Goal: Information Seeking & Learning: Learn about a topic

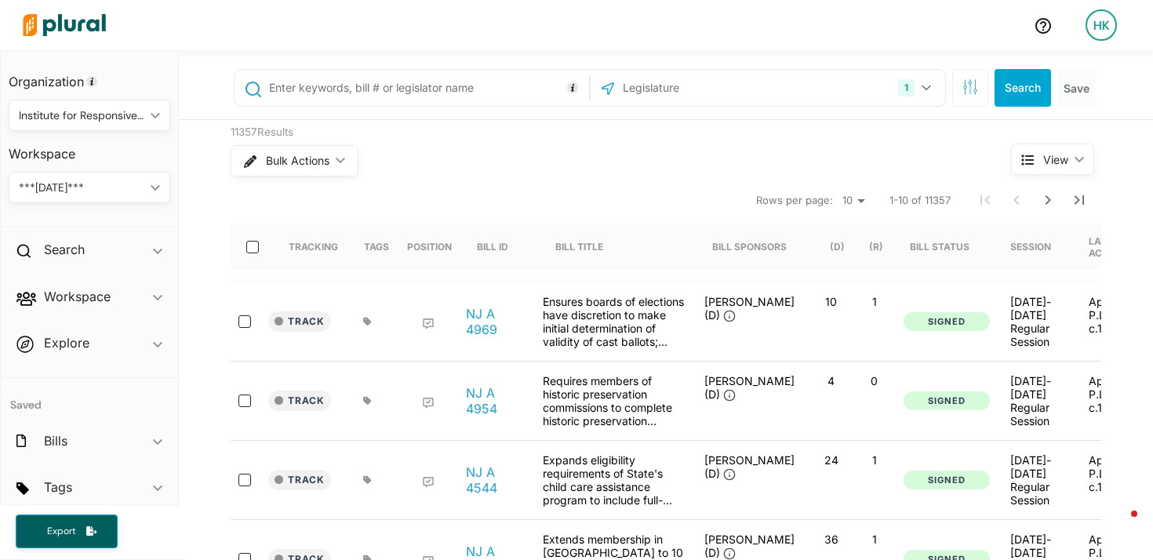
click at [99, 119] on div "Institute for Responsive Government (IRG)" at bounding box center [81, 115] width 125 height 16
click at [95, 161] on link "Personal" at bounding box center [132, 152] width 244 height 36
click at [917, 91] on button "1" at bounding box center [916, 88] width 49 height 30
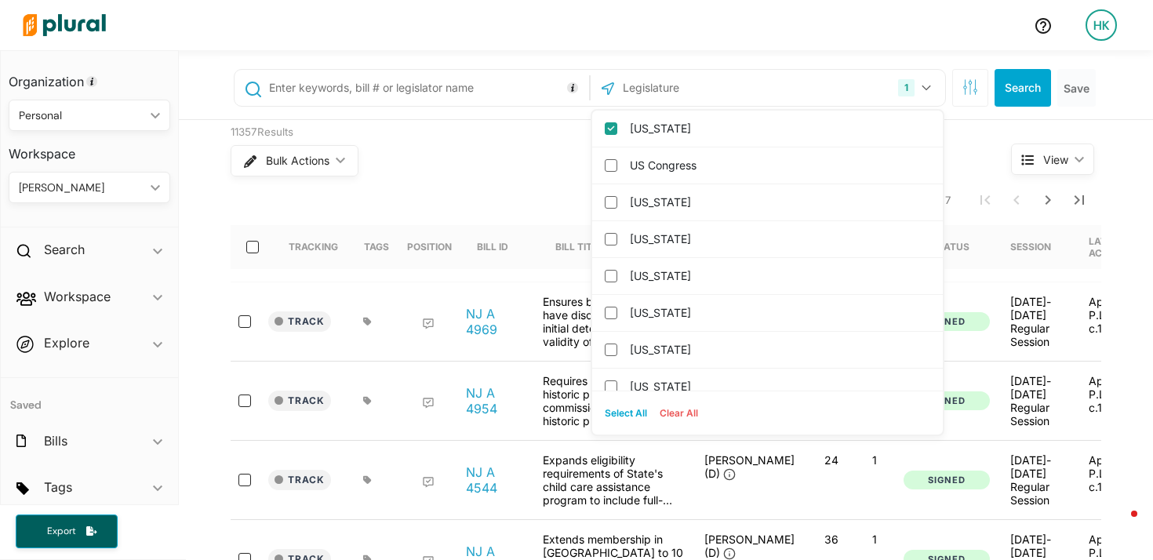
click at [679, 410] on button "Clear All" at bounding box center [678, 413] width 51 height 24
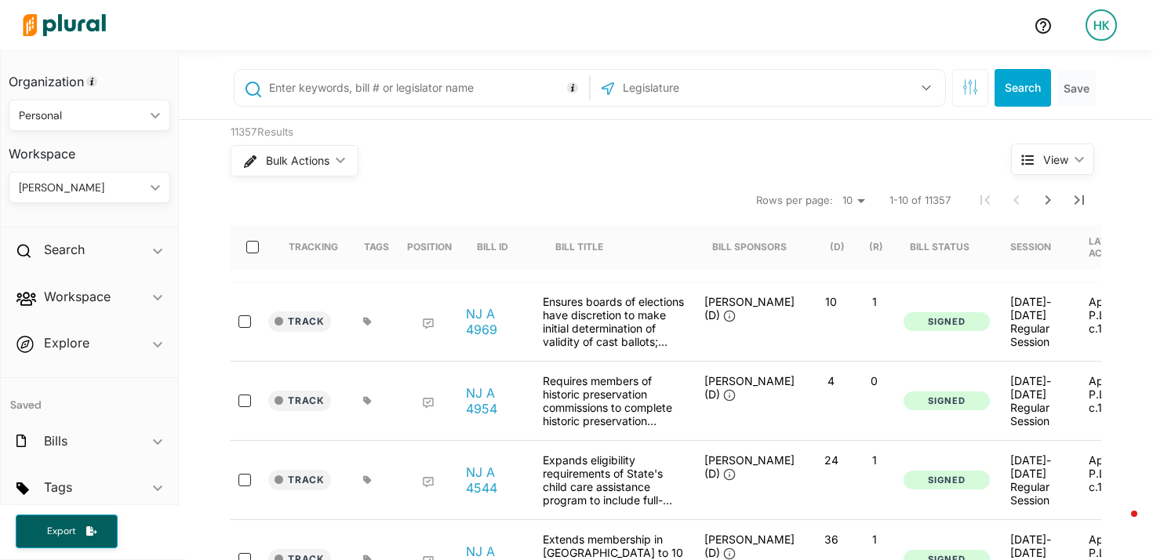
click at [488, 167] on div "Bulk Actions ic_keyboard_arrow_down" at bounding box center [591, 160] width 721 height 41
click at [925, 85] on button "button" at bounding box center [926, 88] width 30 height 30
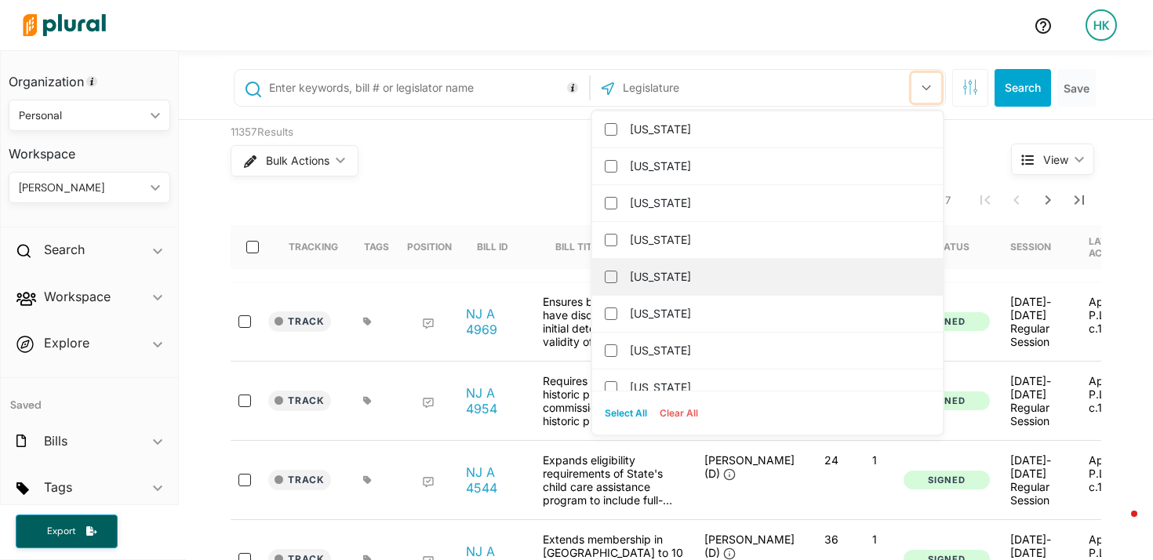
scroll to position [75, 0]
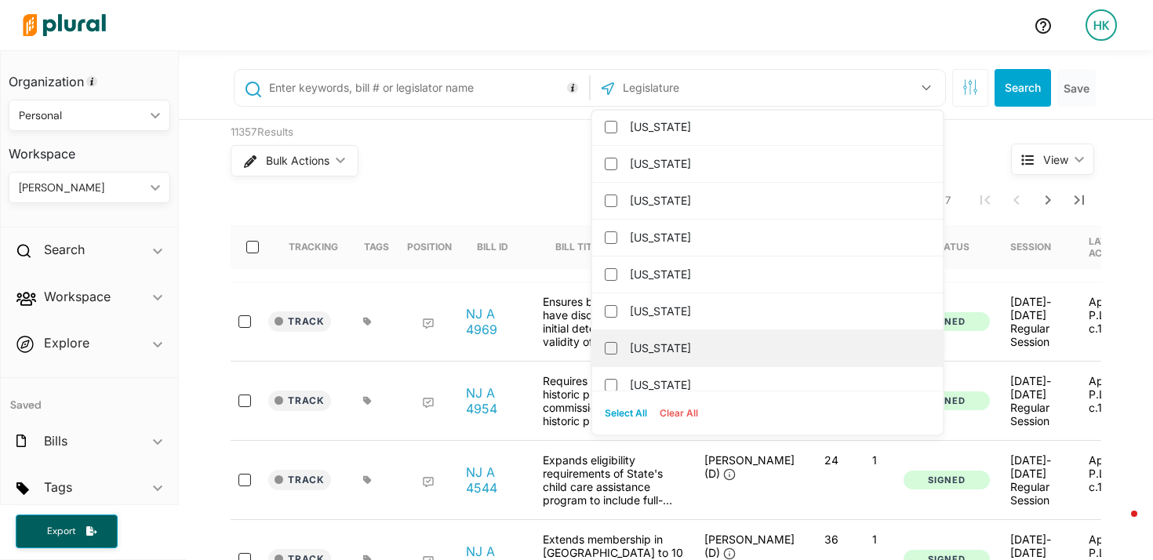
click at [651, 336] on label "Delaware" at bounding box center [778, 348] width 297 height 24
click at [617, 342] on input "Delaware" at bounding box center [611, 348] width 13 height 13
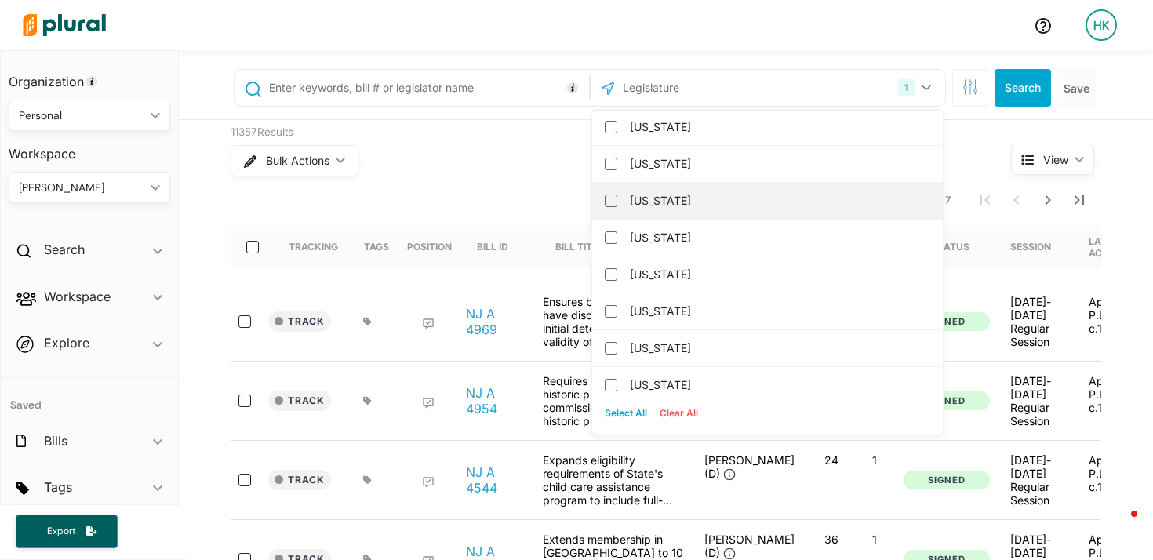
scroll to position [0, 0]
click at [366, 88] on input "text" at bounding box center [426, 88] width 318 height 30
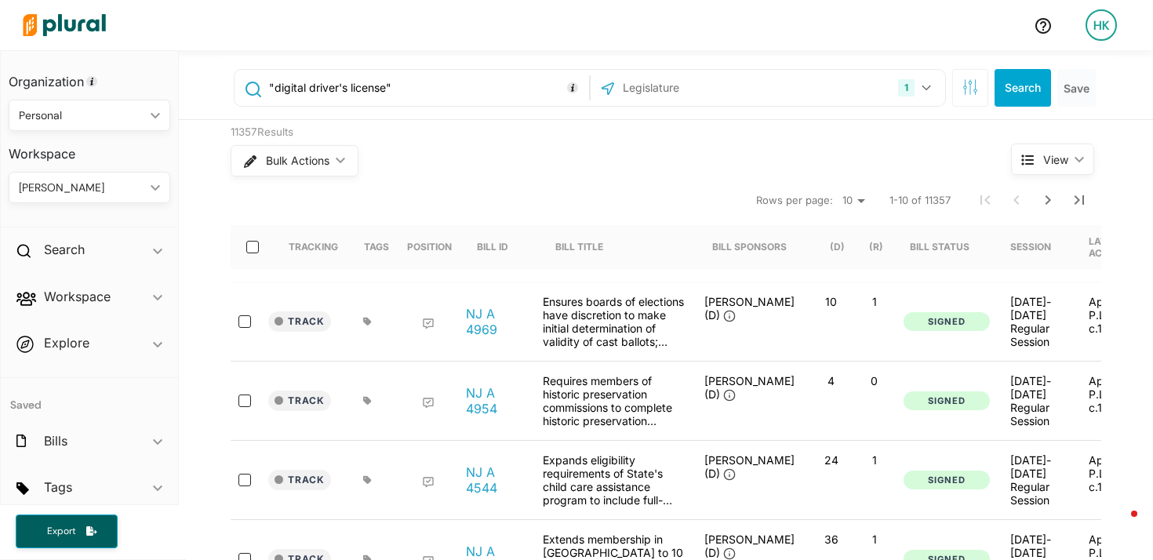
type input ""digital driver's license""
click at [1008, 85] on button "Search" at bounding box center [1022, 88] width 56 height 38
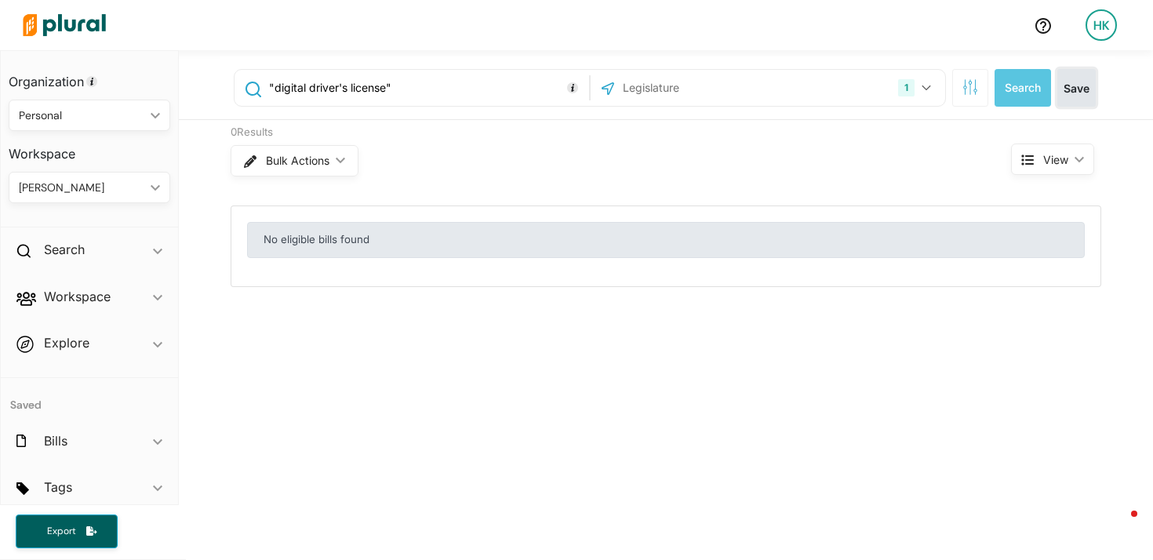
click at [1079, 88] on button "Save" at bounding box center [1076, 88] width 38 height 38
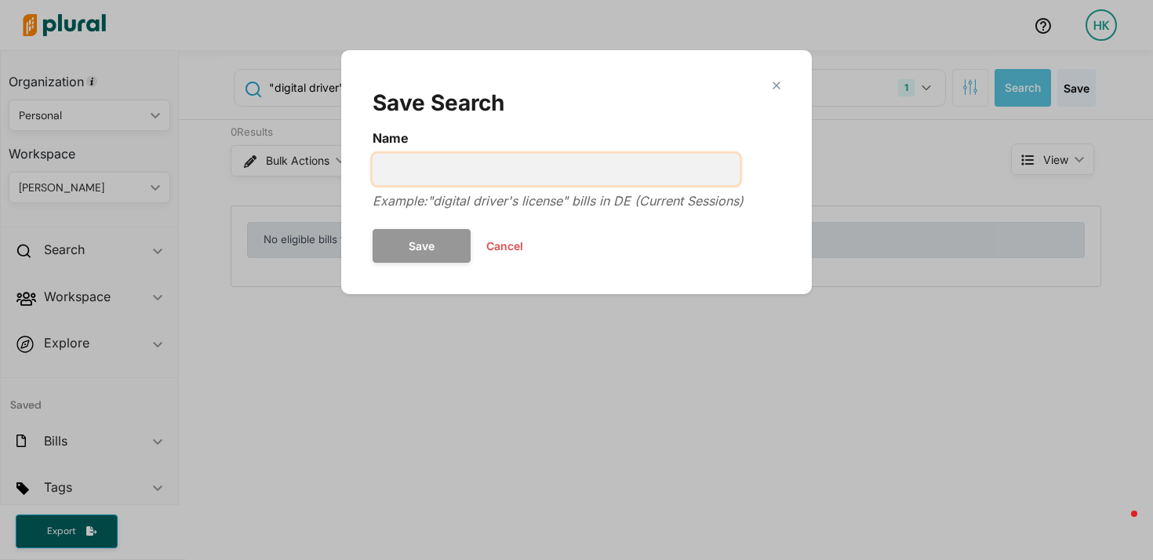
click at [459, 158] on input "Name" at bounding box center [555, 169] width 367 height 31
type input "mID existing states - DE"
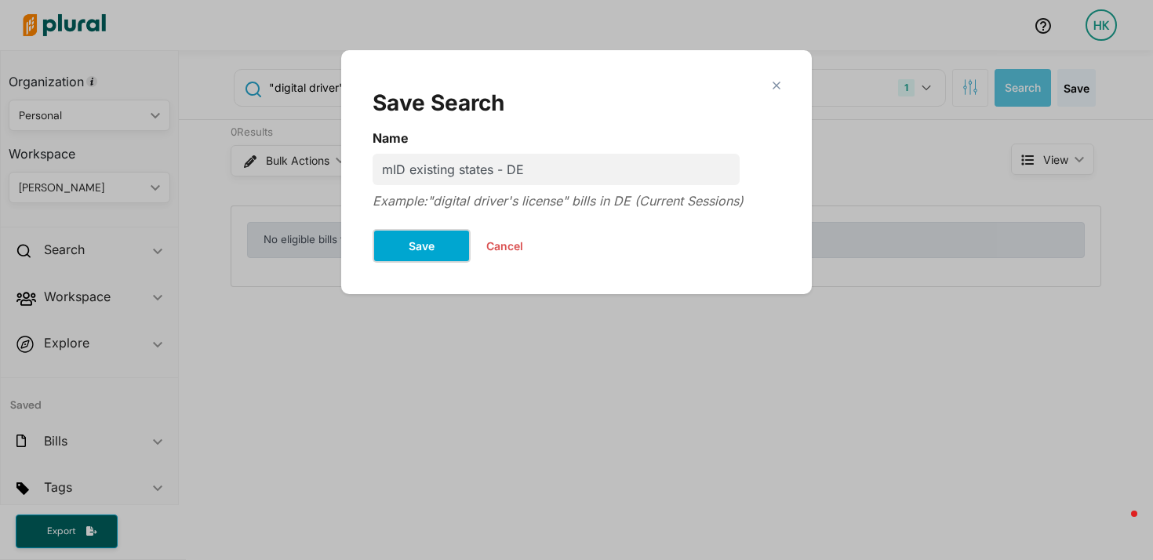
click at [425, 245] on button "Save" at bounding box center [421, 246] width 98 height 34
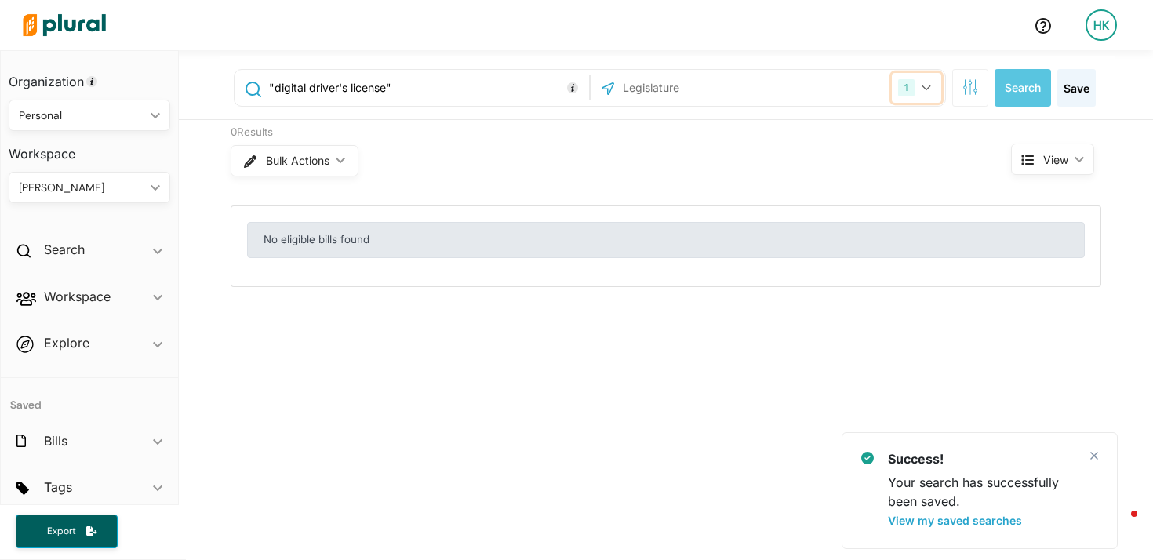
click at [921, 85] on icon "button" at bounding box center [925, 88] width 9 height 6
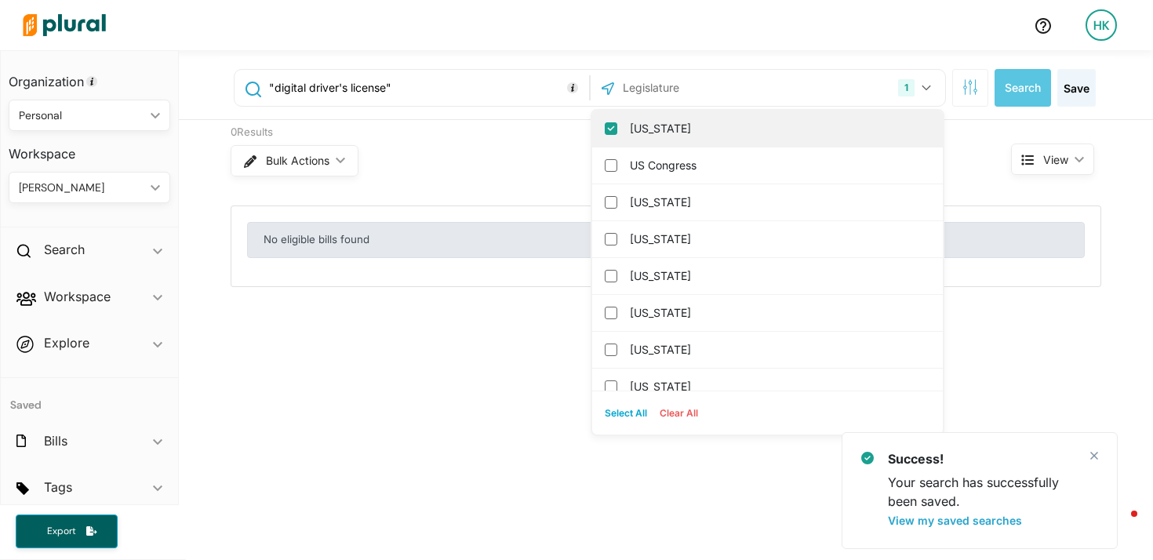
click at [607, 129] on input "[US_STATE]" at bounding box center [611, 128] width 13 height 13
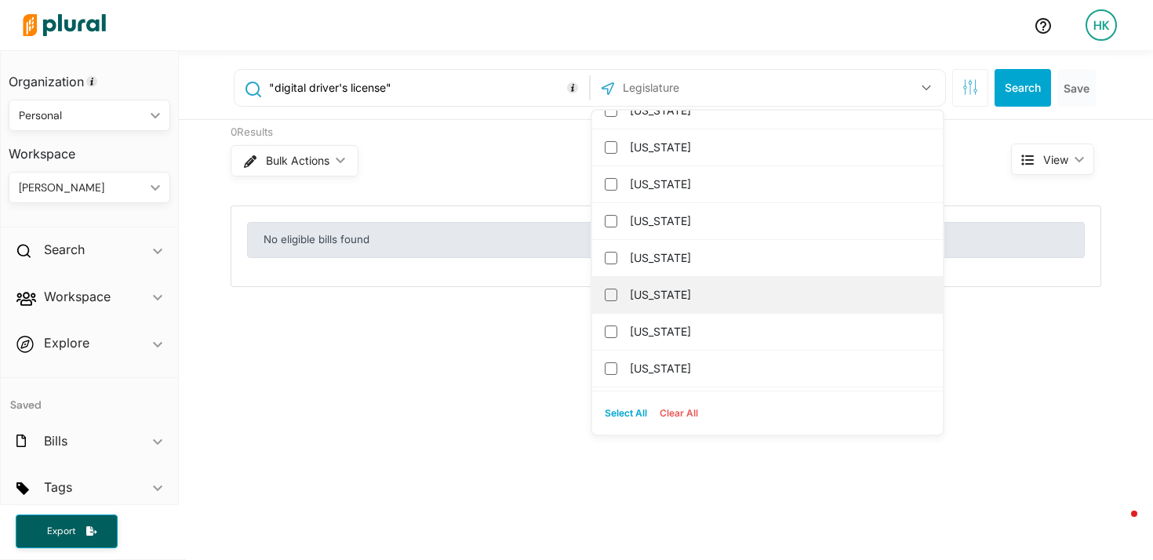
scroll to position [709, 0]
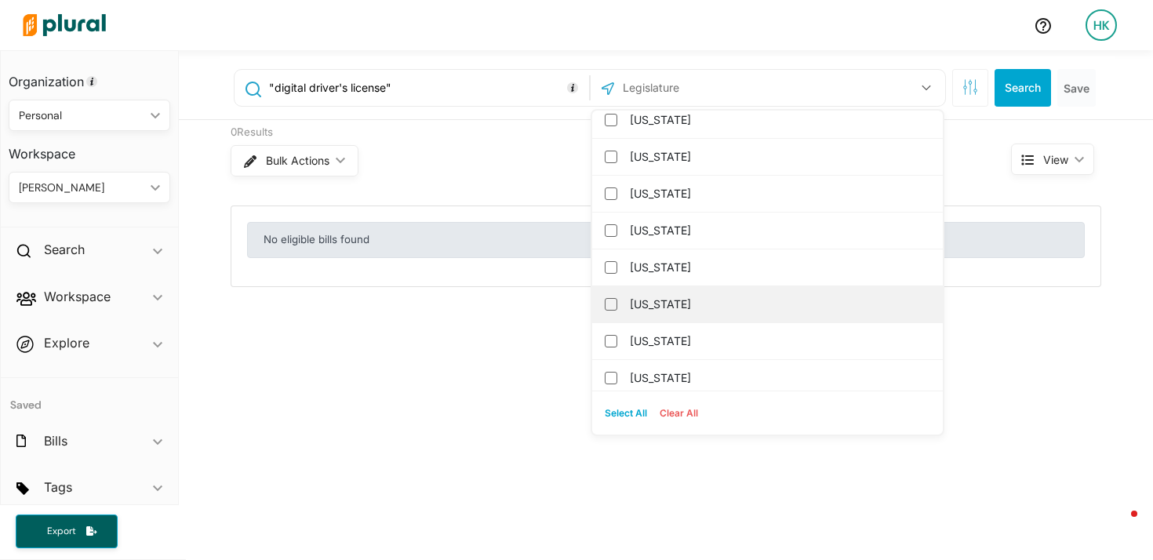
click at [642, 311] on label "[US_STATE]" at bounding box center [778, 304] width 297 height 24
click at [617, 310] on input "[US_STATE]" at bounding box center [611, 304] width 13 height 13
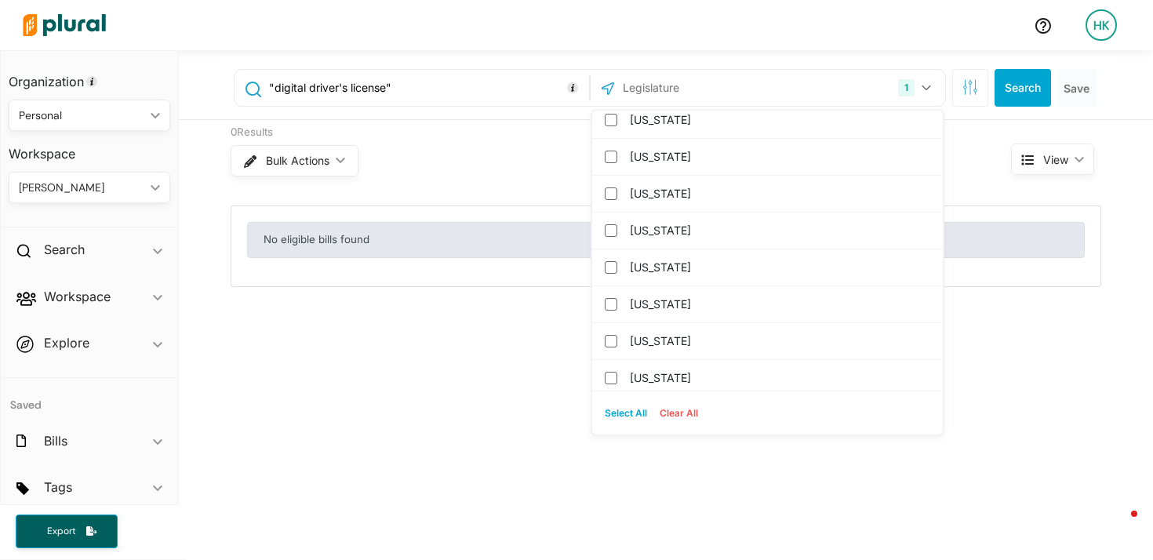
scroll to position [0, 0]
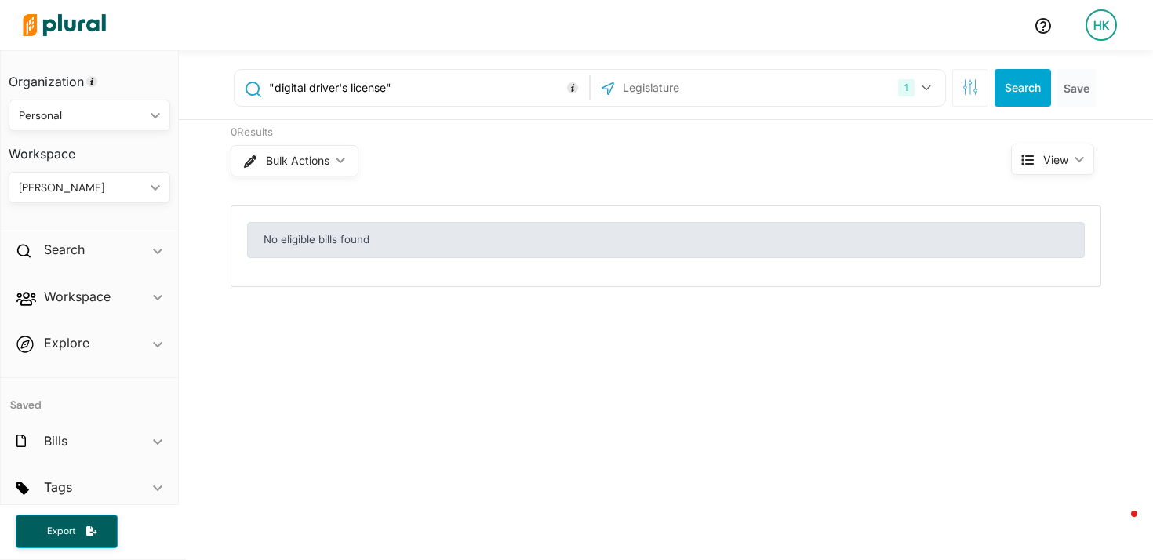
drag, startPoint x: 269, startPoint y: 84, endPoint x: 381, endPoint y: 85, distance: 112.1
click at [381, 85] on input ""digital driver's license"" at bounding box center [426, 88] width 318 height 30
type input ""electronic credential""
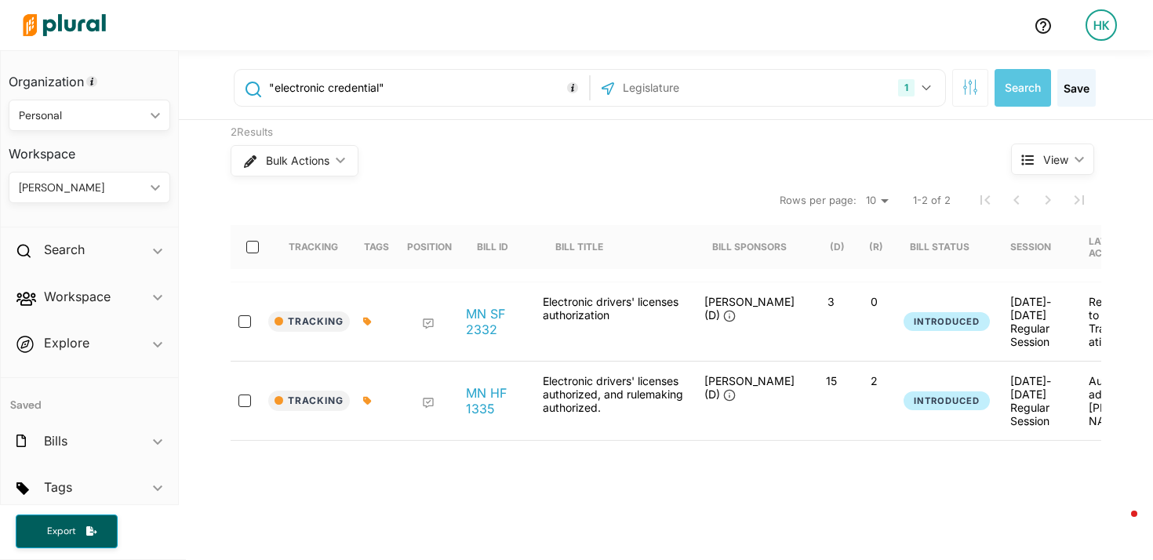
click at [360, 327] on div at bounding box center [373, 321] width 39 height 53
click at [363, 321] on icon at bounding box center [367, 322] width 8 height 8
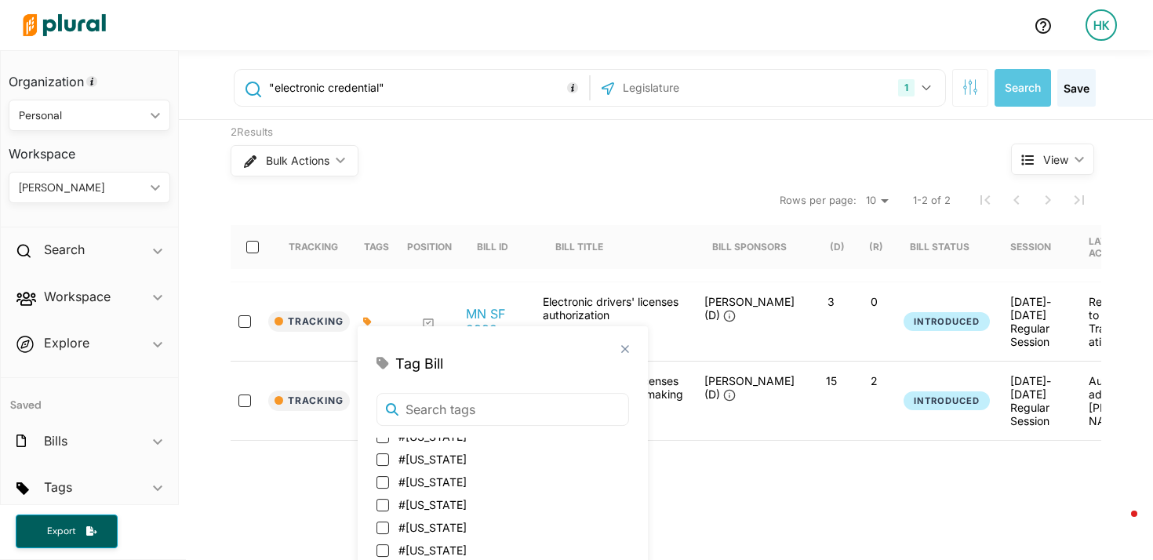
scroll to position [149, 0]
click at [510, 199] on nav "Rows per page: 10 20 50 1-2 of 2" at bounding box center [666, 200] width 870 height 44
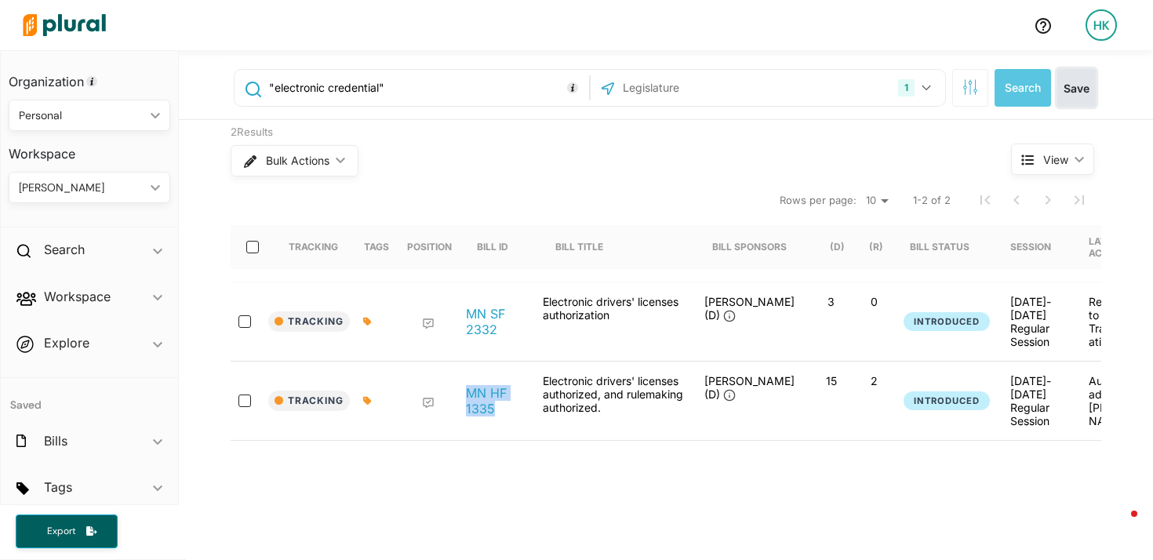
click at [1073, 88] on button "Save" at bounding box center [1076, 88] width 38 height 38
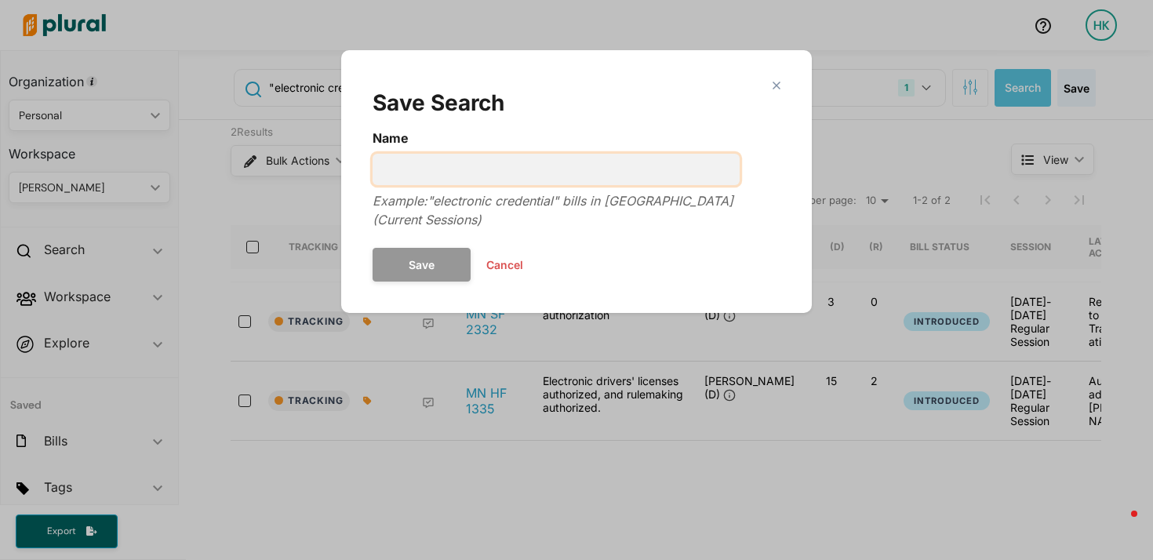
click at [468, 168] on input "Name" at bounding box center [555, 169] width 367 height 31
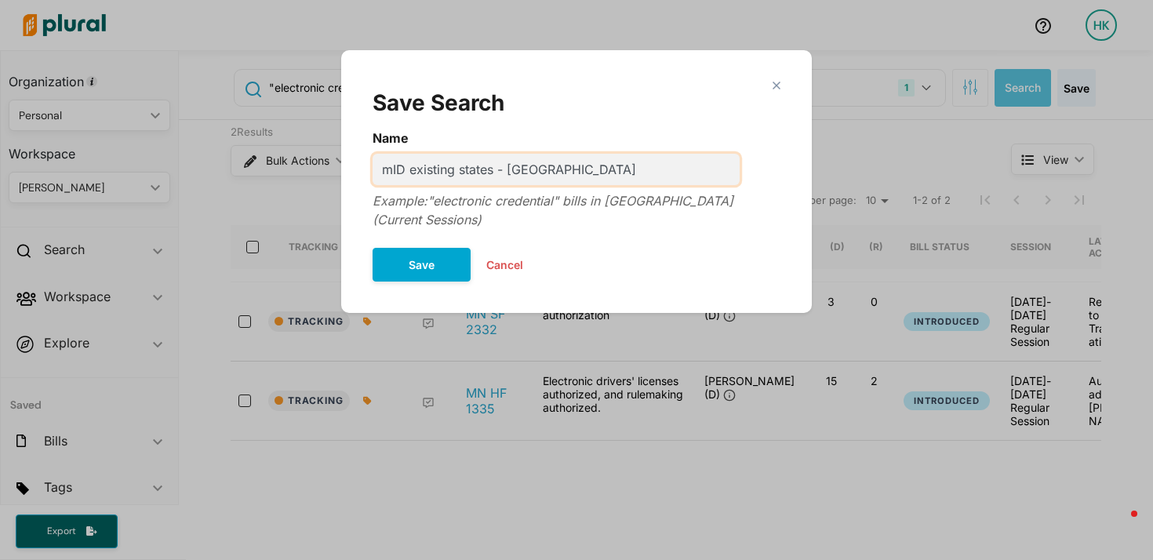
type input "mID existing states - [GEOGRAPHIC_DATA]"
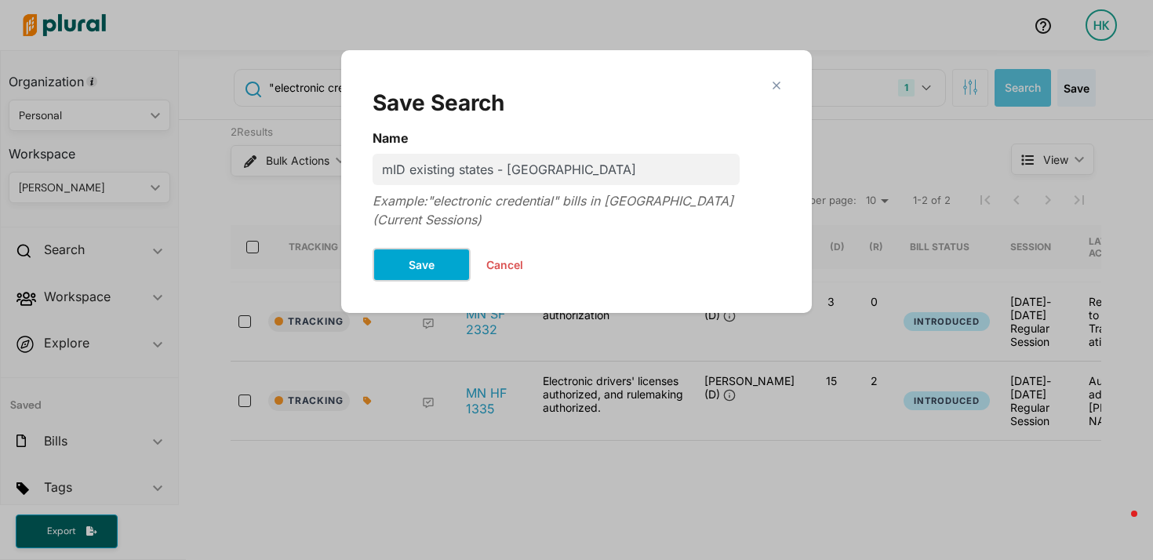
click at [439, 248] on button "Save" at bounding box center [421, 265] width 98 height 34
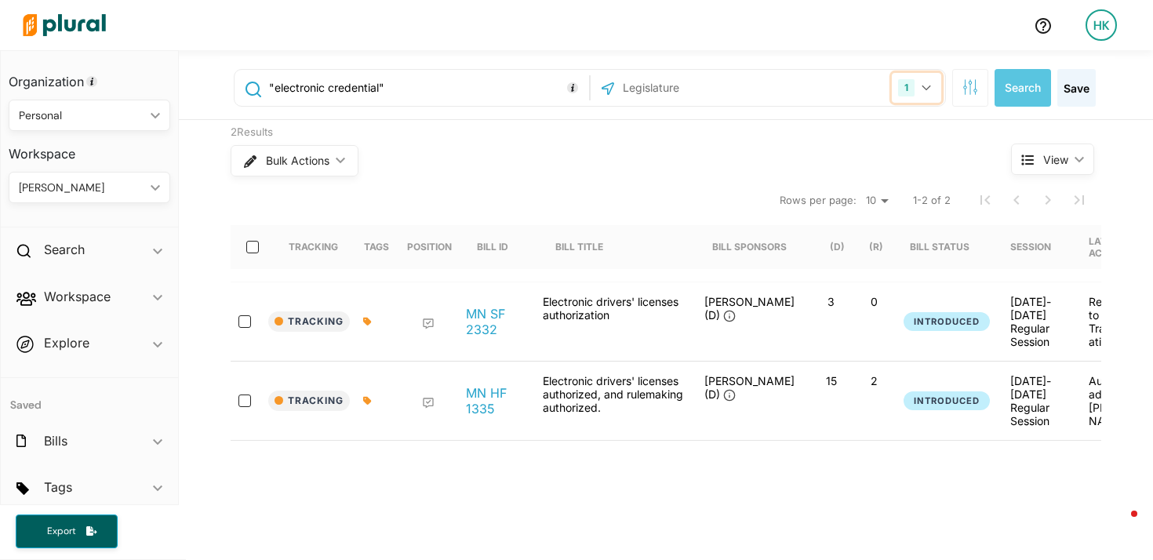
click at [919, 81] on button "1" at bounding box center [916, 88] width 49 height 30
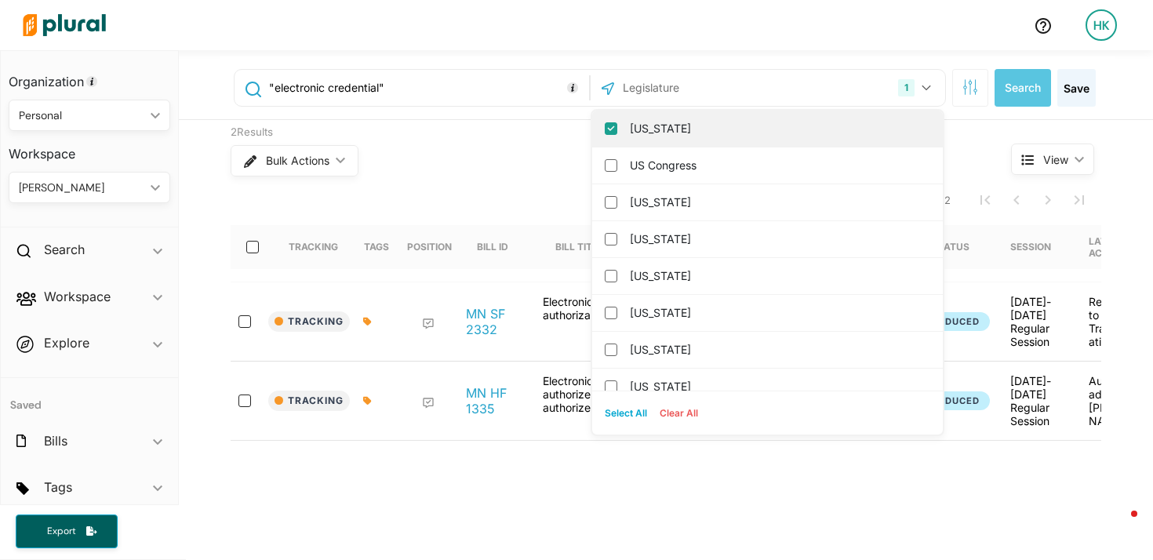
click at [605, 133] on input "[US_STATE]" at bounding box center [611, 128] width 13 height 13
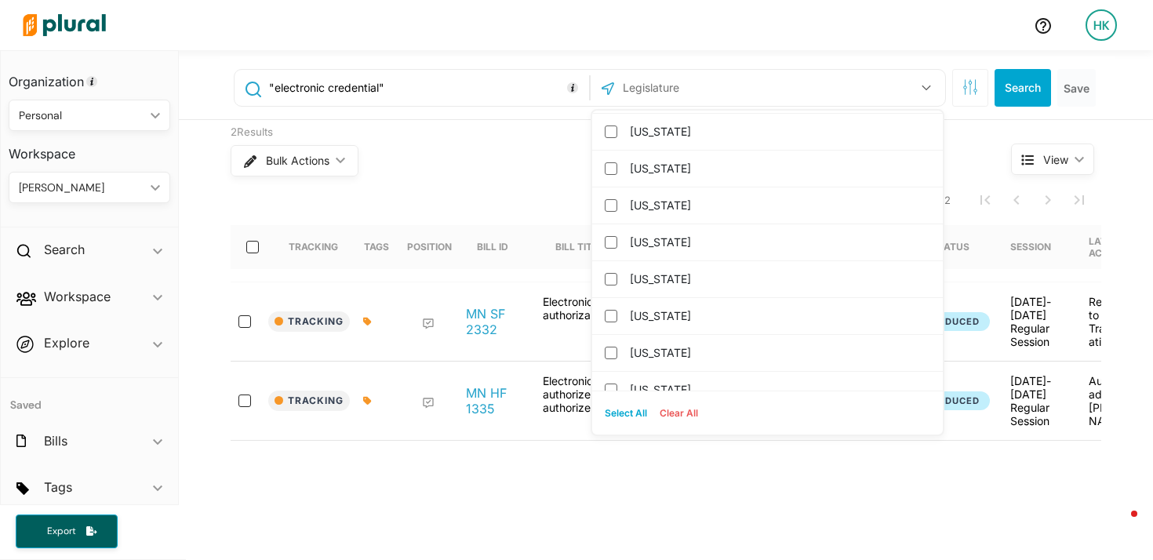
scroll to position [934, 0]
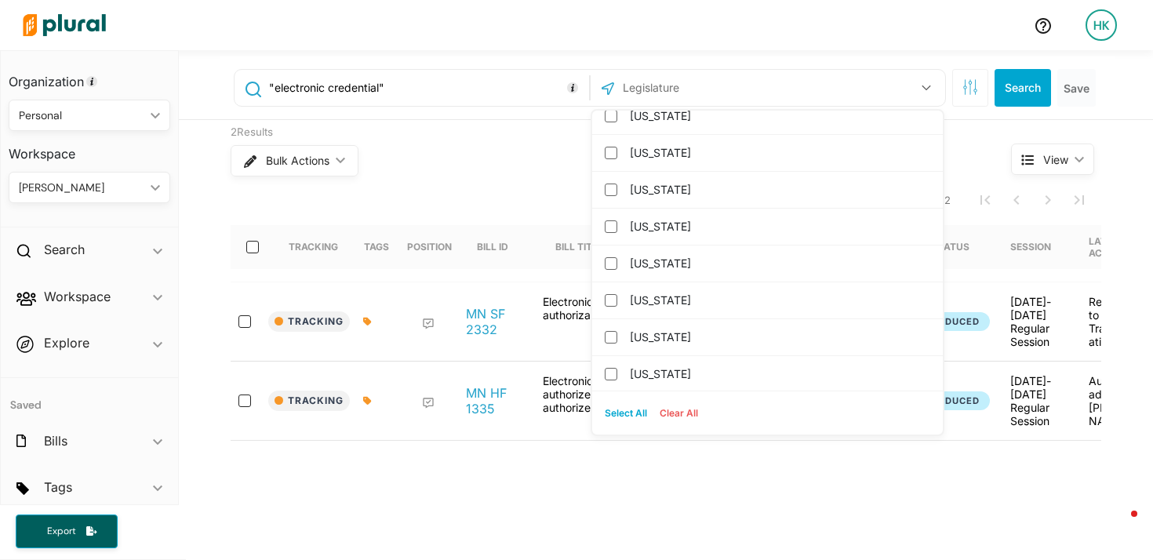
drag, startPoint x: 606, startPoint y: 119, endPoint x: 583, endPoint y: 125, distance: 24.2
click at [607, 119] on input "[US_STATE]" at bounding box center [611, 116] width 13 height 13
click at [379, 93] on input ""electronic credential"" at bounding box center [426, 88] width 318 height 30
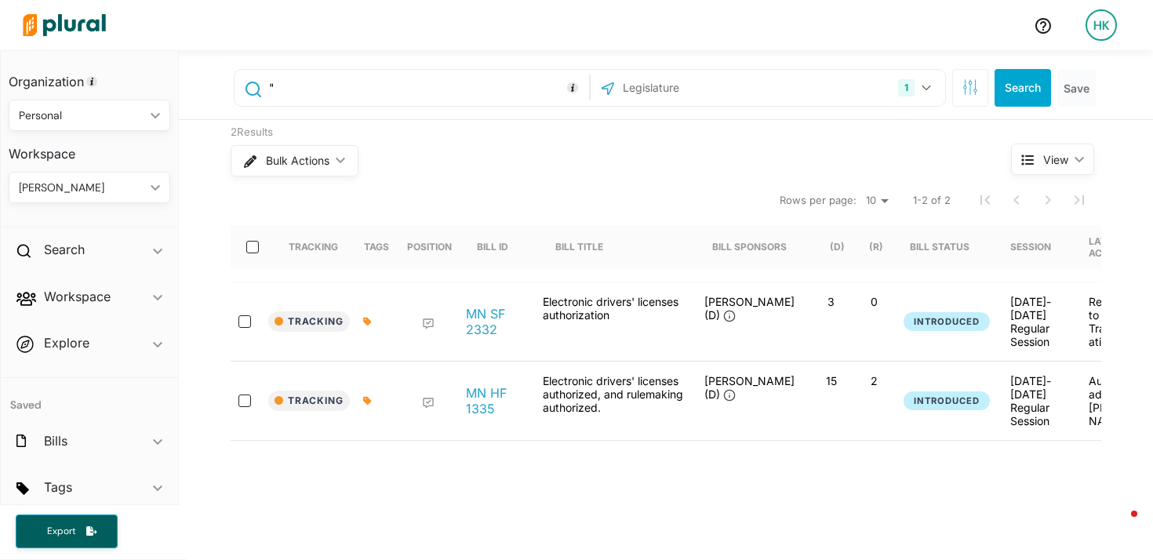
paste input "driver's license or driving permit in electronic format"
type input ""driver's license or driving permit in electronic format" OR "identification ca…"
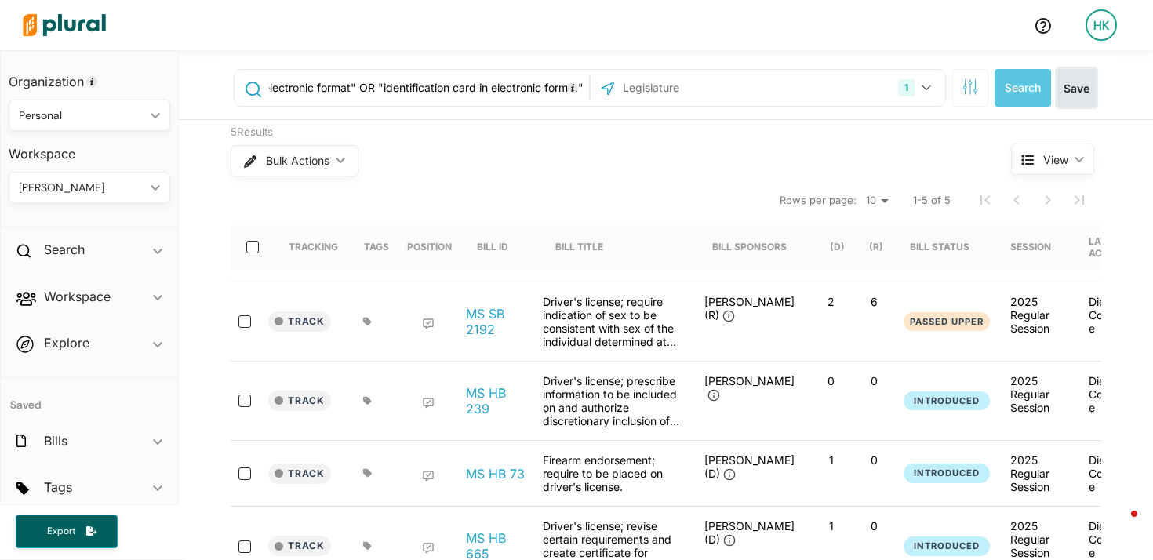
click at [1066, 84] on button "Save" at bounding box center [1076, 88] width 38 height 38
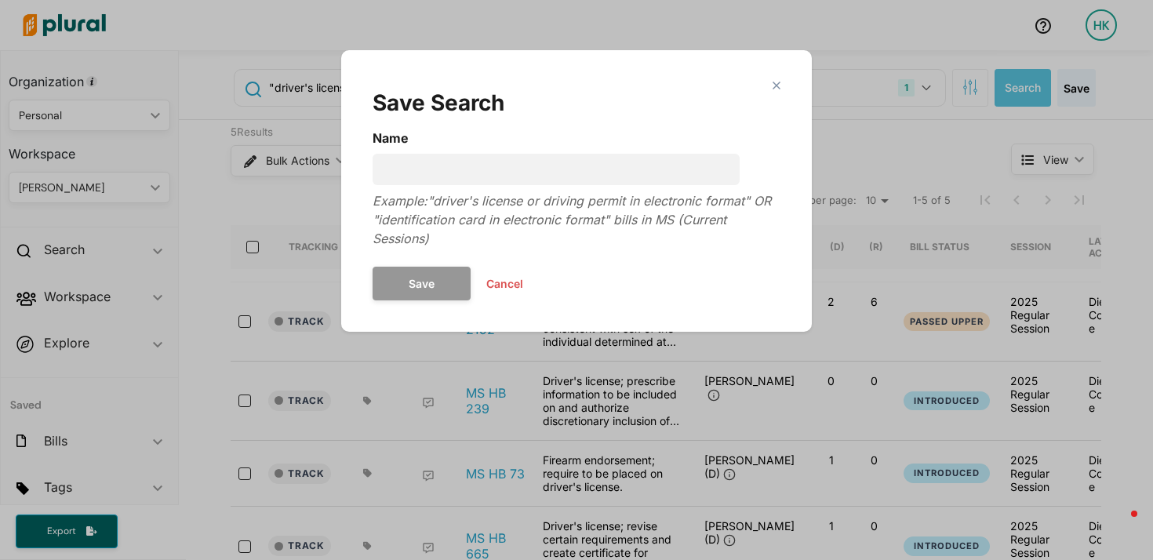
click at [496, 187] on form "Name Example: "driver's license or driving permit in electronic format" OR "ide…" at bounding box center [576, 215] width 408 height 172
click at [485, 169] on input "Name" at bounding box center [555, 169] width 367 height 31
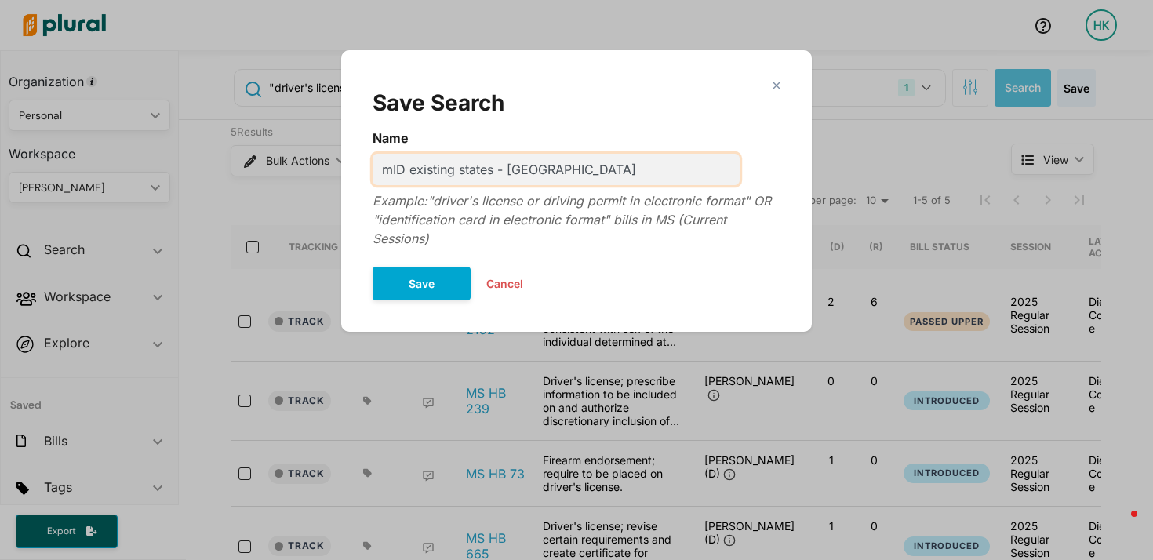
type input "mID existing states - [GEOGRAPHIC_DATA]"
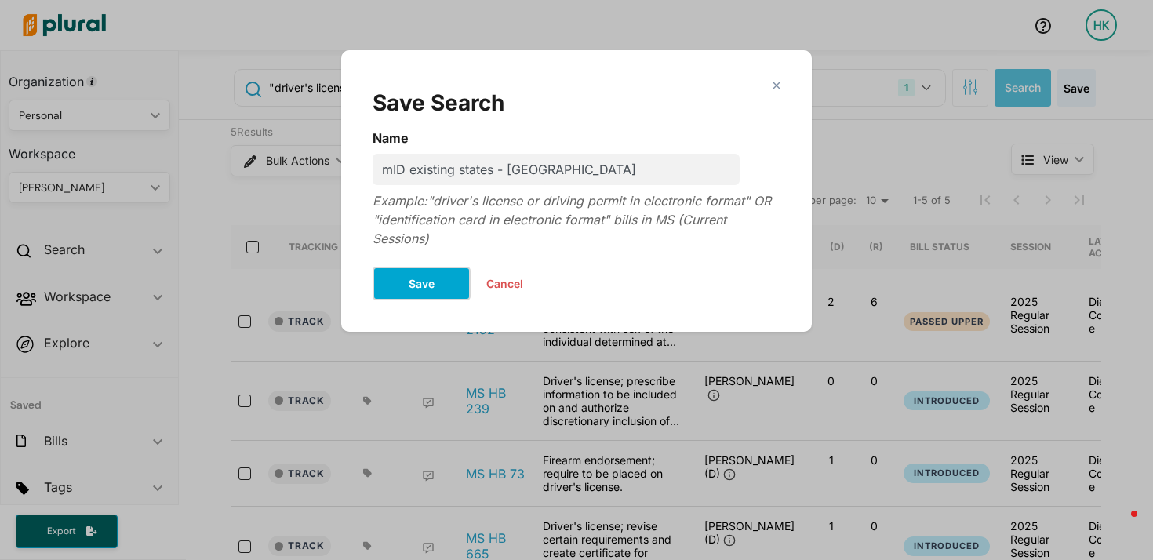
click at [446, 296] on button "Save" at bounding box center [421, 284] width 98 height 34
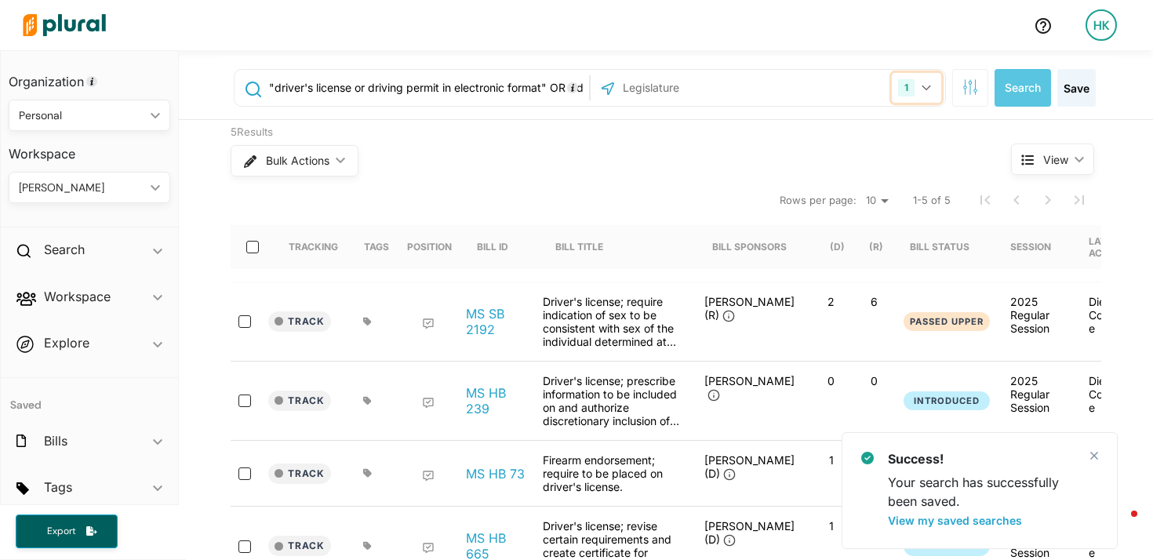
click at [921, 81] on button "1" at bounding box center [916, 88] width 49 height 30
click at [772, 88] on div "1 Mississippi US Congress Alabama Alaska Arizona Arkansas California Colorado C…" at bounding box center [767, 88] width 347 height 30
click at [755, 85] on div "1 Mississippi US Congress Alabama Alaska Arizona Arkansas California Colorado C…" at bounding box center [767, 88] width 347 height 30
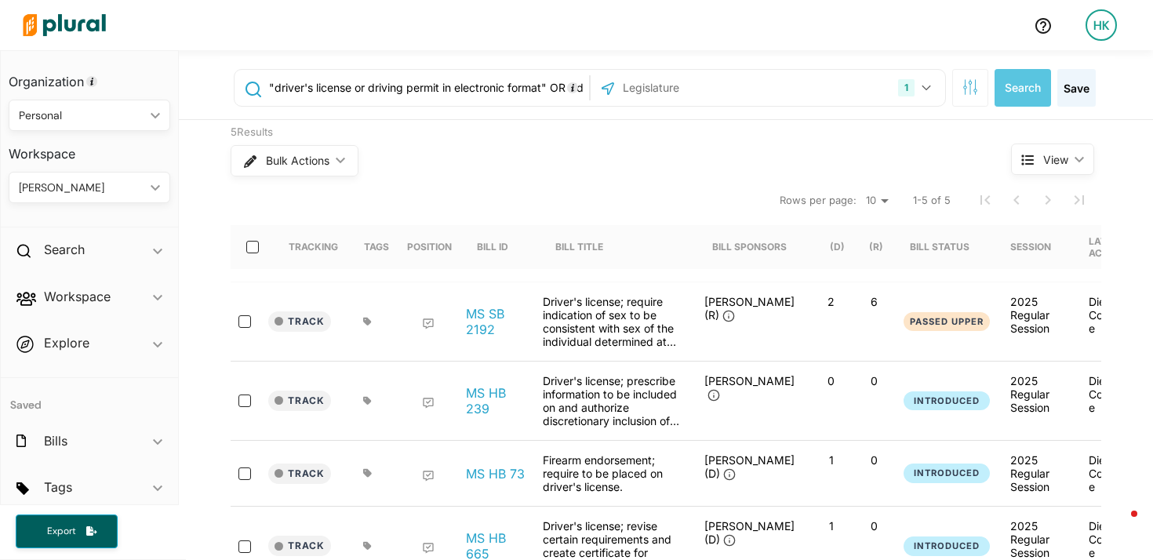
drag, startPoint x: 615, startPoint y: 92, endPoint x: 635, endPoint y: 90, distance: 20.4
click at [621, 91] on input "text" at bounding box center [705, 88] width 168 height 30
click at [635, 90] on input "text" at bounding box center [705, 88] width 168 height 30
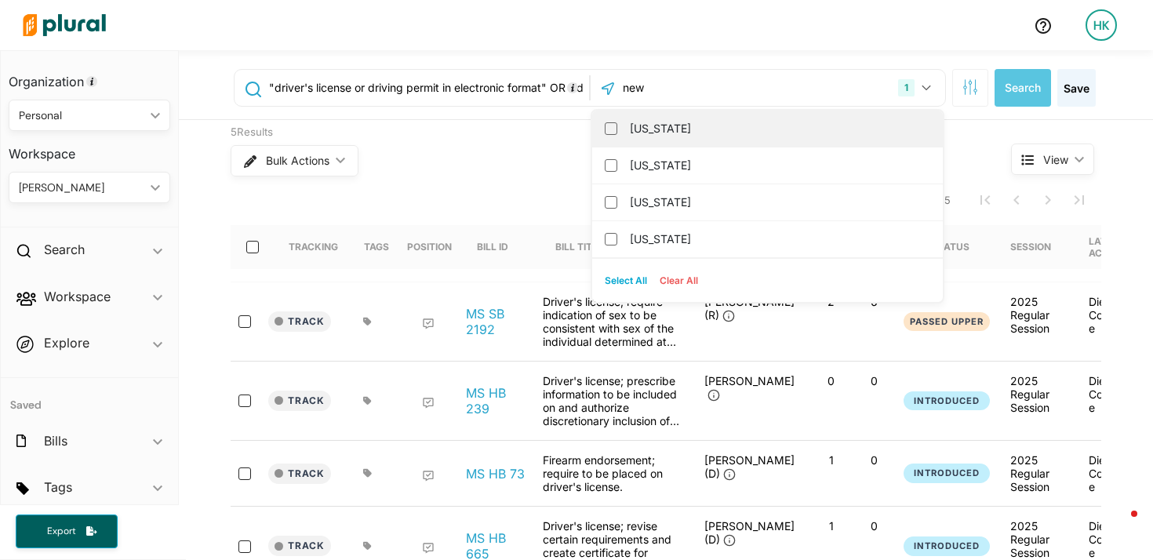
type input "new"
click at [662, 129] on label "[US_STATE]" at bounding box center [778, 129] width 297 height 24
click at [617, 129] on input "[US_STATE]" at bounding box center [611, 128] width 13 height 13
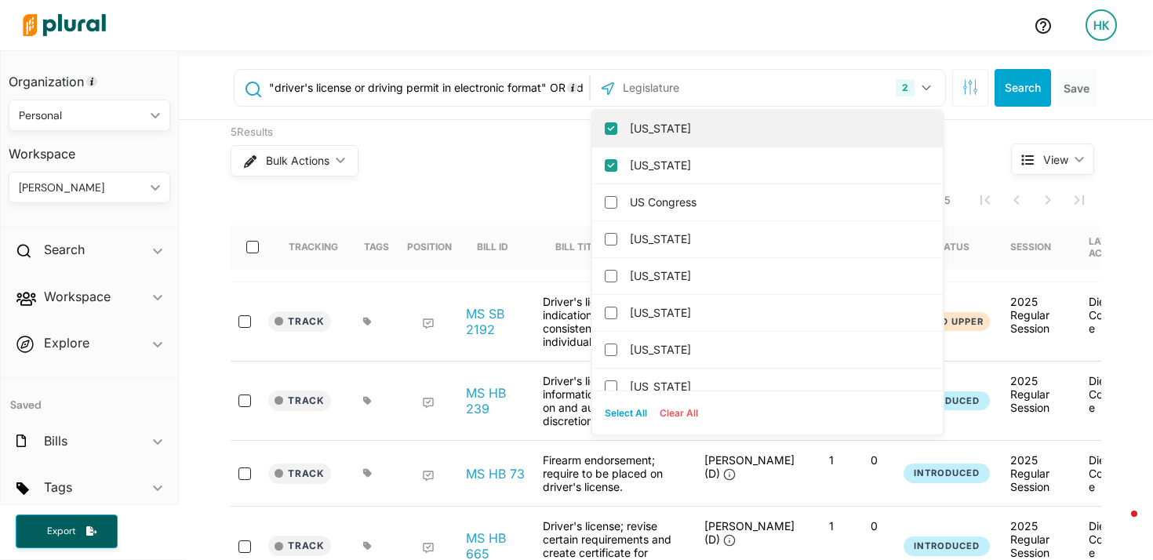
click at [607, 130] on input "[US_STATE]" at bounding box center [611, 128] width 13 height 13
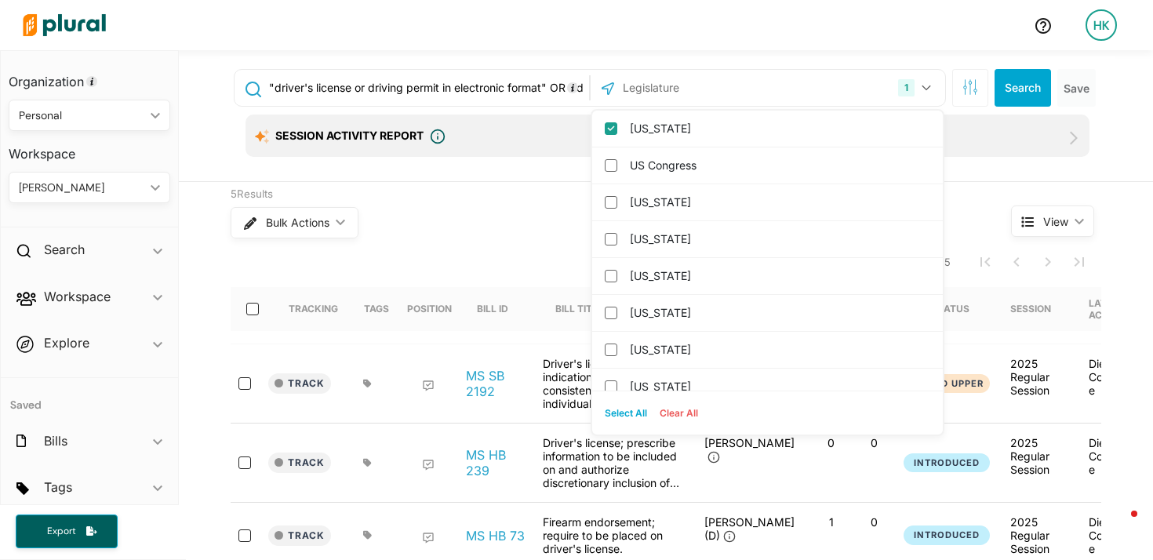
click at [486, 85] on input ""driver's license or driving permit in electronic format" OR "identification ca…" at bounding box center [426, 88] width 318 height 30
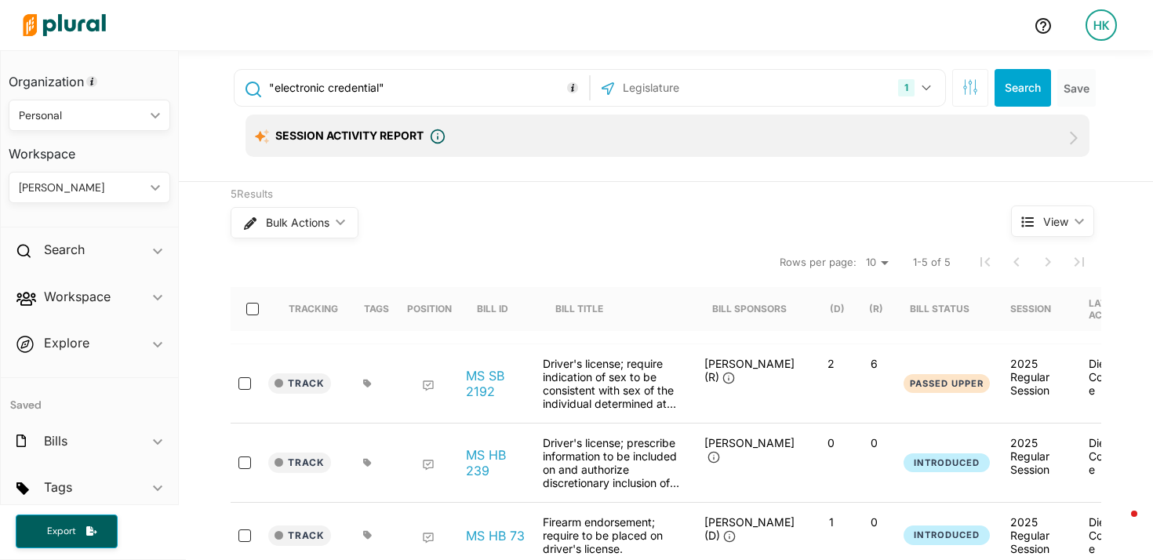
type input ""electronic credential""
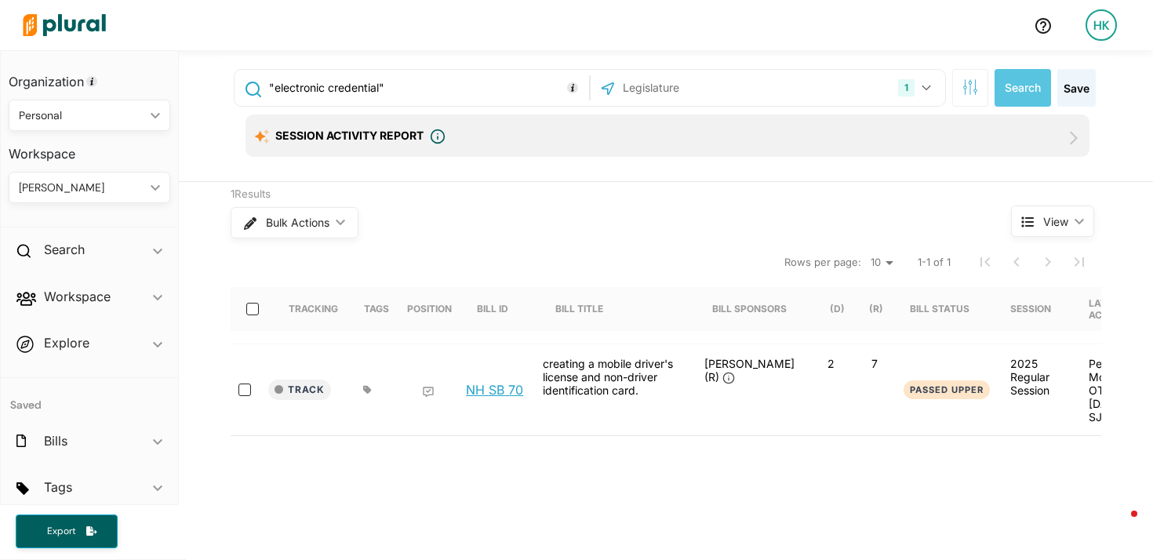
click at [488, 382] on link "NH SB 70" at bounding box center [494, 390] width 57 height 16
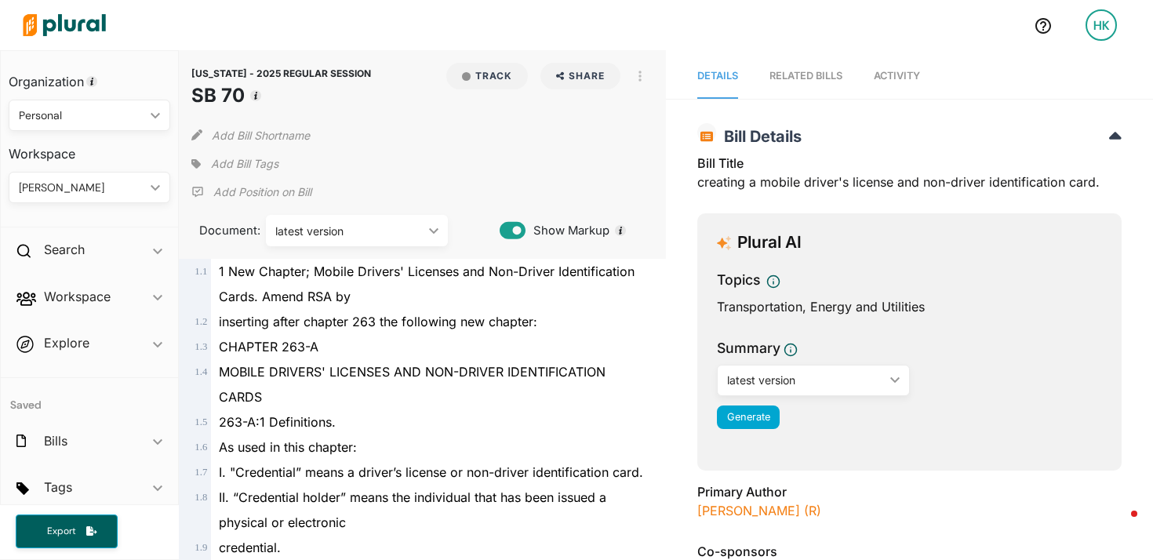
click at [876, 83] on link "Activity" at bounding box center [896, 76] width 46 height 45
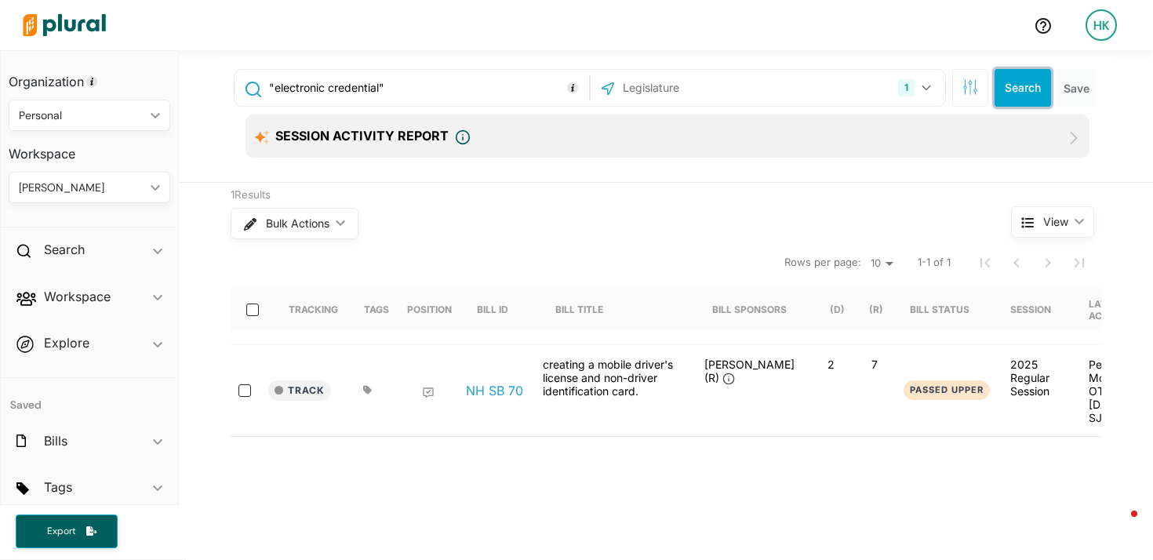
click at [1019, 84] on button "Search" at bounding box center [1022, 88] width 56 height 38
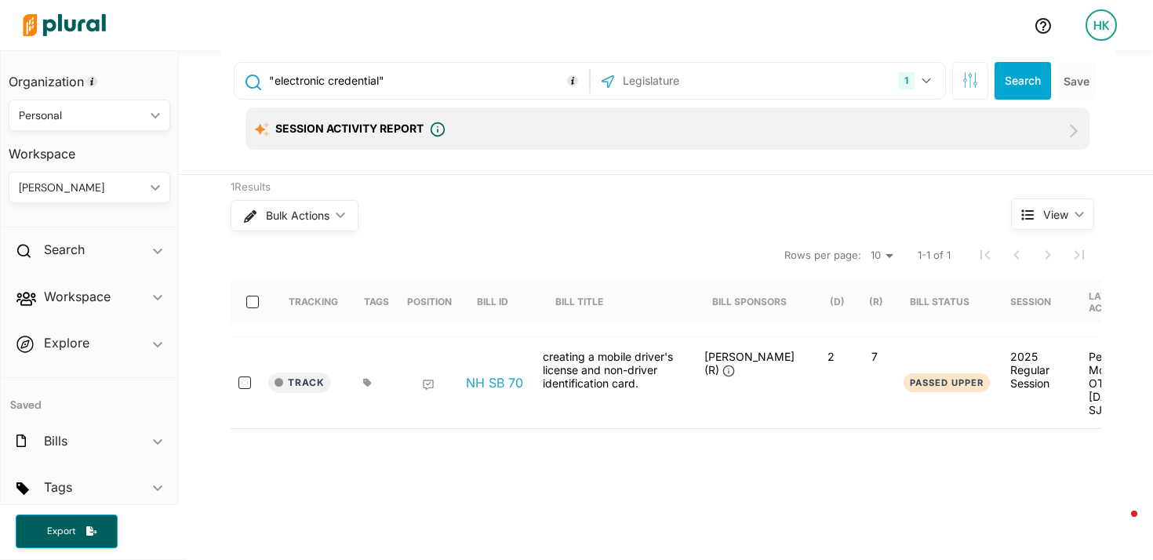
scroll to position [8, 0]
click at [839, 76] on div "1 New Hampshire US Congress Alabama Alaska Arizona Arkansas California Colorado…" at bounding box center [767, 80] width 347 height 30
click at [929, 81] on button "1" at bounding box center [916, 80] width 49 height 30
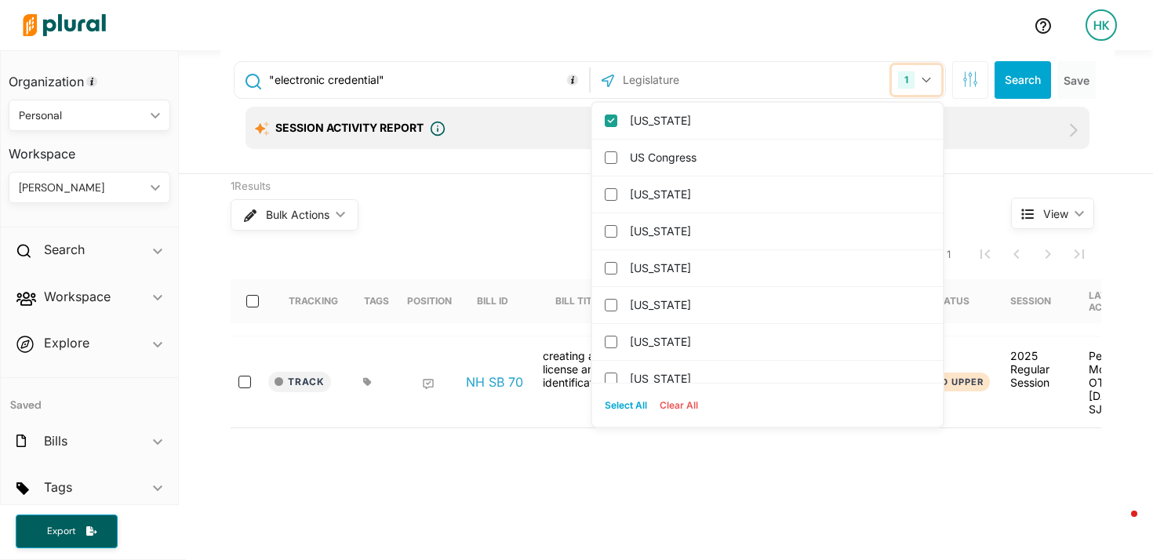
click at [928, 81] on button "1" at bounding box center [916, 80] width 49 height 30
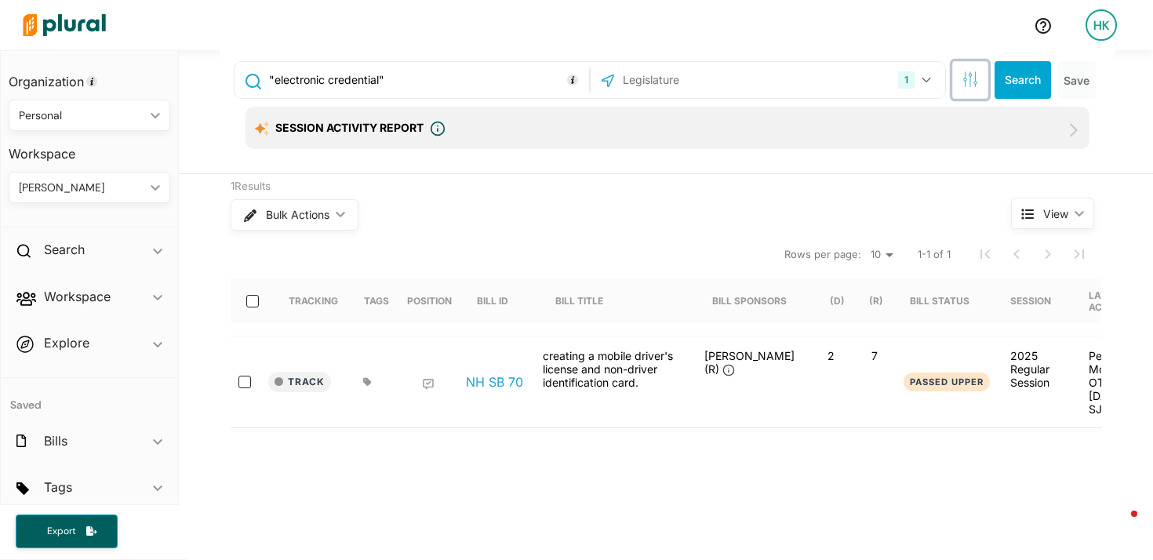
click at [962, 77] on icon "button" at bounding box center [970, 79] width 16 height 16
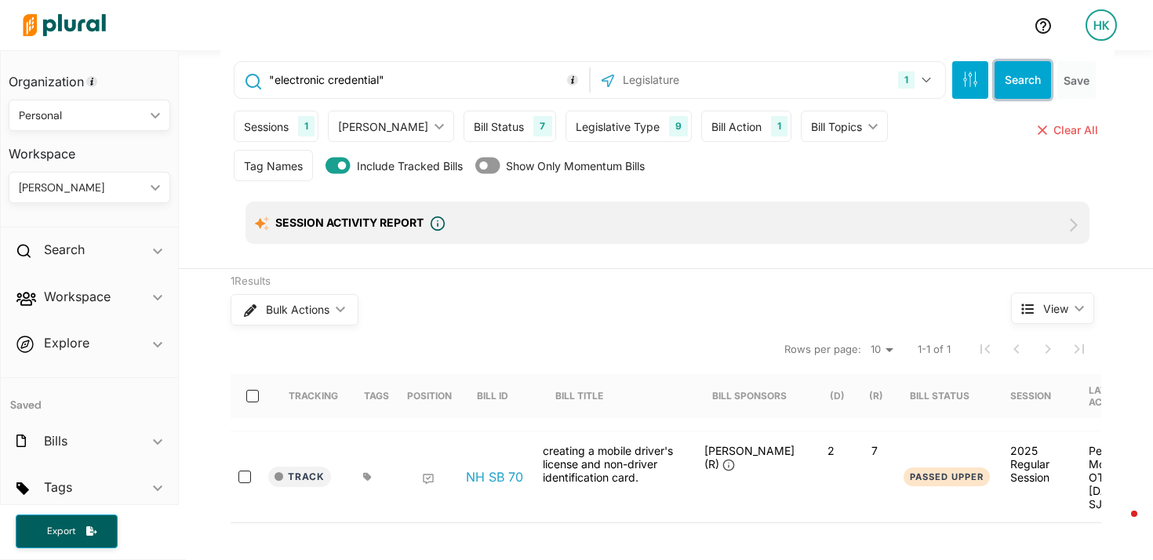
click at [1029, 74] on button "Search" at bounding box center [1022, 80] width 56 height 38
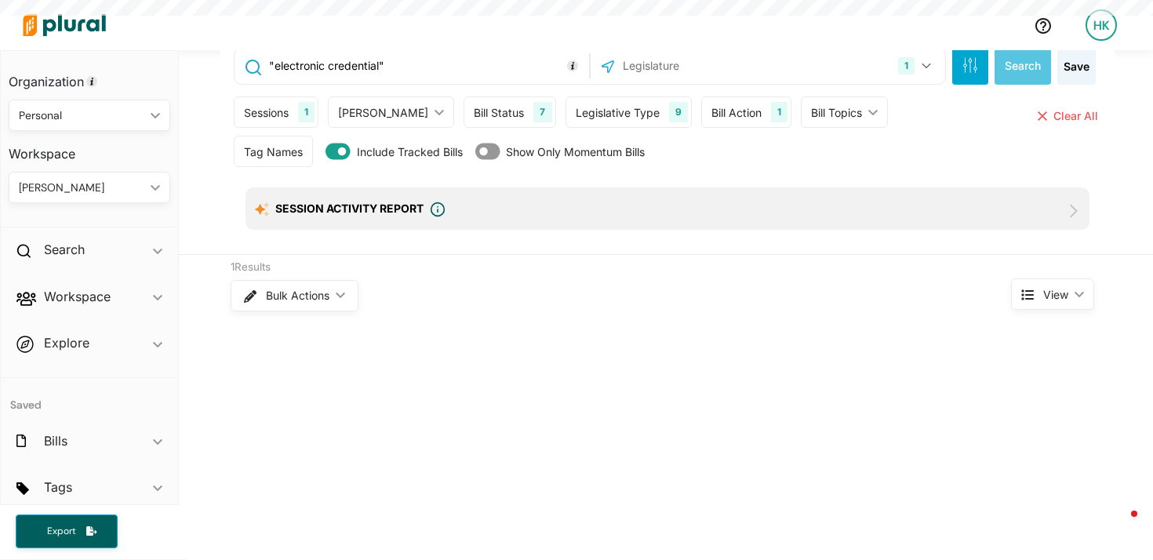
scroll to position [0, 0]
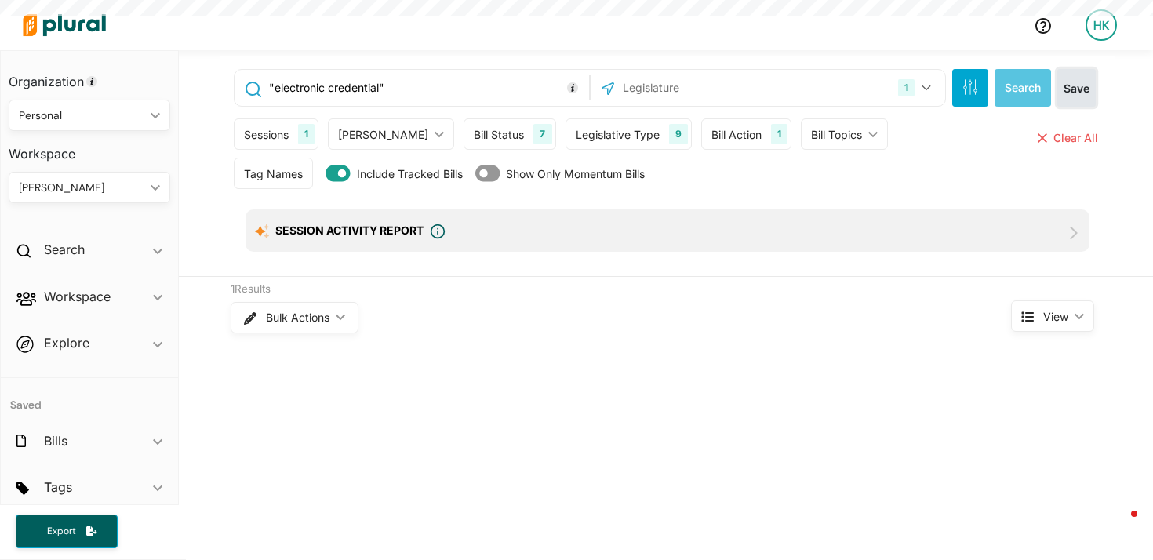
click at [1078, 82] on button "Save" at bounding box center [1076, 88] width 38 height 38
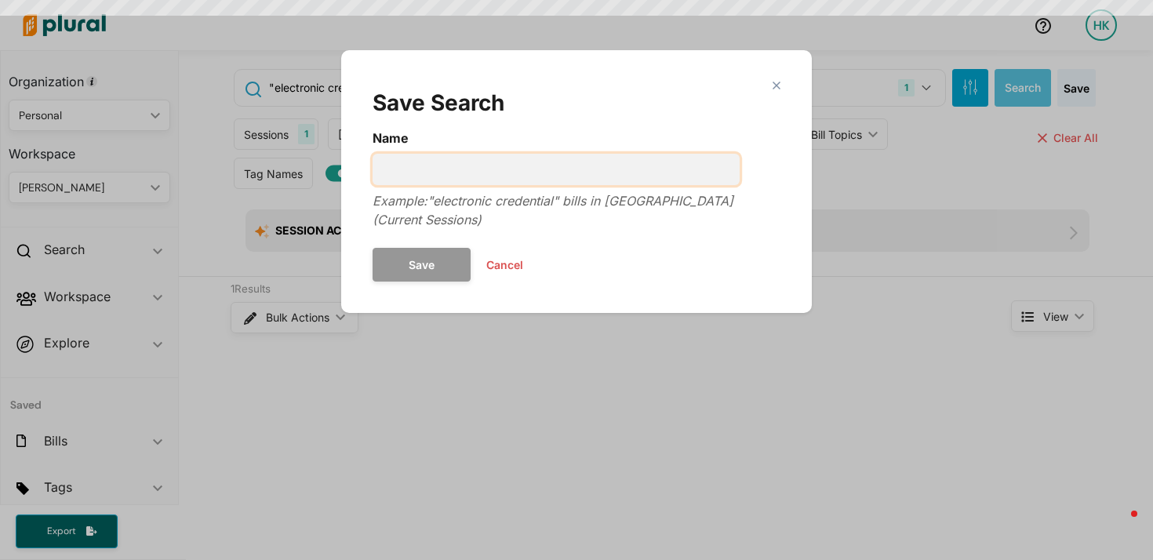
click at [493, 164] on input "Name" at bounding box center [555, 169] width 367 height 31
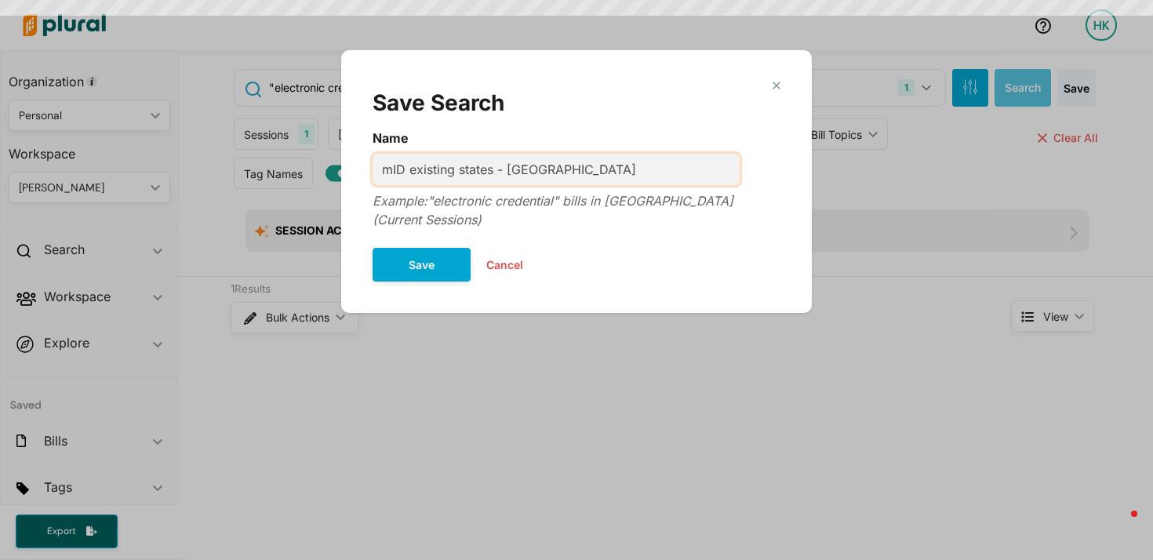
type input "mID existing states - [GEOGRAPHIC_DATA]"
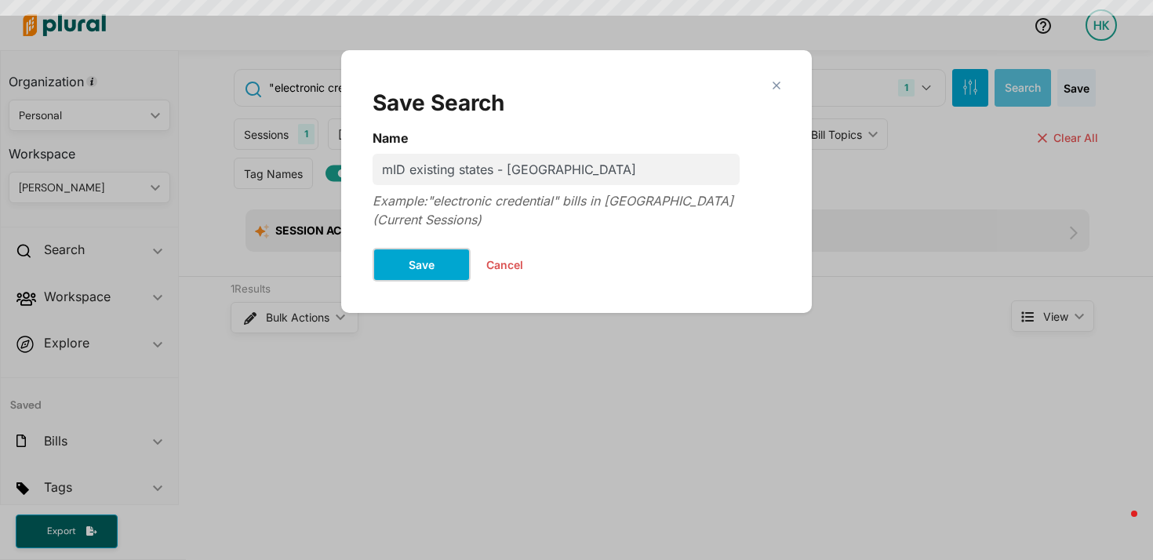
click at [421, 250] on button "Save" at bounding box center [421, 265] width 98 height 34
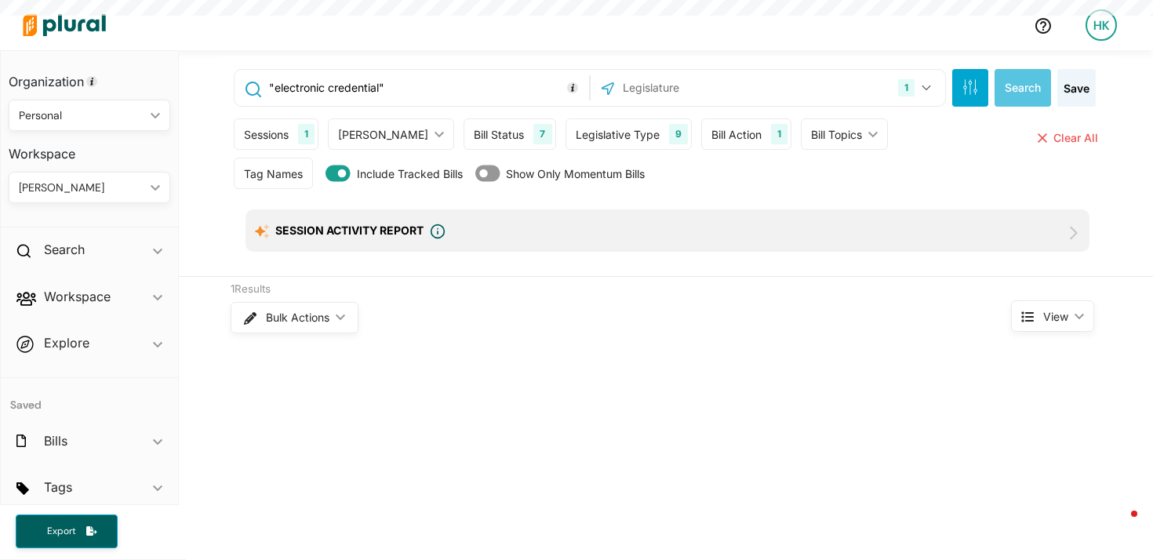
click at [756, 97] on div "1 New Hampshire US Congress Alabama Alaska Arizona Arkansas California Colorado…" at bounding box center [767, 88] width 347 height 30
click at [746, 91] on input "text" at bounding box center [705, 88] width 168 height 30
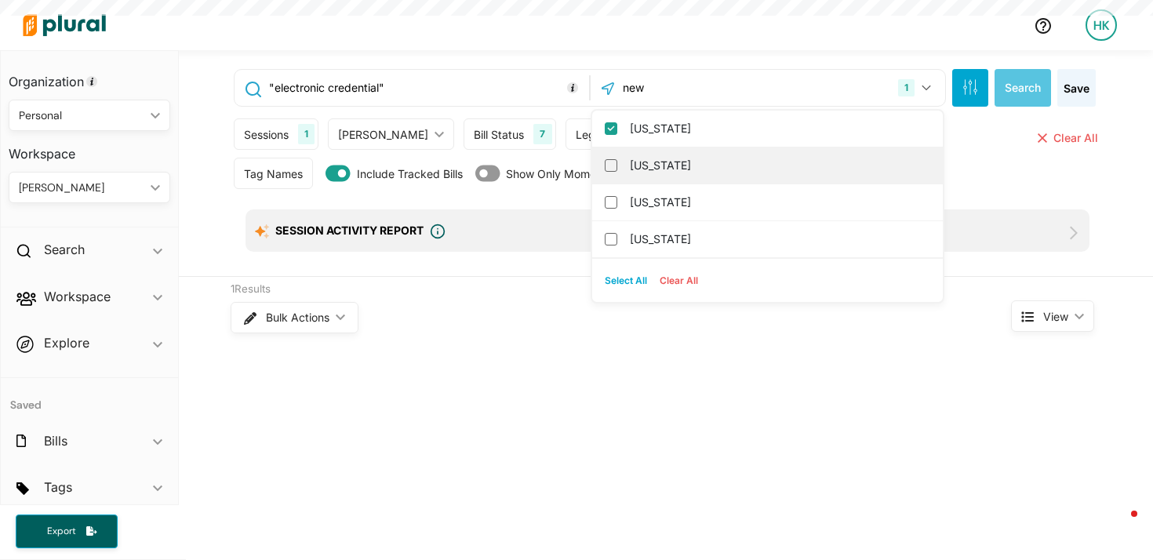
type input "new"
click at [641, 162] on label "[US_STATE]" at bounding box center [778, 166] width 297 height 24
click at [617, 162] on input "[US_STATE]" at bounding box center [611, 165] width 13 height 13
checkbox input "true"
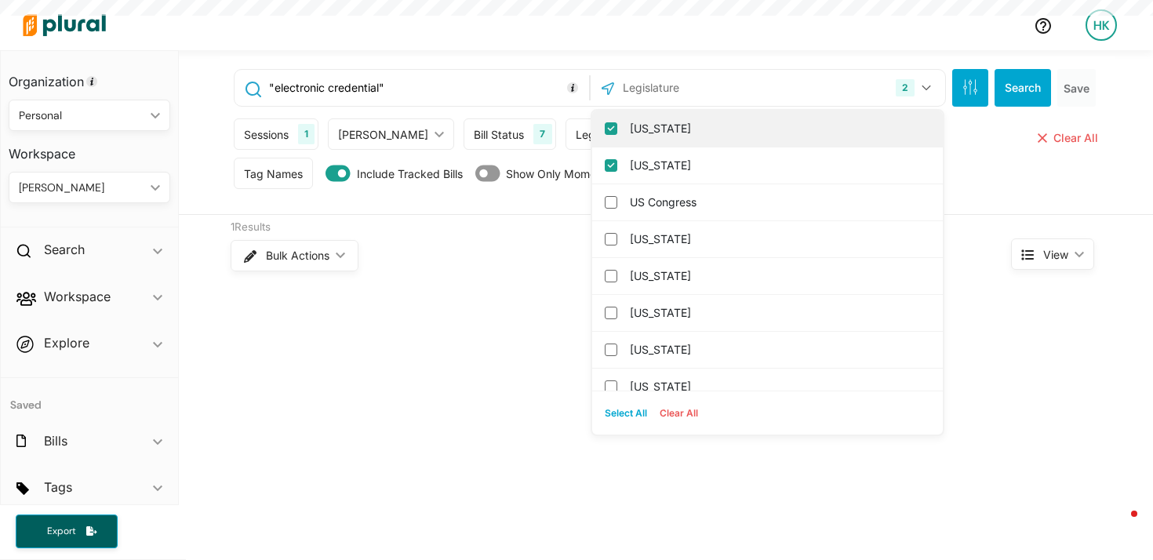
click at [605, 125] on input "[US_STATE]" at bounding box center [611, 128] width 13 height 13
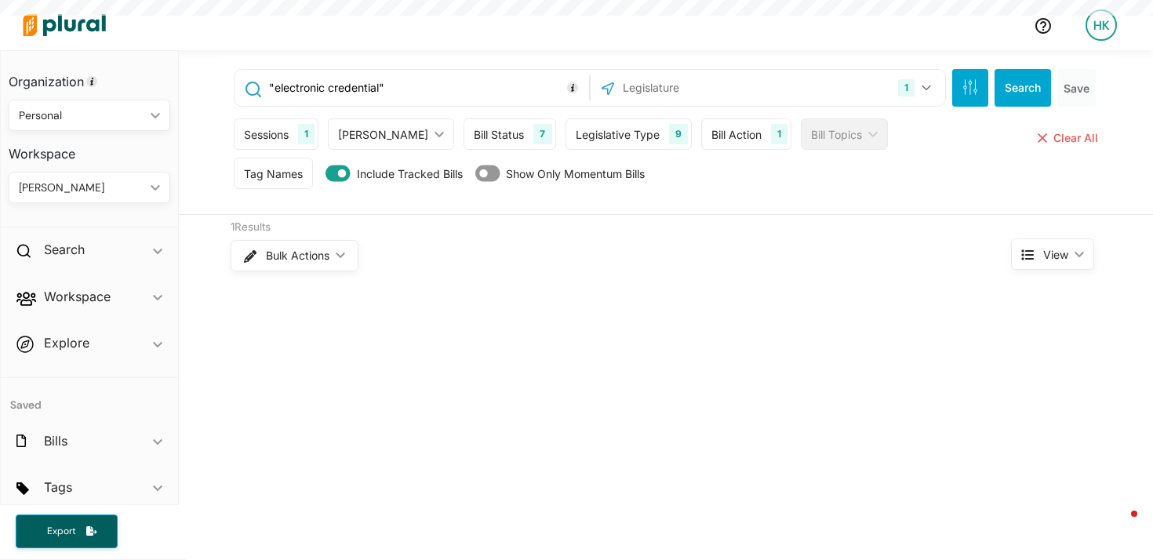
drag, startPoint x: 270, startPoint y: 86, endPoint x: 375, endPoint y: 83, distance: 105.1
click at [375, 83] on input ""electronic credential"" at bounding box center [426, 88] width 318 height 30
type input ""digital driver's license""
click at [1032, 91] on button "Search" at bounding box center [1022, 88] width 56 height 38
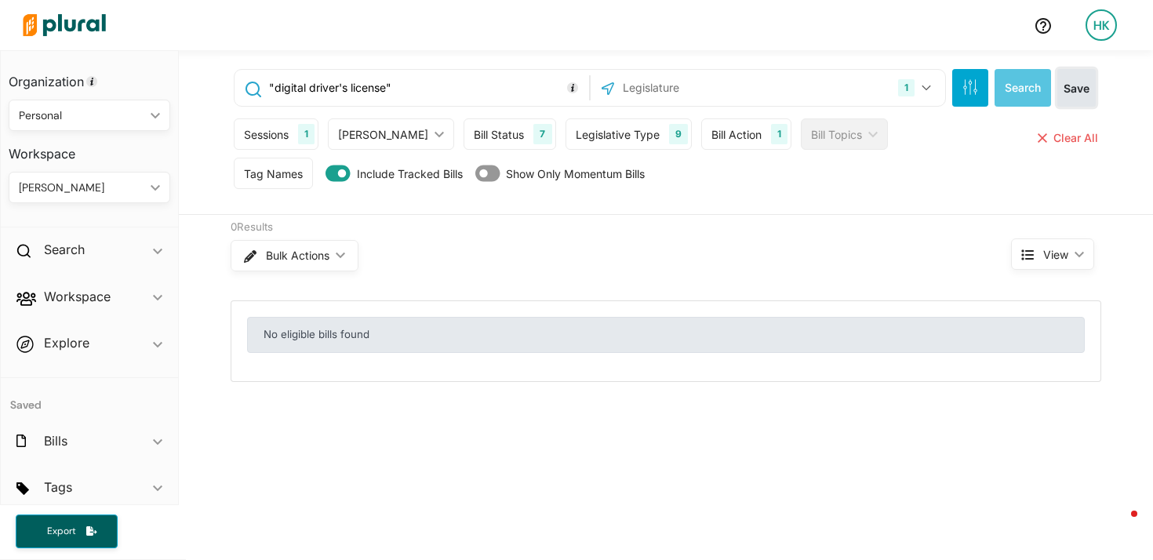
click at [1063, 96] on button "Save" at bounding box center [1076, 88] width 38 height 38
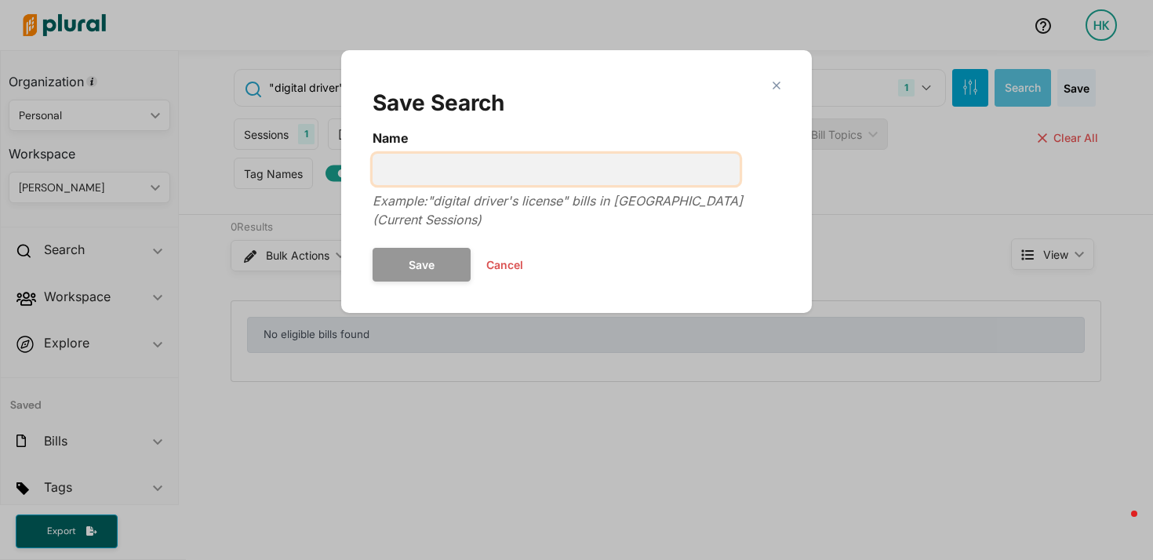
click at [563, 161] on input "Name" at bounding box center [555, 169] width 367 height 31
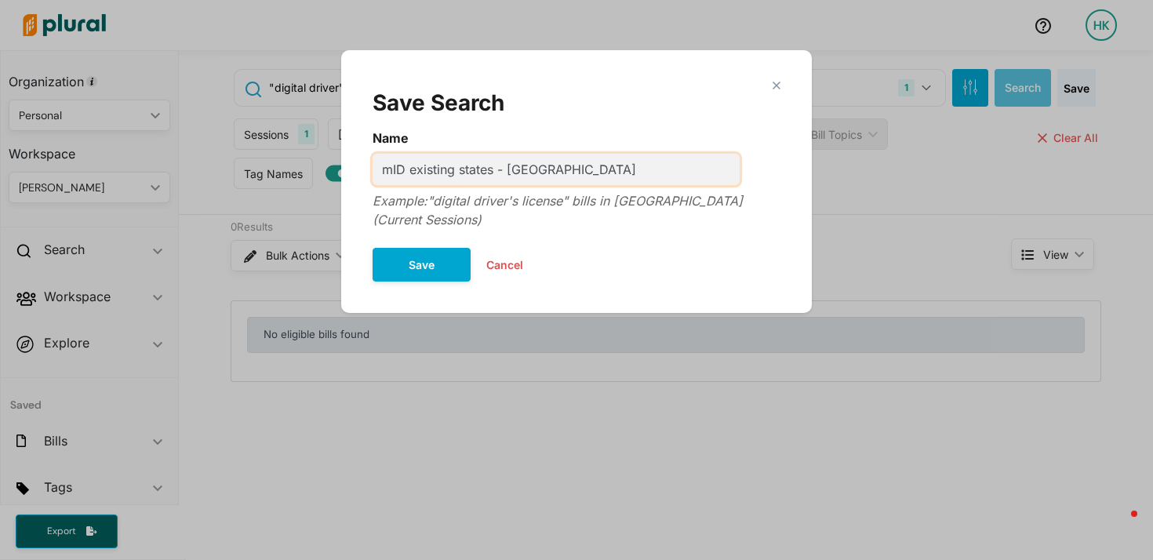
type input "mID existing states - [GEOGRAPHIC_DATA]"
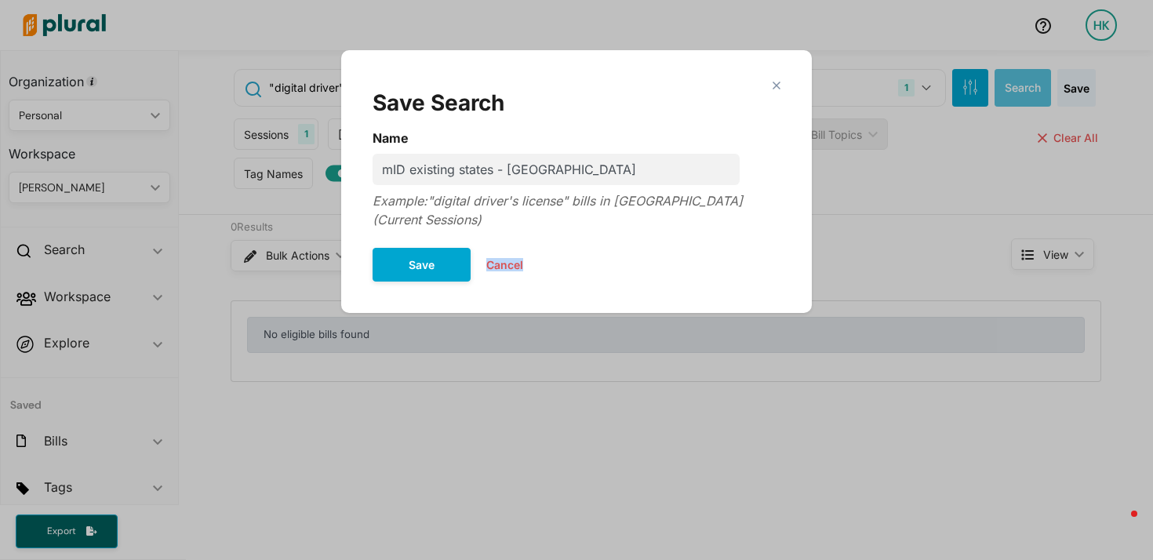
drag, startPoint x: 402, startPoint y: 264, endPoint x: 410, endPoint y: 253, distance: 13.5
click at [405, 260] on div "close Save Search Name mID existing states - NJ Example: "digital driver's lice…" at bounding box center [576, 181] width 439 height 231
click at [411, 252] on button "Save" at bounding box center [421, 265] width 98 height 34
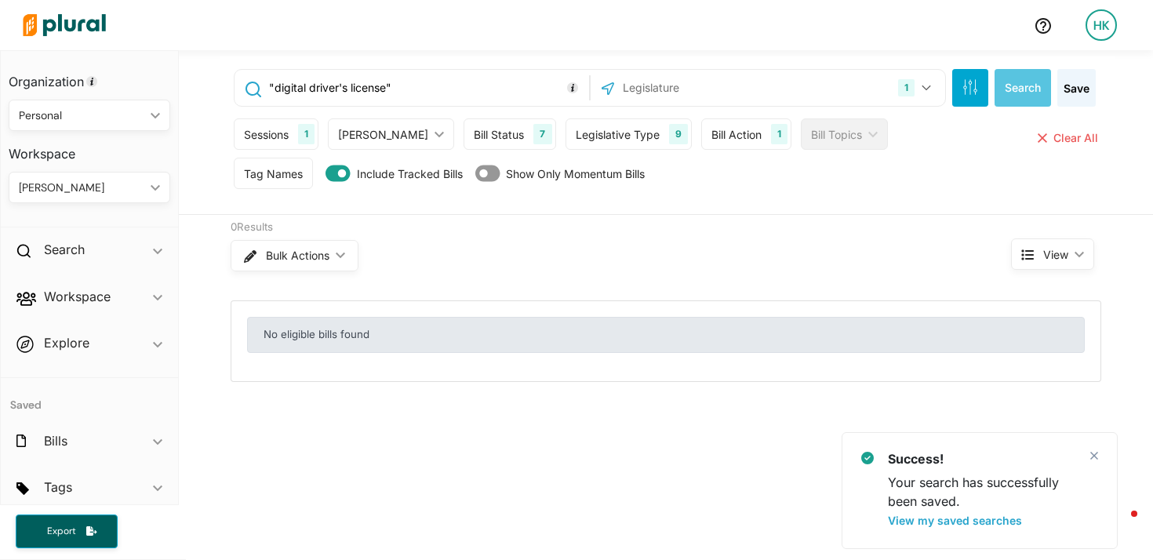
click at [746, 94] on input "text" at bounding box center [705, 88] width 168 height 30
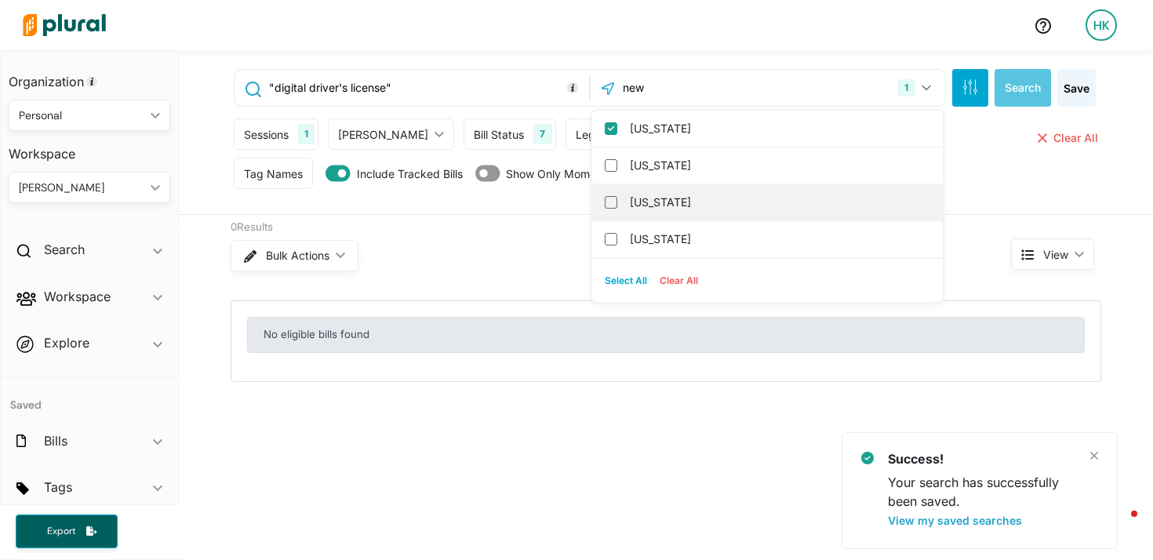
type input "new"
click at [592, 198] on div "[US_STATE]" at bounding box center [767, 202] width 350 height 37
click at [605, 199] on input "[US_STATE]" at bounding box center [611, 202] width 13 height 13
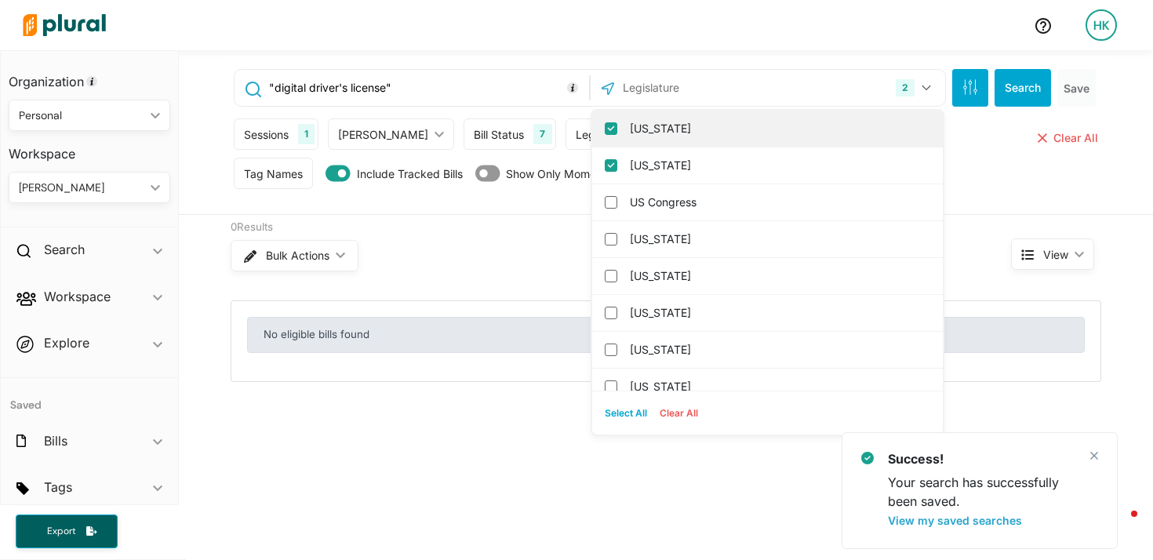
click at [605, 129] on input "[US_STATE]" at bounding box center [611, 128] width 13 height 13
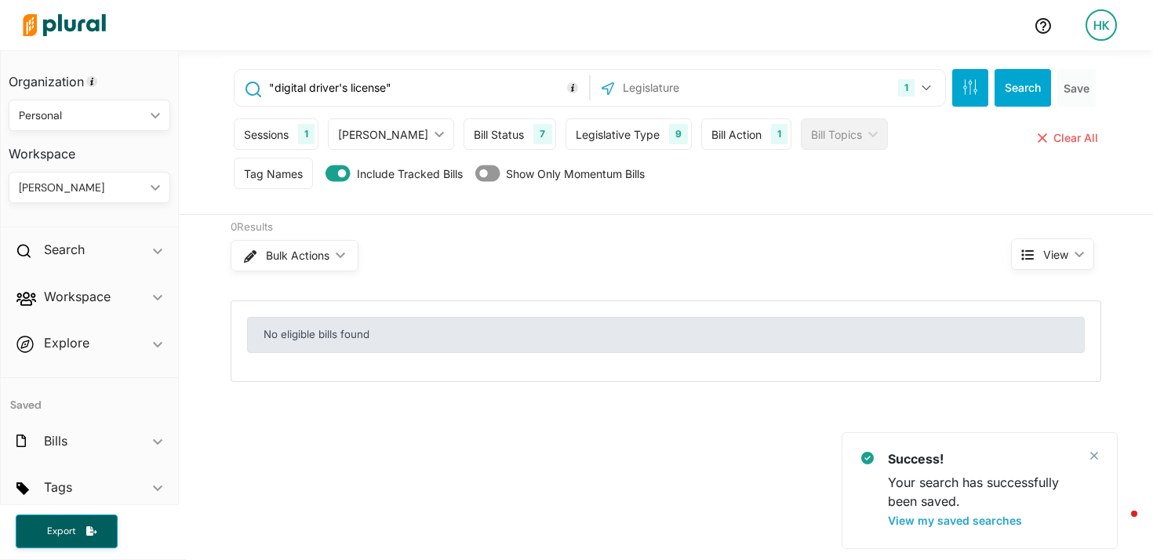
drag, startPoint x: 378, startPoint y: 89, endPoint x: 270, endPoint y: 91, distance: 108.2
click at [270, 91] on input ""digital driver's license"" at bounding box center [426, 88] width 318 height 30
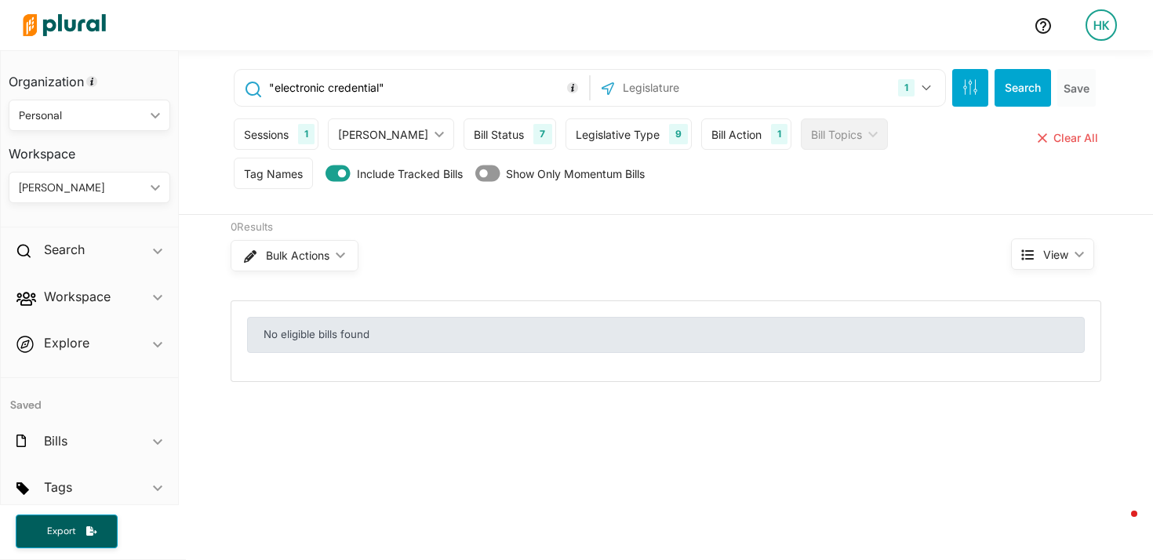
type input ""electronic credential""
click at [1011, 80] on button "Search" at bounding box center [1022, 88] width 56 height 38
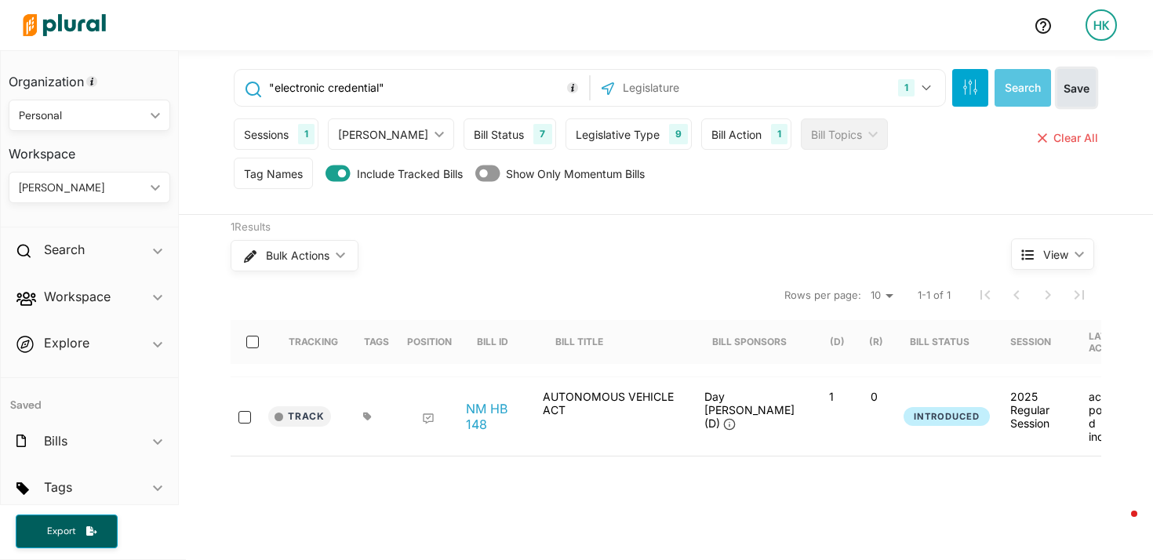
click at [1063, 87] on button "Save" at bounding box center [1076, 88] width 38 height 38
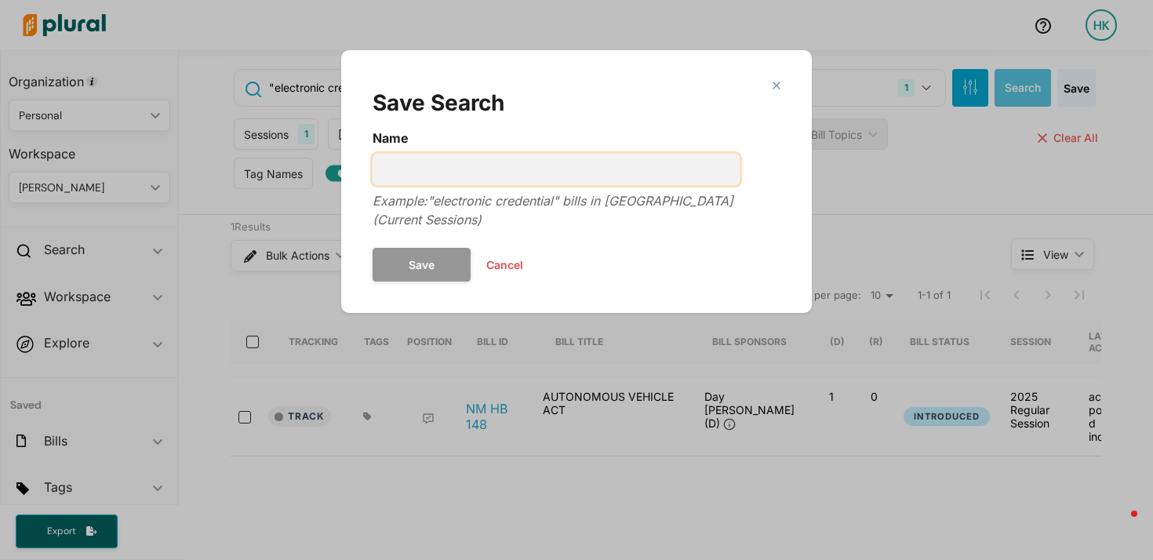
click at [525, 158] on input "Name" at bounding box center [555, 169] width 367 height 31
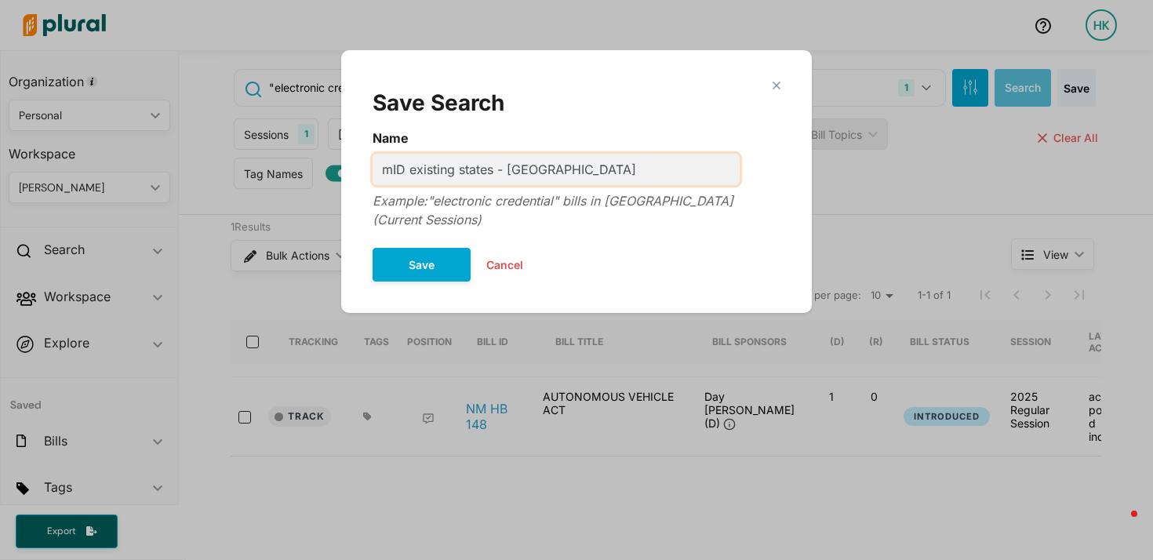
type input "mID existing states - [GEOGRAPHIC_DATA]"
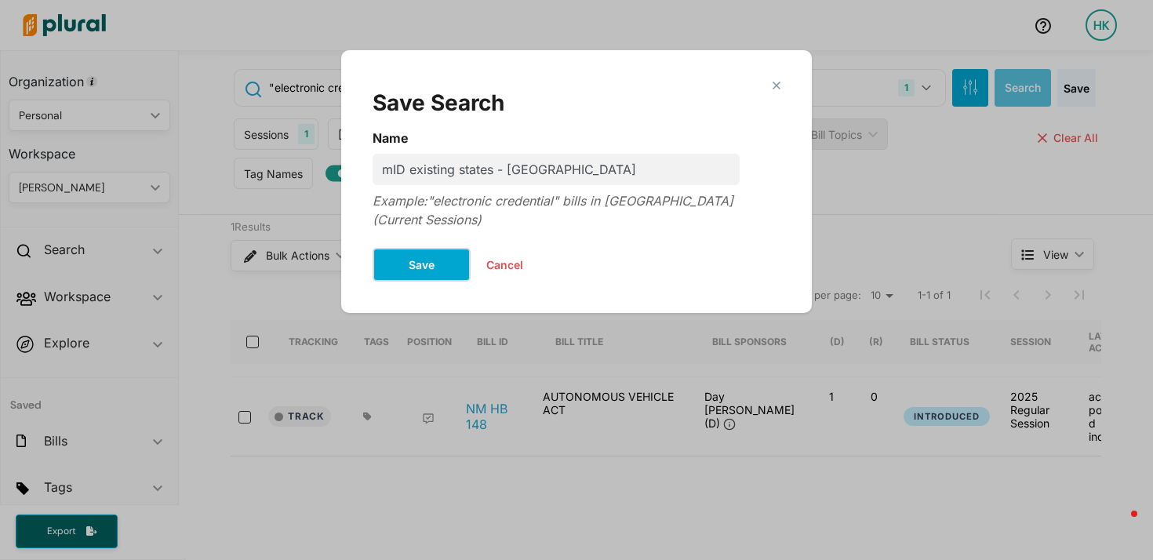
click at [430, 249] on button "Save" at bounding box center [421, 265] width 98 height 34
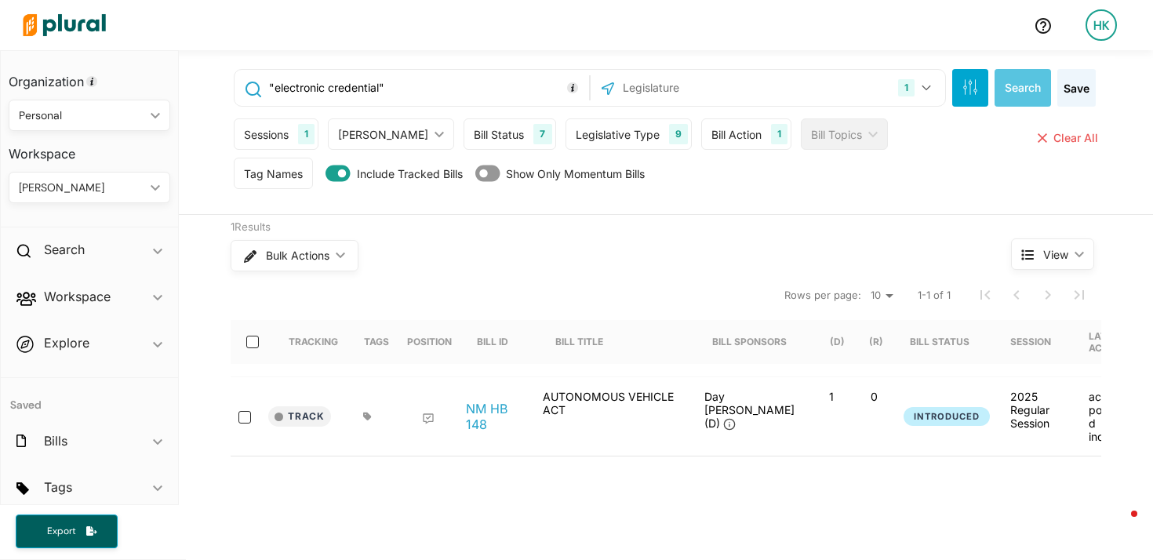
click at [666, 88] on input "text" at bounding box center [705, 88] width 168 height 30
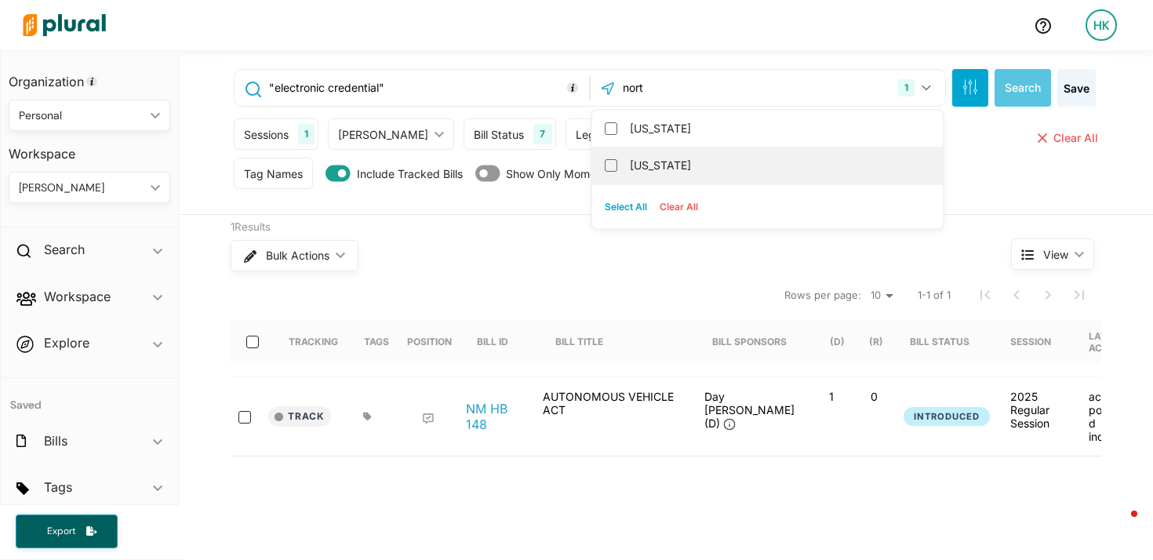
type input "nort"
click at [630, 169] on label "[US_STATE]" at bounding box center [778, 166] width 297 height 24
click at [617, 169] on input "[US_STATE]" at bounding box center [611, 165] width 13 height 13
checkbox input "true"
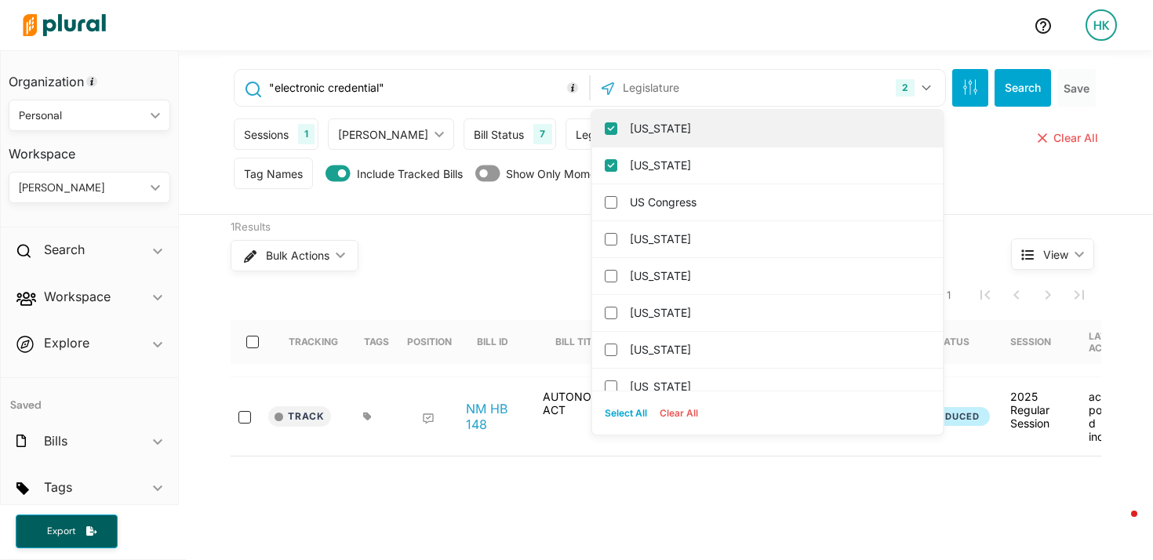
click at [605, 128] on input "[US_STATE]" at bounding box center [611, 128] width 13 height 13
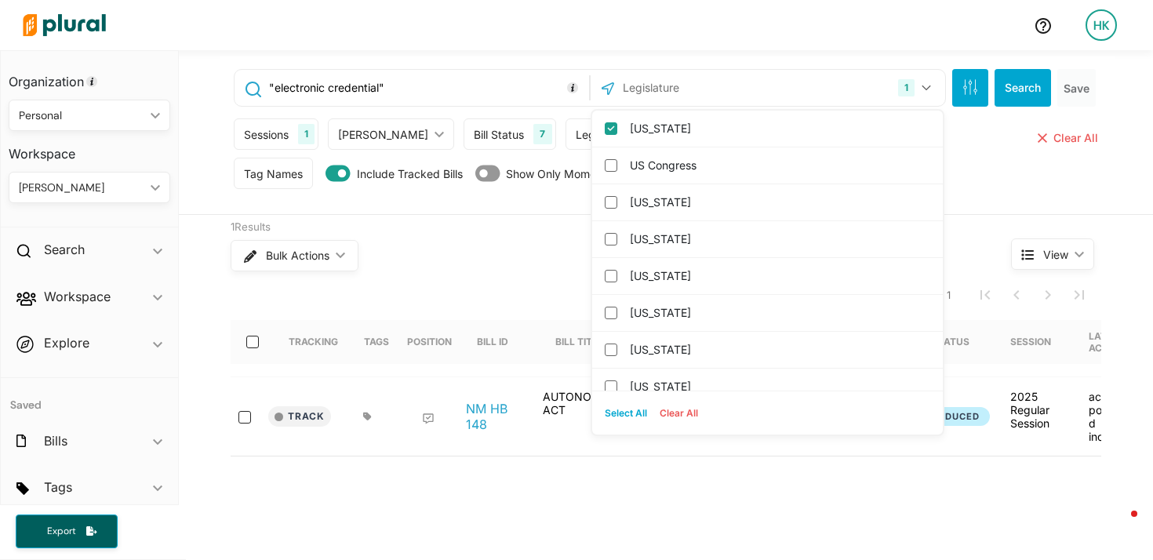
click at [413, 84] on input ""electronic credential"" at bounding box center [426, 88] width 318 height 30
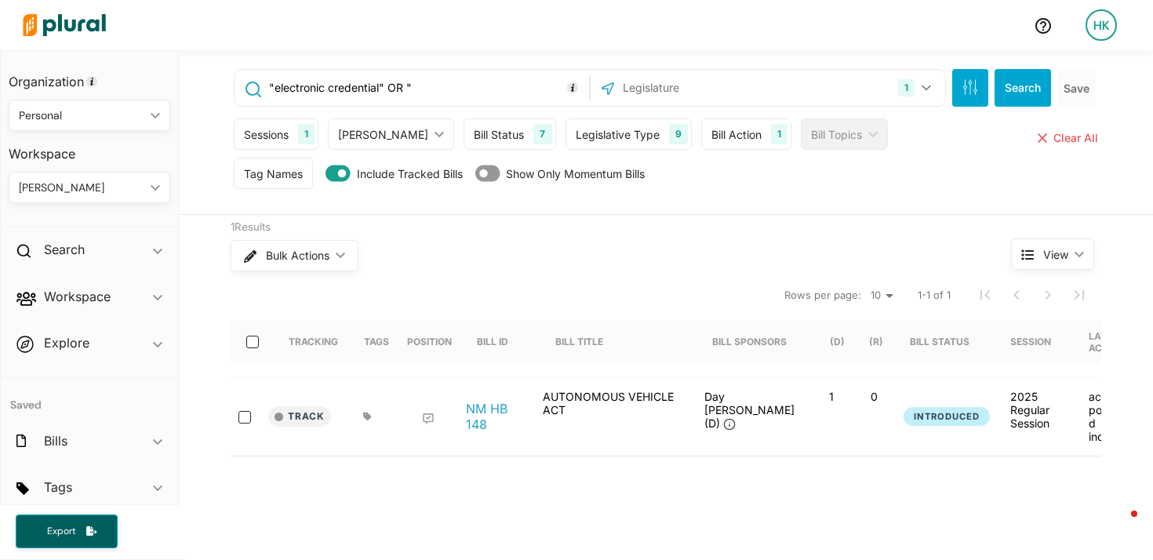
paste input "electronic proof of valid licensing"
click at [535, 92] on input ""electronic credential" OR "electronic proof of valid licensing" OR" at bounding box center [426, 88] width 318 height 30
paste input "electronic operator's license,"
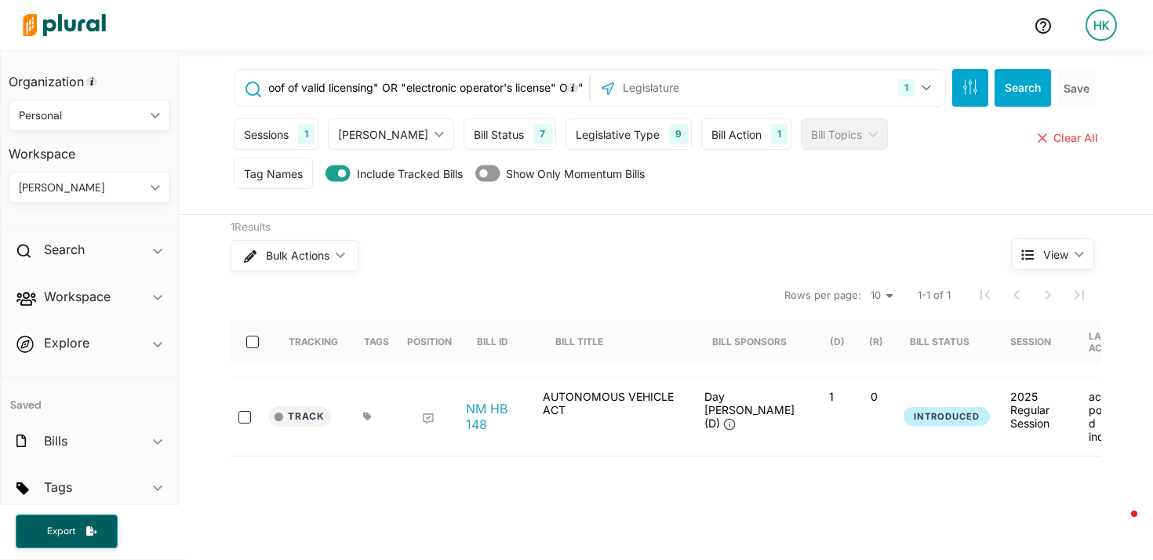
paste input "electronic operator's license,"
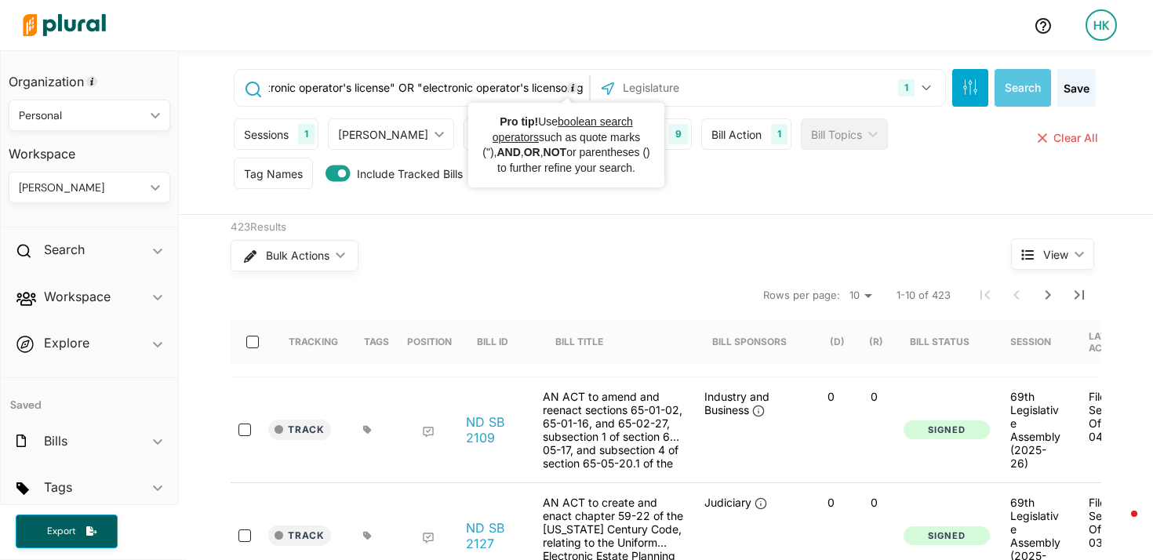
click at [551, 85] on input ""electronic credential" OR "electronic proof of valid licensing" OR "electronic…" at bounding box center [426, 88] width 318 height 30
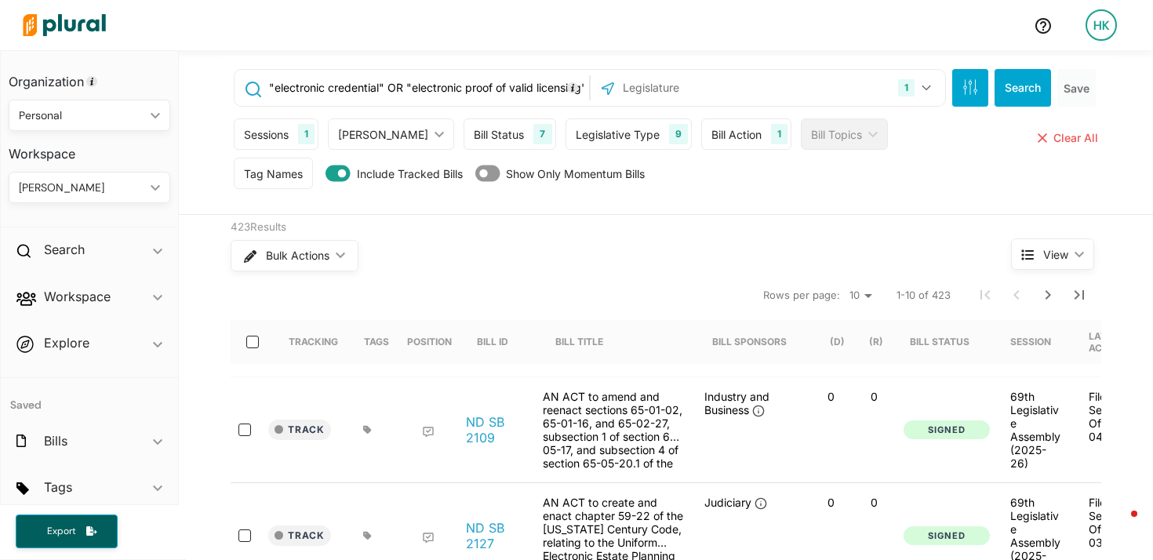
click at [579, 87] on div ""electronic credential" OR "electronic proof of valid licensing" OR "electronic…" at bounding box center [411, 88] width 354 height 36
click at [580, 85] on div ""electronic credential" OR "electronic proof of valid licensing" OR "electronic…" at bounding box center [411, 88] width 354 height 36
click at [576, 85] on input ""electronic credential" OR "electronic proof of valid licensing" OR "electronic…" at bounding box center [426, 88] width 318 height 30
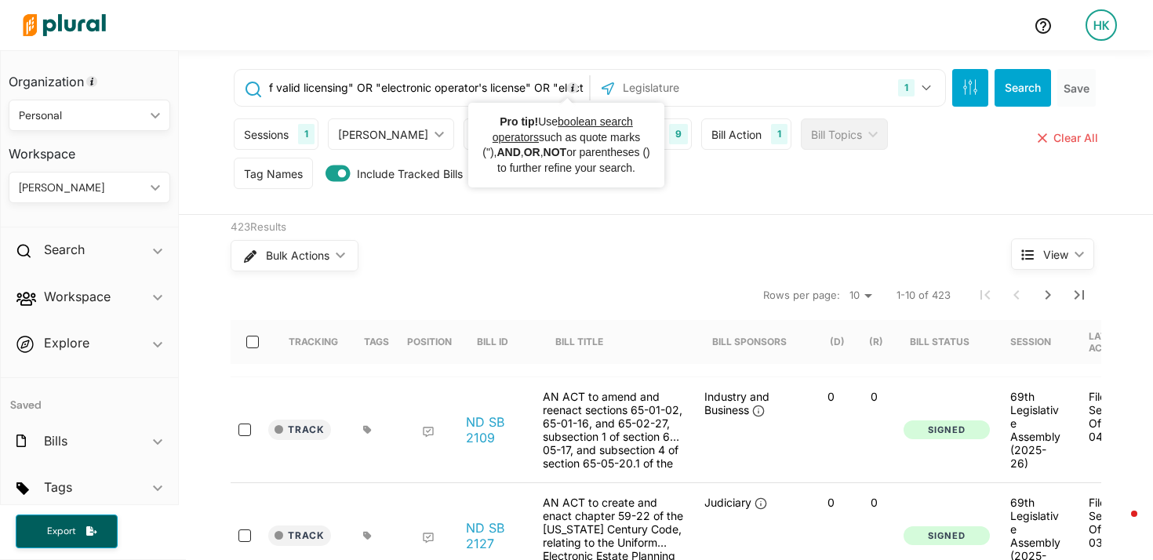
scroll to position [0, 369]
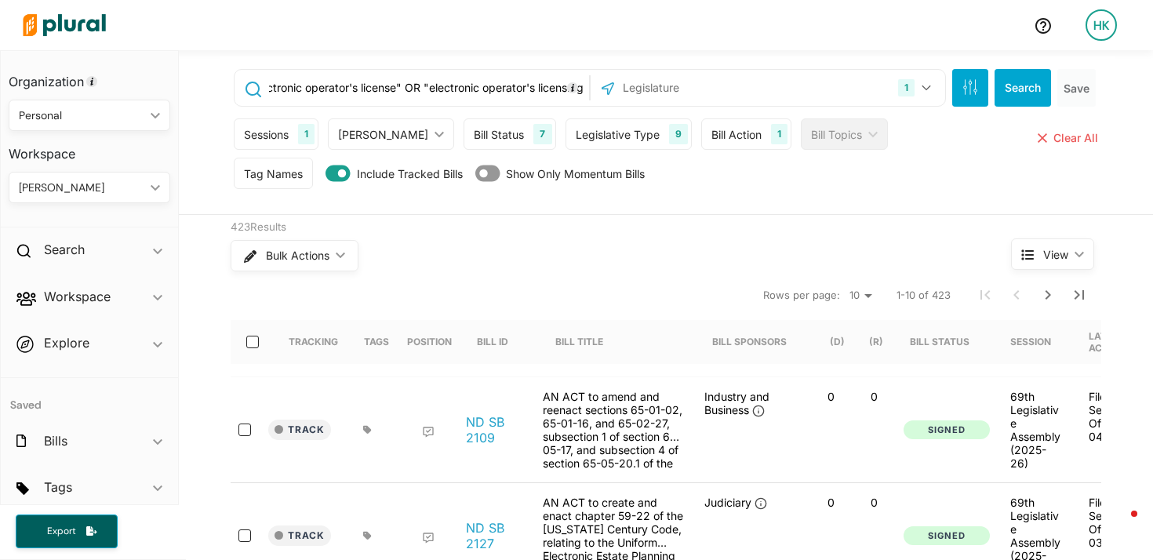
drag, startPoint x: 542, startPoint y: 87, endPoint x: 645, endPoint y: 93, distance: 102.9
click at [645, 93] on div ""electronic credential" OR "electronic proof of valid licensing" OR "electronic…" at bounding box center [590, 88] width 712 height 38
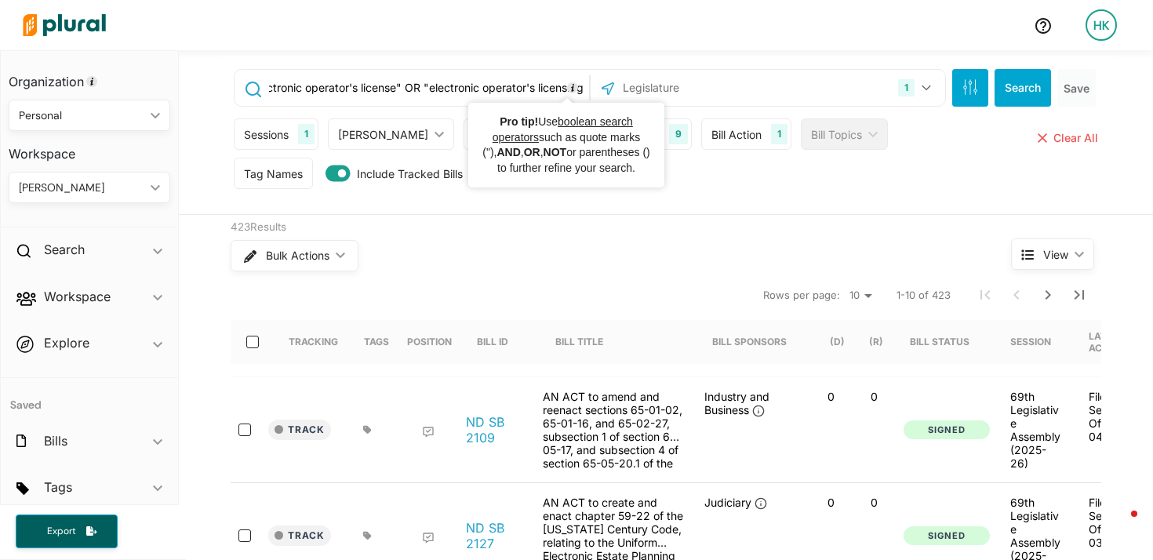
click at [544, 88] on input ""electronic credential" OR "electronic proof of valid licensing" OR "electronic…" at bounding box center [426, 88] width 318 height 30
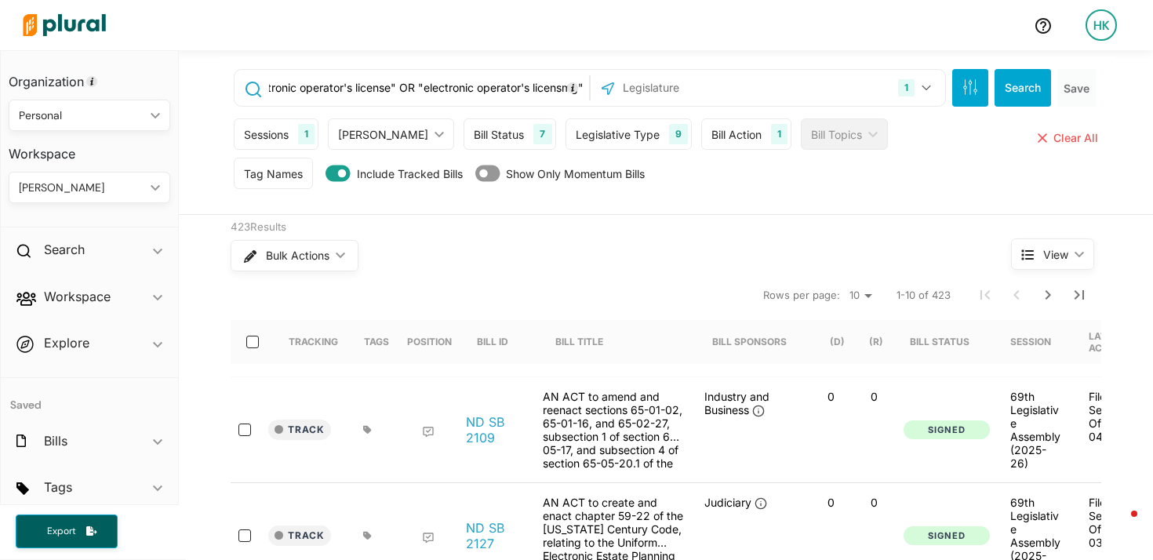
scroll to position [0, 374]
click at [554, 87] on input ""electronic credential" OR "electronic proof of valid licensing" OR "electronic…" at bounding box center [426, 88] width 318 height 30
click at [497, 86] on input ""electronic credential" OR "electronic proof of valid licensing" OR "electronic…" at bounding box center [426, 88] width 318 height 30
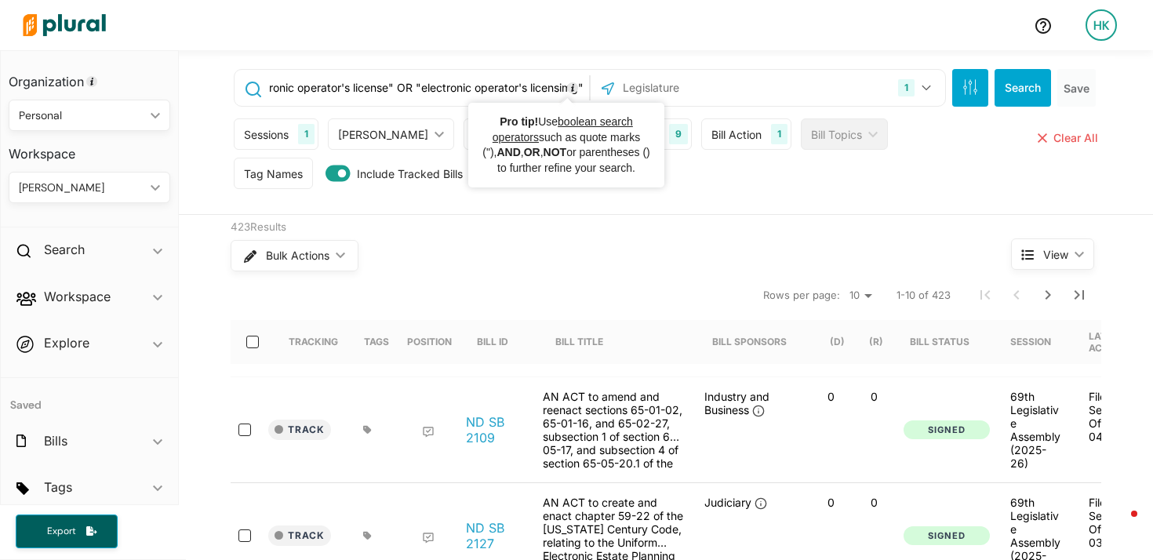
click at [542, 82] on input ""electronic credential" OR "electronic proof of valid licensing" OR "electronic…" at bounding box center [426, 88] width 318 height 30
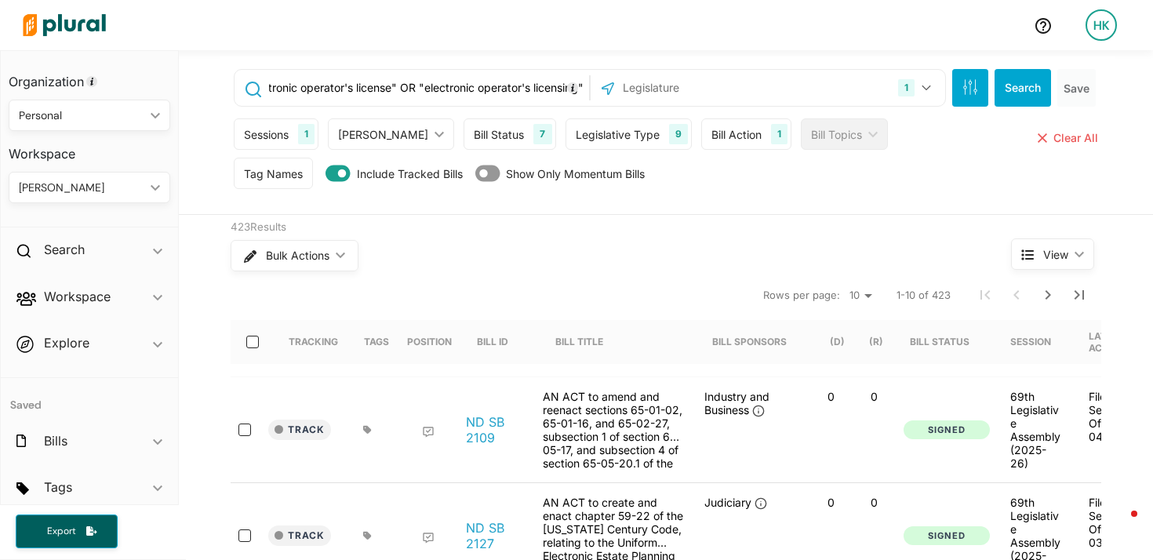
type input ""electronic credential" OR "electronic proof of valid licensing" OR "electronic…"
click at [1002, 84] on button "Search" at bounding box center [1022, 88] width 56 height 38
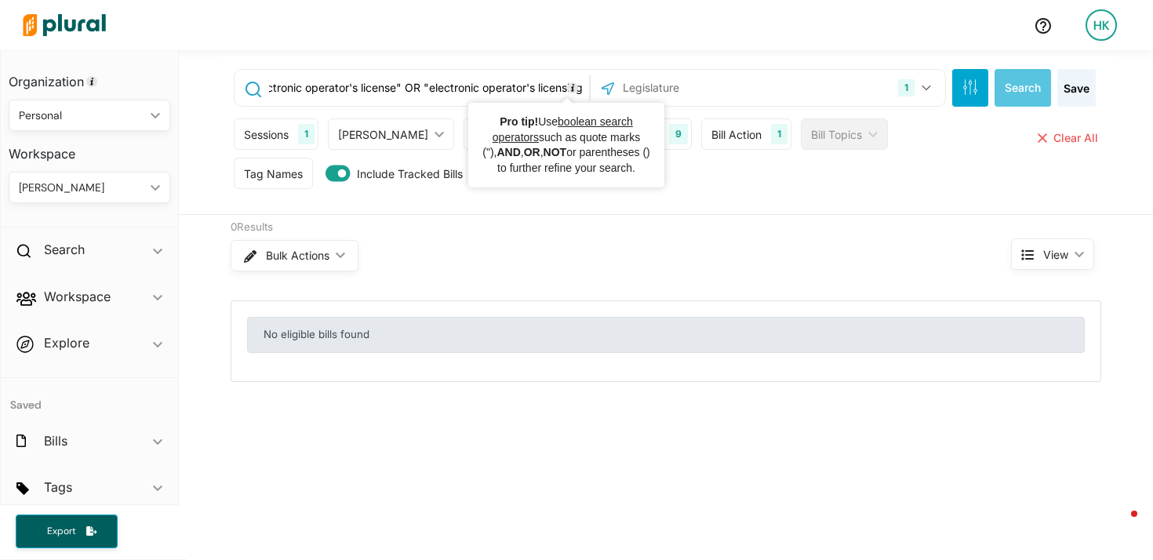
scroll to position [0, 374]
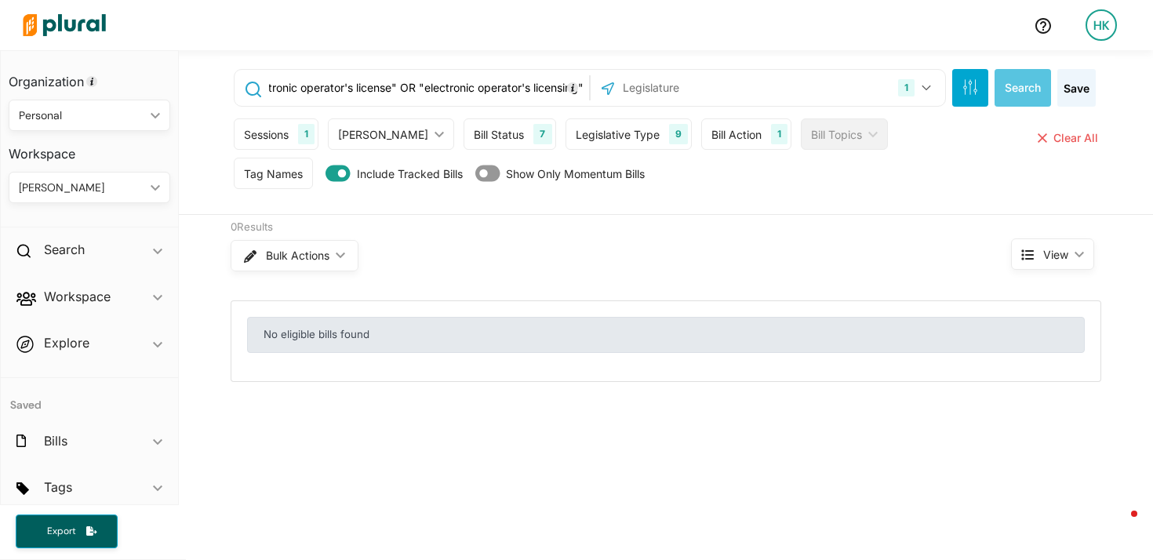
drag, startPoint x: 405, startPoint y: 89, endPoint x: 599, endPoint y: 91, distance: 193.7
click at [599, 91] on div ""electronic credential" OR "electronic proof of valid licensing" OR "electronic…" at bounding box center [590, 88] width 712 height 38
click at [467, 80] on input ""electronic credential" OR "electronic proof of valid licensing" OR "electronic…" at bounding box center [426, 88] width 318 height 30
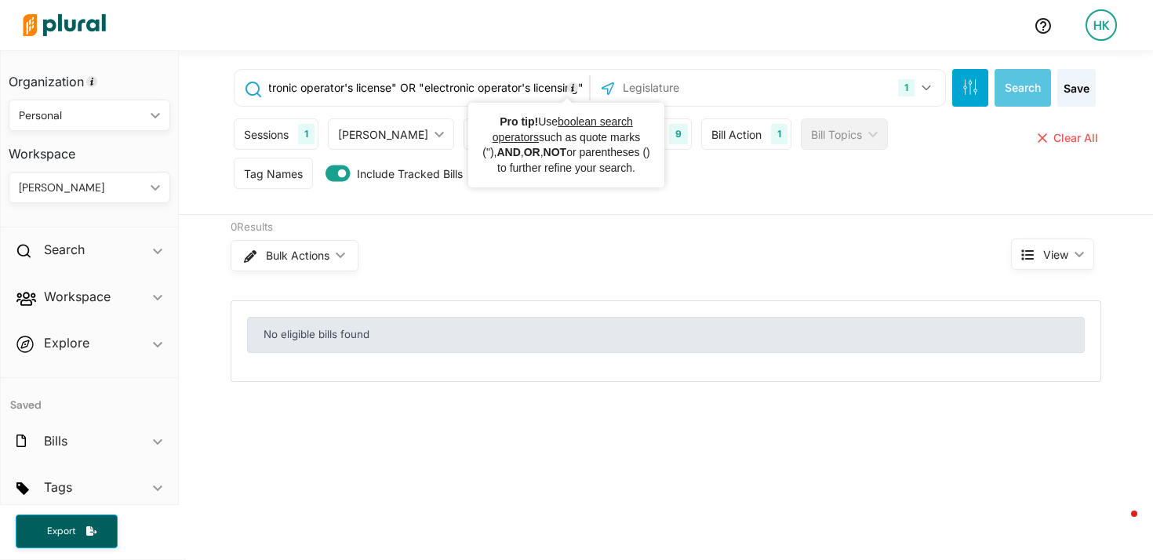
scroll to position [0, 0]
click at [503, 85] on input ""electronic credential" OR "electronic proof of valid licensing" OR "electronic…" at bounding box center [426, 88] width 318 height 30
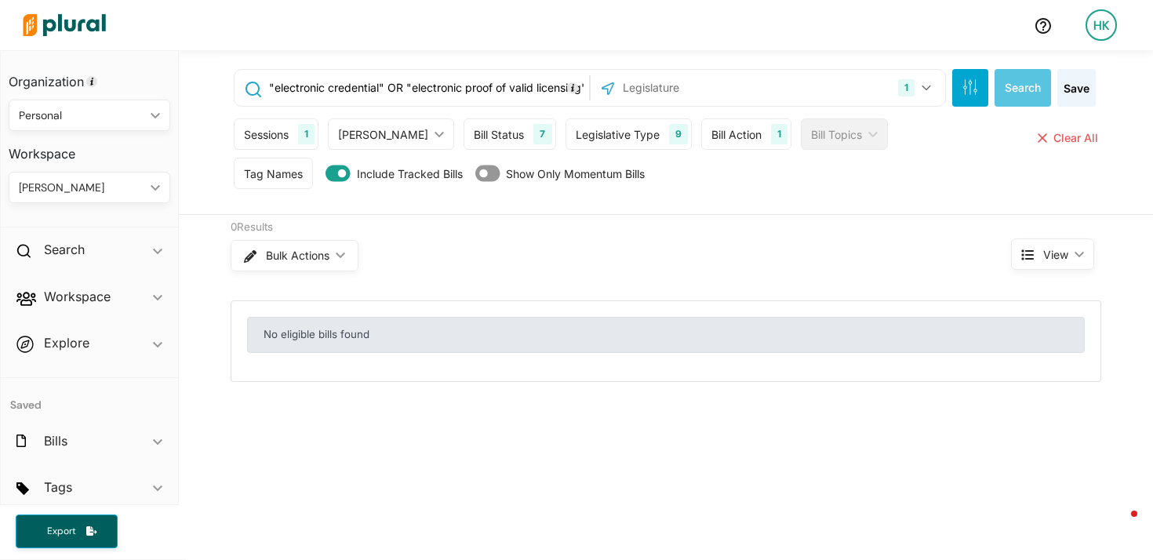
click at [539, 88] on input ""electronic credential" OR "electronic proof of valid licensing" OR "electronic…" at bounding box center [426, 88] width 318 height 30
click at [1073, 89] on button "Save" at bounding box center [1076, 88] width 38 height 38
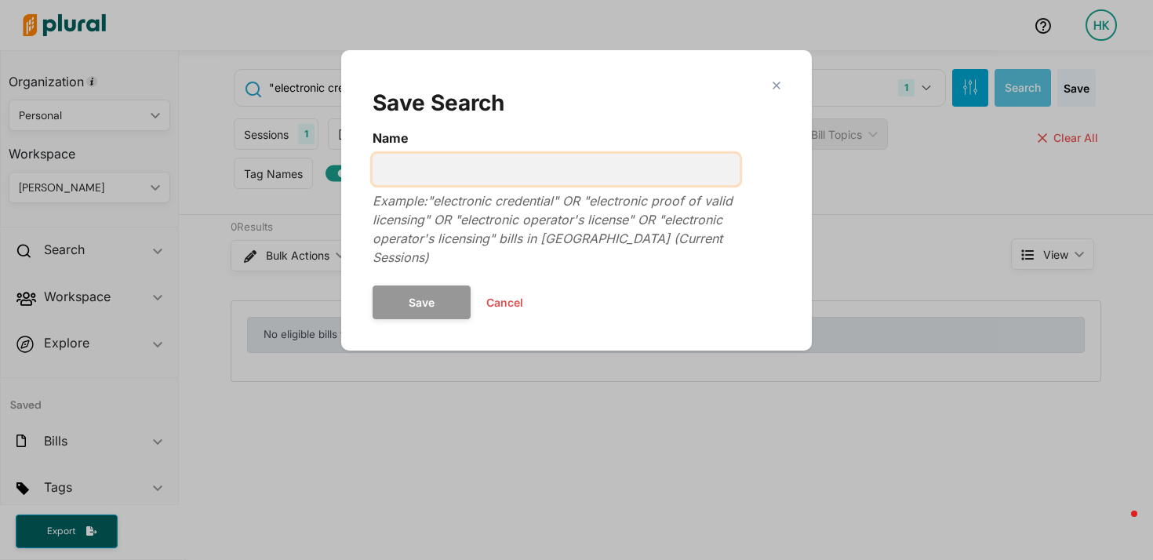
click at [563, 172] on input "Name" at bounding box center [555, 169] width 367 height 31
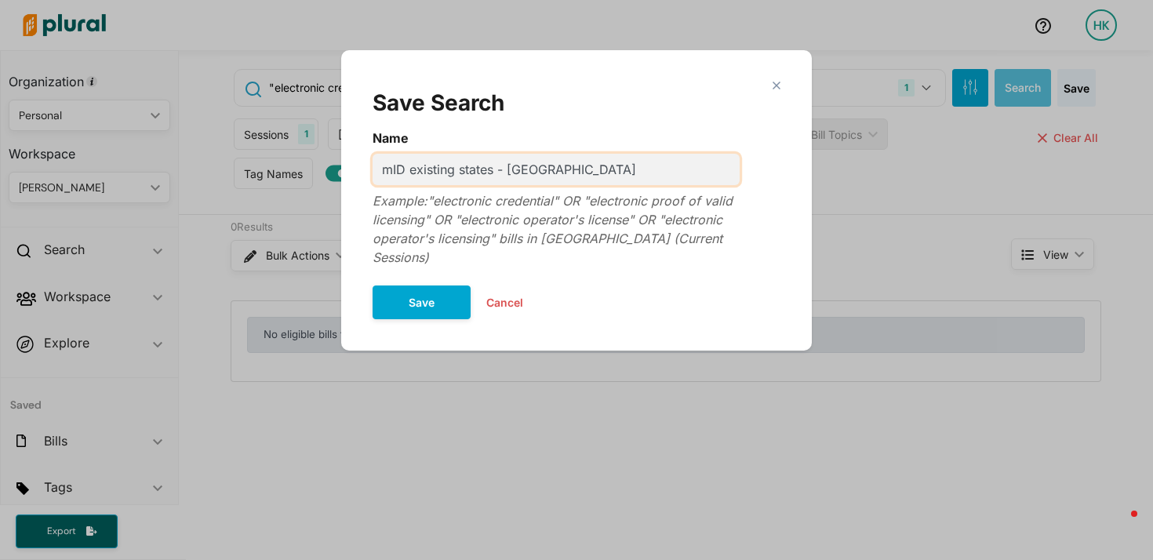
type input "mID existing states - ND"
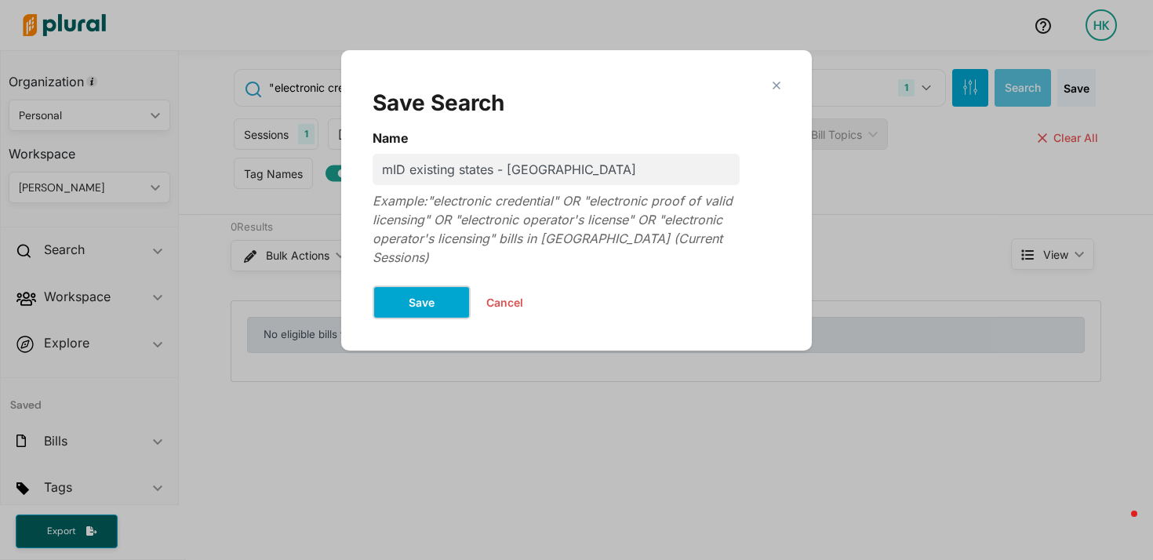
click at [420, 292] on button "Save" at bounding box center [421, 302] width 98 height 34
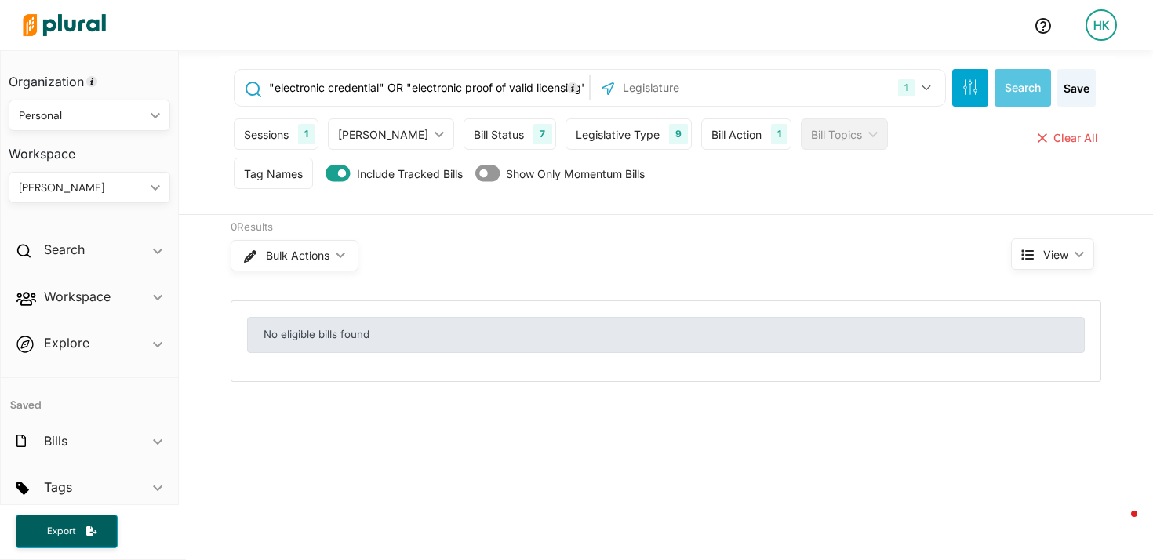
click at [632, 70] on div "1 North Dakota US Congress Alabama Alaska Arizona Arkansas California Colorado …" at bounding box center [767, 88] width 354 height 36
click at [631, 80] on input "text" at bounding box center [705, 88] width 168 height 30
drag, startPoint x: 623, startPoint y: 95, endPoint x: 622, endPoint y: 107, distance: 11.9
click at [622, 107] on div ""electronic credential" OR "electronic proof of valid licensing" OR "electronic…" at bounding box center [667, 135] width 894 height 158
click at [669, 80] on input "oh" at bounding box center [705, 88] width 168 height 30
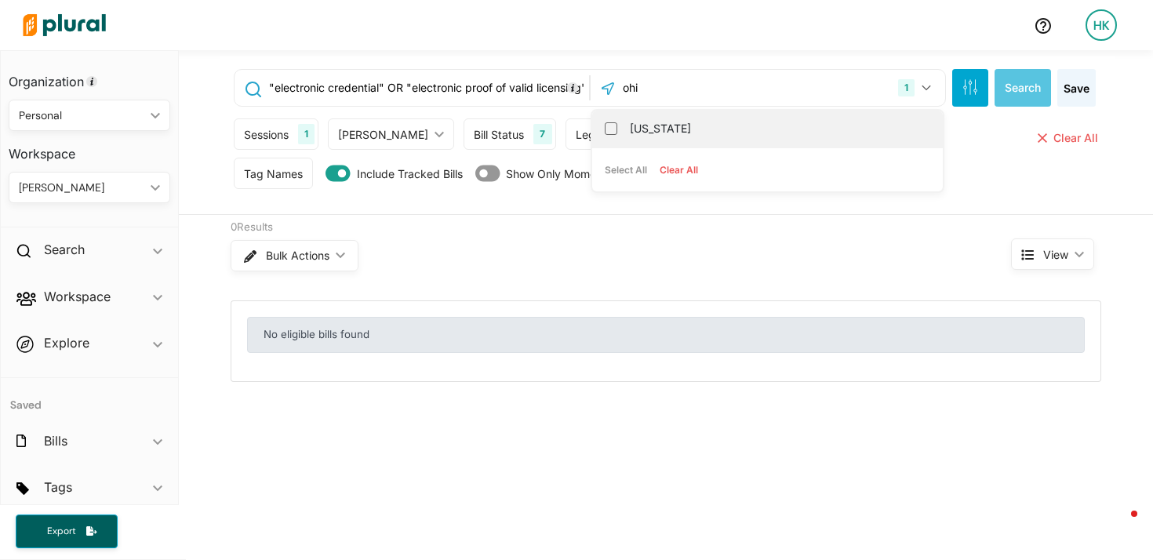
type input "ohi"
click at [646, 122] on label "[US_STATE]" at bounding box center [778, 129] width 297 height 24
click at [617, 122] on input "[US_STATE]" at bounding box center [611, 128] width 13 height 13
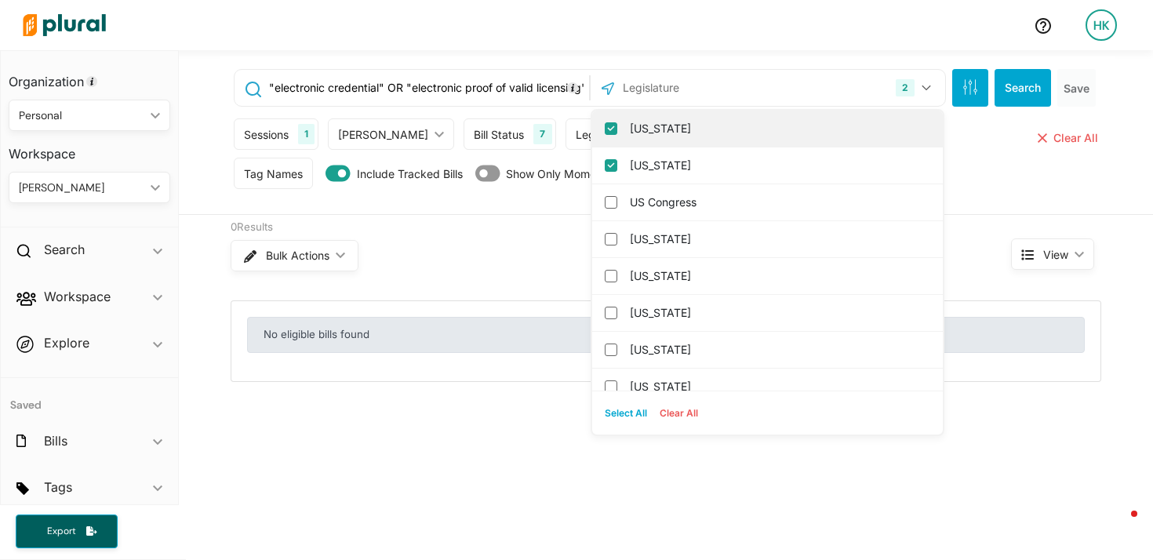
click at [605, 124] on input "[US_STATE]" at bounding box center [611, 128] width 13 height 13
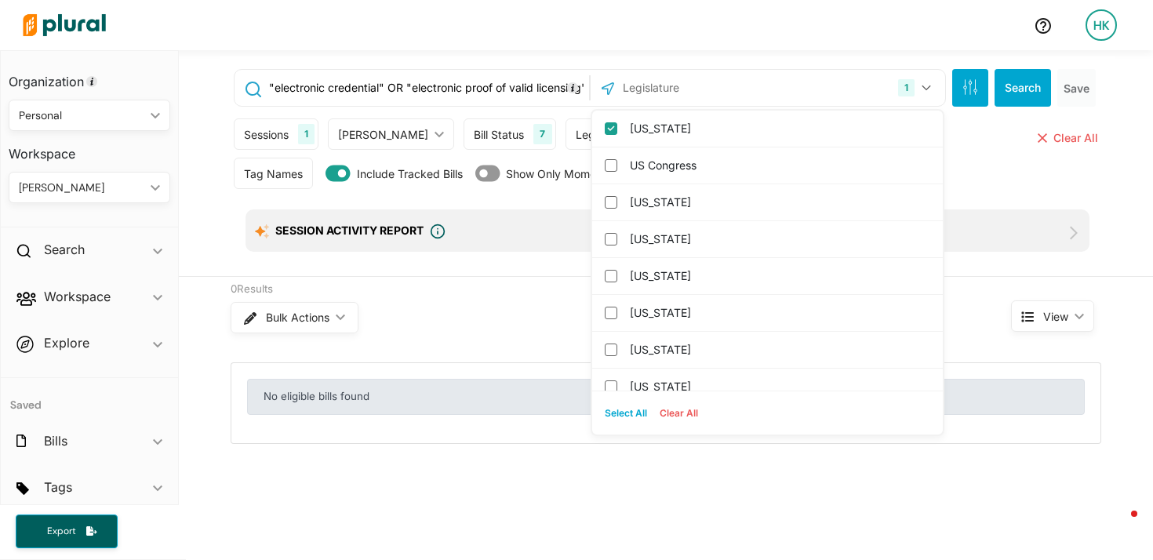
click at [489, 89] on input ""electronic credential" OR "electronic proof of valid licensing" OR "electronic…" at bounding box center [426, 88] width 318 height 30
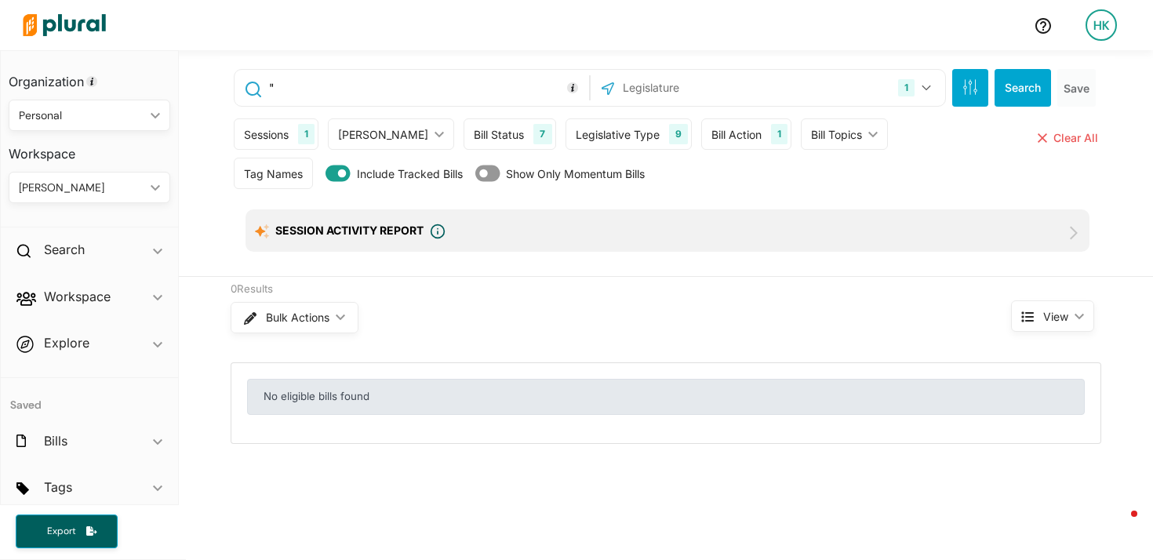
paste input "digital license or identification"
type input ""digital license or identification""
click at [999, 85] on button "Search" at bounding box center [1022, 88] width 56 height 38
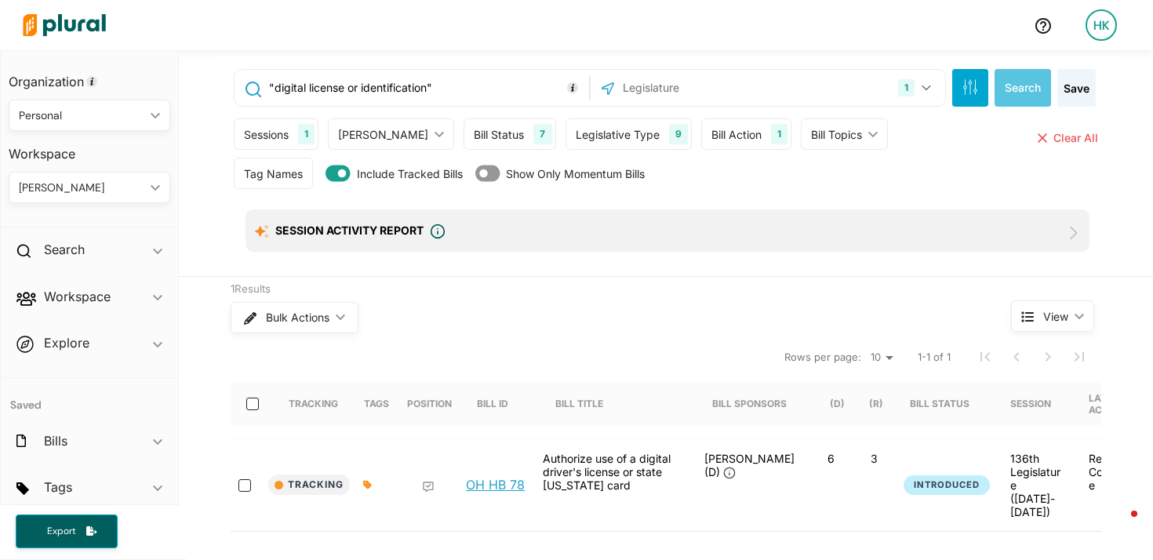
click at [503, 479] on link "OH HB 78" at bounding box center [495, 485] width 59 height 16
click at [1082, 91] on button "Save" at bounding box center [1076, 88] width 38 height 38
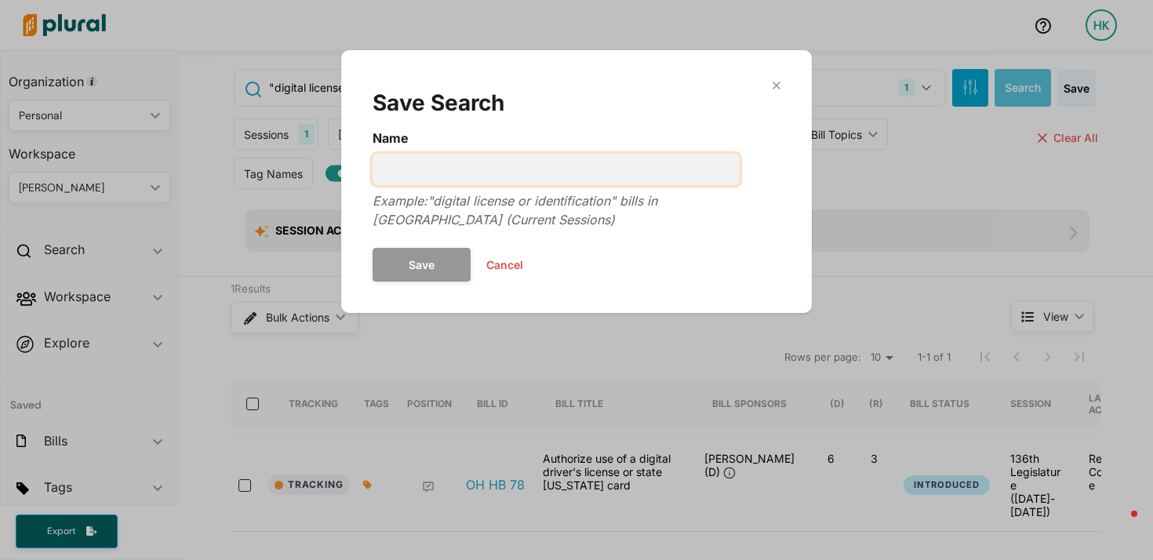
click at [527, 165] on input "Name" at bounding box center [555, 169] width 367 height 31
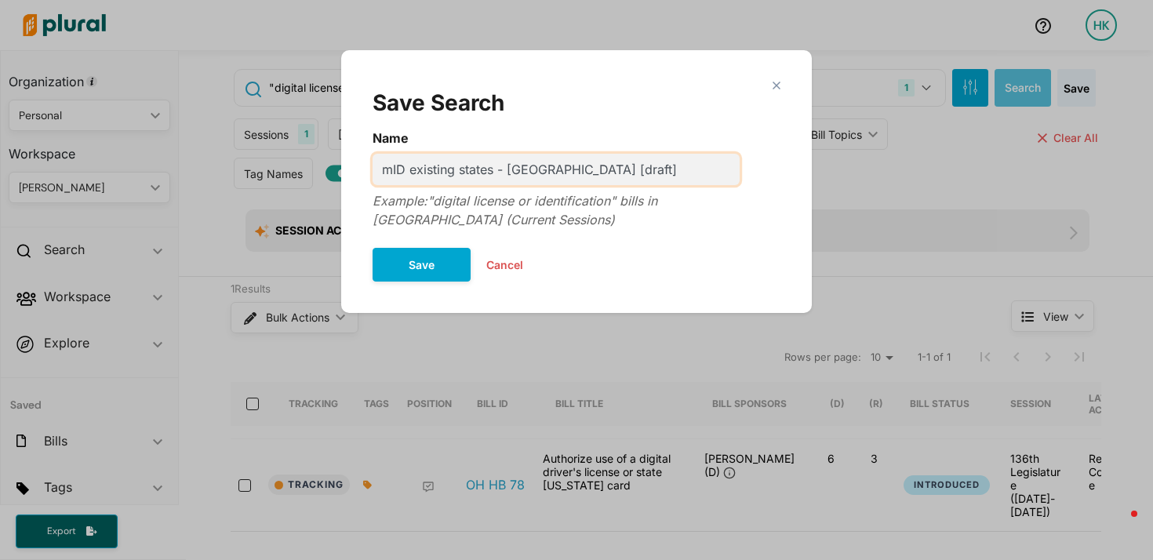
type input "mID existing states - OH [draft]"
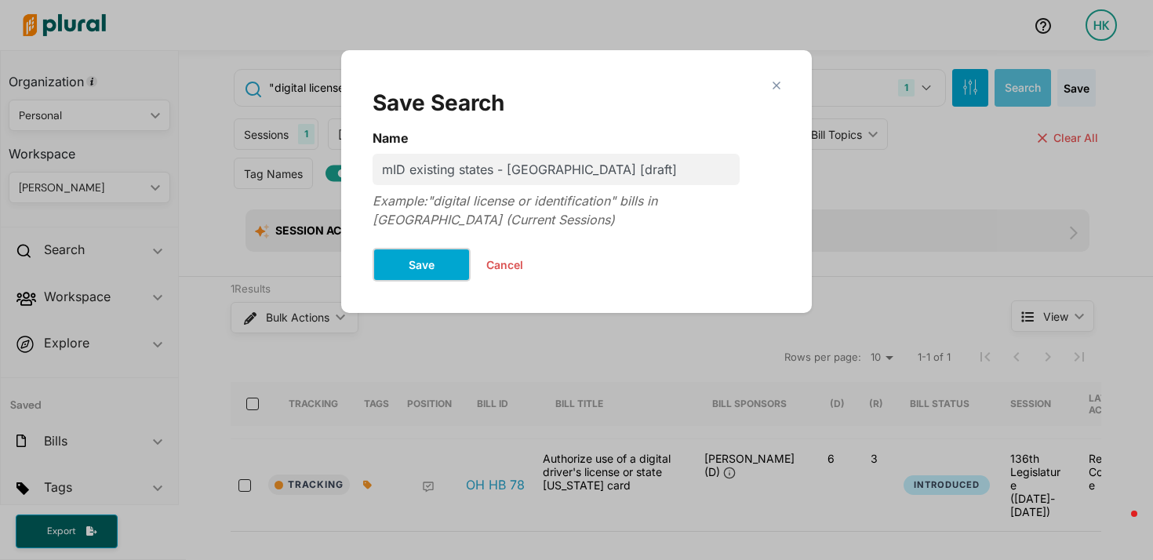
click at [405, 274] on button "Save" at bounding box center [421, 265] width 98 height 34
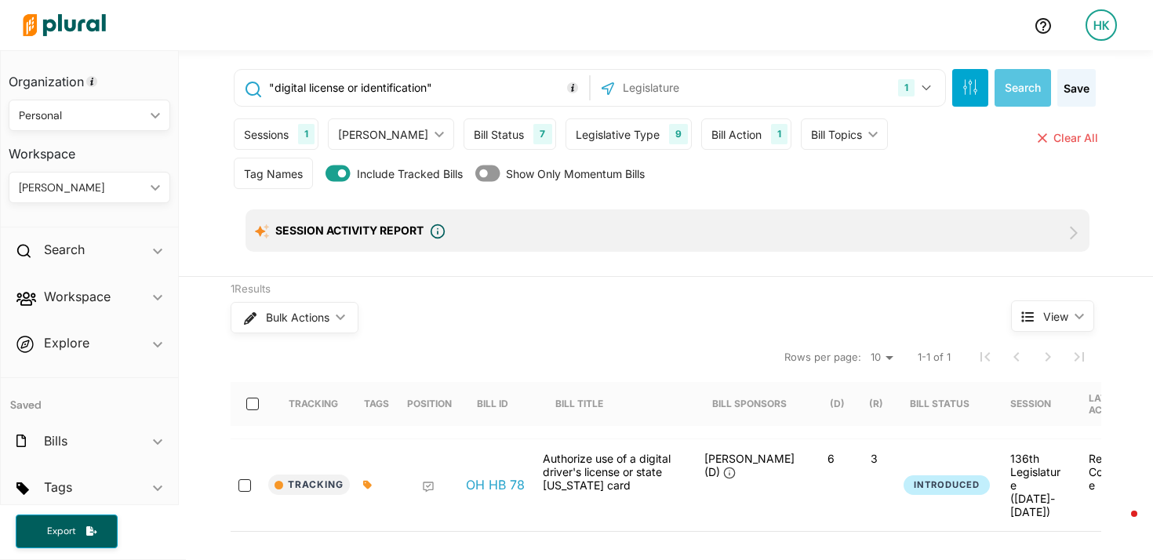
drag, startPoint x: 343, startPoint y: 89, endPoint x: 421, endPoint y: 85, distance: 77.7
click at [421, 85] on input ""digital license or identification"" at bounding box center [426, 88] width 318 height 30
type input ""digital license system""
click at [849, 92] on div "1 Ohio US Congress Alabama Alaska Arizona Arkansas California Colorado Connecti…" at bounding box center [767, 88] width 347 height 30
click at [777, 83] on div "1 Ohio US Congress Alabama Alaska Arizona Arkansas California Colorado Connecti…" at bounding box center [767, 88] width 347 height 30
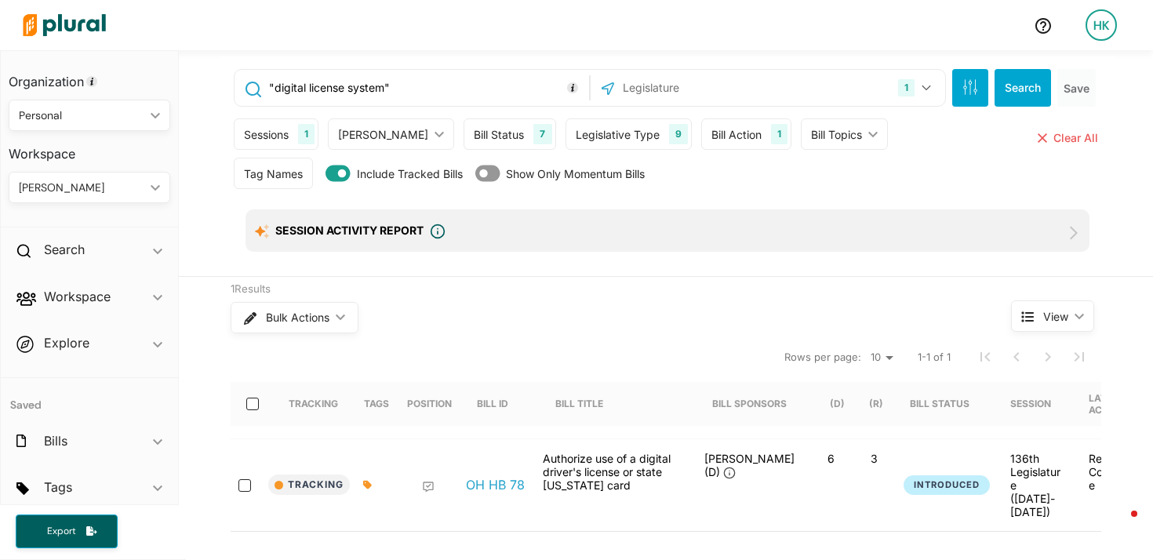
click at [688, 87] on input "text" at bounding box center [705, 88] width 168 height 30
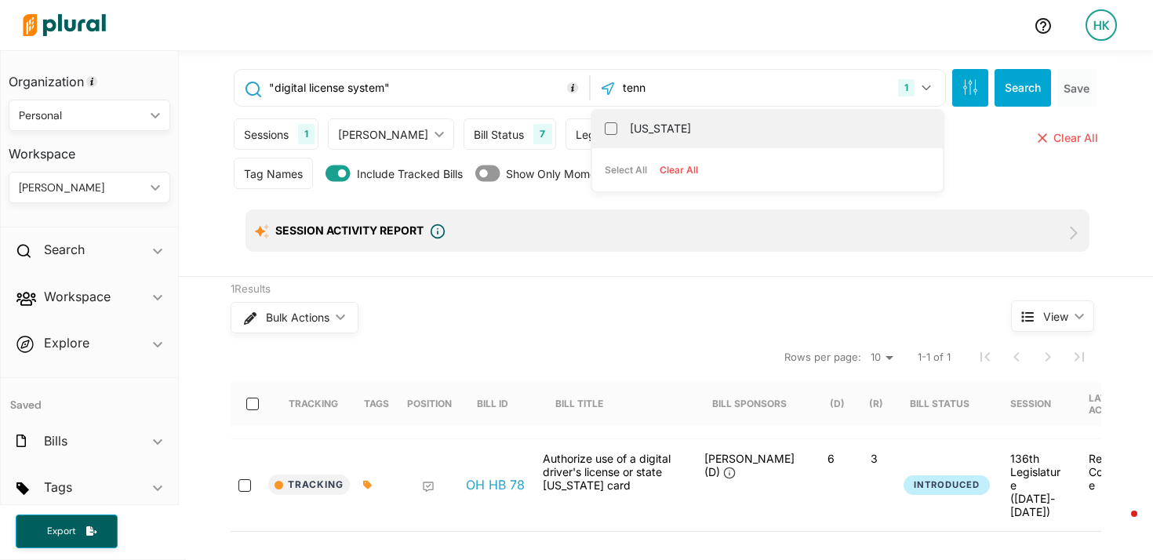
type input "tenn"
click at [688, 124] on label "[US_STATE]" at bounding box center [778, 129] width 297 height 24
click at [617, 124] on input "[US_STATE]" at bounding box center [611, 128] width 13 height 13
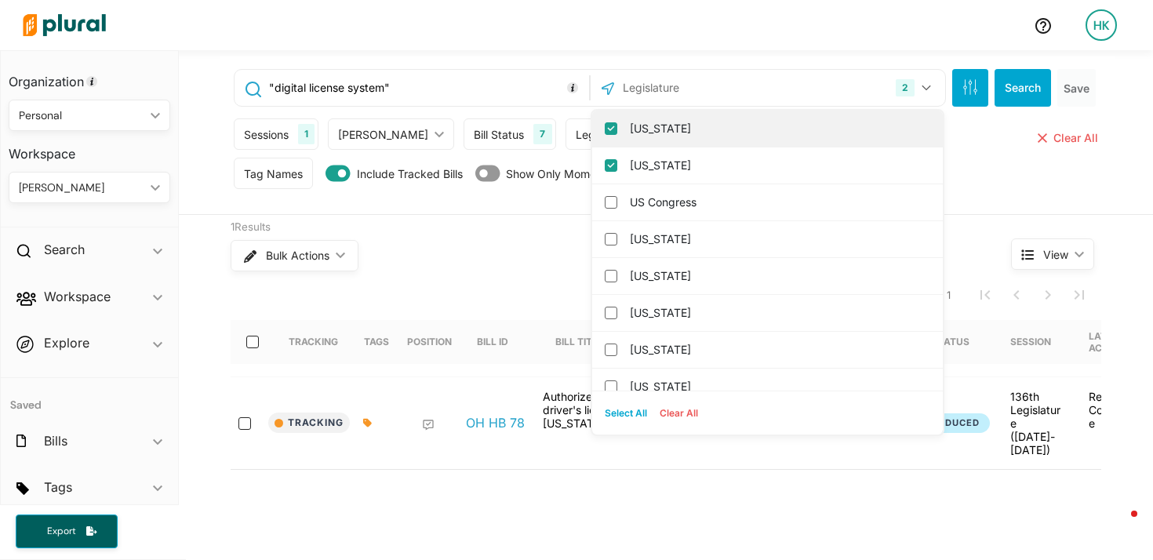
click at [592, 129] on div "[US_STATE]" at bounding box center [767, 129] width 350 height 37
click at [605, 129] on input "[US_STATE]" at bounding box center [611, 128] width 13 height 13
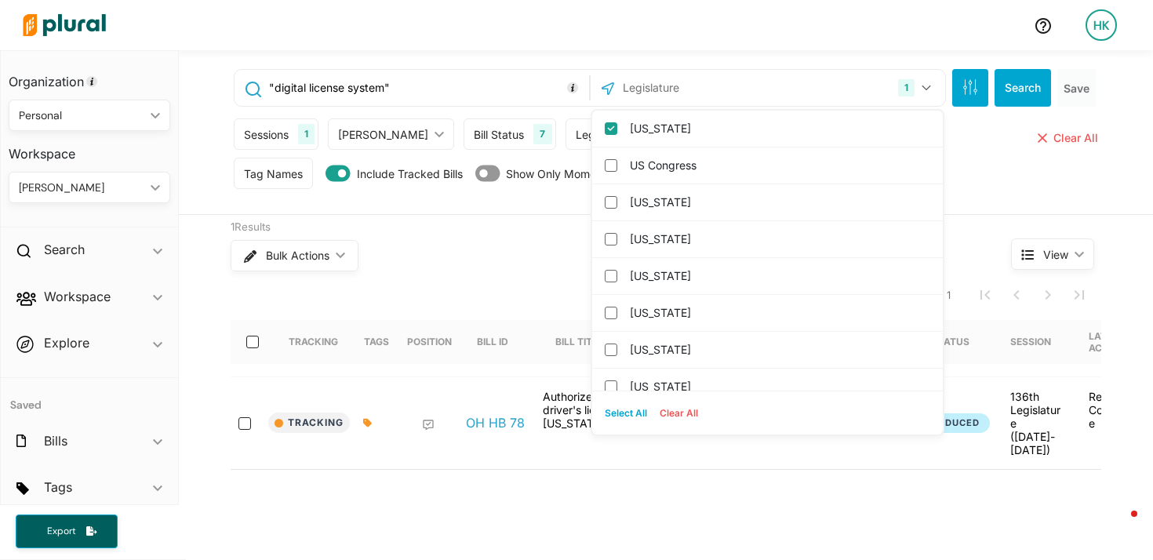
click at [476, 85] on input ""digital license system"" at bounding box center [426, 88] width 318 height 30
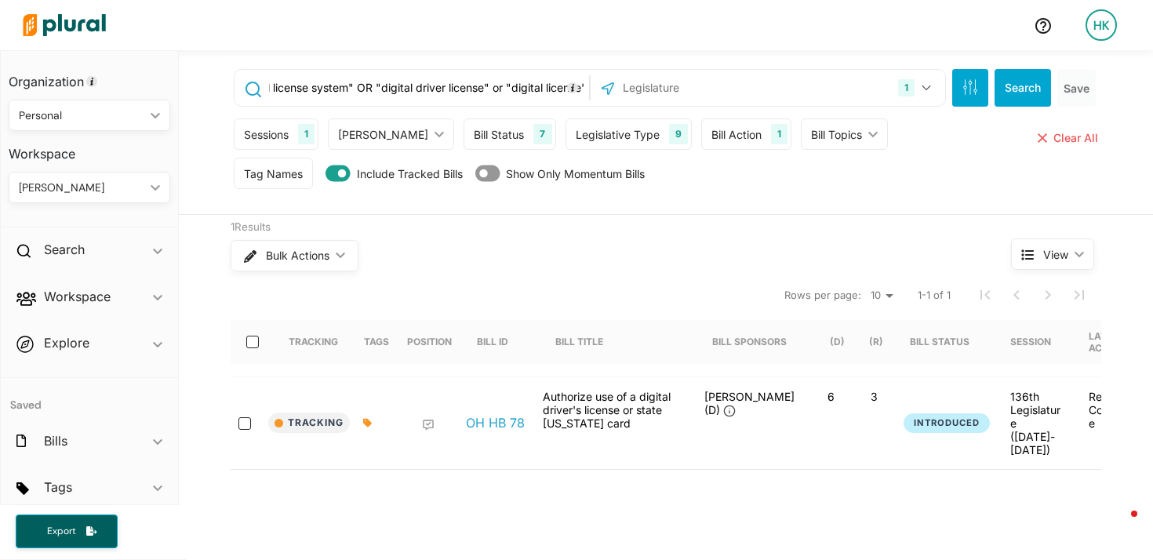
scroll to position [0, 41]
type input ""digital license system" OR "digital driver license" or "digital license""
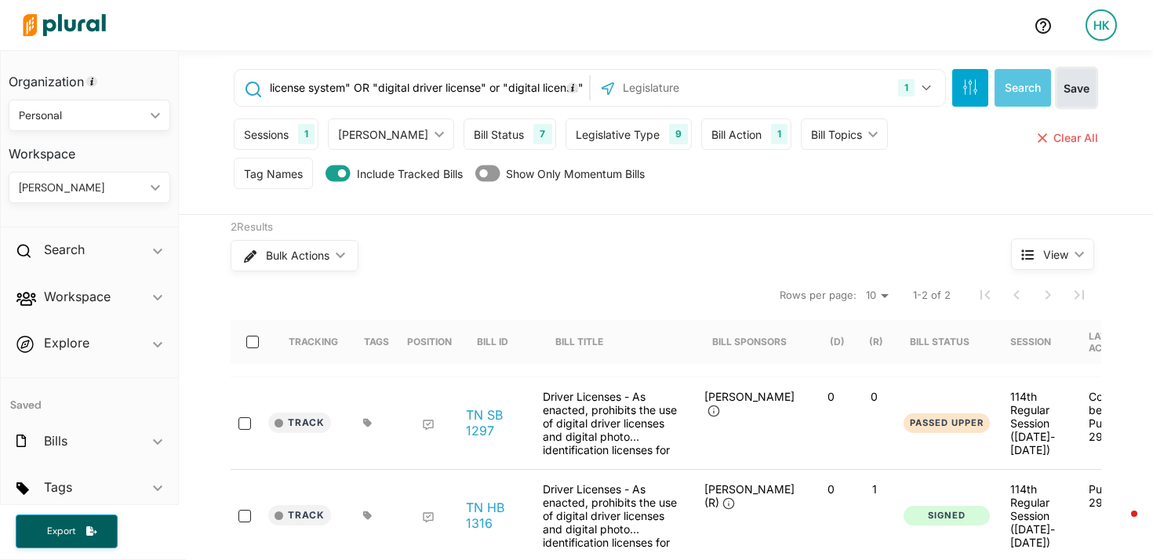
click at [1073, 89] on button "Save" at bounding box center [1076, 88] width 38 height 38
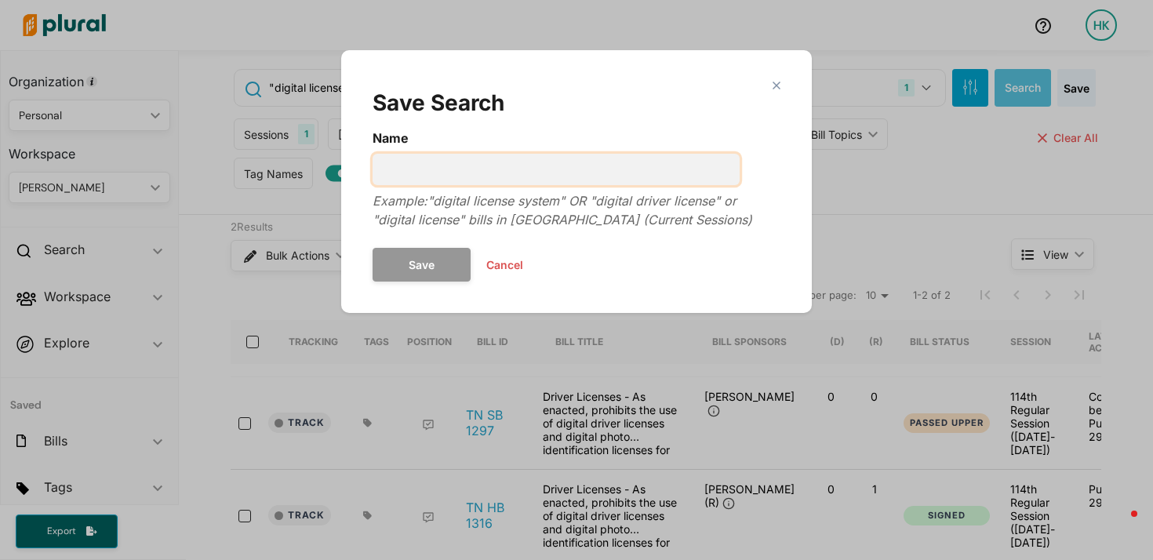
click at [611, 175] on input "Name" at bounding box center [555, 169] width 367 height 31
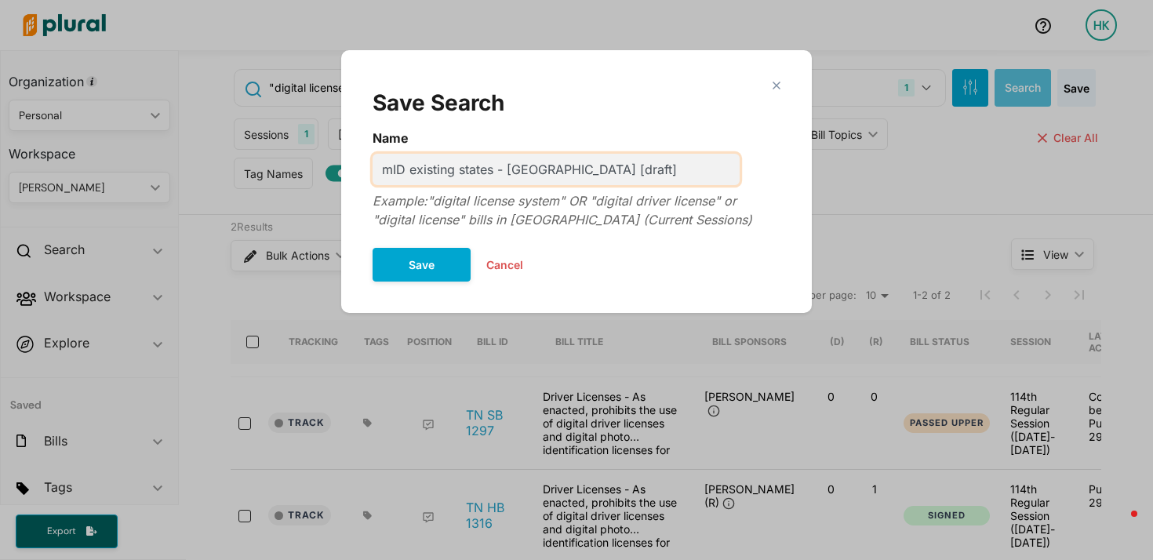
type input "mID existing states - [GEOGRAPHIC_DATA] [draft]"
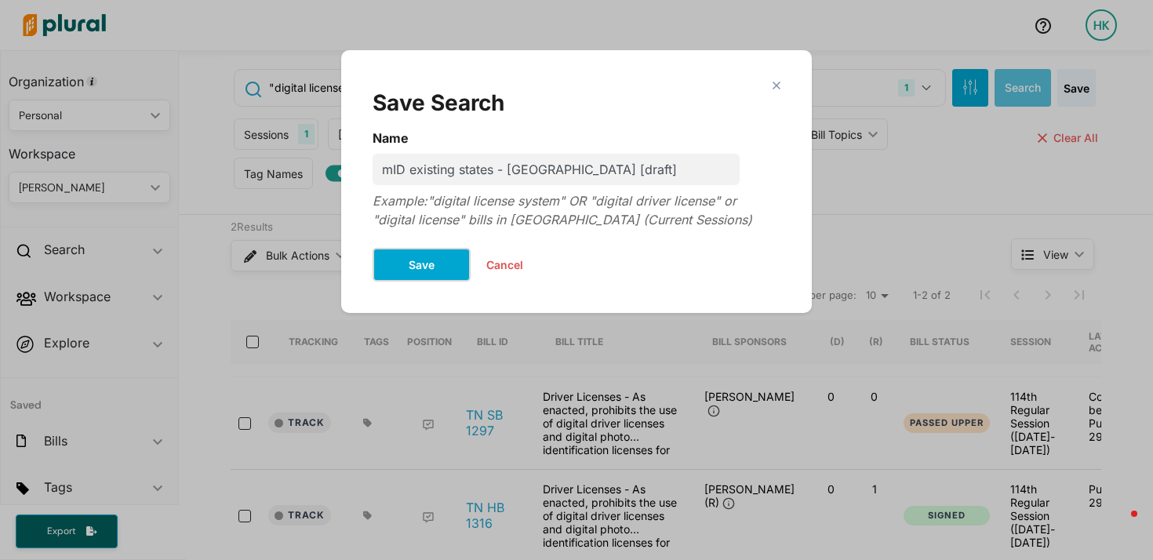
click at [438, 257] on button "Save" at bounding box center [421, 265] width 98 height 34
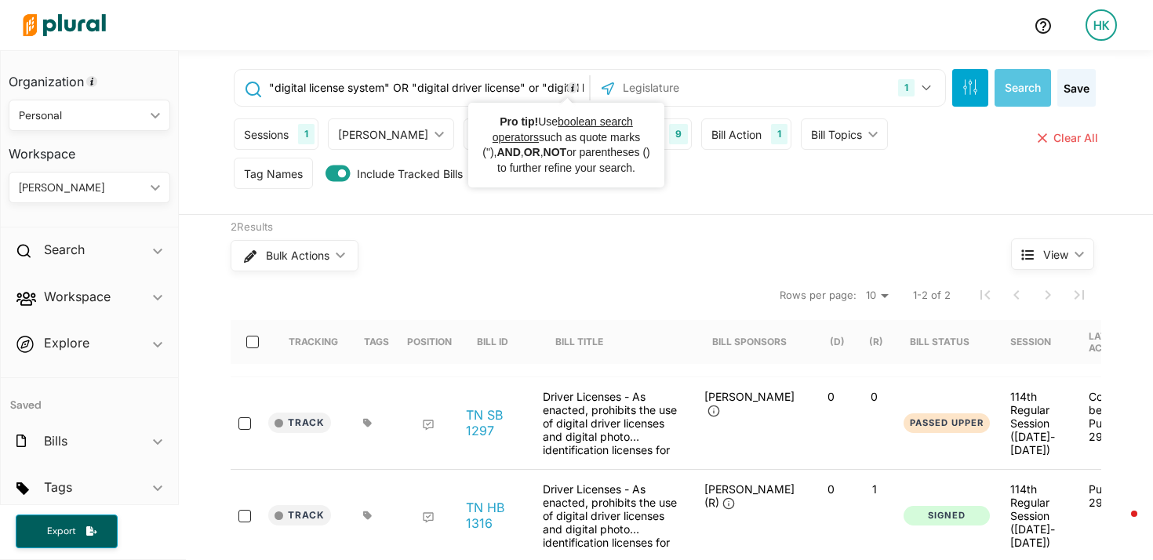
click at [630, 81] on input "text" at bounding box center [705, 88] width 168 height 30
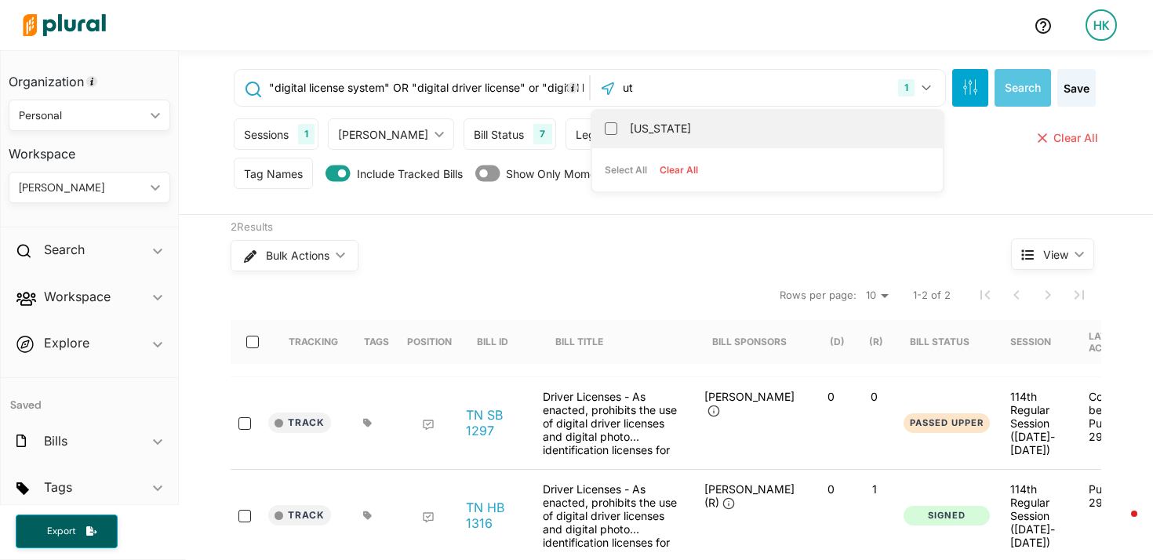
type input "ut"
click at [630, 122] on label "[US_STATE]" at bounding box center [778, 129] width 297 height 24
click at [617, 122] on input "[US_STATE]" at bounding box center [611, 128] width 13 height 13
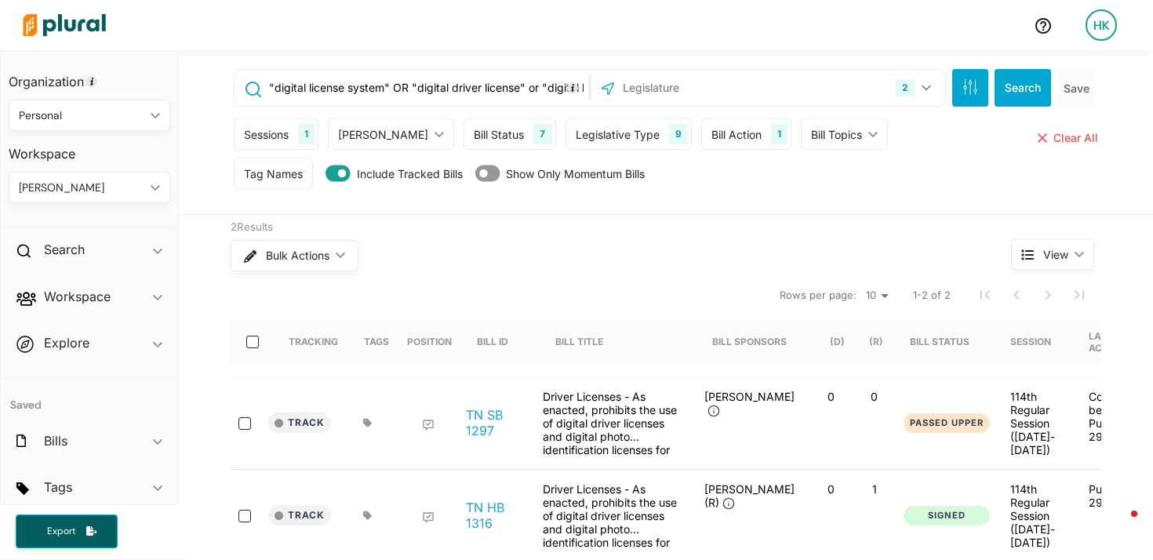
click at [499, 96] on input ""digital license system" OR "digital driver license" or "digital license"" at bounding box center [426, 88] width 318 height 30
paste input "digital non-driver identification card"
type input ""digital identity" OR "digital non-driver identification card""
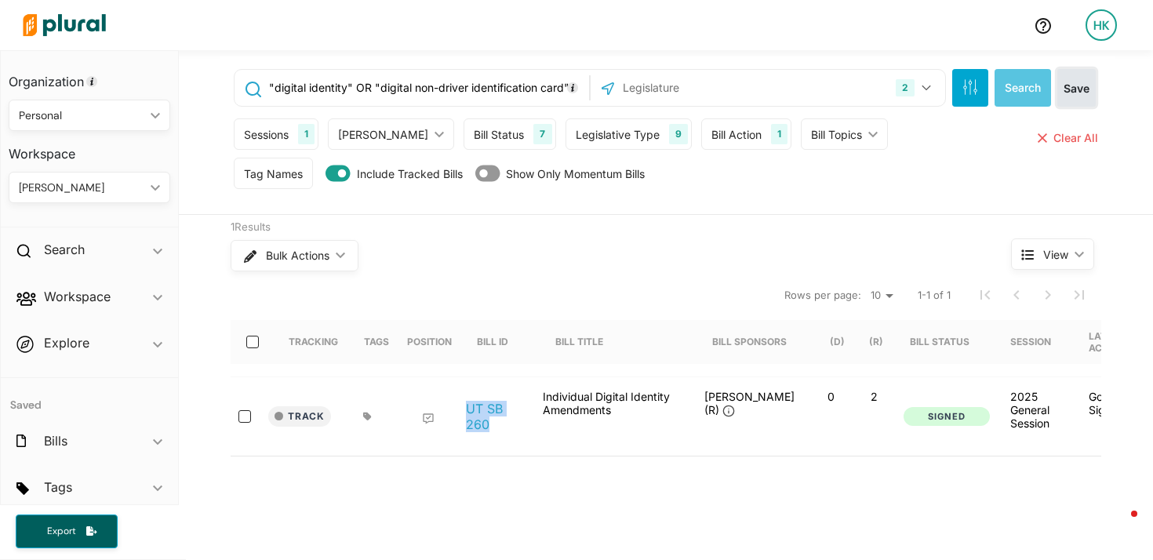
click at [1072, 84] on button "Save" at bounding box center [1076, 88] width 38 height 38
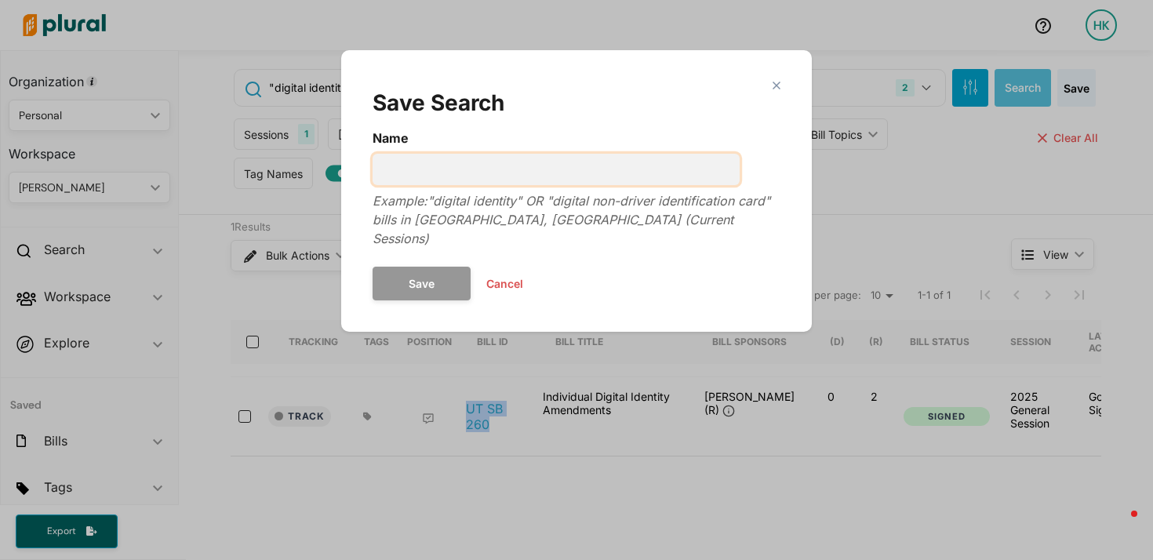
click at [667, 171] on input "Name" at bounding box center [555, 169] width 367 height 31
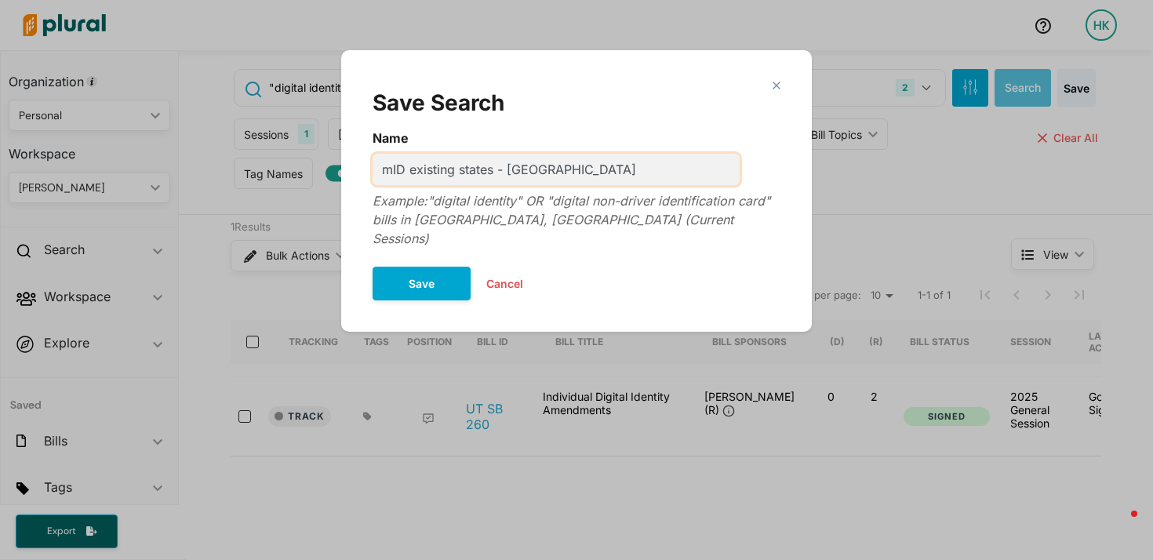
type input "mID existing states - [GEOGRAPHIC_DATA]"
click at [768, 82] on div "close" at bounding box center [576, 86] width 408 height 8
click at [772, 85] on polygon "Modal" at bounding box center [775, 84] width 13 height 13
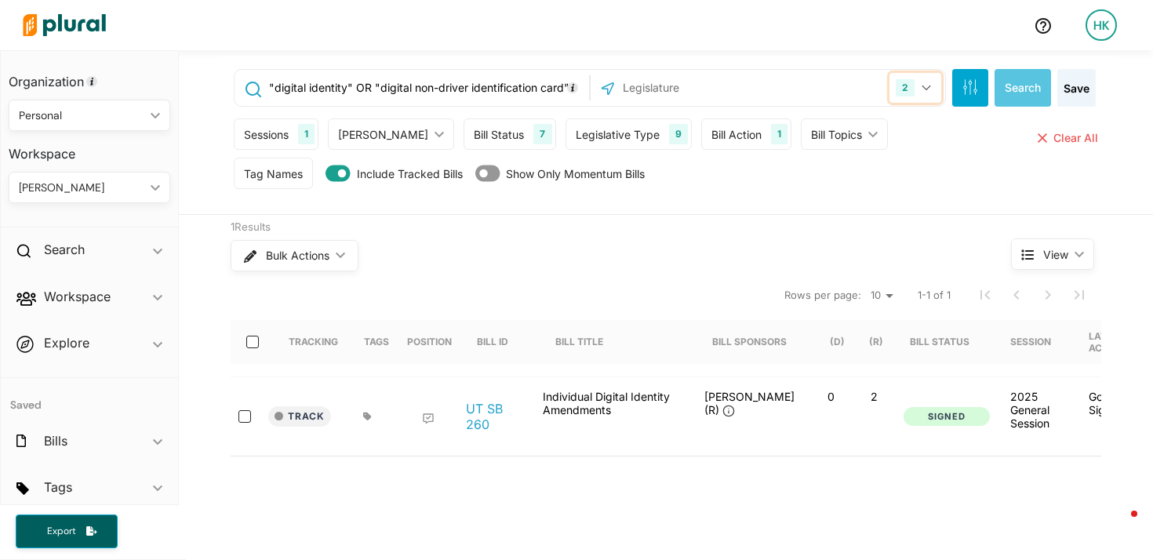
click at [910, 88] on button "2" at bounding box center [915, 88] width 52 height 30
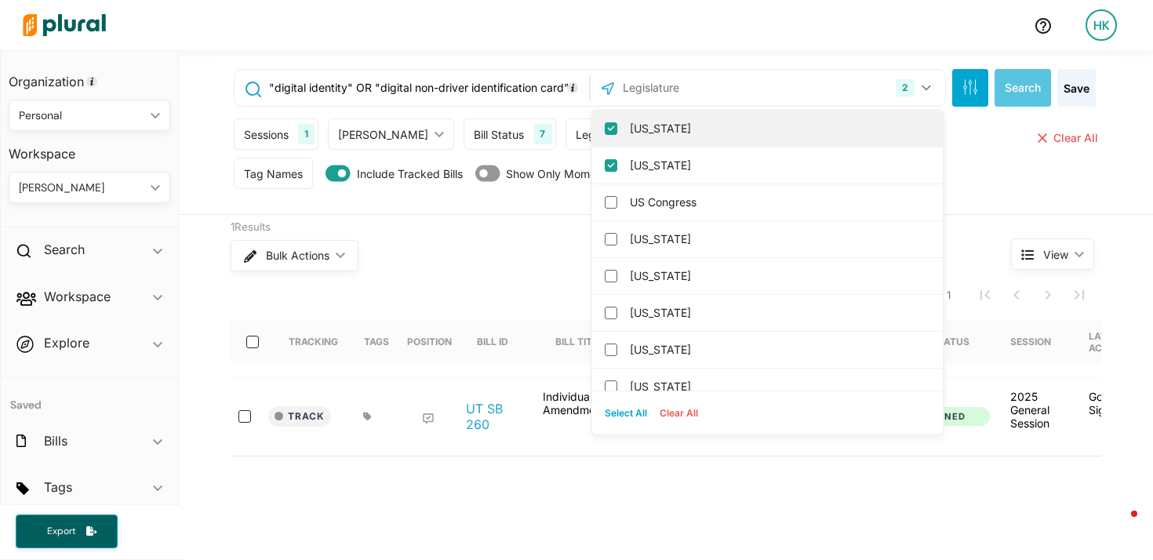
click at [605, 127] on input "[US_STATE]" at bounding box center [611, 128] width 13 height 13
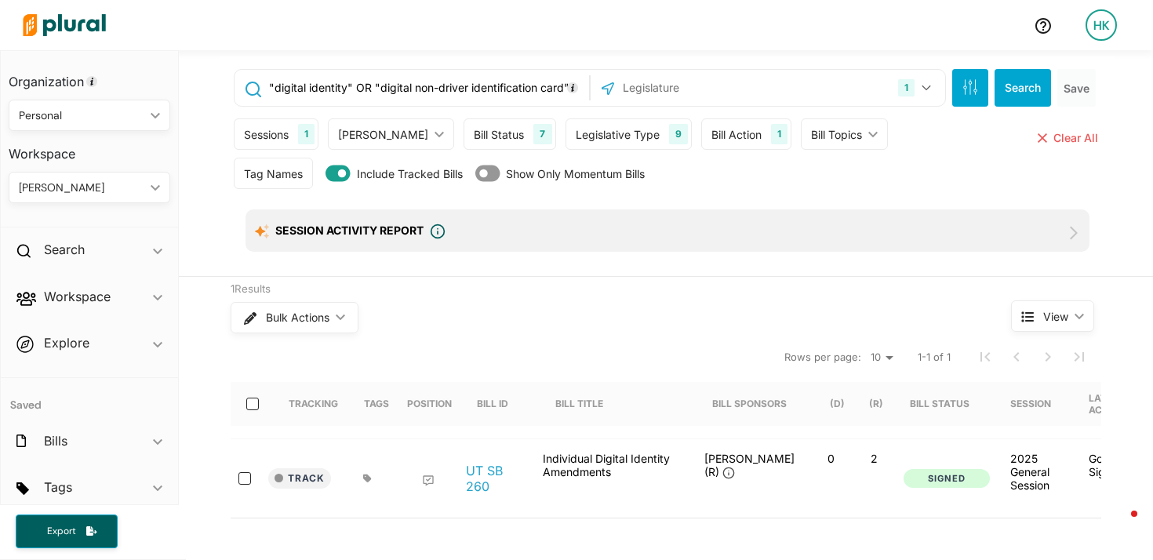
click at [1007, 147] on div "Sessions 1 Current Sessions 2025 General Session 2024 4th Special Session 2024 …" at bounding box center [667, 137] width 867 height 39
click at [1015, 93] on button "Search" at bounding box center [1022, 88] width 56 height 38
click at [1069, 90] on button "Save" at bounding box center [1076, 88] width 38 height 38
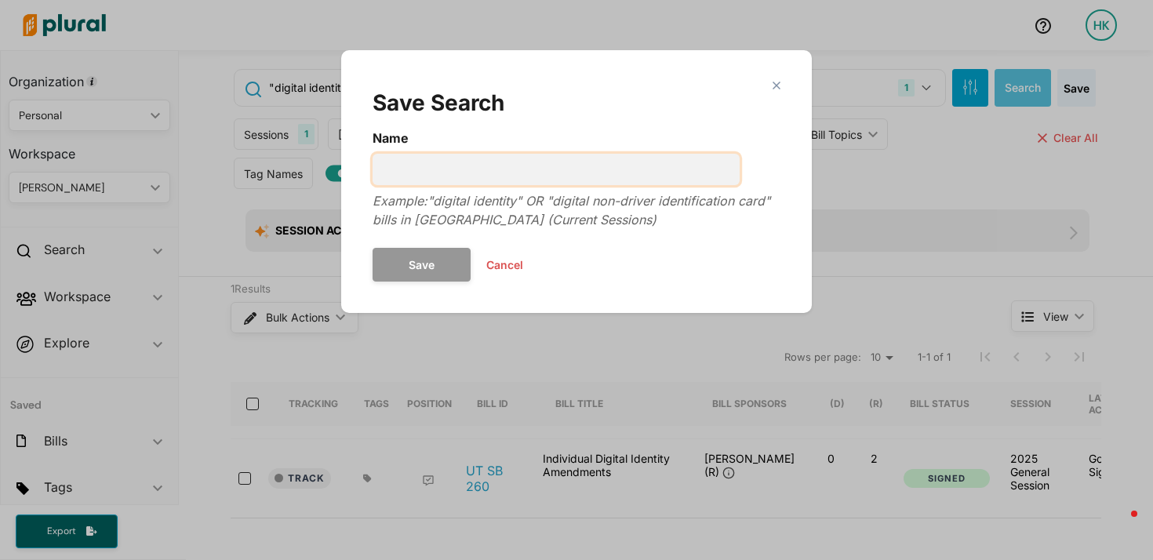
click at [444, 171] on input "Name" at bounding box center [555, 169] width 367 height 31
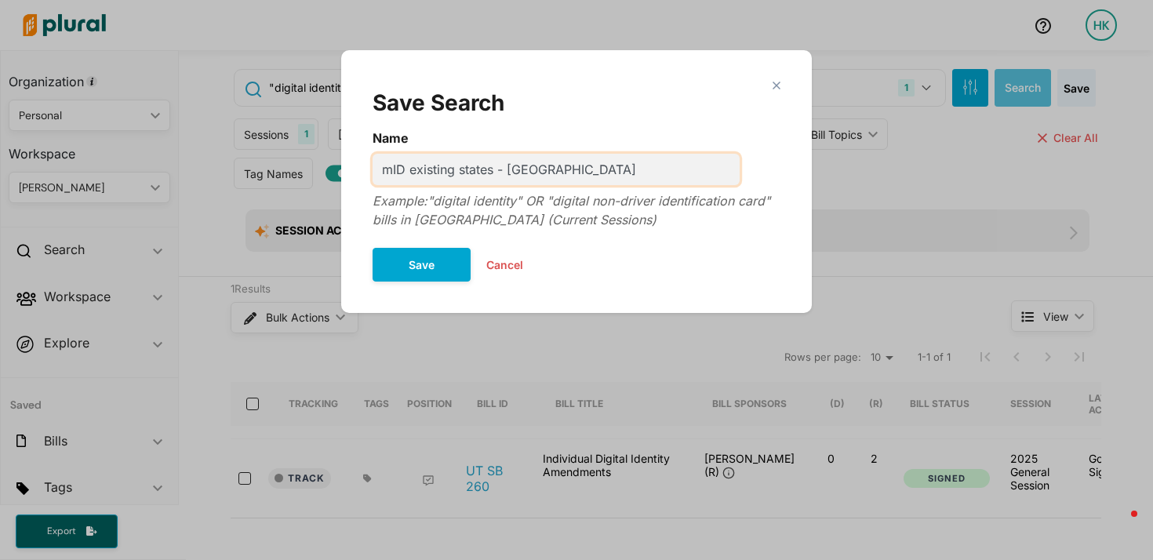
type input "mID existing states - [GEOGRAPHIC_DATA]"
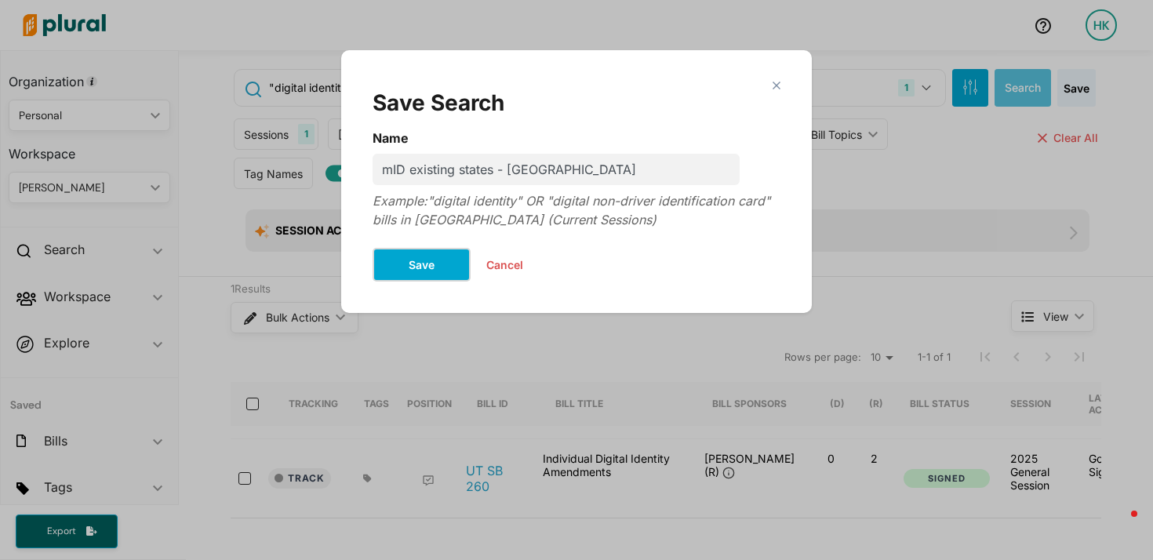
click at [415, 254] on button "Save" at bounding box center [421, 265] width 98 height 34
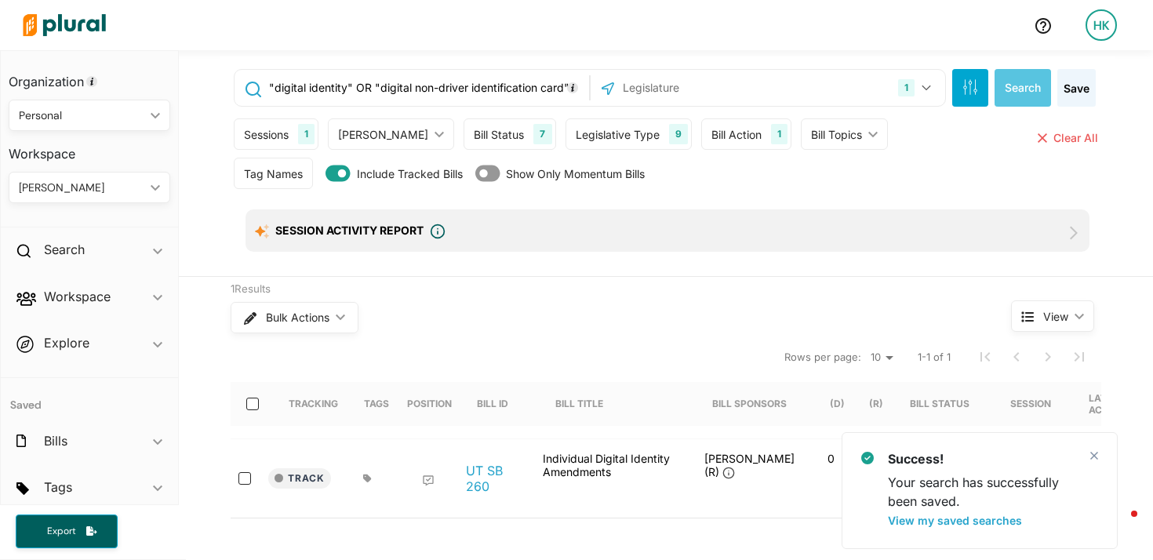
click at [409, 88] on input ""digital identity" OR "digital non-driver identification card"" at bounding box center [426, 88] width 318 height 30
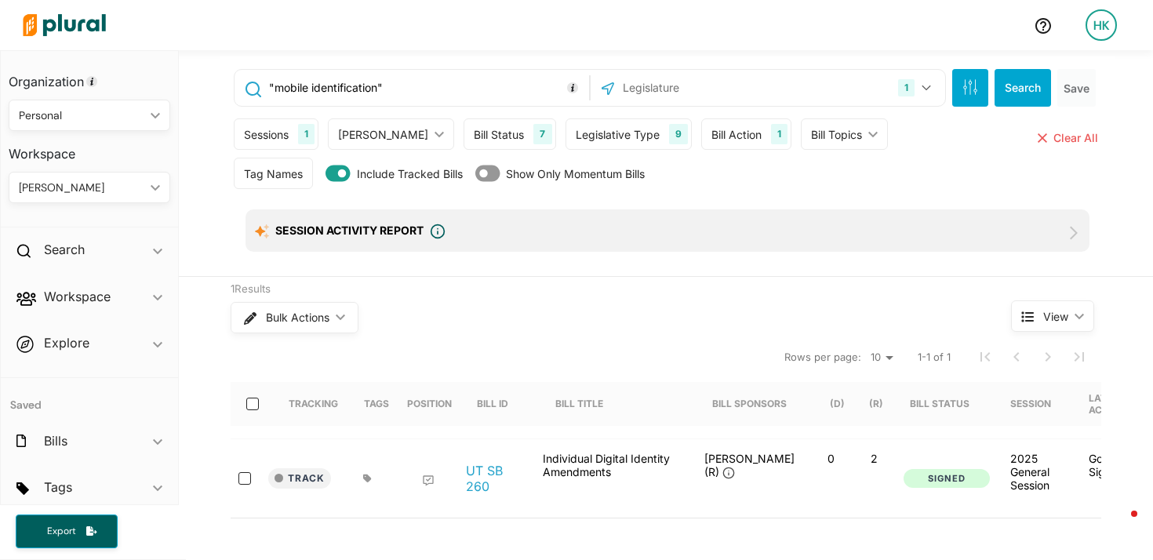
type input ""mobile identification""
click at [710, 93] on input "text" at bounding box center [705, 88] width 168 height 30
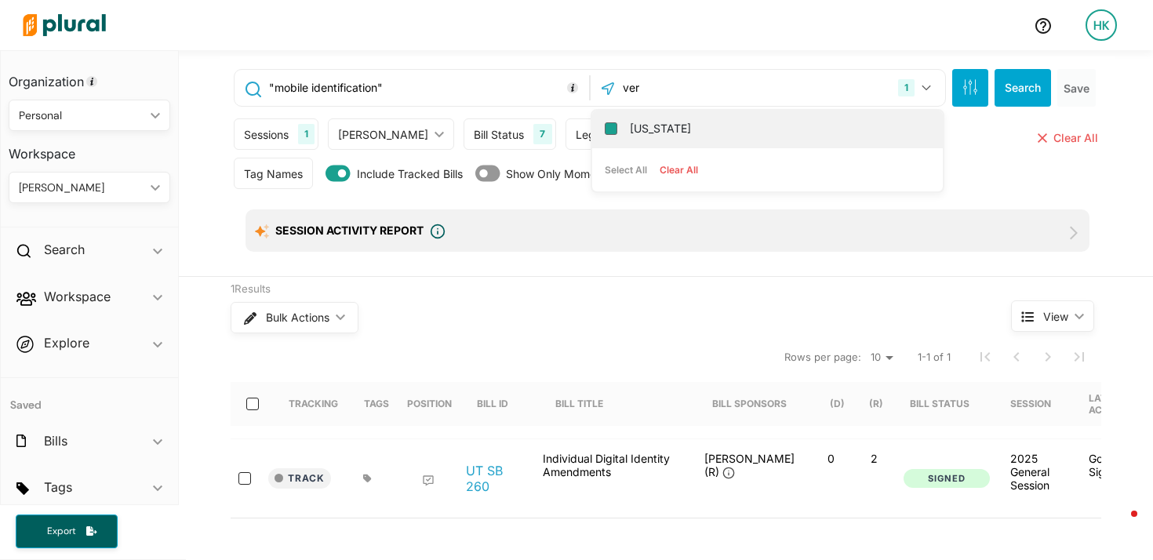
type input "ver"
click at [605, 126] on input "[US_STATE]" at bounding box center [611, 128] width 13 height 13
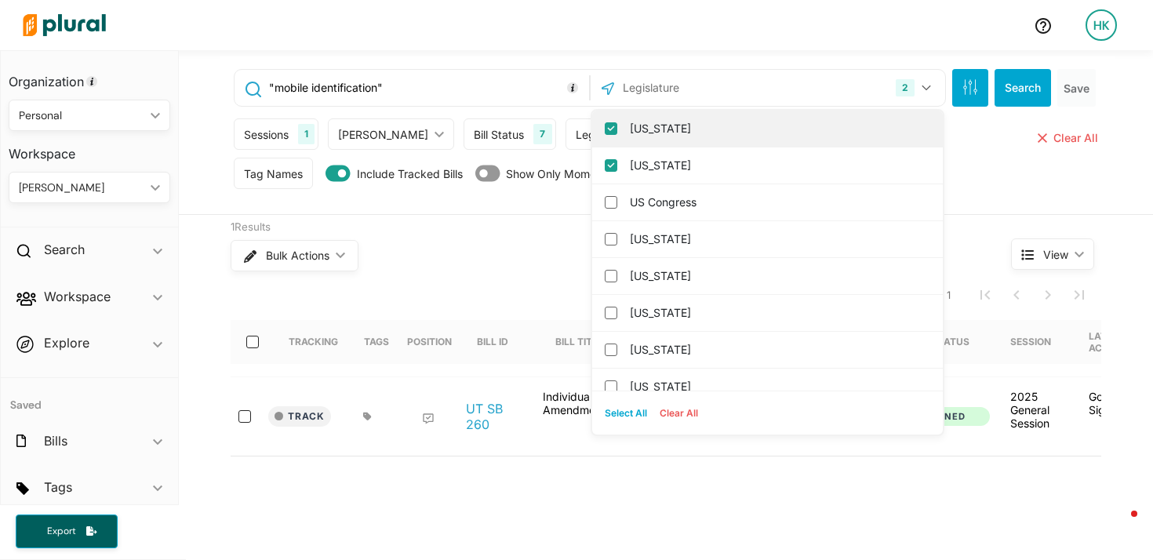
click at [605, 130] on input "[US_STATE]" at bounding box center [611, 128] width 13 height 13
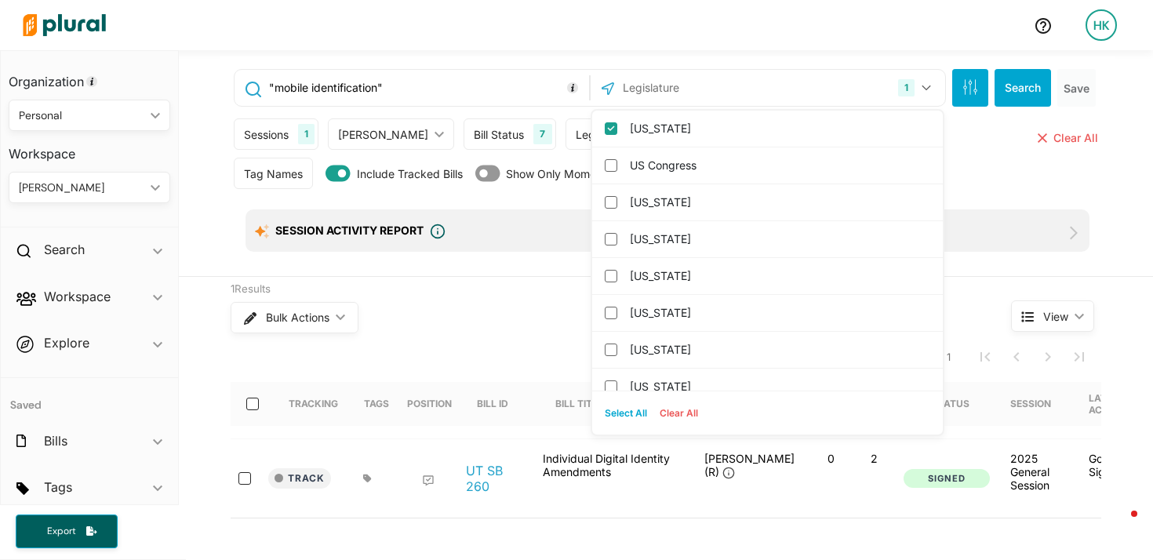
click at [989, 185] on div "Tag Names Tag Names close Any of Selected ic_keyboard_arrow_down Any of Selecte…" at bounding box center [667, 177] width 867 height 39
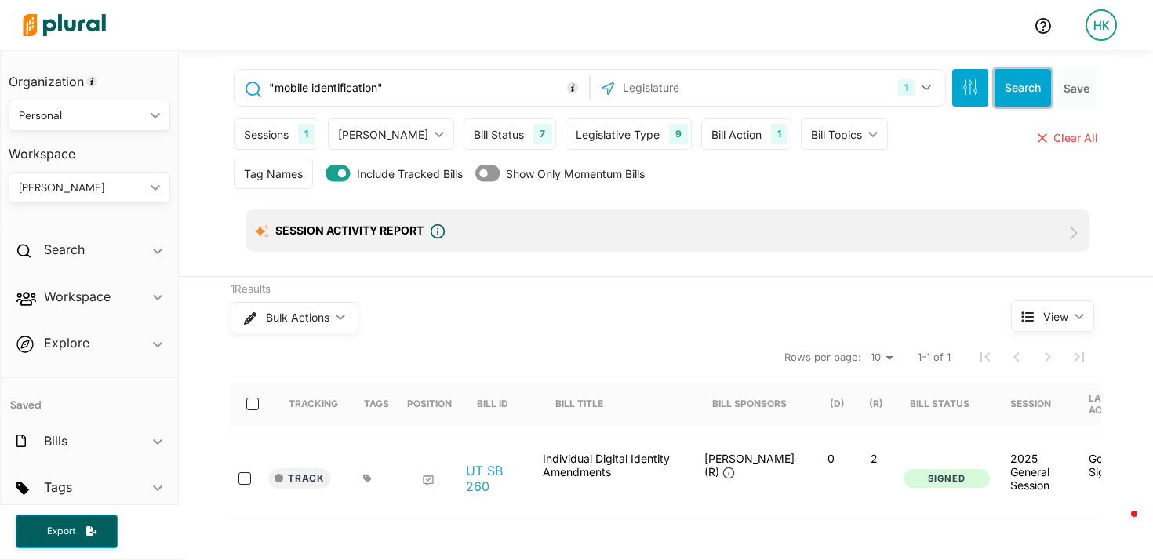
click at [1015, 89] on button "Search" at bounding box center [1022, 88] width 56 height 38
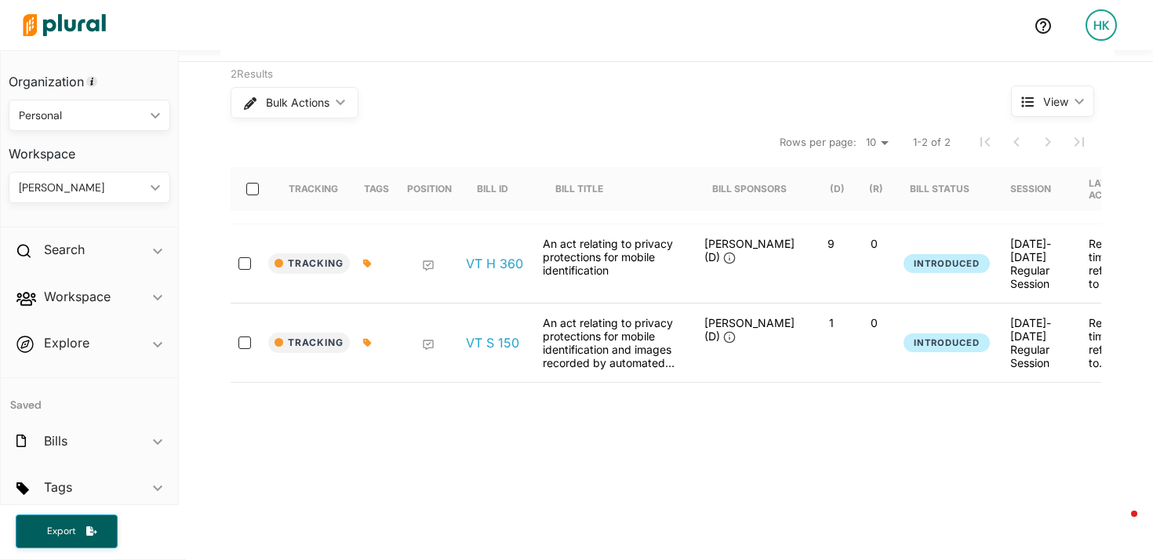
scroll to position [222, 0]
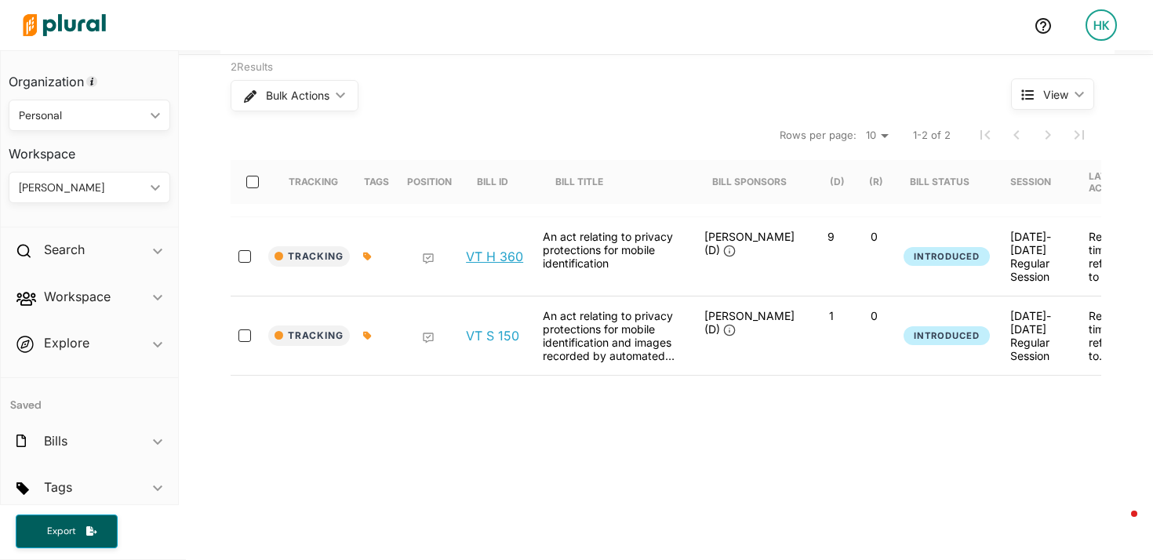
click at [491, 257] on link "VT H 360" at bounding box center [494, 257] width 57 height 16
click at [491, 332] on link "VT S 150" at bounding box center [492, 336] width 53 height 16
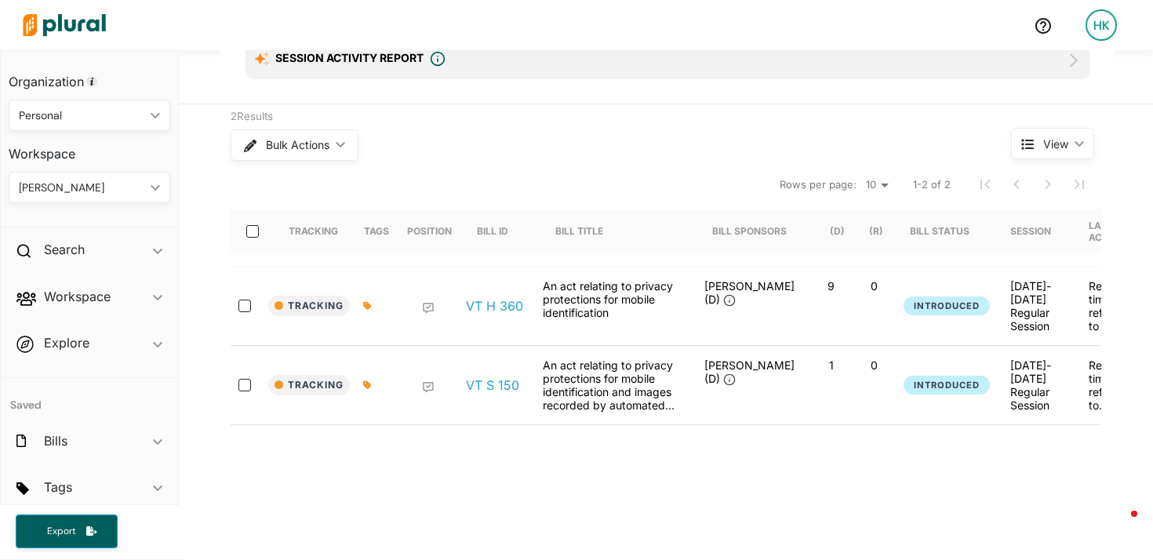
scroll to position [0, 0]
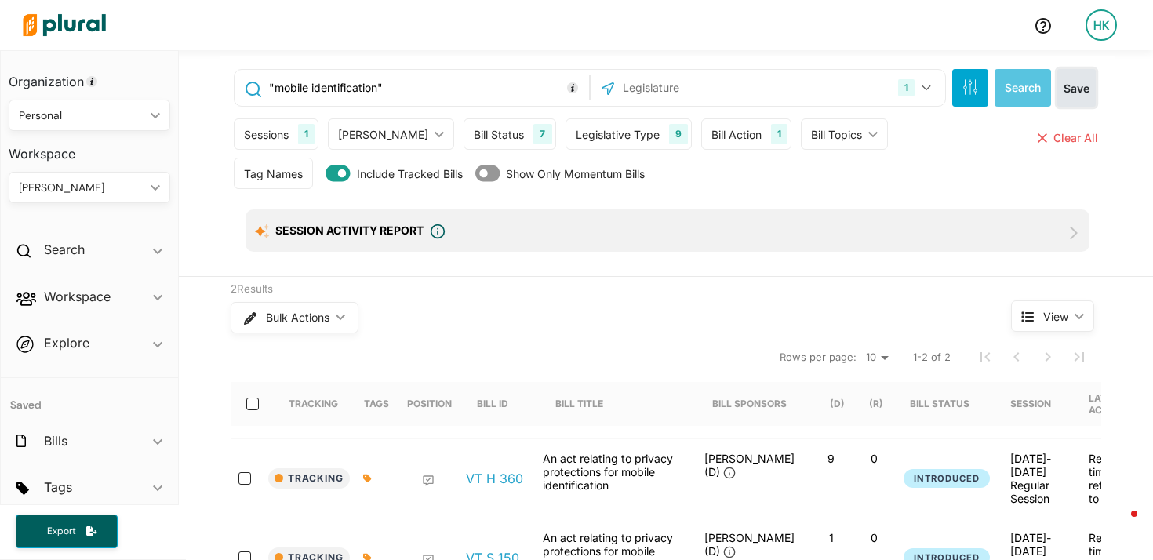
click at [1067, 89] on button "Save" at bounding box center [1076, 88] width 38 height 38
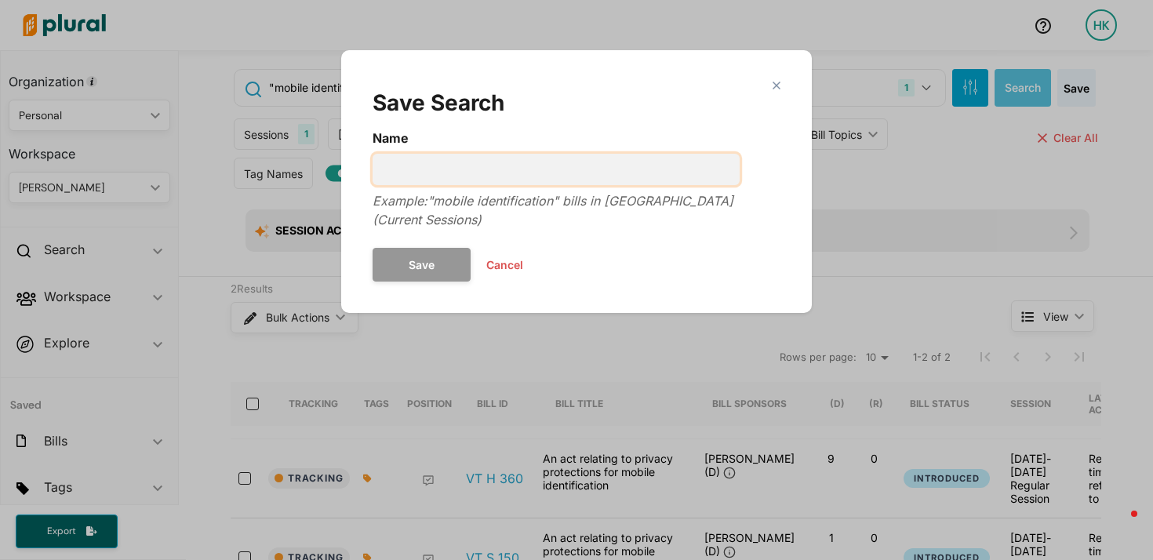
click at [461, 172] on input "Name" at bounding box center [555, 169] width 367 height 31
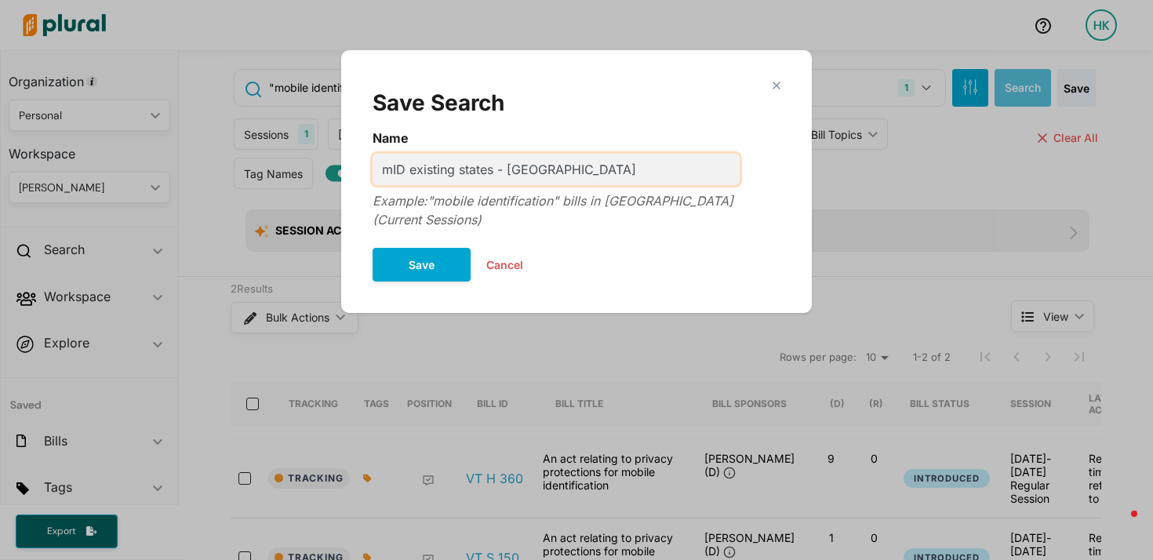
type input "mID existing states - [GEOGRAPHIC_DATA]"
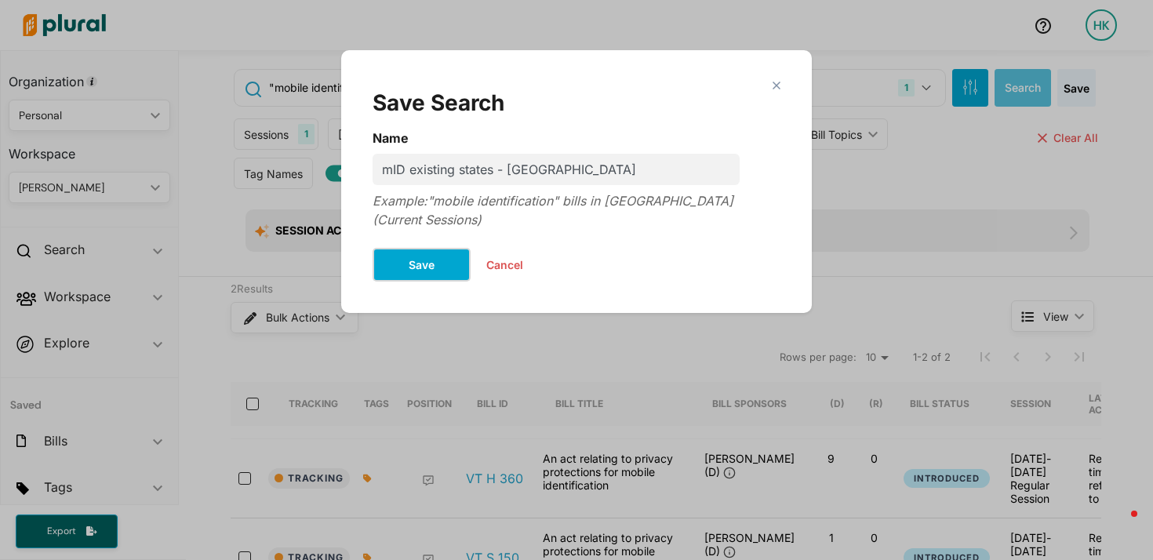
click at [399, 251] on button "Save" at bounding box center [421, 265] width 98 height 34
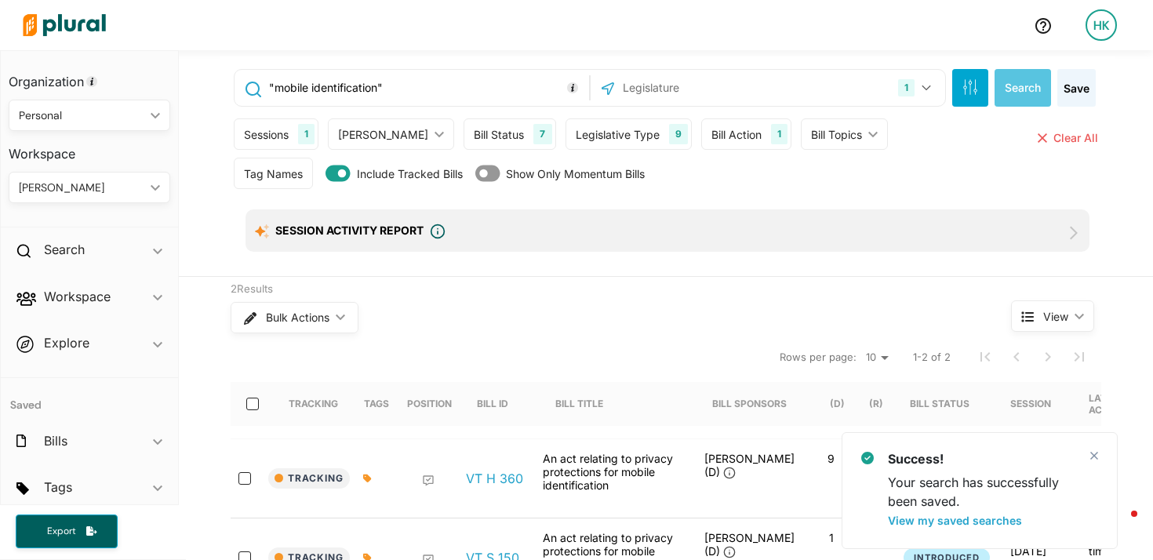
click at [681, 88] on input "text" at bounding box center [705, 88] width 168 height 30
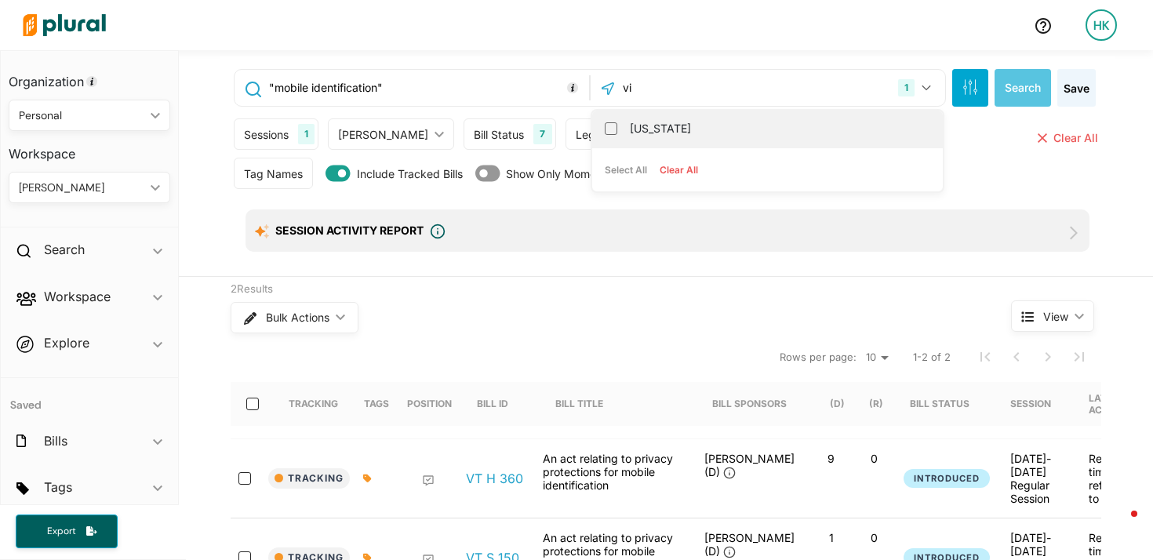
type input "vi"
click at [594, 127] on div "[US_STATE]" at bounding box center [767, 129] width 350 height 37
click at [611, 129] on div "[US_STATE]" at bounding box center [767, 129] width 350 height 37
click at [608, 129] on input "[US_STATE]" at bounding box center [611, 128] width 13 height 13
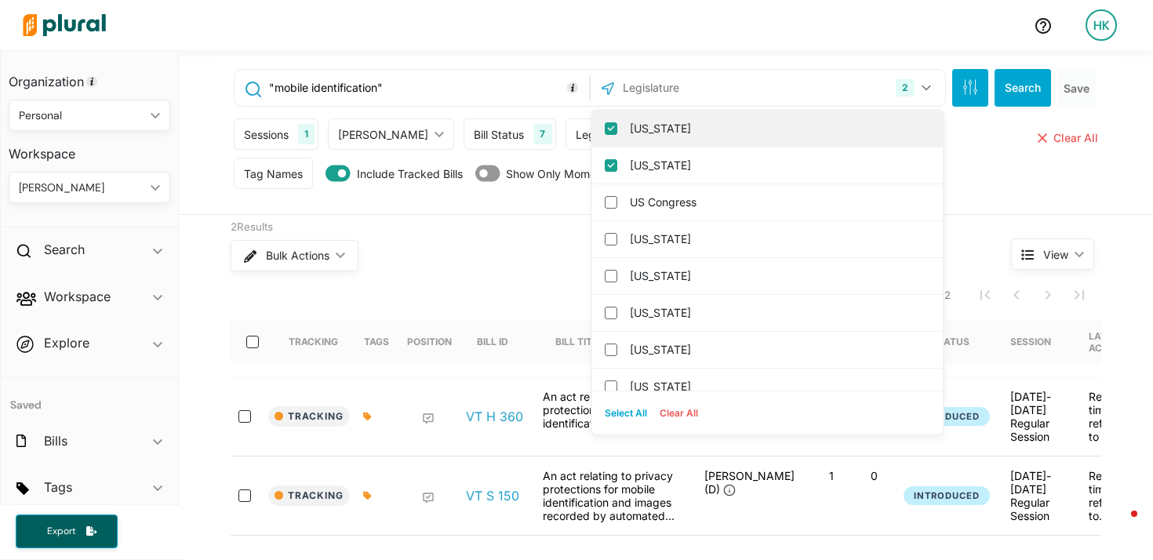
click at [605, 130] on input "[US_STATE]" at bounding box center [611, 128] width 13 height 13
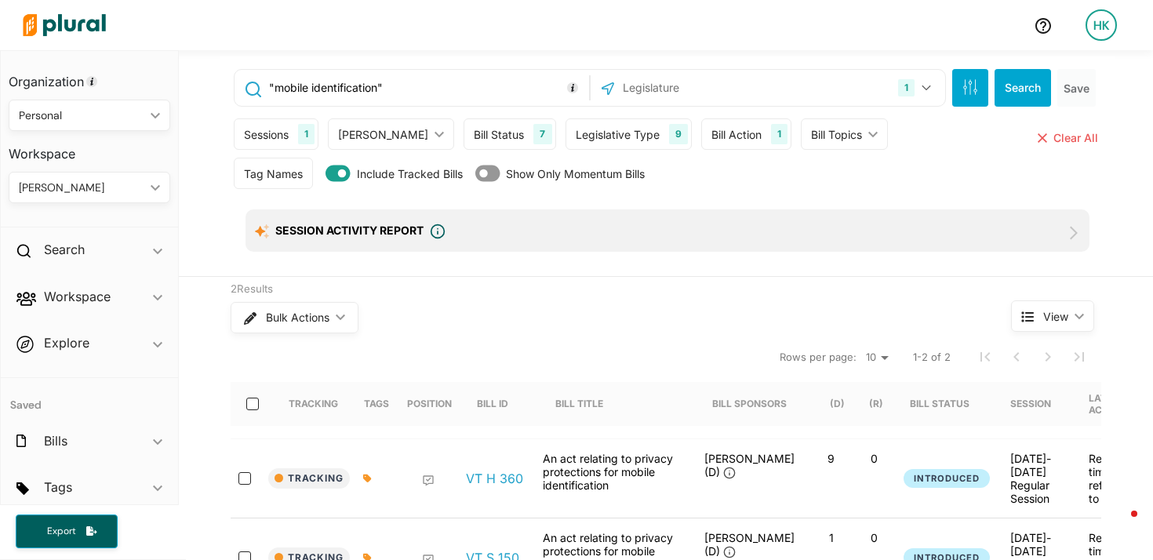
click at [347, 93] on input ""mobile identification"" at bounding box center [426, 88] width 318 height 30
click at [347, 92] on input ""mobile identification"" at bounding box center [426, 88] width 318 height 30
type input ""electronic credential""
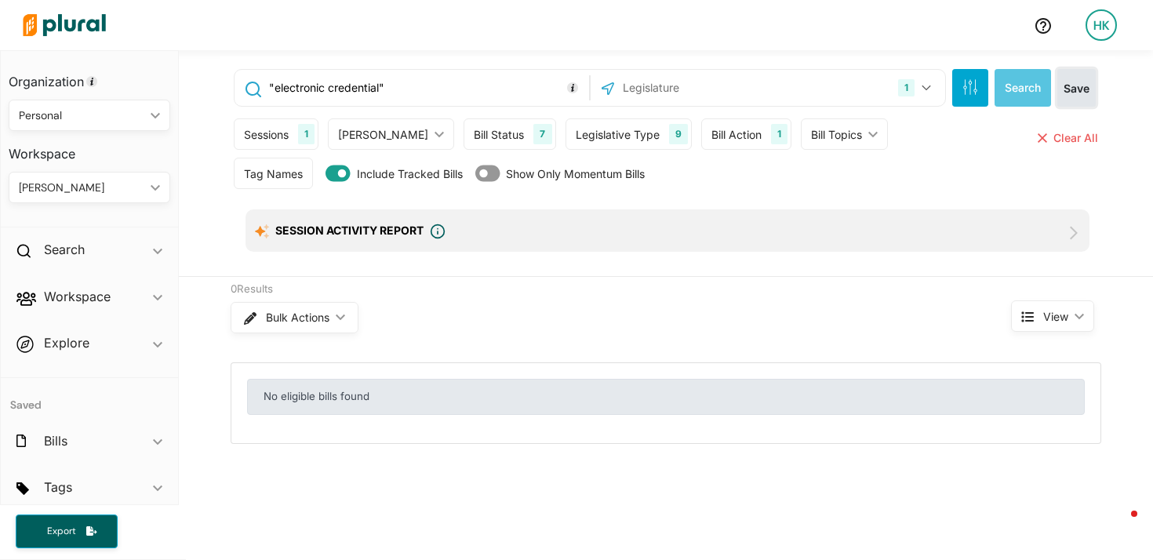
click at [1073, 91] on button "Save" at bounding box center [1076, 88] width 38 height 38
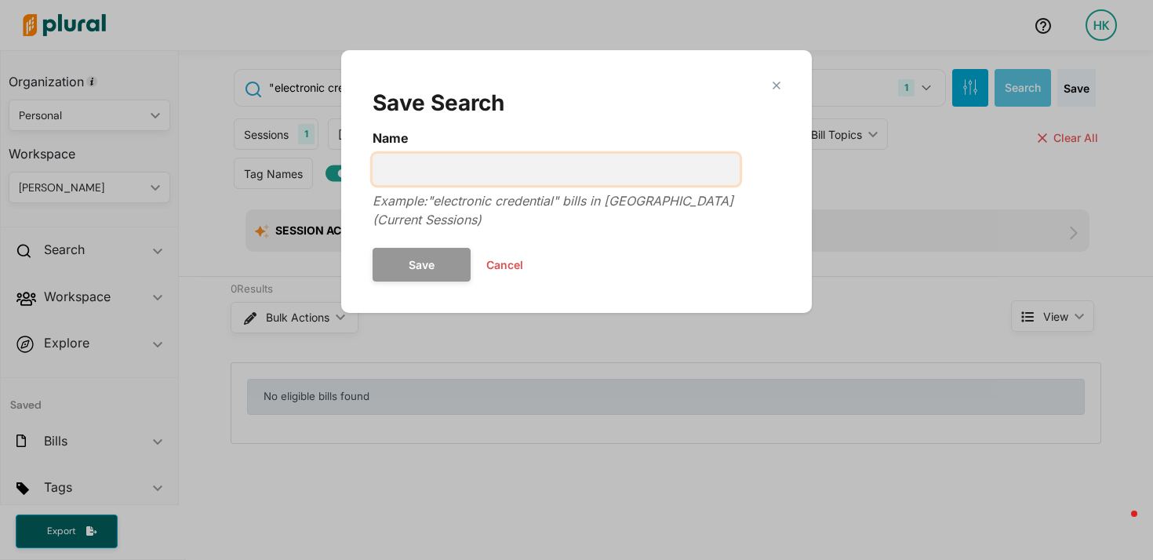
click at [520, 165] on input "Name" at bounding box center [555, 169] width 367 height 31
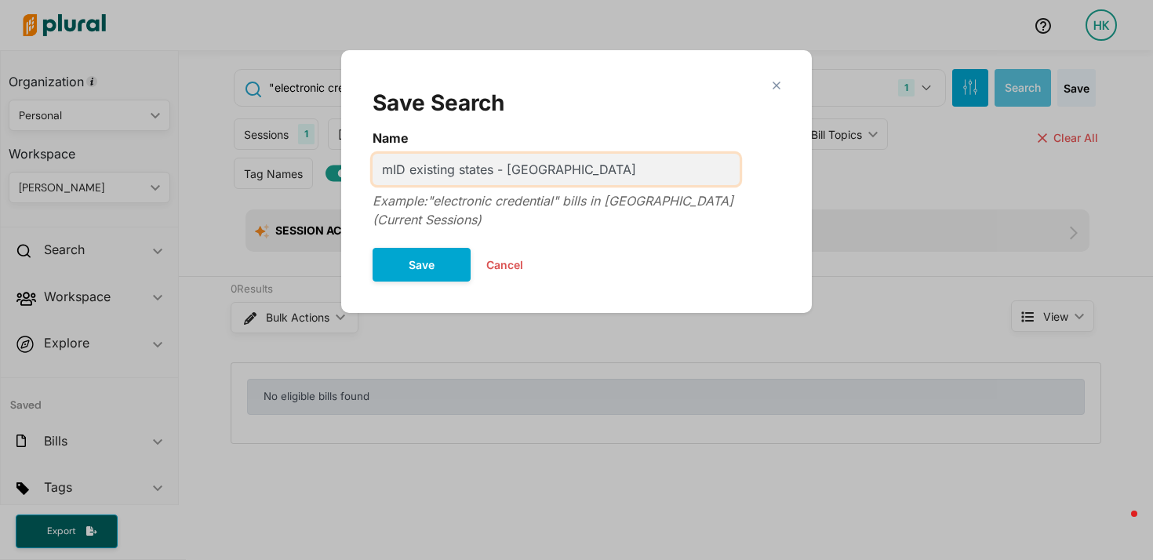
type input "mID existing states - [GEOGRAPHIC_DATA]"
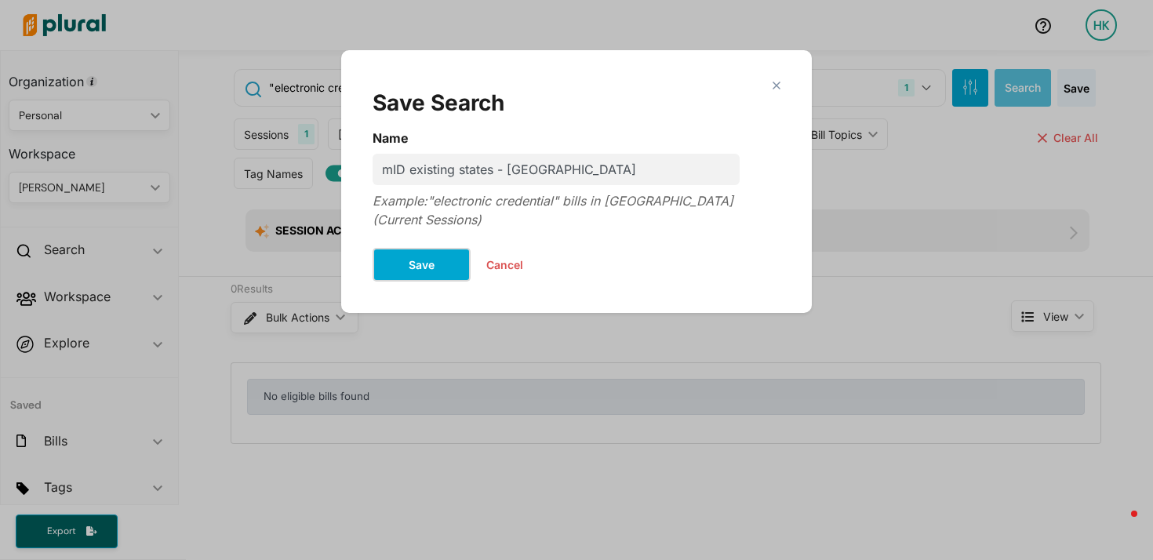
click at [390, 248] on button "Save" at bounding box center [421, 265] width 98 height 34
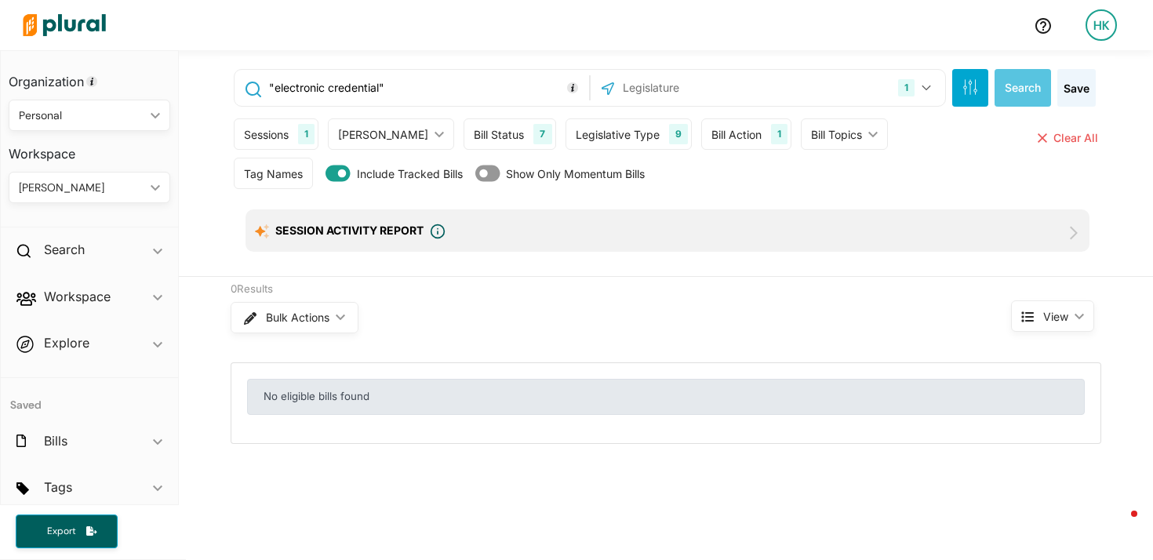
click at [733, 92] on input "text" at bounding box center [705, 88] width 168 height 30
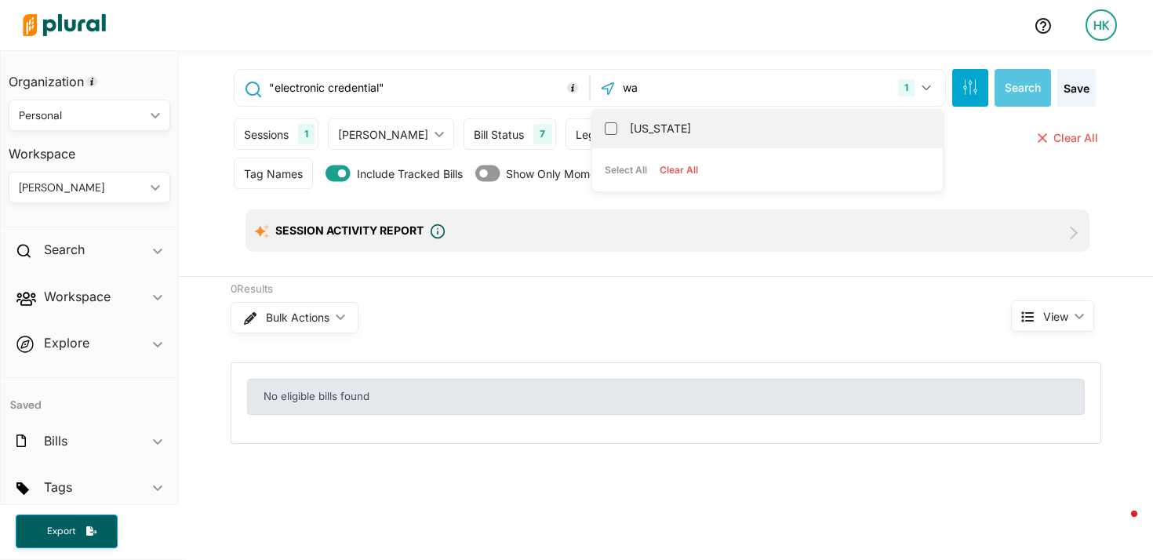
type input "wa"
click at [630, 131] on label "[US_STATE]" at bounding box center [778, 129] width 297 height 24
click at [617, 131] on input "[US_STATE]" at bounding box center [611, 128] width 13 height 13
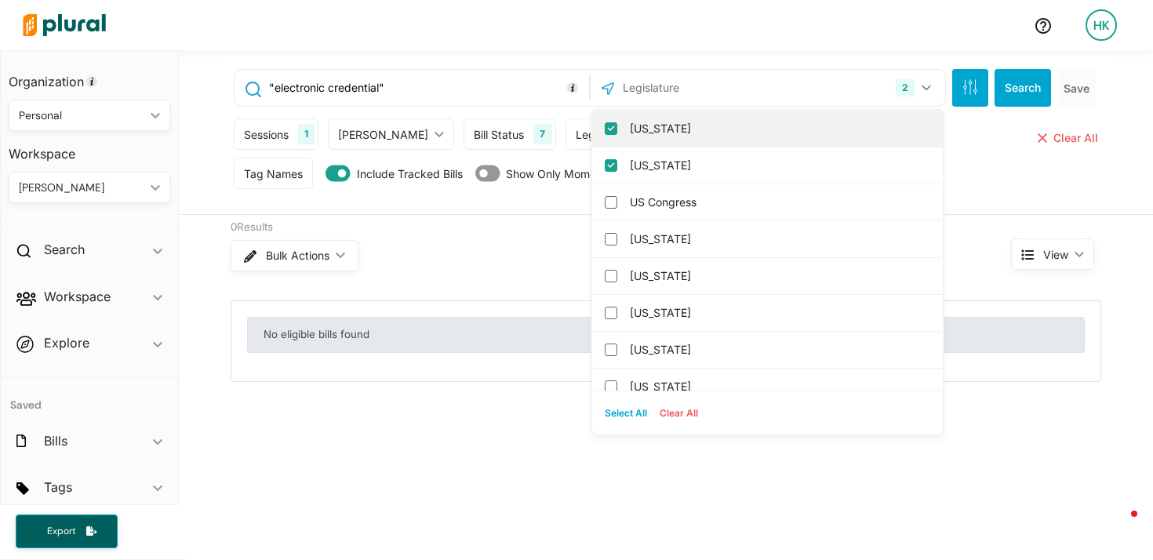
click at [605, 128] on input "[US_STATE]" at bounding box center [611, 128] width 13 height 13
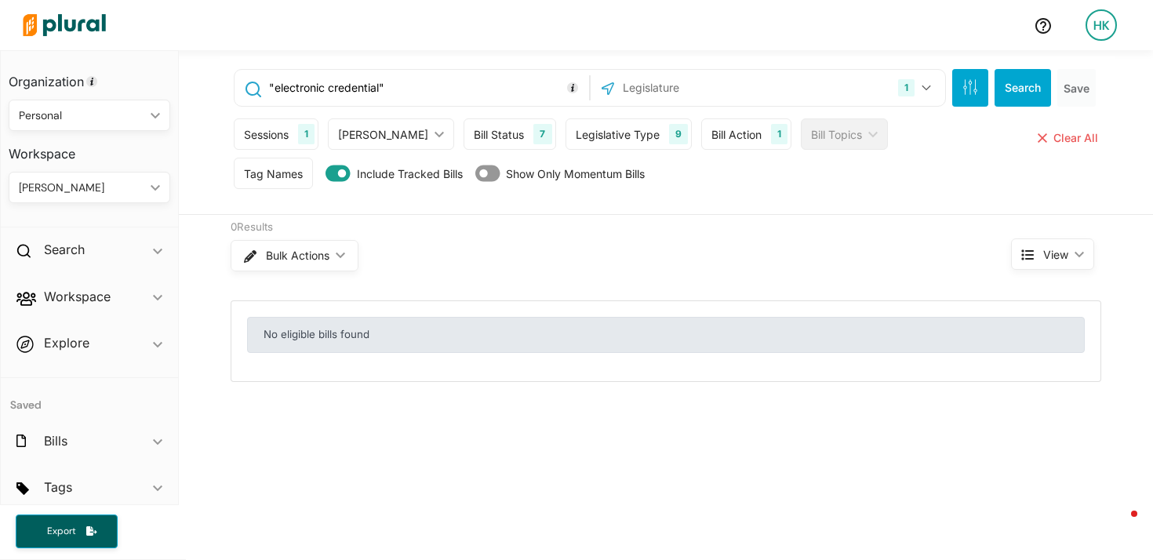
click at [462, 88] on input ""electronic credential"" at bounding box center [426, 88] width 318 height 30
paste input "digital driver's license"
type input ""digital driver's license""
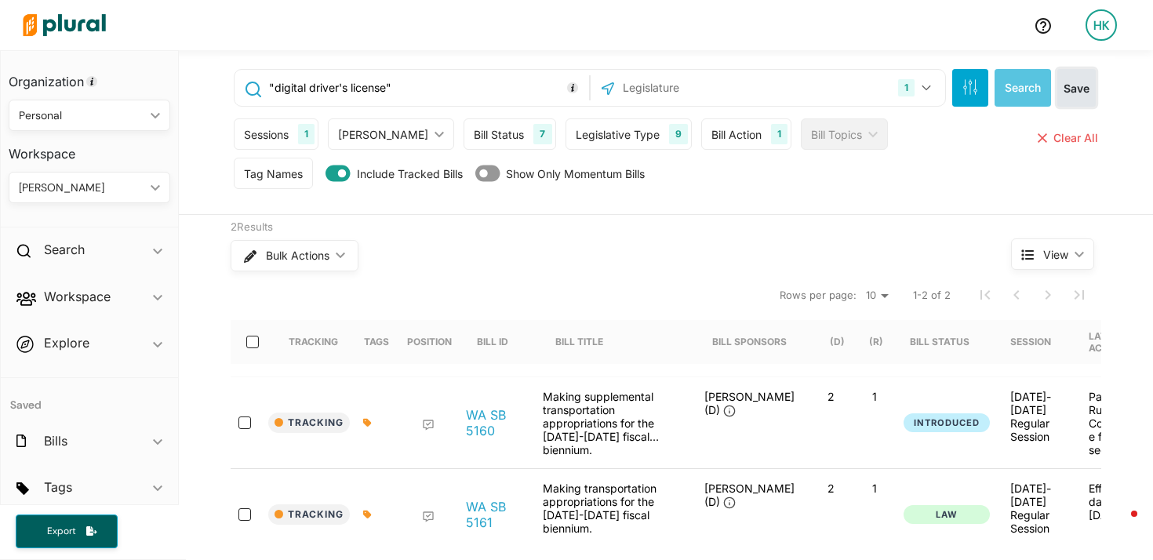
click at [1075, 85] on button "Save" at bounding box center [1076, 88] width 38 height 38
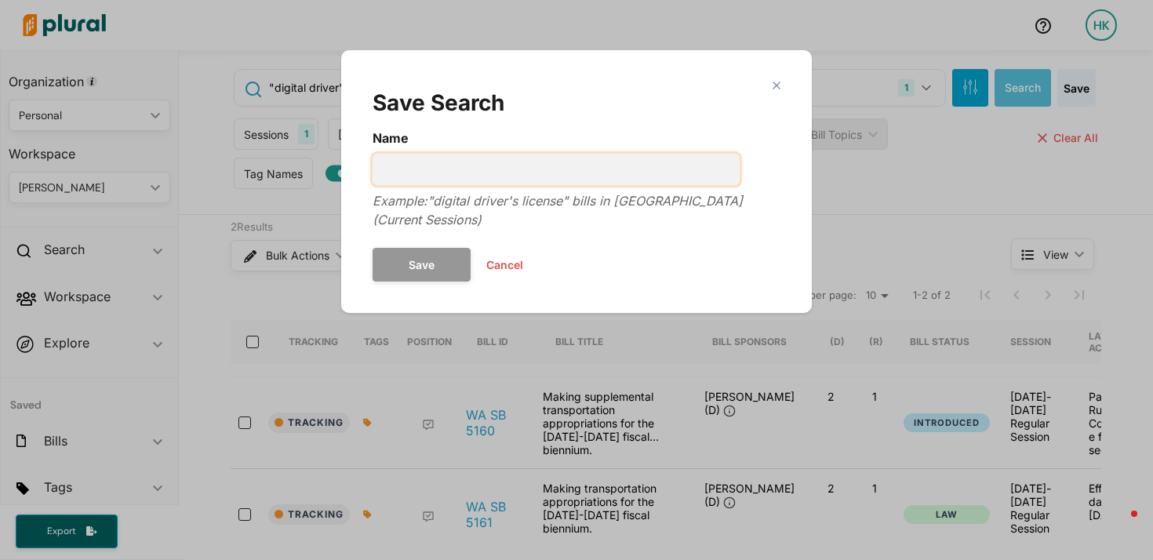
click at [608, 163] on input "Name" at bounding box center [555, 169] width 367 height 31
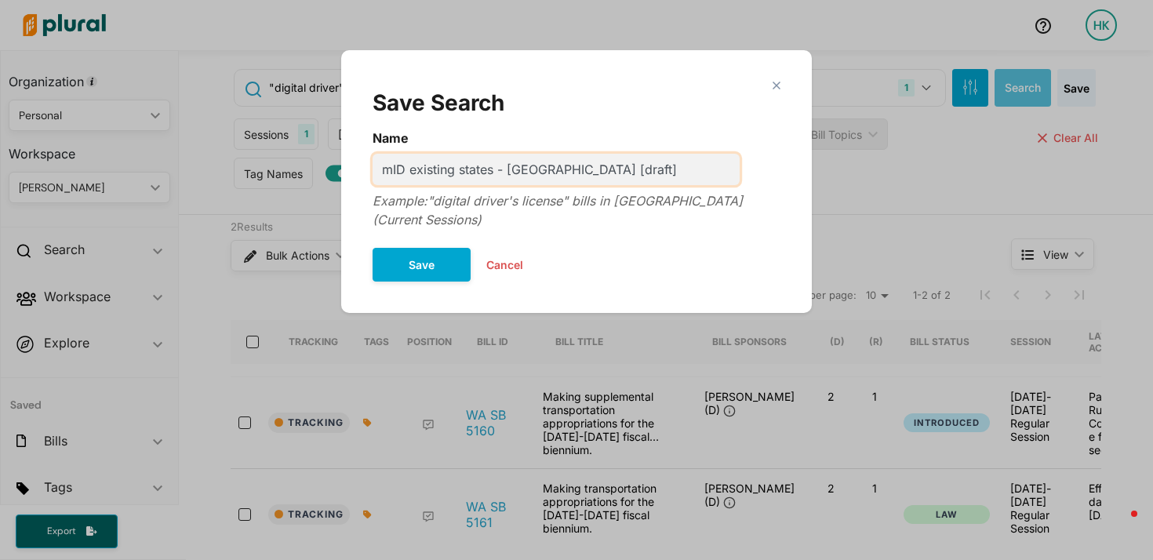
type input "mID existing states - [GEOGRAPHIC_DATA] [draft]"
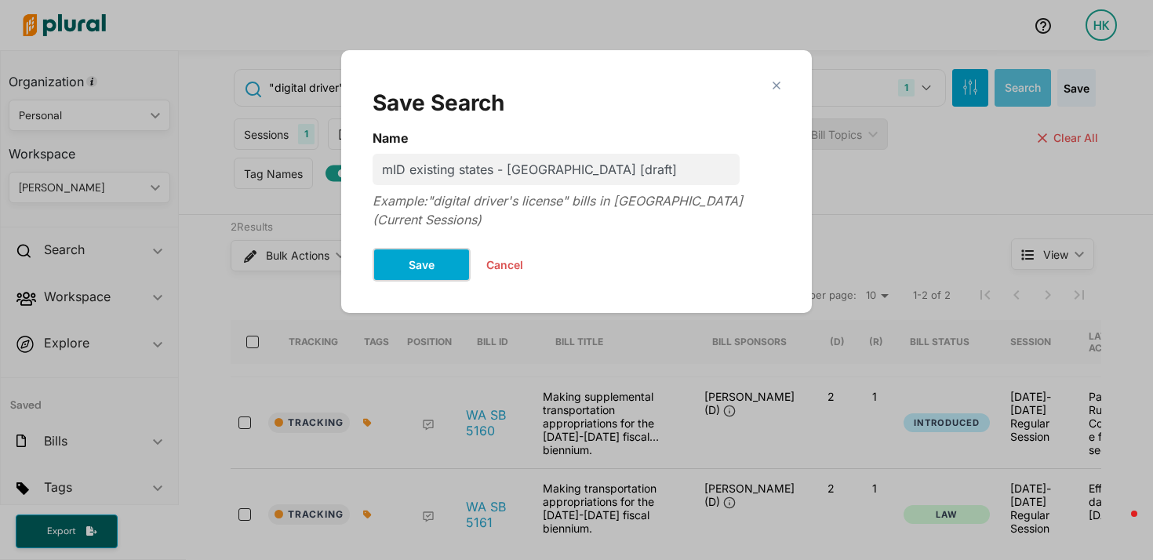
click at [461, 248] on button "Save" at bounding box center [421, 265] width 98 height 34
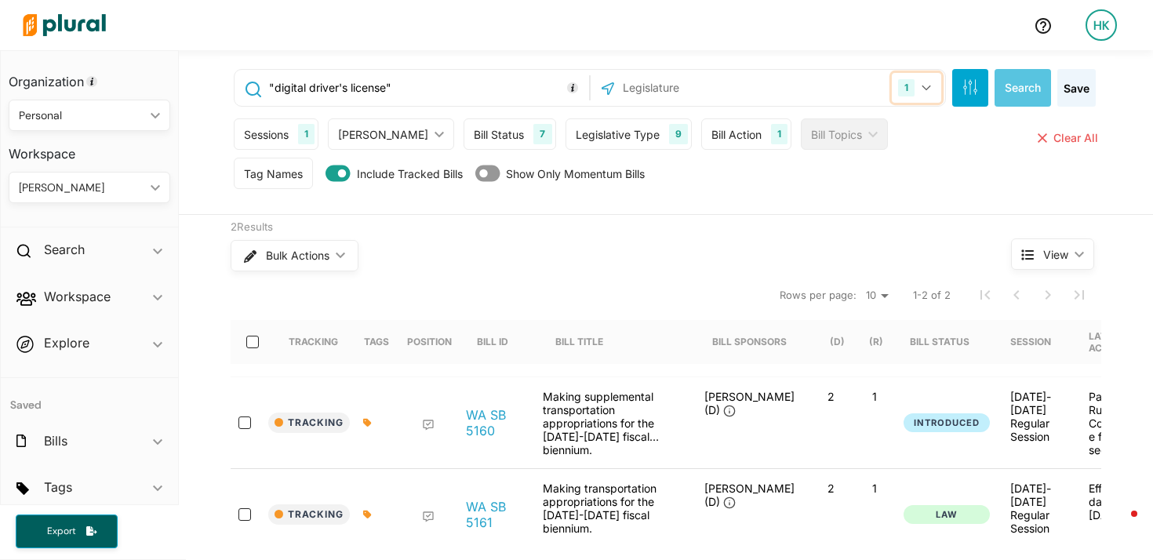
click at [917, 83] on button "1" at bounding box center [916, 88] width 49 height 30
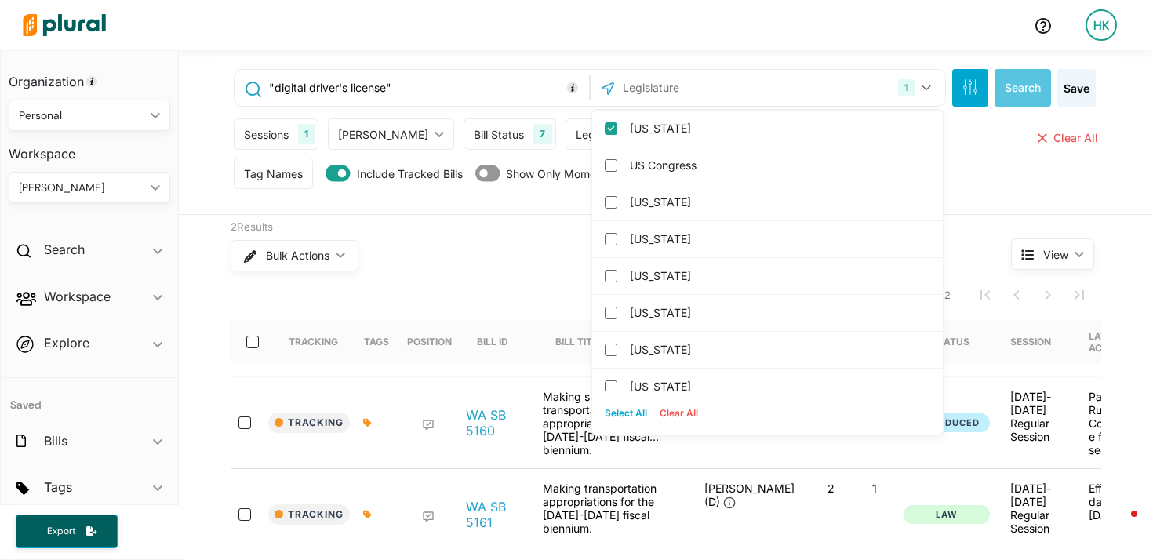
click at [687, 90] on input "text" at bounding box center [705, 88] width 168 height 30
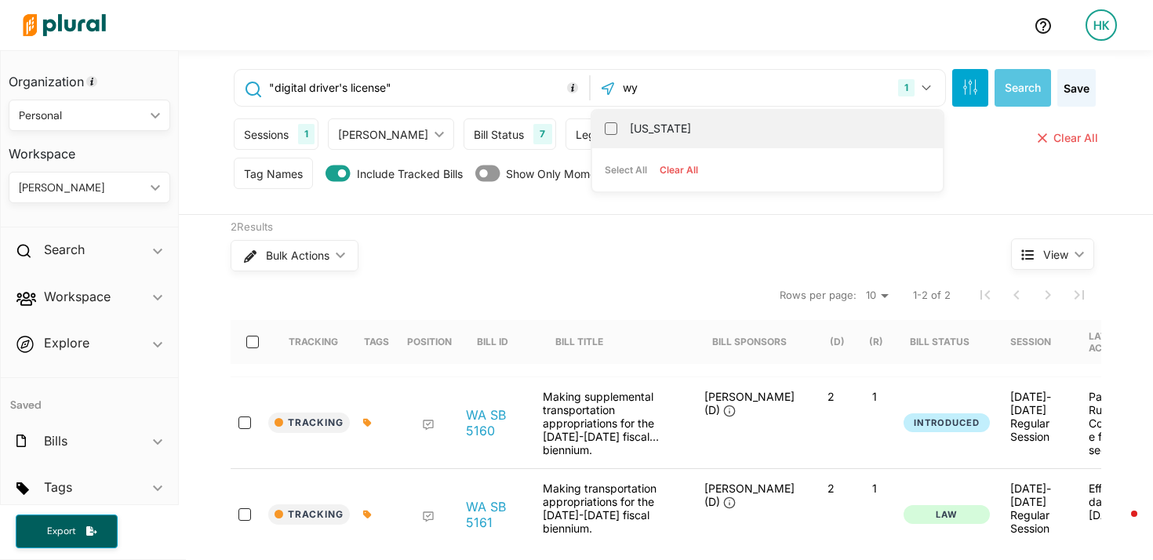
type input "wy"
click at [630, 118] on label "[US_STATE]" at bounding box center [778, 129] width 297 height 24
click at [617, 122] on input "[US_STATE]" at bounding box center [611, 128] width 13 height 13
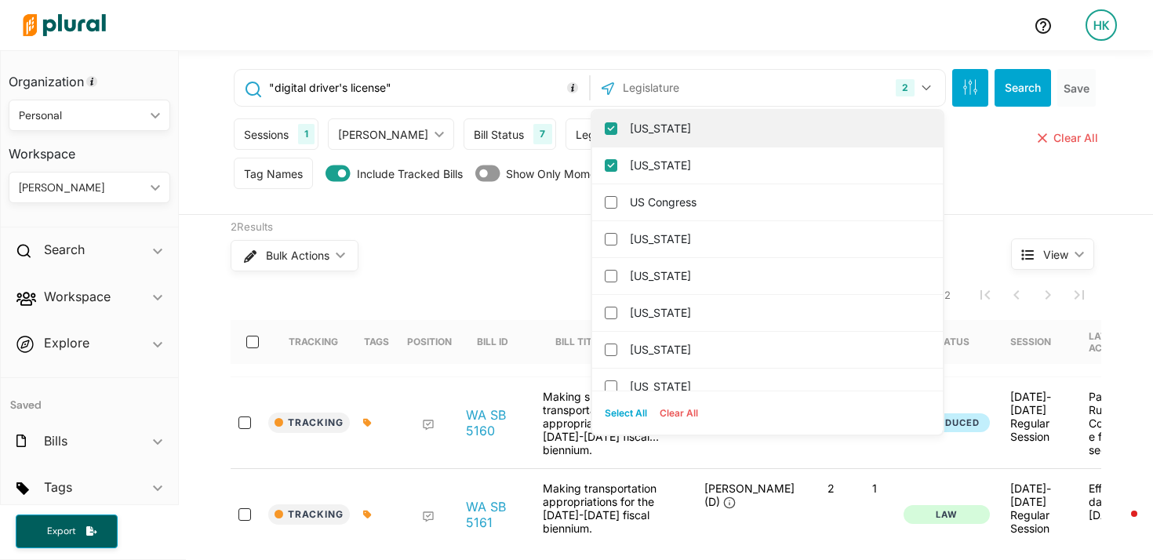
click at [605, 129] on input "[US_STATE]" at bounding box center [611, 128] width 13 height 13
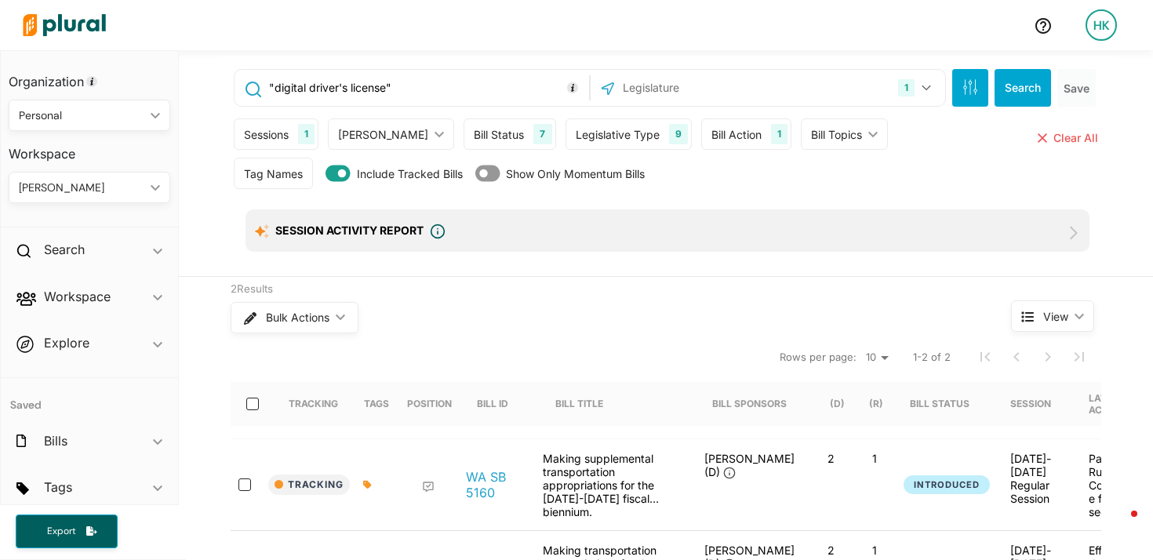
click at [474, 82] on input ""digital driver's license"" at bounding box center [426, 88] width 318 height 30
click at [473, 82] on input ""digital driver's license"" at bounding box center [426, 88] width 318 height 30
click at [472, 81] on input ""digital driver's license"" at bounding box center [426, 88] width 318 height 30
click at [470, 80] on input ""digital driver's license"" at bounding box center [426, 88] width 318 height 30
paste input "digital driver's license"
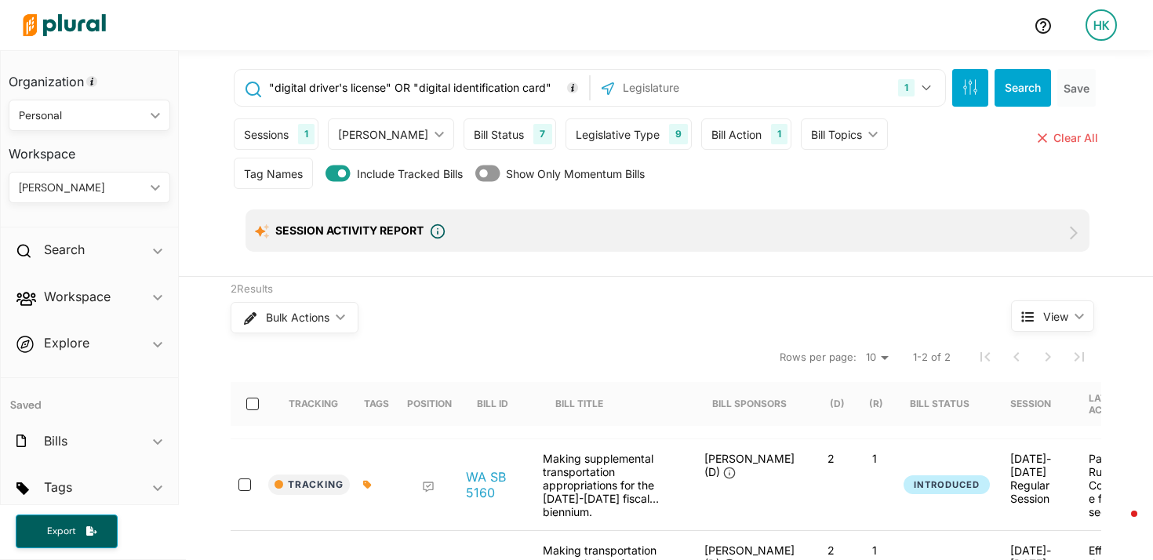
type input ""digital driver's license" OR "digital identification card""
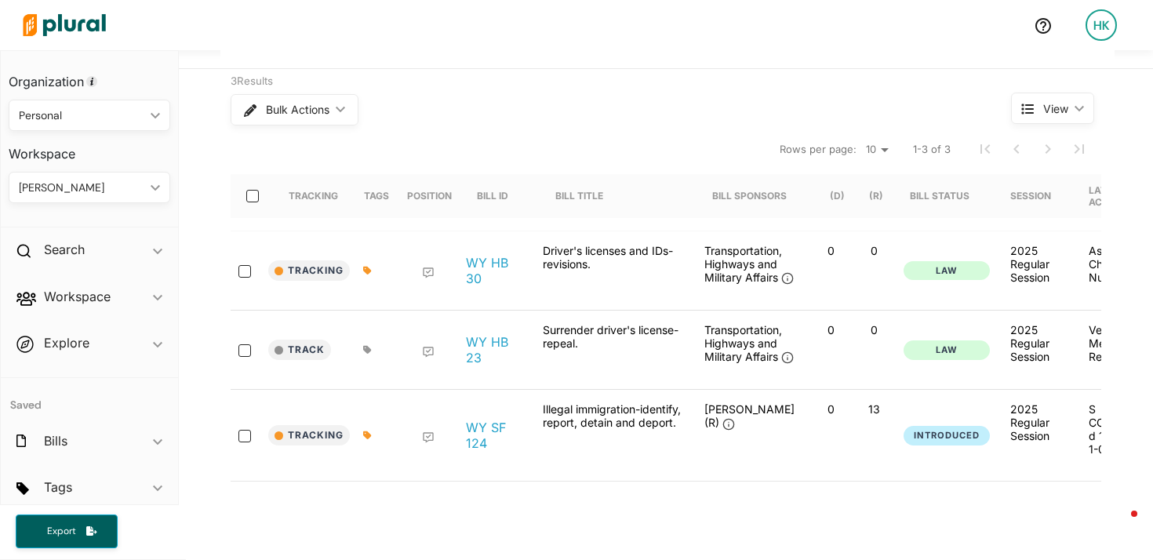
scroll to position [239, 0]
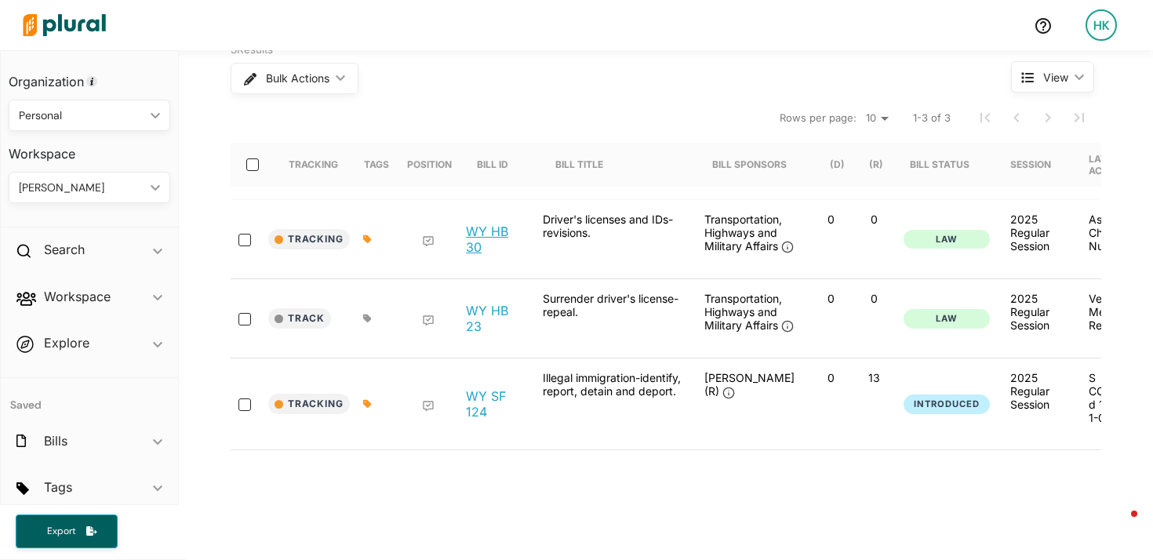
click at [466, 228] on link "WY HB 30" at bounding box center [496, 238] width 60 height 31
drag, startPoint x: 464, startPoint y: 405, endPoint x: 569, endPoint y: 289, distance: 156.5
click at [466, 405] on link "WY SF 124" at bounding box center [496, 403] width 60 height 31
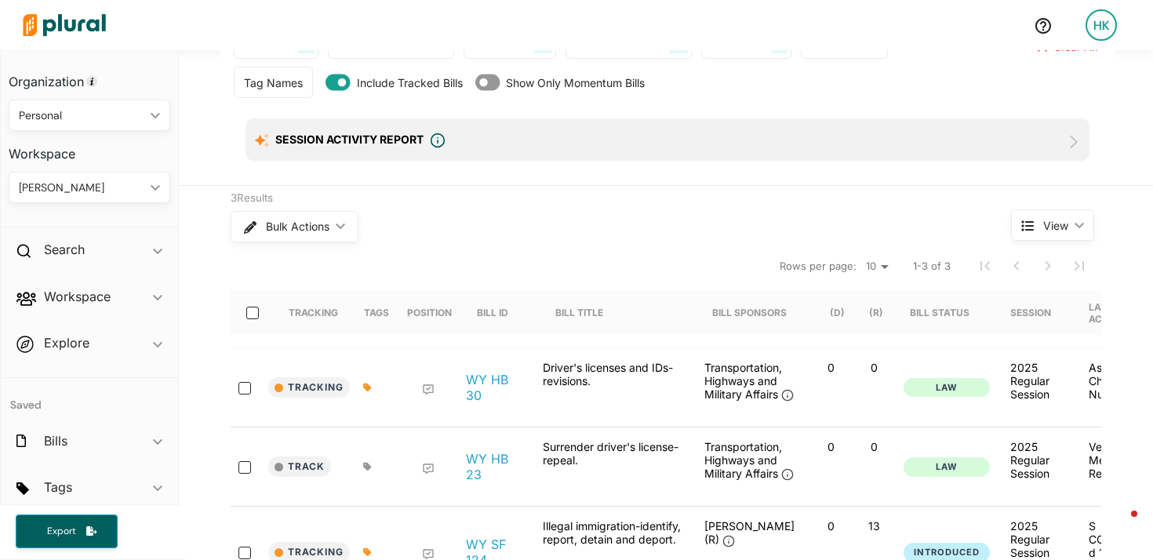
scroll to position [0, 0]
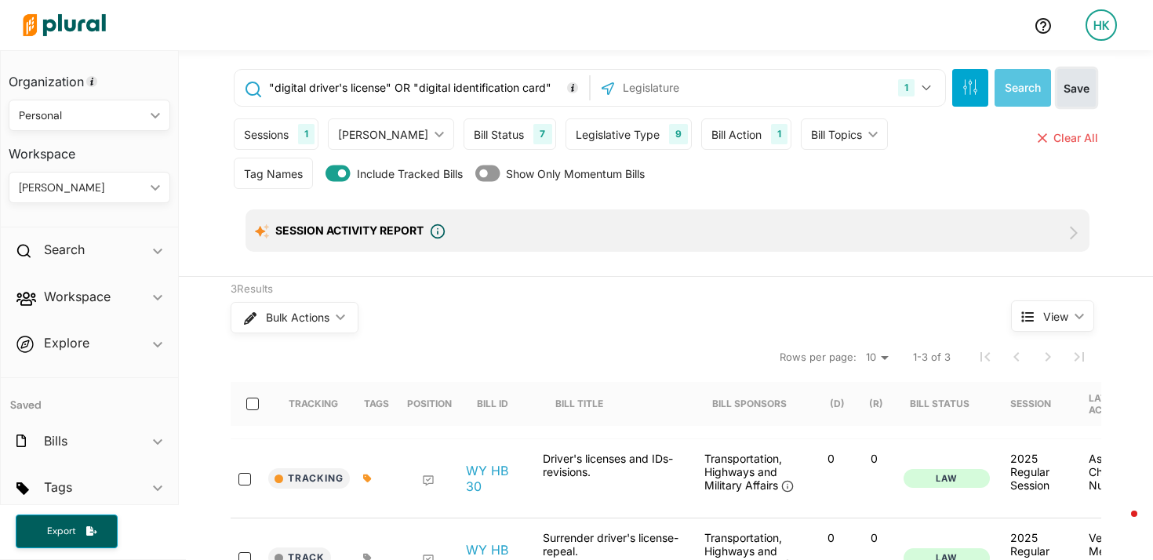
click at [1074, 89] on button "Save" at bounding box center [1076, 88] width 38 height 38
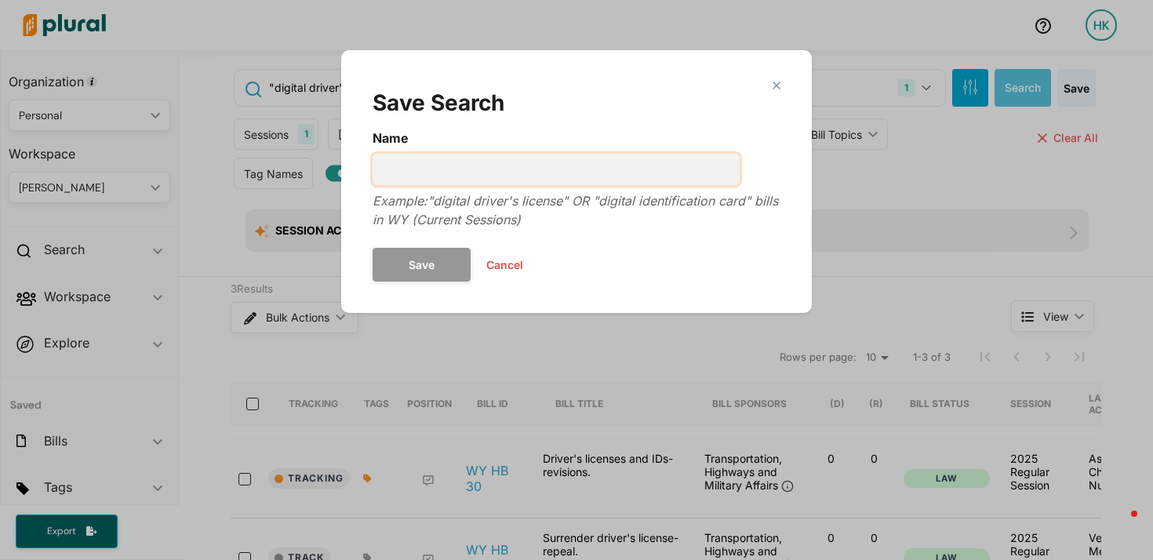
click at [497, 180] on input "Name" at bounding box center [555, 169] width 367 height 31
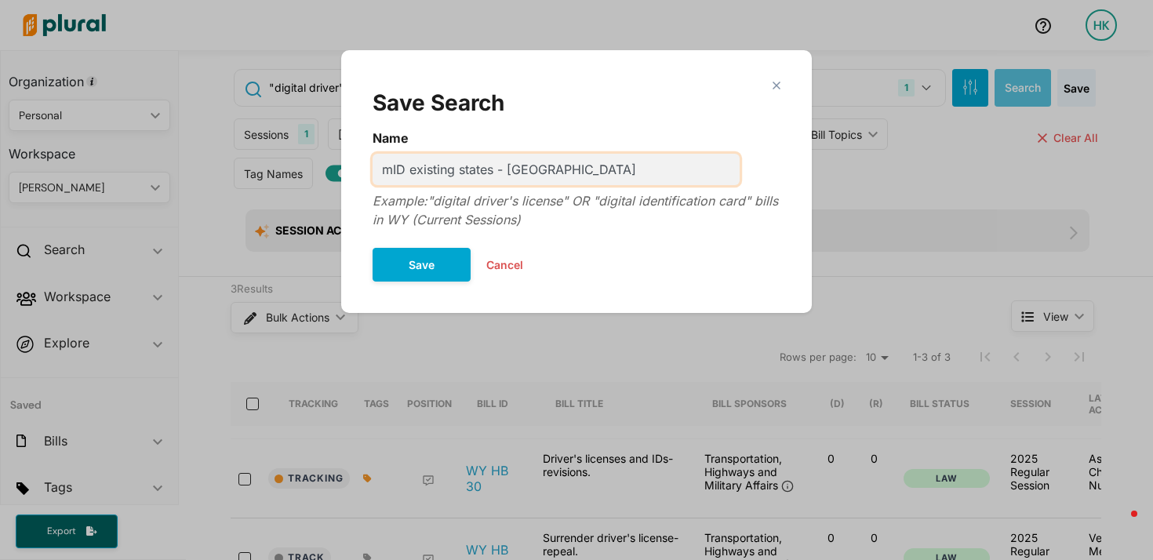
type input "mID existing states - [GEOGRAPHIC_DATA]"
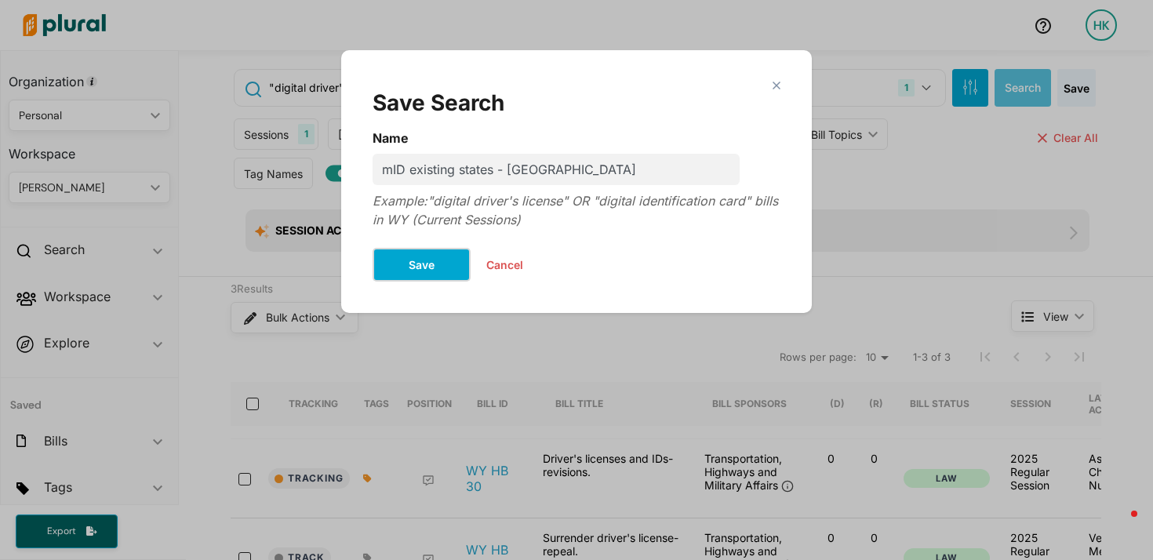
click at [432, 266] on button "Save" at bounding box center [421, 265] width 98 height 34
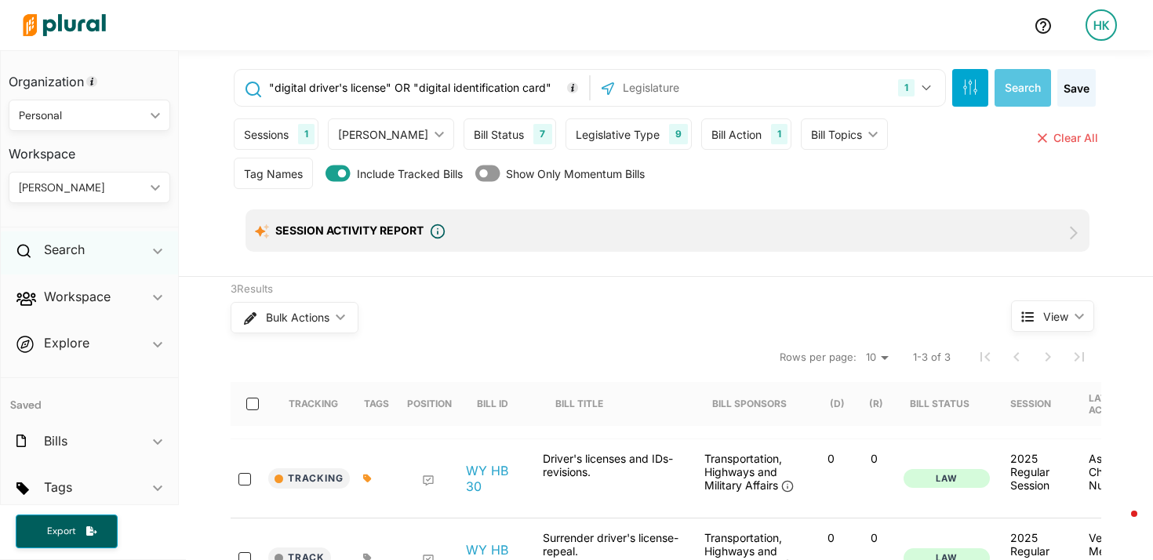
click at [153, 248] on icon "ic_keyboard_arrow_down" at bounding box center [157, 251] width 9 height 7
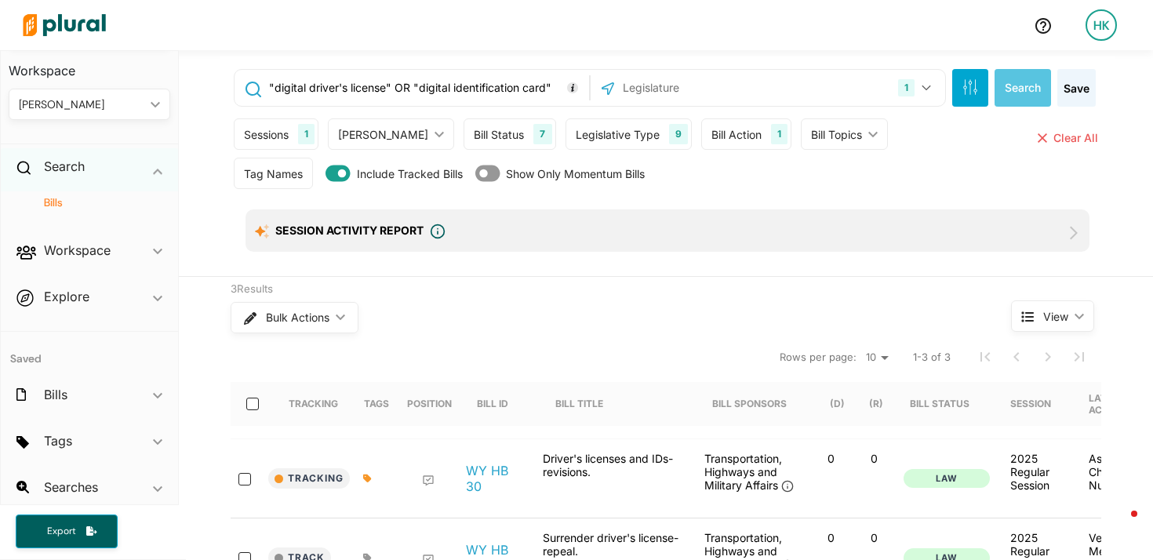
scroll to position [92, 0]
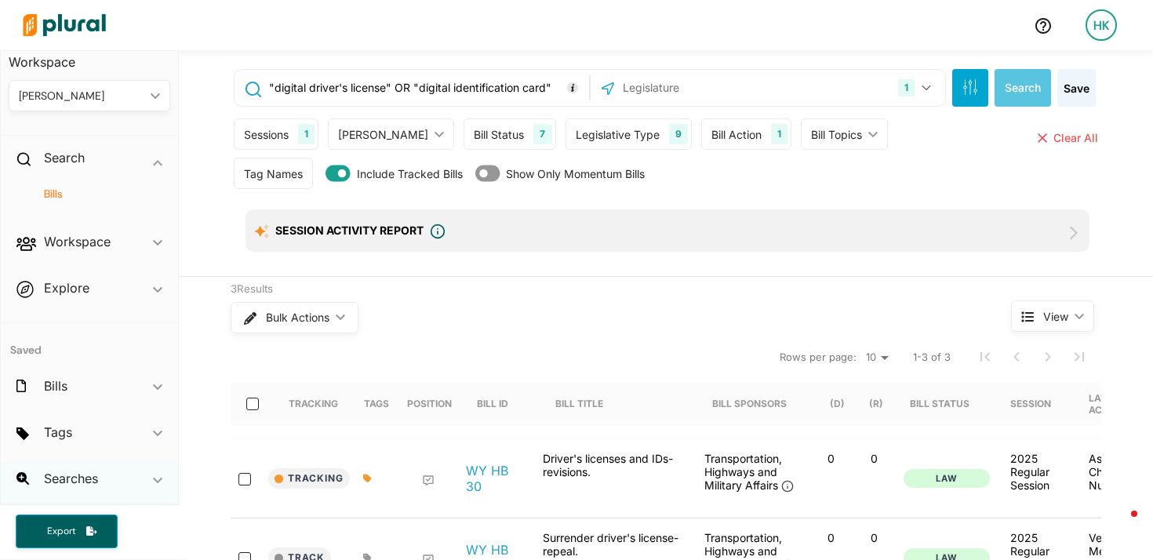
click at [138, 471] on div "Searches ic_keyboard_arrow_down" at bounding box center [89, 481] width 177 height 42
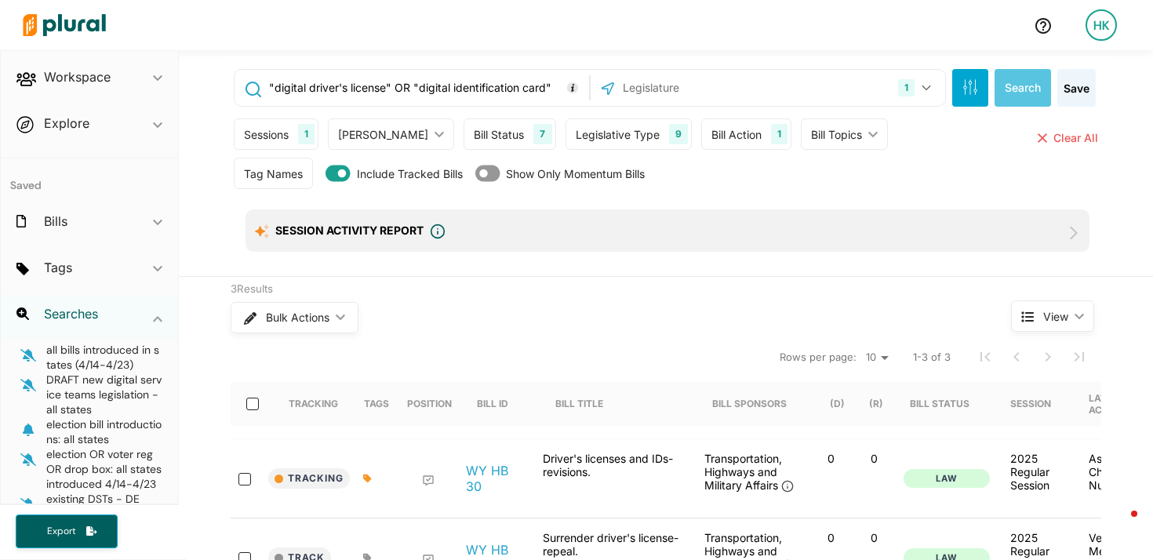
click at [70, 311] on h2 "Searches" at bounding box center [71, 313] width 54 height 17
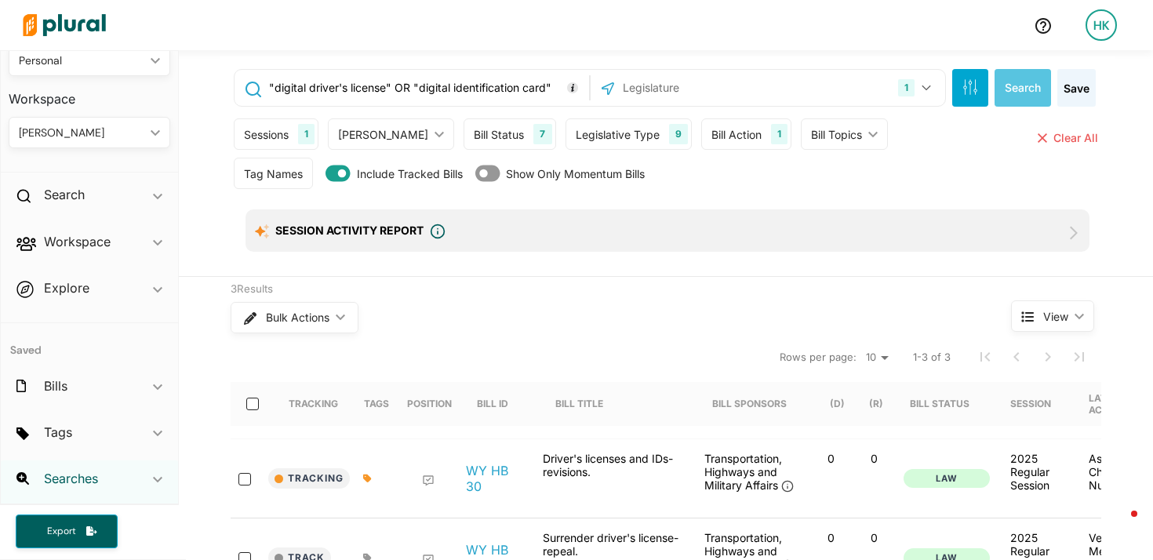
scroll to position [0, 0]
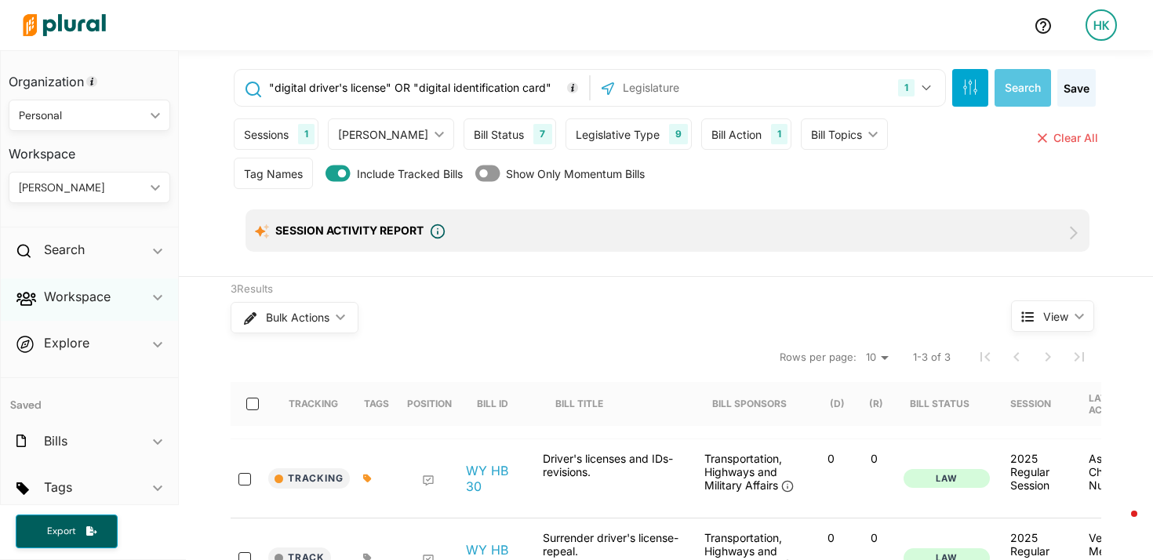
click at [136, 301] on div "Workspace ic_keyboard_arrow_down" at bounding box center [89, 299] width 177 height 42
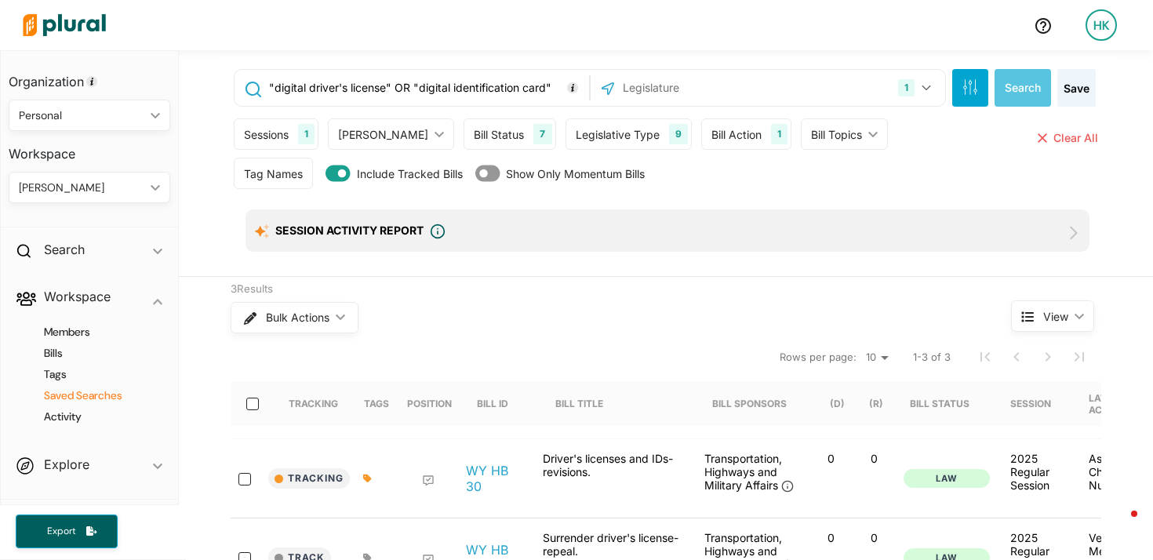
click at [65, 399] on h4 "Saved Searches" at bounding box center [93, 395] width 138 height 15
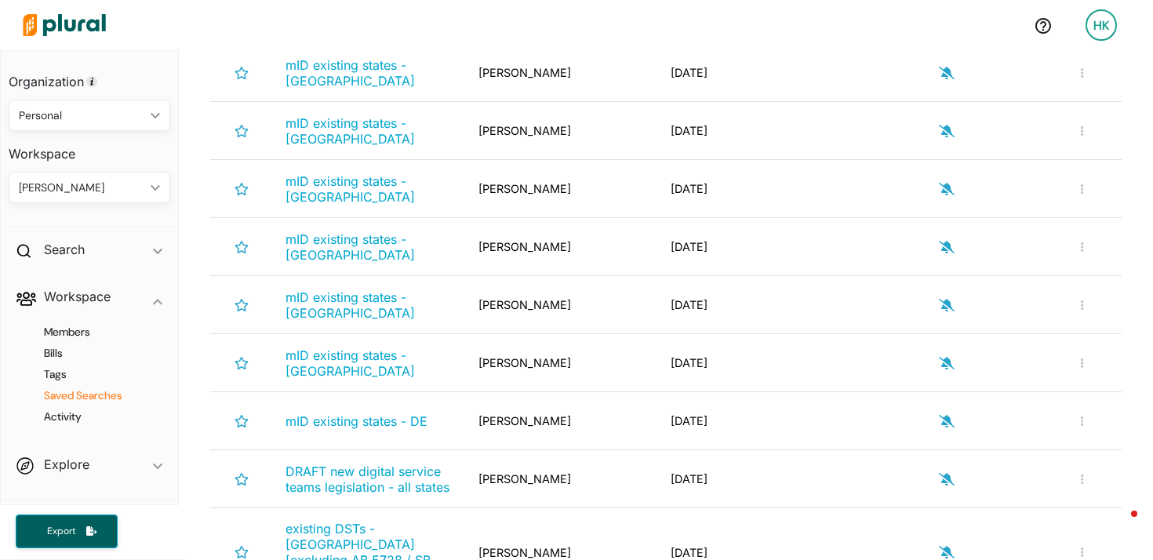
scroll to position [725, 0]
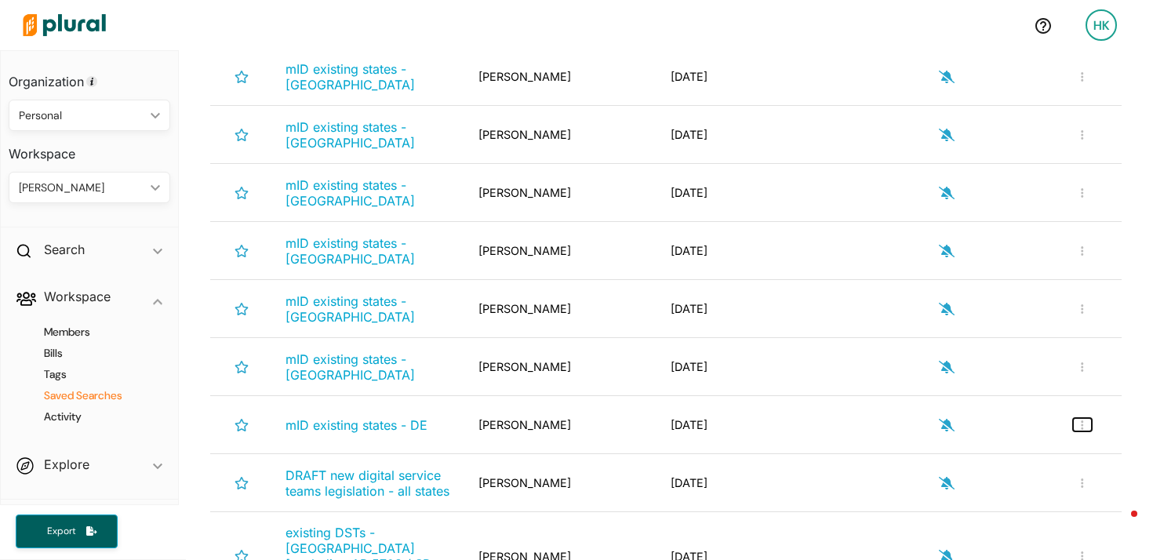
click at [1073, 418] on button "button" at bounding box center [1082, 424] width 19 height 13
click at [1032, 444] on link "Rename Search" at bounding box center [1030, 462] width 137 height 36
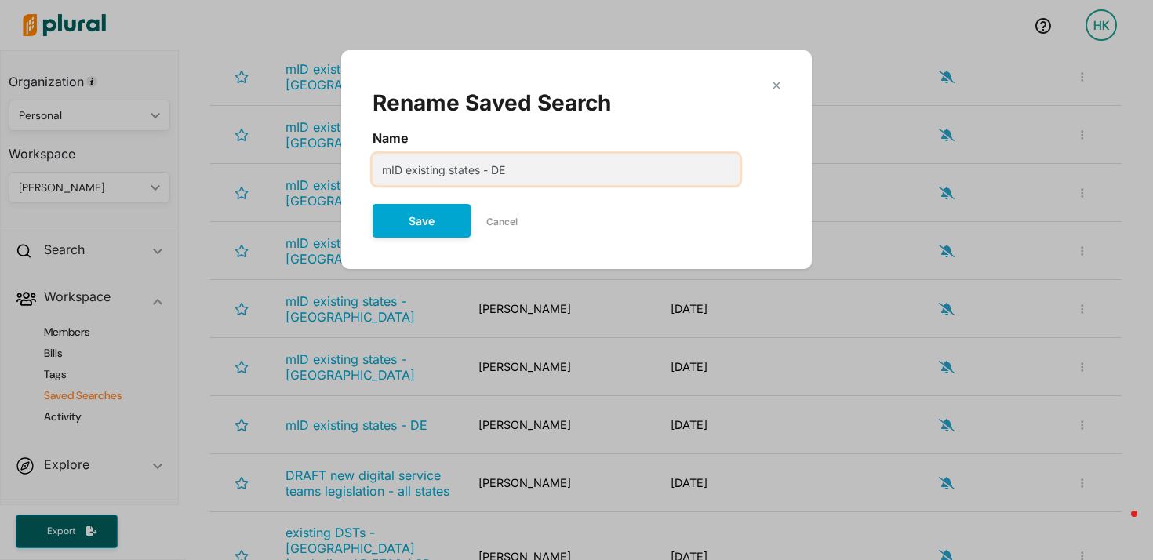
click at [545, 182] on input "mID existing states - DE" at bounding box center [555, 169] width 367 height 31
type input "mID existing states - DE [draft]"
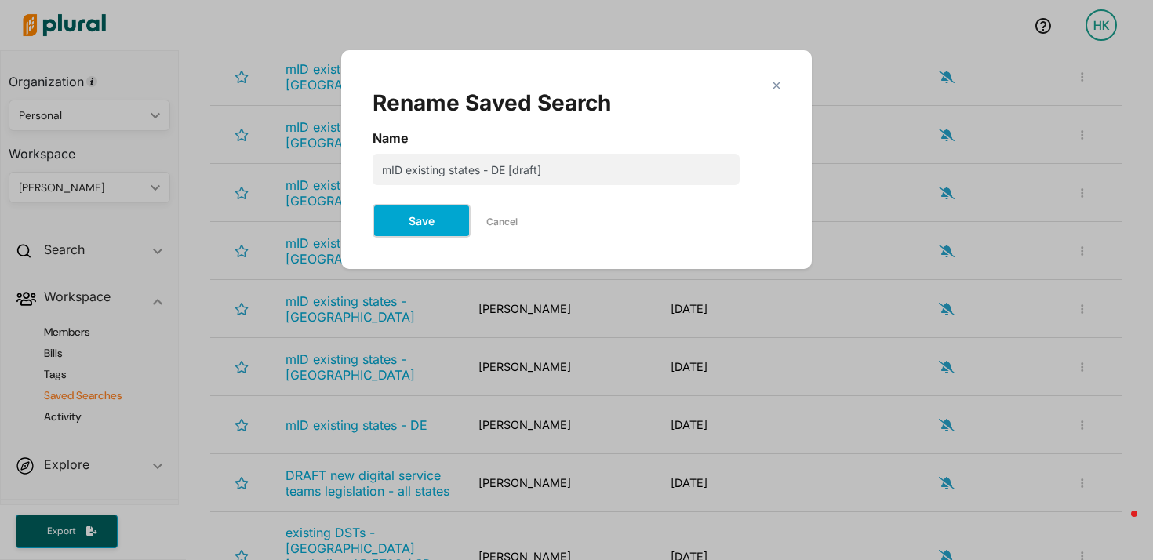
click at [457, 214] on button "Save" at bounding box center [421, 221] width 98 height 34
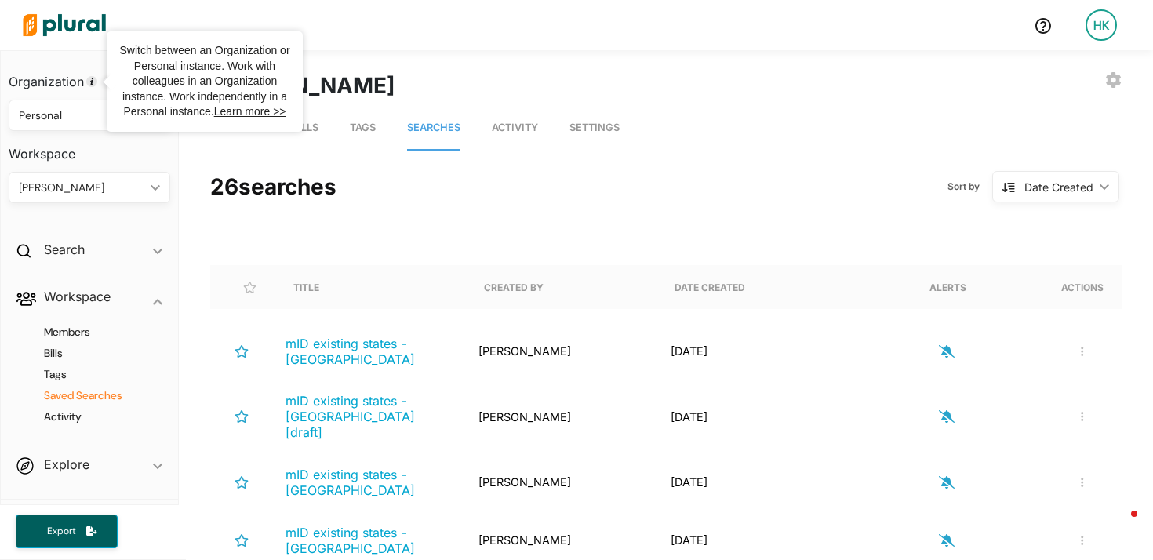
click at [79, 16] on img at bounding box center [64, 25] width 110 height 55
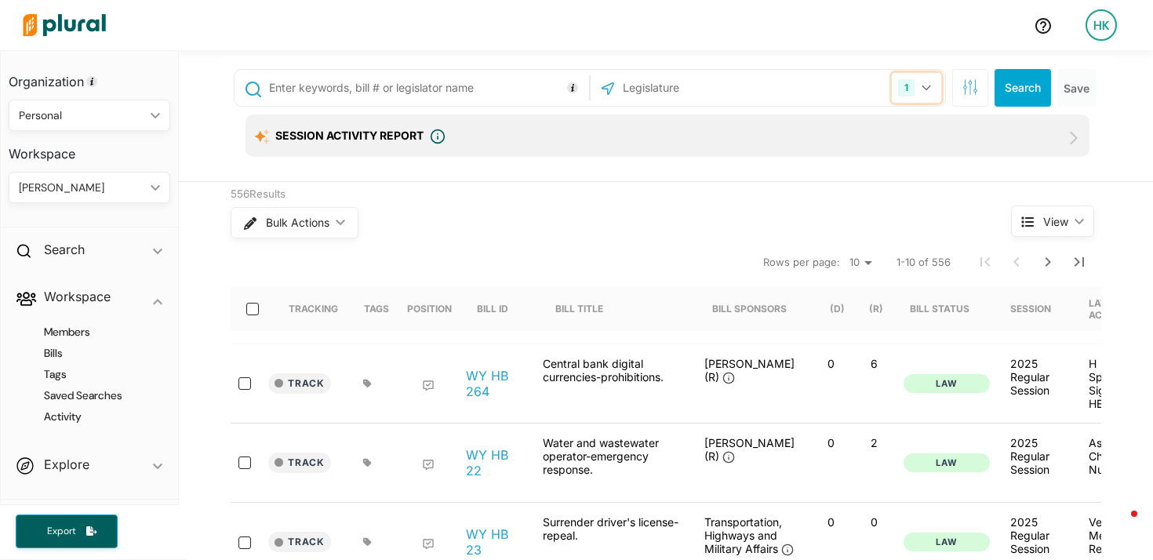
click at [921, 86] on icon "button" at bounding box center [925, 88] width 9 height 6
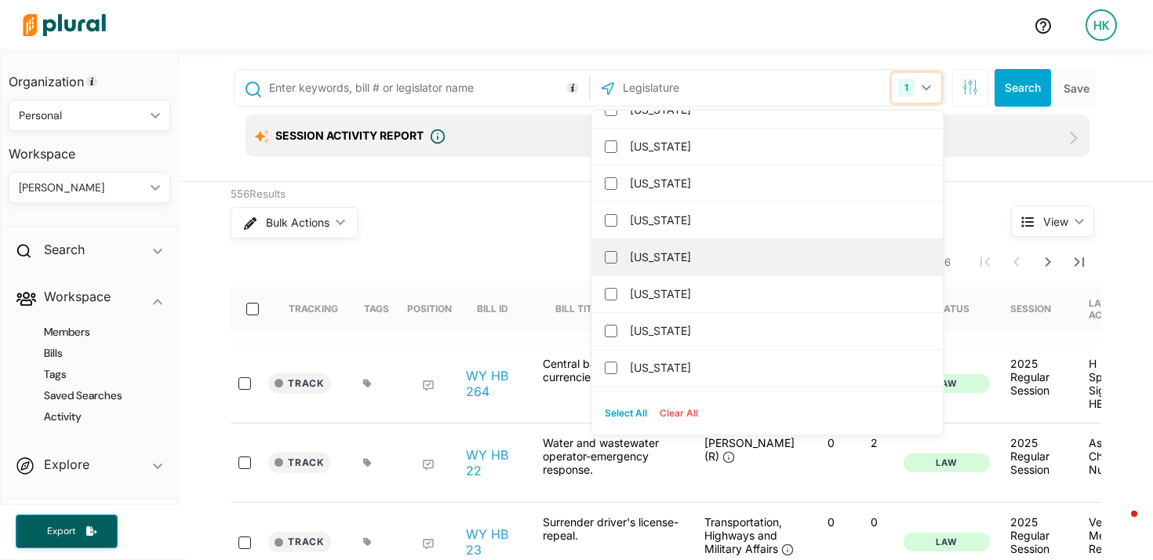
scroll to position [205, 0]
click at [635, 251] on label "[US_STATE]" at bounding box center [778, 256] width 297 height 24
click at [617, 251] on input "[US_STATE]" at bounding box center [611, 255] width 13 height 13
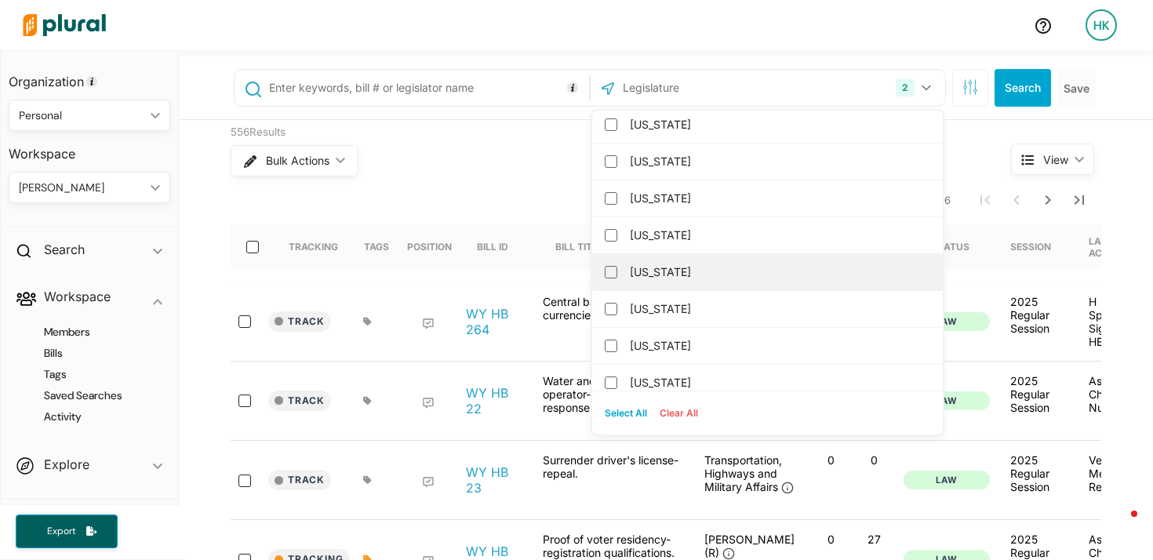
scroll to position [743, 0]
click at [683, 274] on label "[US_STATE]" at bounding box center [778, 271] width 297 height 24
click at [617, 274] on input "[US_STATE]" at bounding box center [611, 270] width 13 height 13
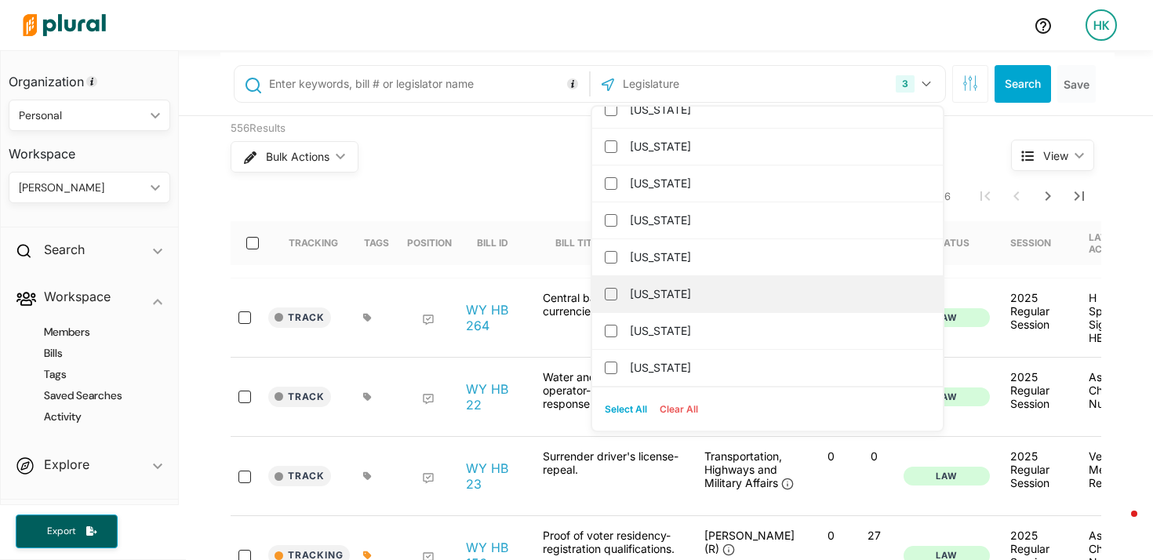
scroll to position [0, 0]
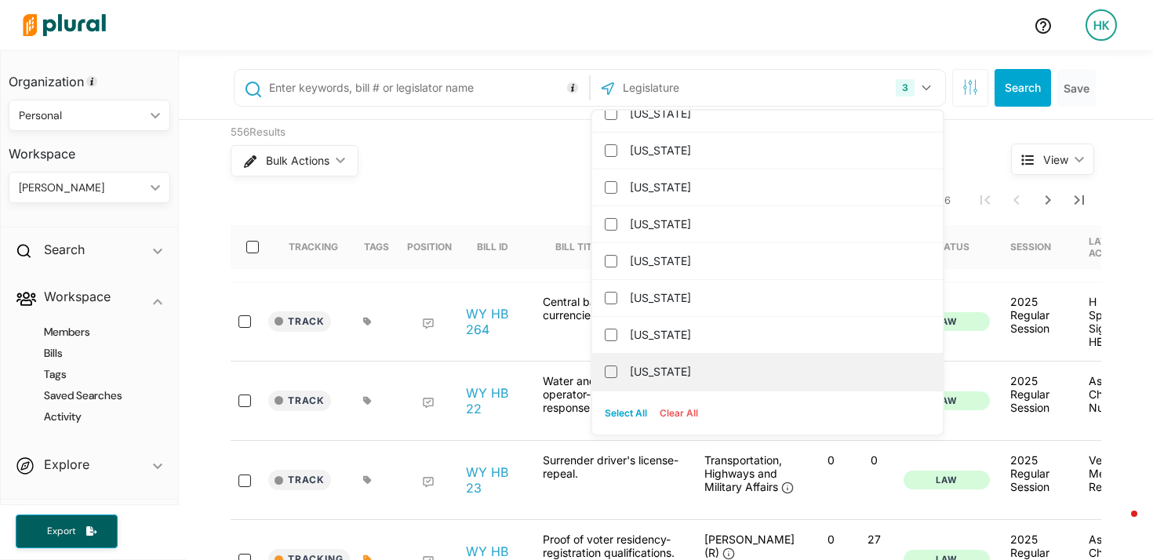
click at [687, 366] on label "[US_STATE]" at bounding box center [778, 372] width 297 height 24
click at [617, 366] on input "[US_STATE]" at bounding box center [611, 371] width 13 height 13
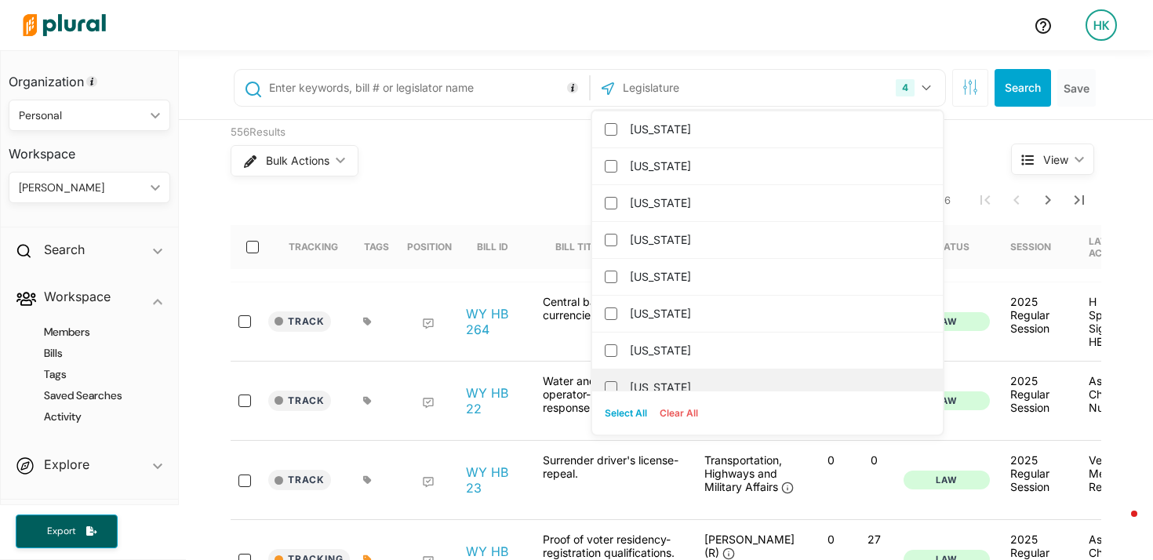
scroll to position [1673, 0]
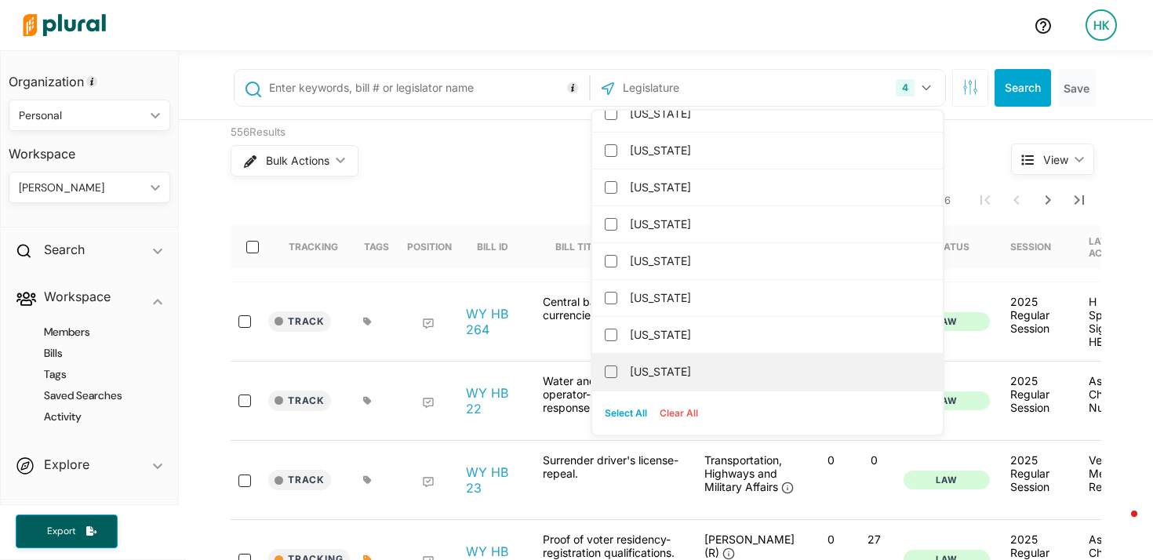
click at [711, 365] on label "[US_STATE]" at bounding box center [778, 372] width 297 height 24
click at [617, 365] on input "[US_STATE]" at bounding box center [611, 371] width 13 height 13
click at [630, 363] on label "[US_STATE]" at bounding box center [778, 372] width 297 height 24
click at [617, 365] on input "[US_STATE]" at bounding box center [611, 371] width 13 height 13
click at [661, 369] on label "[US_STATE]" at bounding box center [778, 372] width 297 height 24
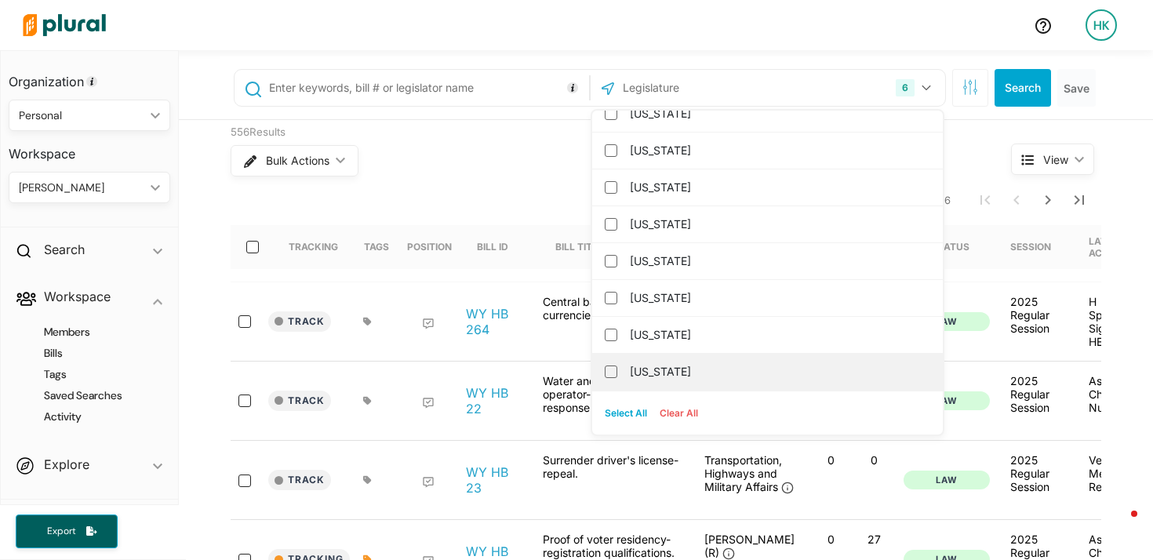
click at [617, 369] on input "[US_STATE]" at bounding box center [611, 371] width 13 height 13
click at [674, 376] on label "[US_STATE]" at bounding box center [778, 372] width 297 height 24
click at [617, 376] on input "[US_STATE]" at bounding box center [611, 371] width 13 height 13
click at [650, 365] on label "[US_STATE]" at bounding box center [778, 372] width 297 height 24
click at [617, 365] on input "[US_STATE]" at bounding box center [611, 371] width 13 height 13
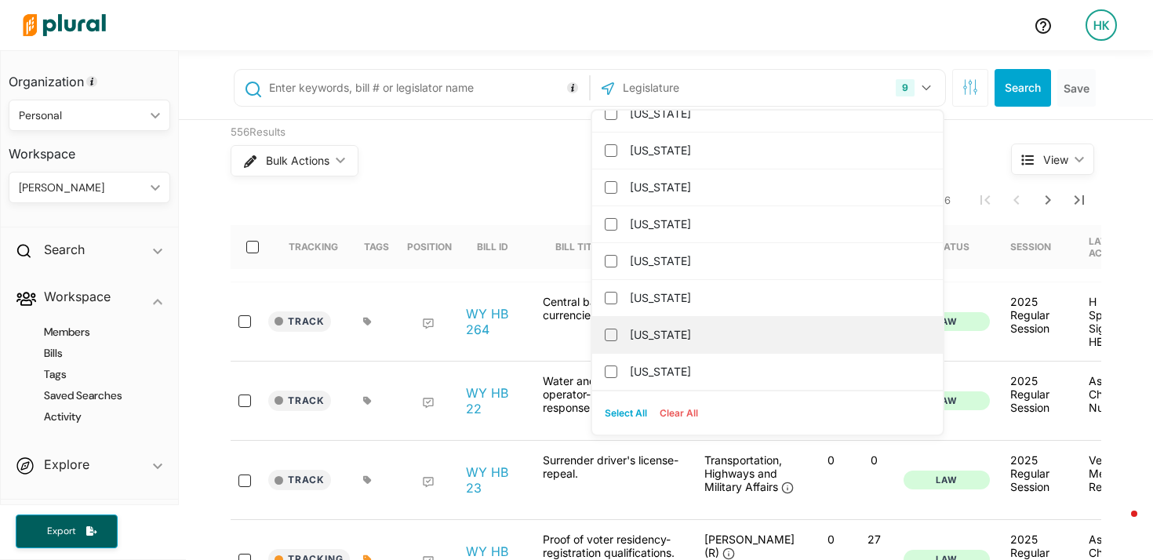
click at [675, 334] on label "[US_STATE]" at bounding box center [778, 335] width 297 height 24
click at [617, 334] on input "[US_STATE]" at bounding box center [611, 335] width 13 height 13
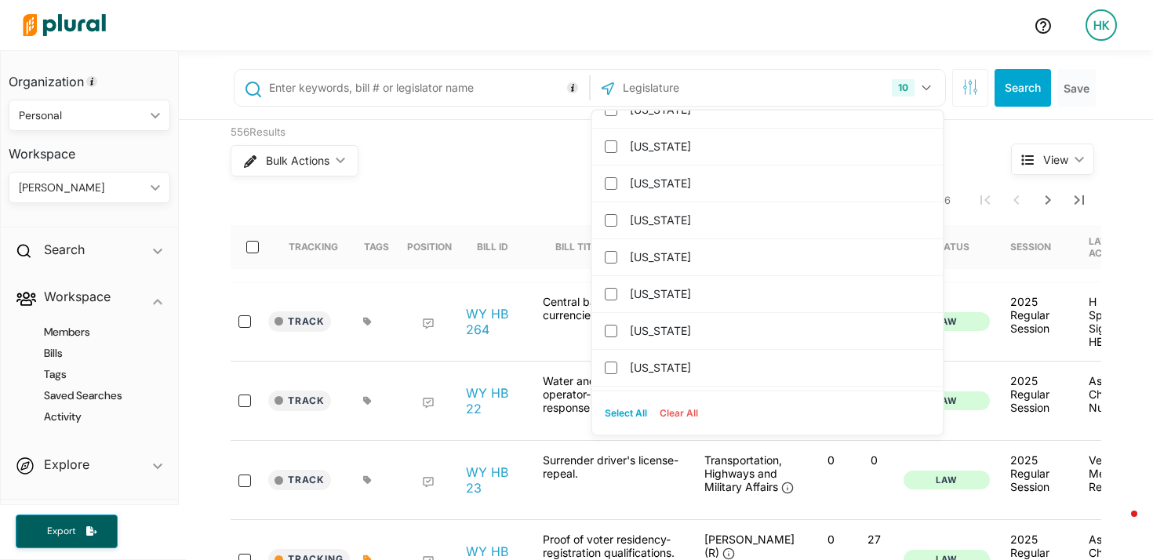
scroll to position [0, 0]
click at [704, 356] on label "[US_STATE]" at bounding box center [778, 367] width 297 height 24
click at [617, 361] on input "[US_STATE]" at bounding box center [611, 367] width 13 height 13
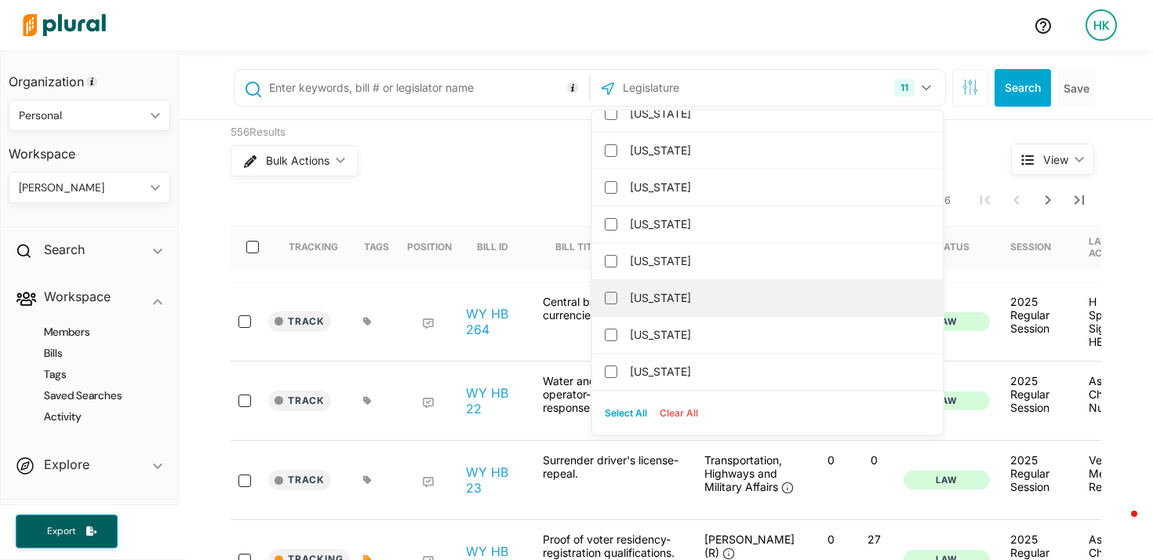
click at [701, 300] on label "[US_STATE]" at bounding box center [778, 298] width 297 height 24
click at [617, 300] on input "[US_STATE]" at bounding box center [611, 298] width 13 height 13
click at [606, 292] on input "[US_STATE]" at bounding box center [611, 296] width 13 height 13
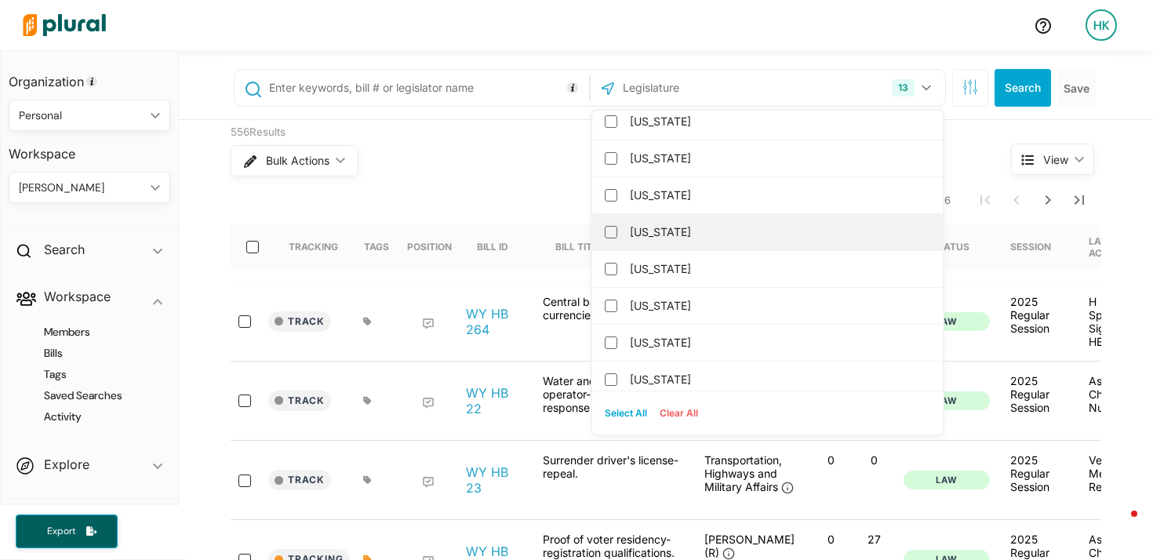
click at [720, 224] on label "[US_STATE]" at bounding box center [778, 232] width 297 height 24
click at [617, 226] on input "[US_STATE]" at bounding box center [611, 232] width 13 height 13
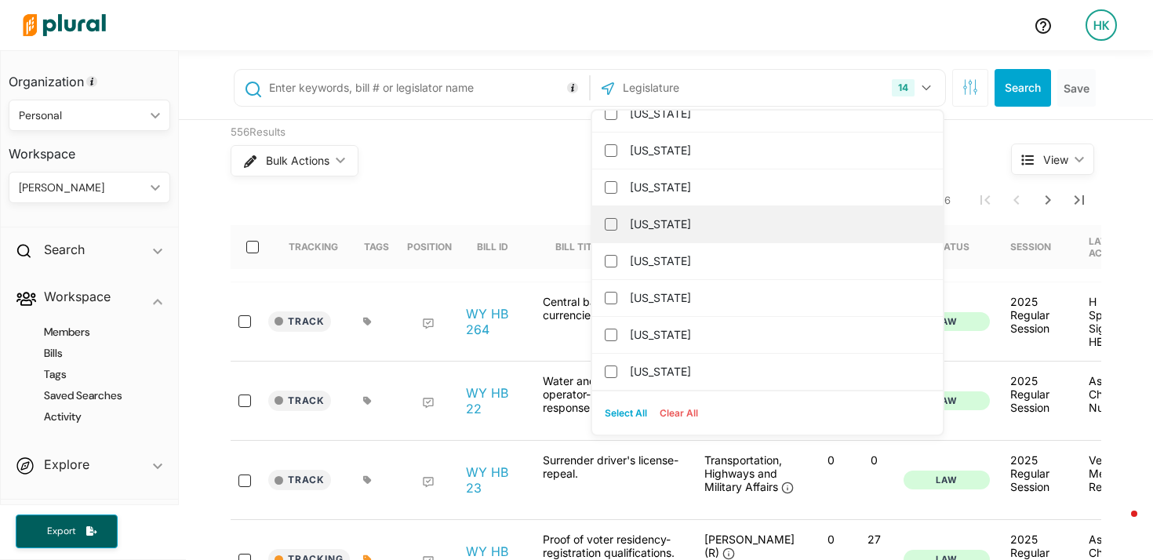
click at [695, 220] on label "[US_STATE]" at bounding box center [778, 224] width 297 height 24
click at [617, 220] on input "[US_STATE]" at bounding box center [611, 224] width 13 height 13
click at [709, 228] on label "[US_STATE]" at bounding box center [778, 224] width 297 height 24
click at [617, 228] on input "[US_STATE]" at bounding box center [611, 224] width 13 height 13
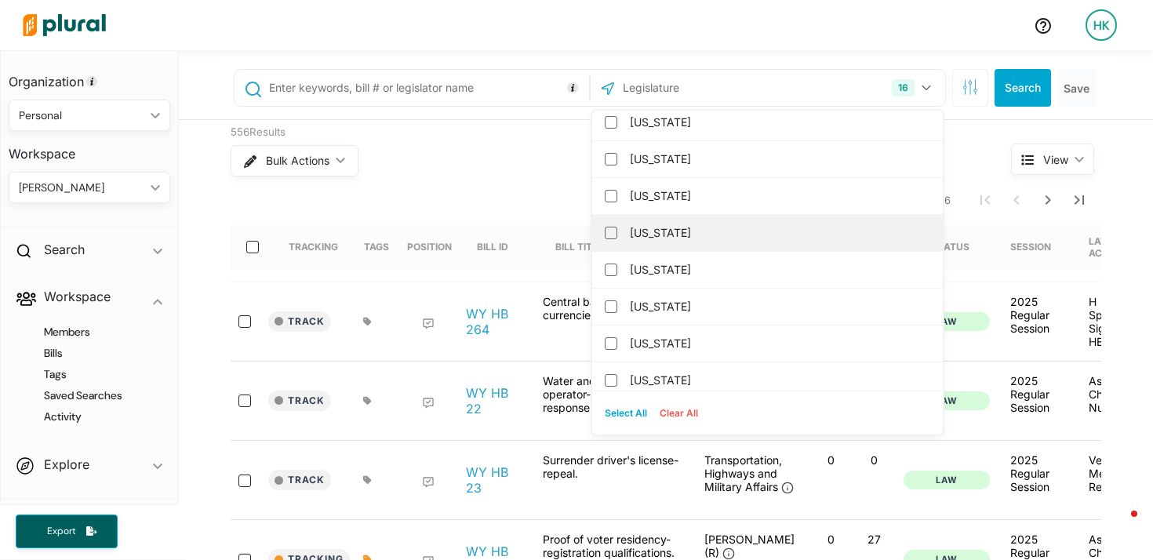
scroll to position [1561, 0]
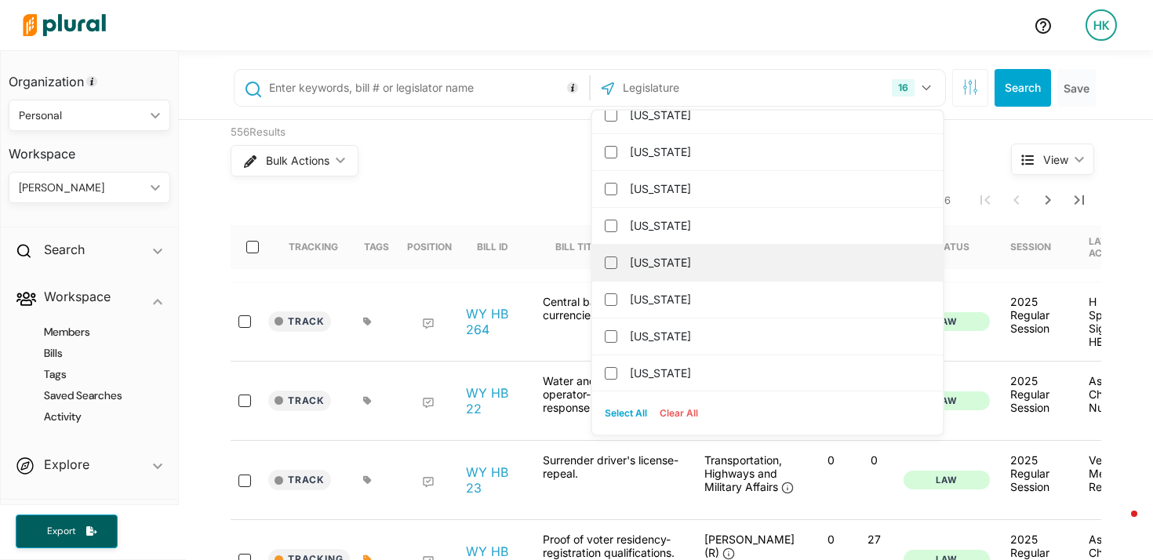
click at [663, 263] on label "[US_STATE]" at bounding box center [778, 263] width 297 height 24
click at [617, 263] on input "[US_STATE]" at bounding box center [611, 262] width 13 height 13
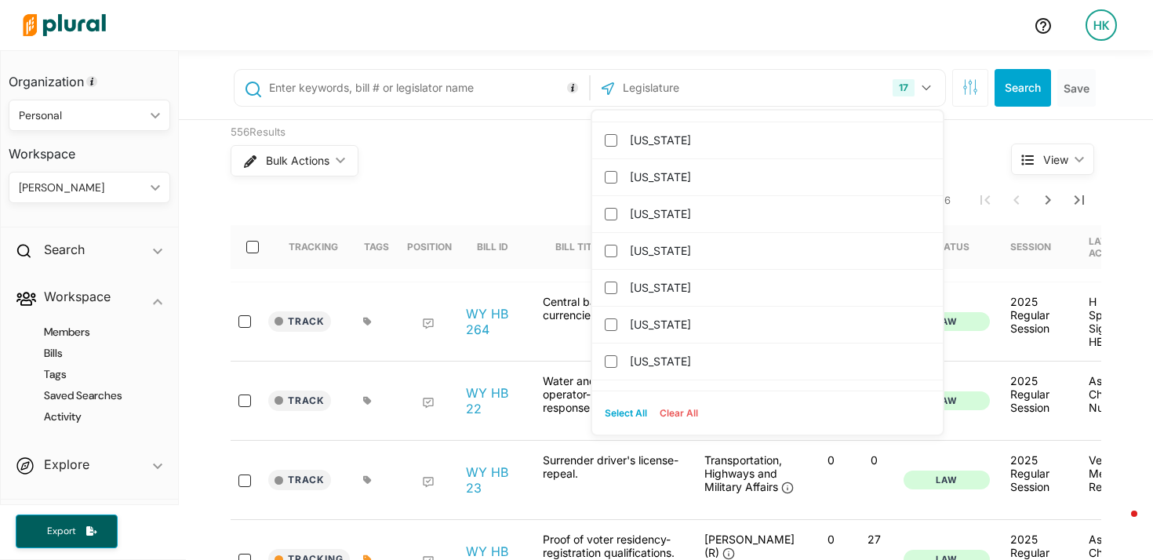
scroll to position [1673, 0]
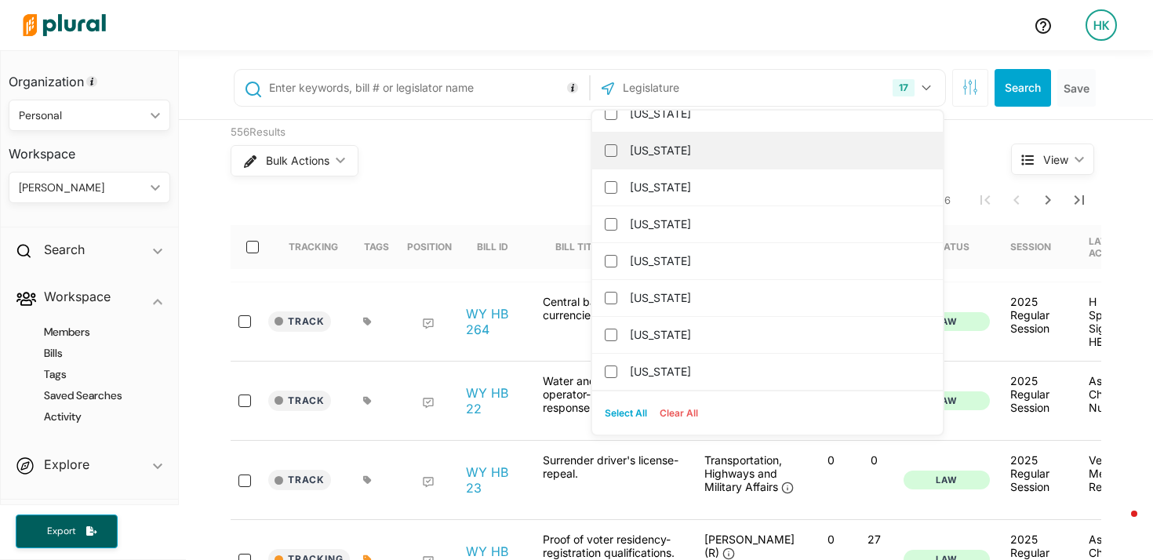
click at [635, 147] on label "[US_STATE]" at bounding box center [778, 151] width 297 height 24
click at [617, 147] on input "[US_STATE]" at bounding box center [611, 150] width 13 height 13
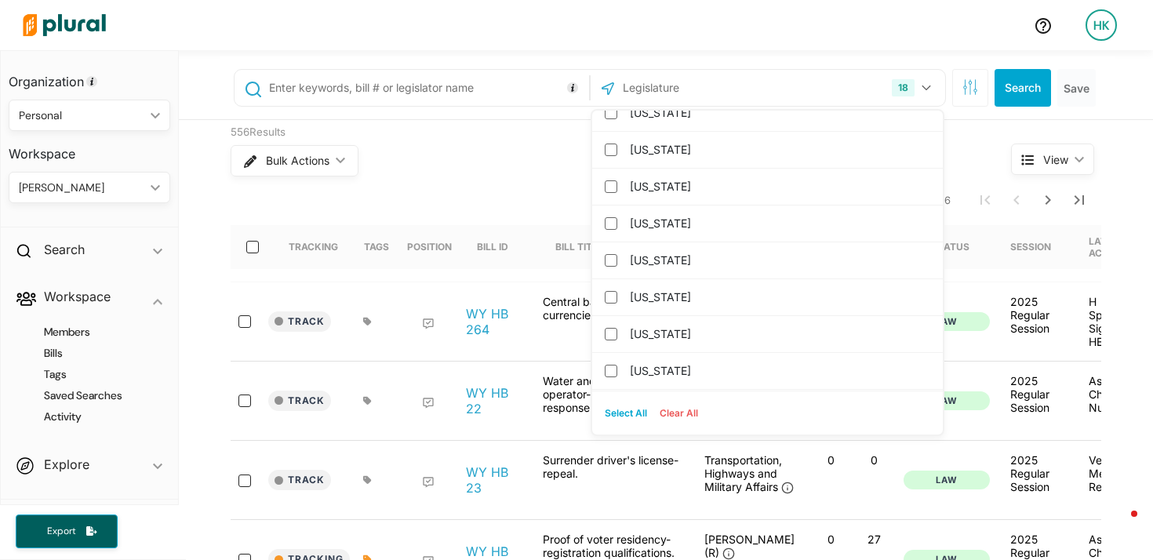
scroll to position [1520, 0]
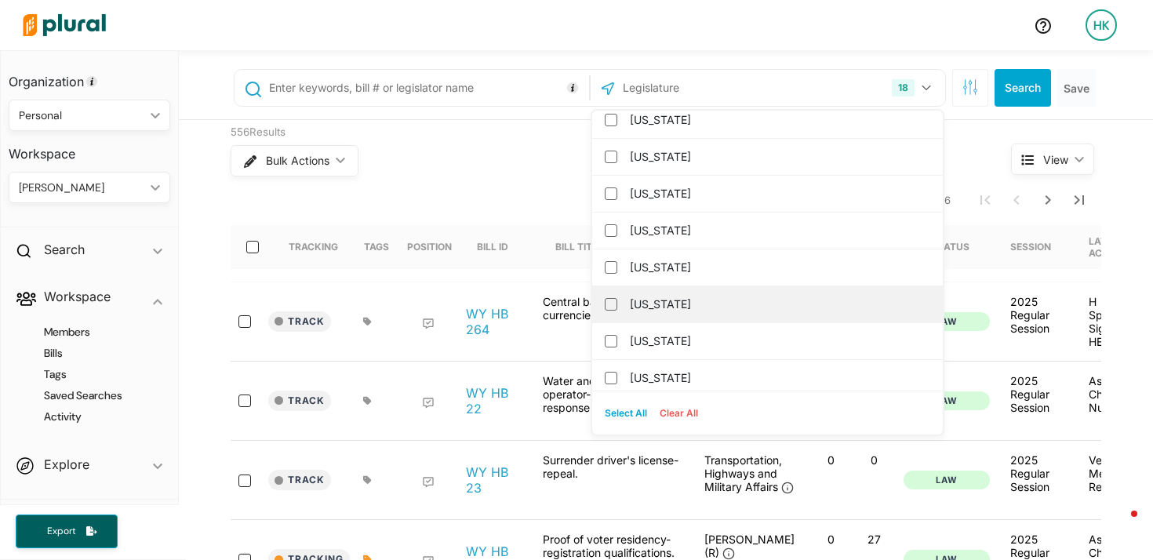
click at [687, 303] on label "[US_STATE]" at bounding box center [778, 304] width 297 height 24
click at [617, 303] on input "[US_STATE]" at bounding box center [611, 304] width 13 height 13
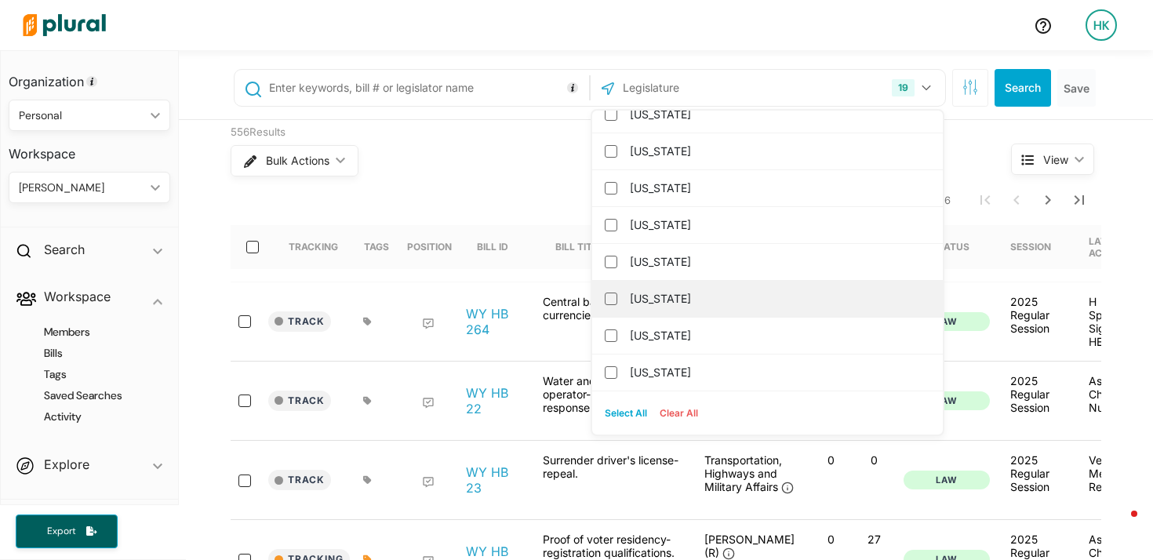
scroll to position [1490, 0]
click at [685, 299] on label "[US_STATE]" at bounding box center [778, 297] width 297 height 24
click at [617, 299] on input "[US_STATE]" at bounding box center [611, 297] width 13 height 13
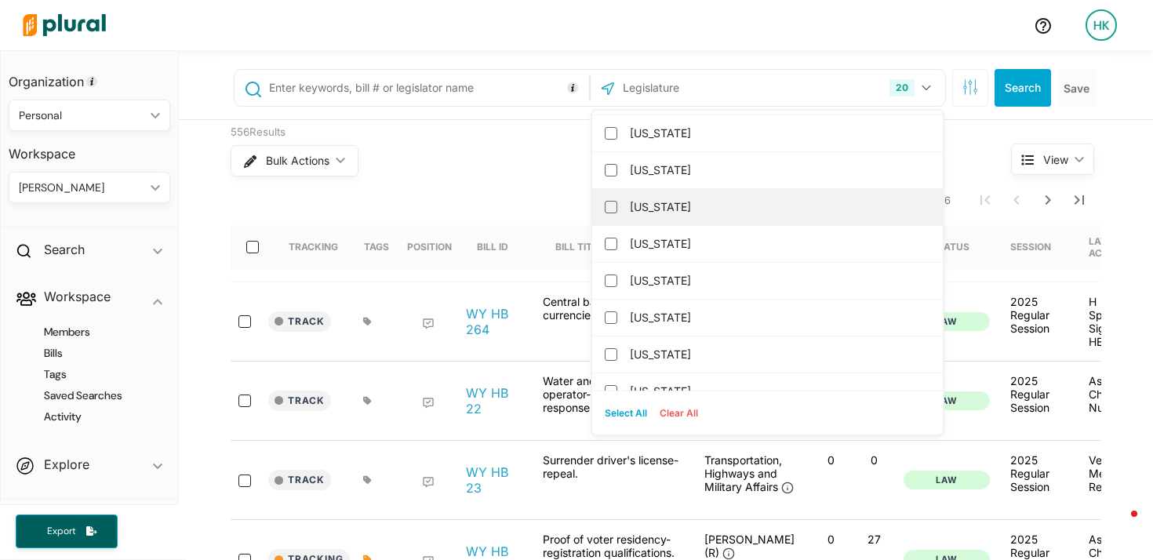
scroll to position [1540, 0]
click at [662, 210] on label "[US_STATE]" at bounding box center [778, 210] width 297 height 24
click at [617, 210] on input "[US_STATE]" at bounding box center [611, 210] width 13 height 13
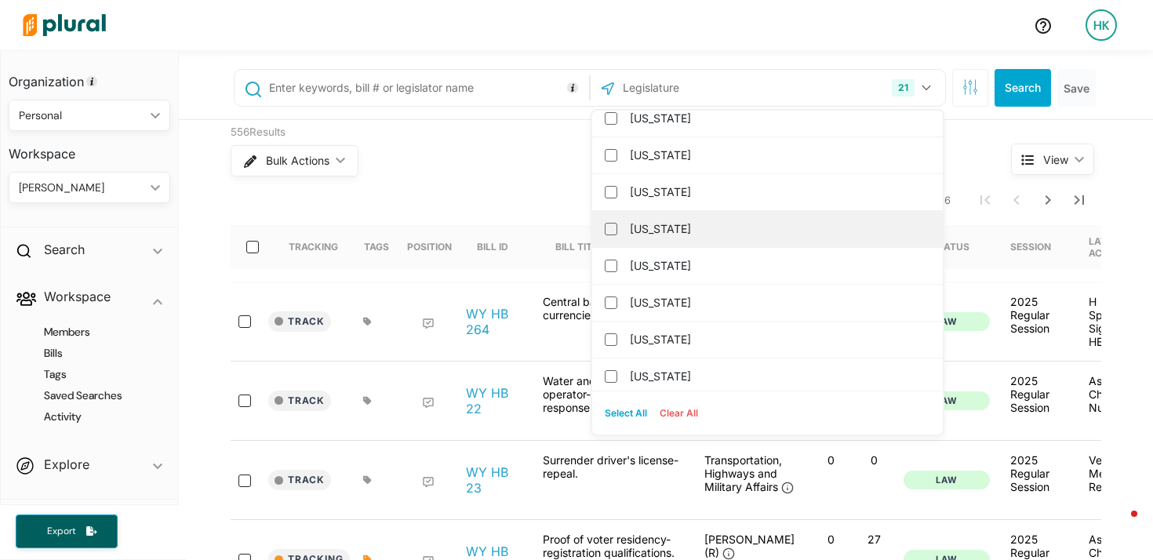
scroll to position [1472, 0]
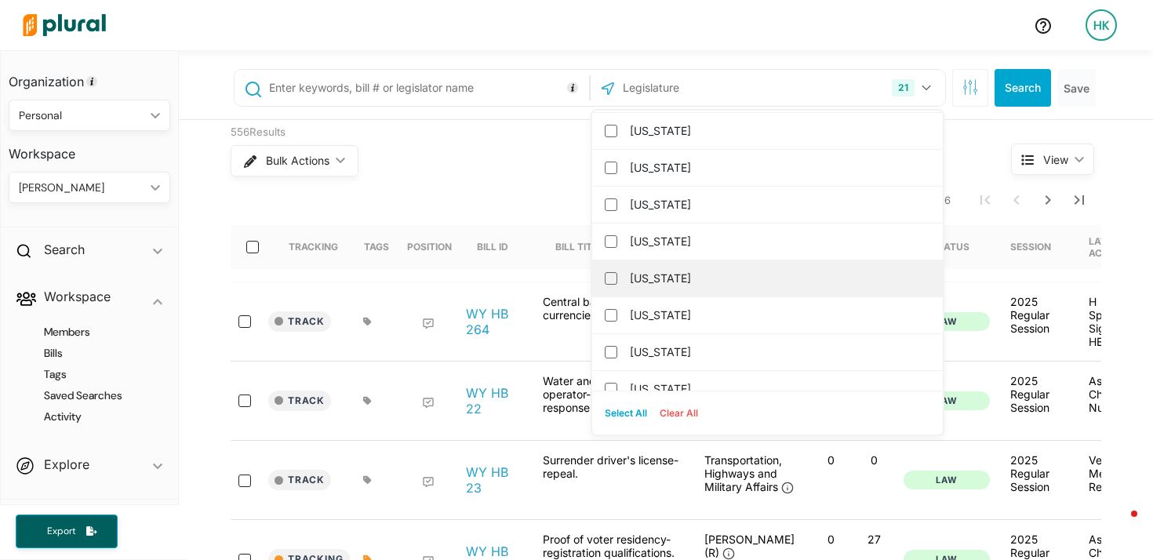
click at [676, 280] on label "[US_STATE]" at bounding box center [778, 279] width 297 height 24
click at [617, 280] on input "[US_STATE]" at bounding box center [611, 278] width 13 height 13
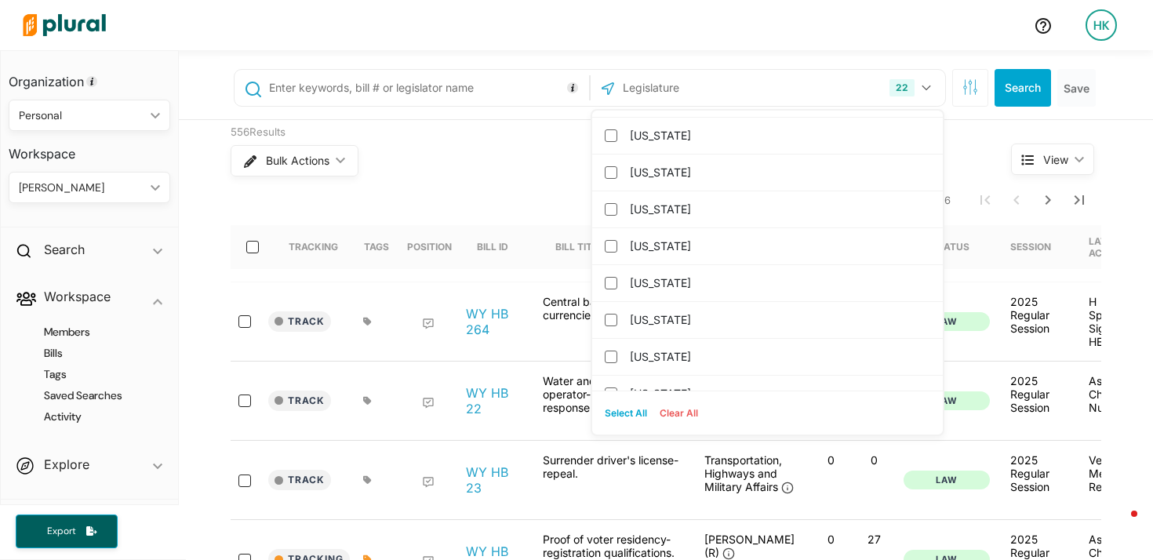
scroll to position [1474, 0]
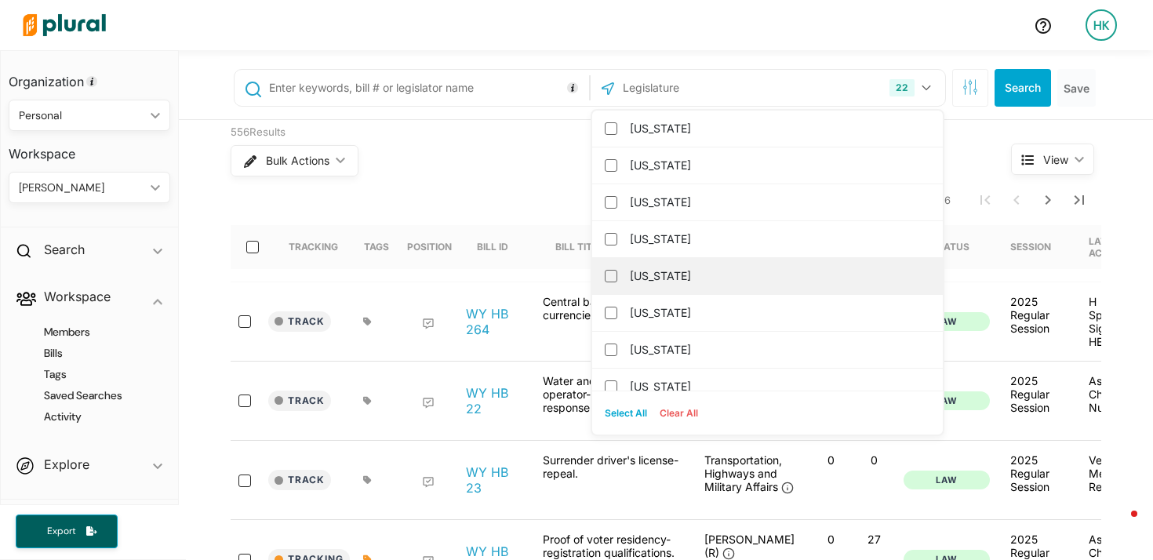
click at [654, 275] on label "[US_STATE]" at bounding box center [778, 276] width 297 height 24
click at [617, 275] on input "[US_STATE]" at bounding box center [611, 276] width 13 height 13
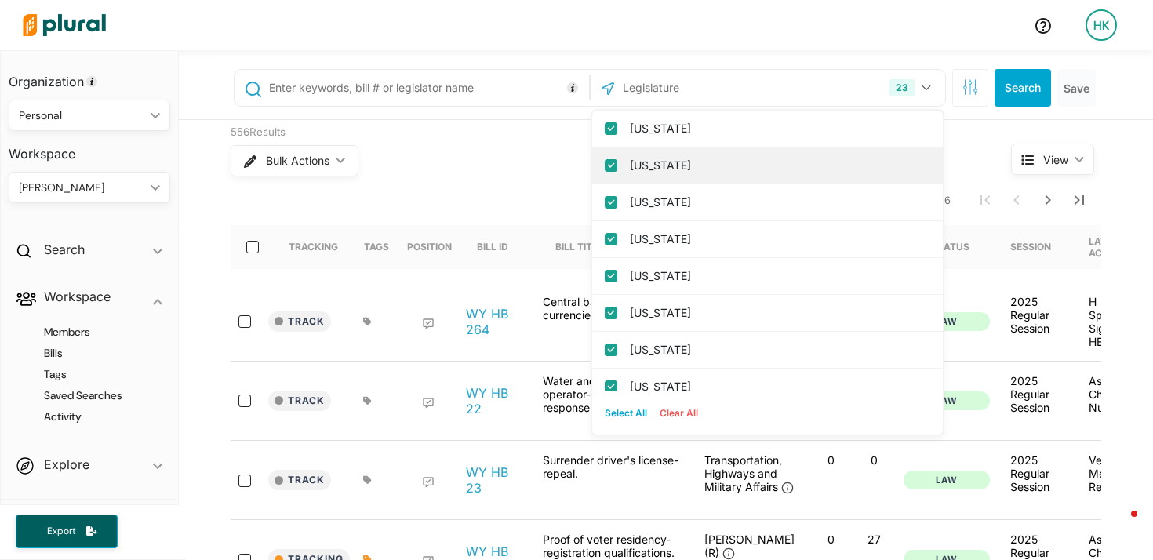
click at [605, 165] on input "[US_STATE]" at bounding box center [611, 165] width 13 height 13
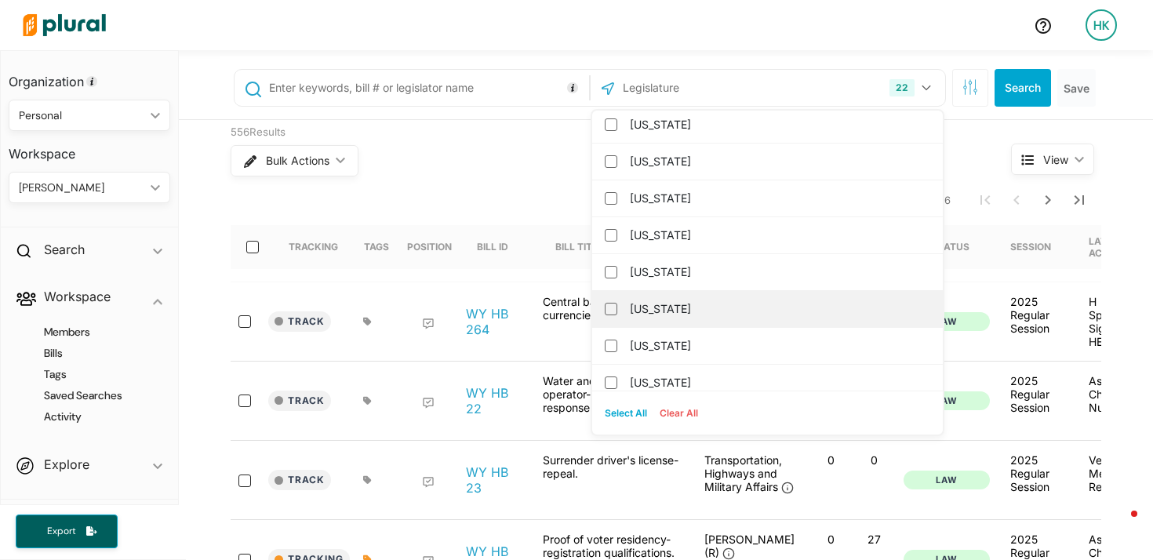
scroll to position [1661, 0]
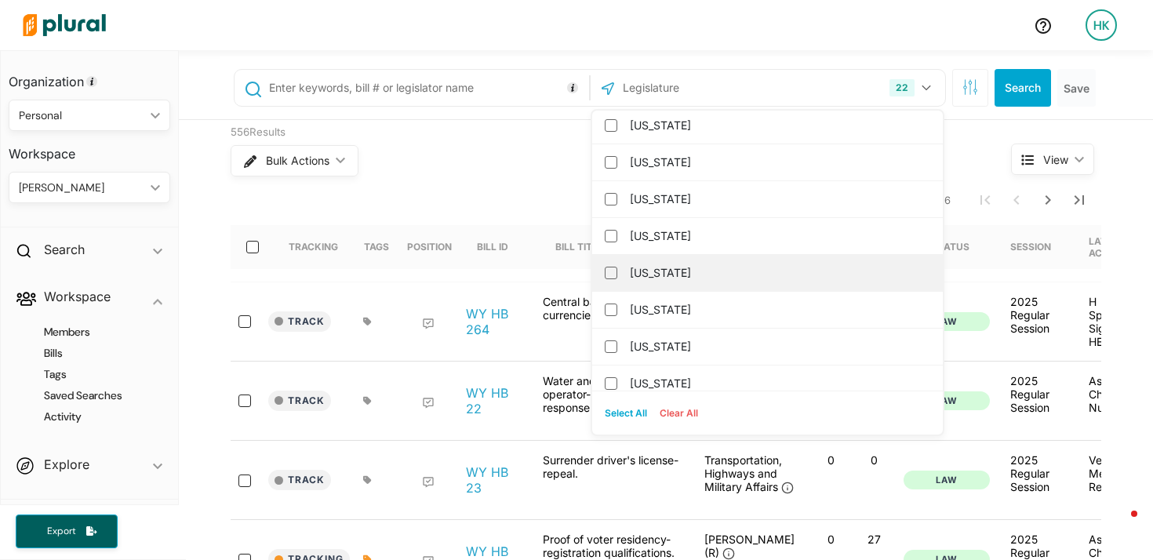
click at [644, 275] on label "[US_STATE]" at bounding box center [778, 273] width 297 height 24
click at [617, 275] on input "[US_STATE]" at bounding box center [611, 273] width 13 height 13
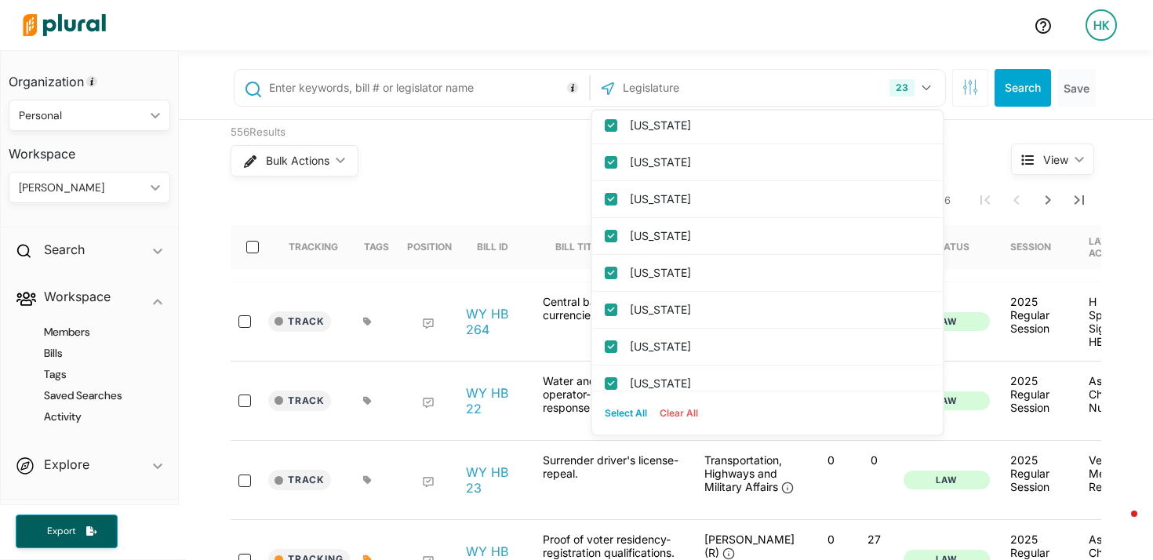
click at [433, 100] on input "text" at bounding box center [426, 88] width 318 height 30
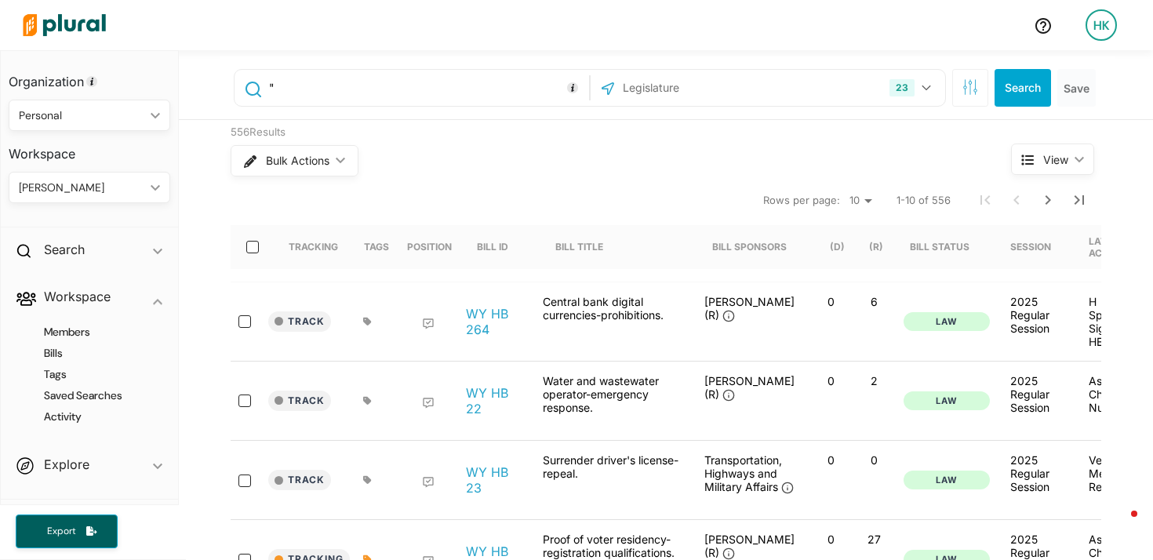
paste input "digital version of a driver's license"
paste input "digital driver's license"
drag, startPoint x: 529, startPoint y: 85, endPoint x: 695, endPoint y: 95, distance: 165.7
click at [695, 95] on div ""digital version of a driver's license" OR "digital driver's license" OR " 23 D…" at bounding box center [590, 88] width 712 height 38
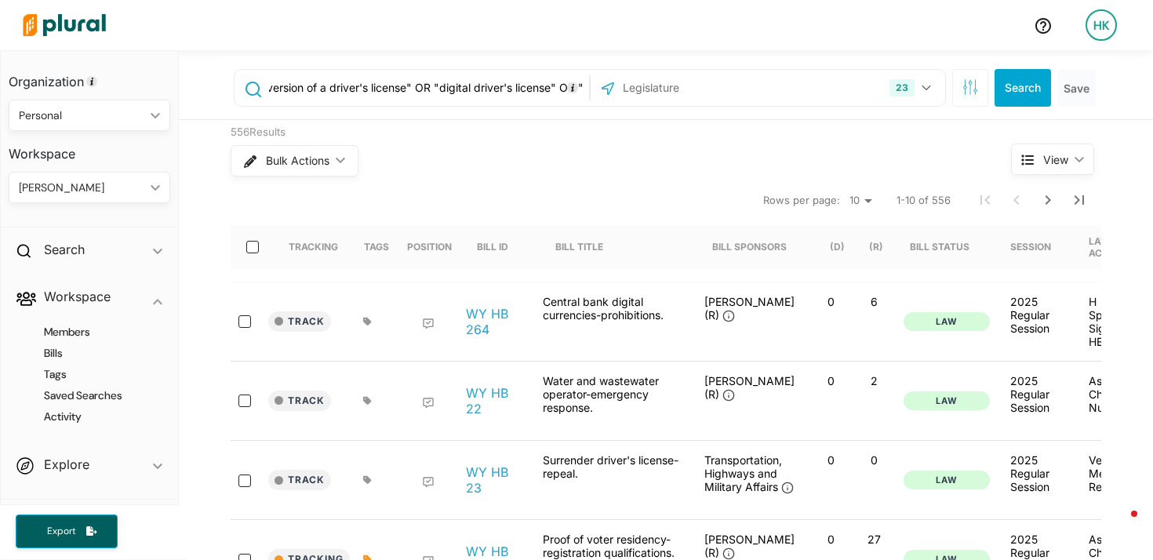
paste input "electronic driver's license system"
drag, startPoint x: 510, startPoint y: 83, endPoint x: 681, endPoint y: 89, distance: 171.8
click at [681, 89] on div ""digital version of a driver's license" OR "digital driver's license" OR "elect…" at bounding box center [590, 88] width 712 height 38
paste input "electronic driver's license"
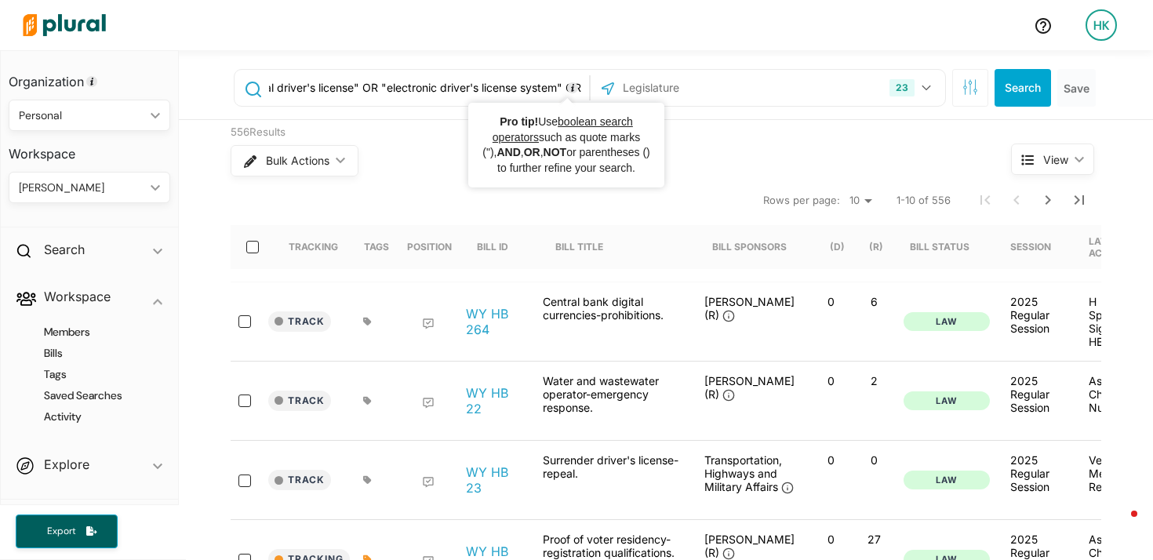
scroll to position [0, 407]
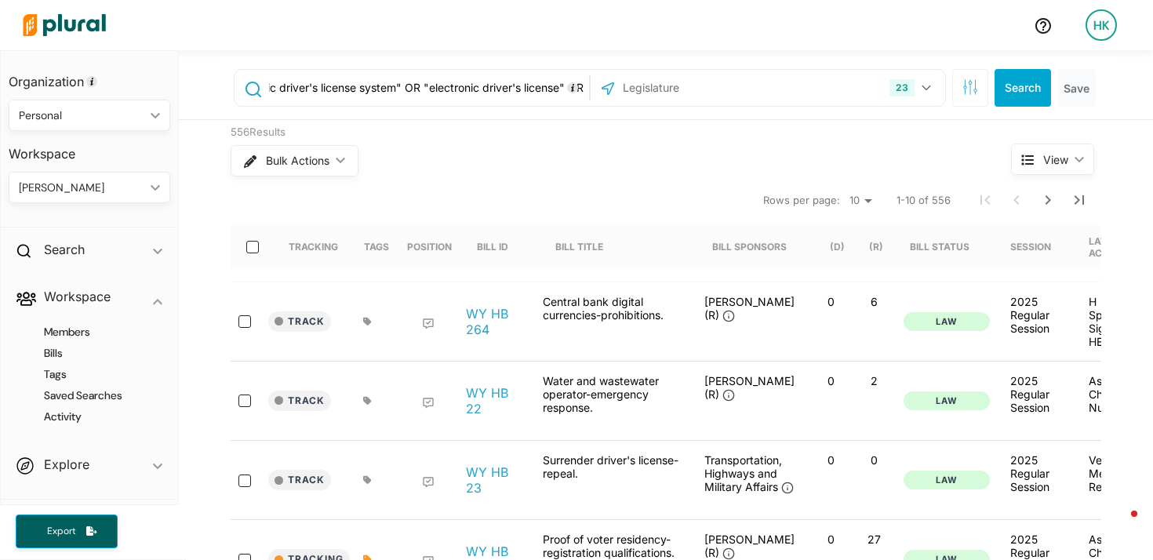
drag, startPoint x: 498, startPoint y: 96, endPoint x: 670, endPoint y: 85, distance: 172.8
click at [670, 85] on div ""digital version of a driver's license" OR "digital driver's license" OR "elect…" at bounding box center [590, 88] width 712 height 38
click at [578, 87] on input ""digital version of a driver's license" OR "digital driver's license" OR "elect…" at bounding box center [426, 88] width 318 height 30
click at [414, 83] on input ""digital version of a driver's license" OR "digital driver's license" OR "elect…" at bounding box center [426, 88] width 318 height 30
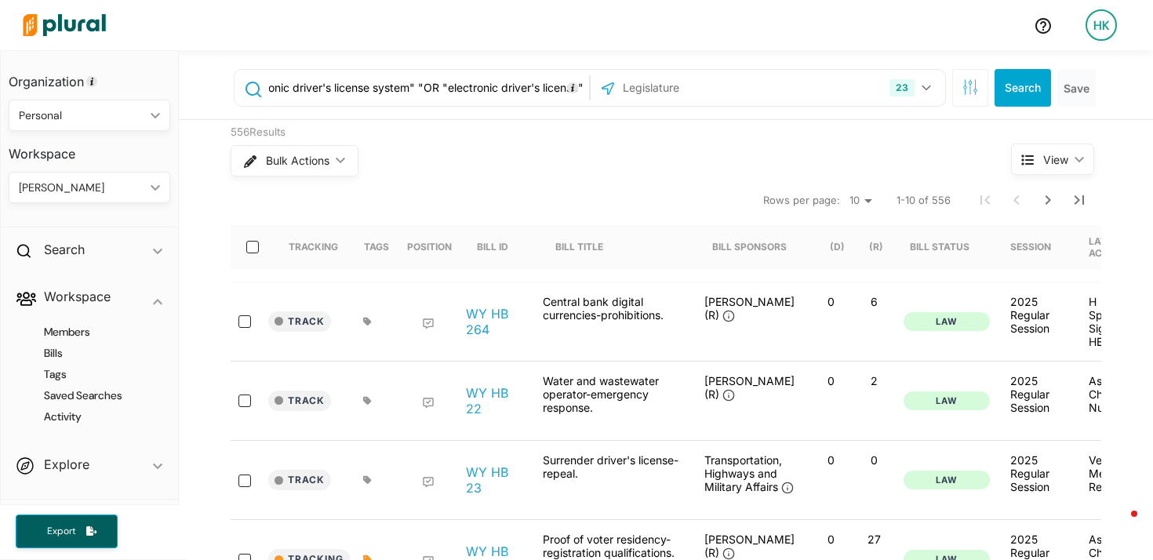
paste input "electronic identification card"
drag, startPoint x: 415, startPoint y: 89, endPoint x: 429, endPoint y: 89, distance: 14.1
click at [416, 89] on input ""digital version of a driver's license" OR "digital driver's license" OR "elect…" at bounding box center [426, 88] width 318 height 30
click at [471, 86] on input ""digital version of a driver's license" OR "digital driver's license" OR "elect…" at bounding box center [426, 88] width 318 height 30
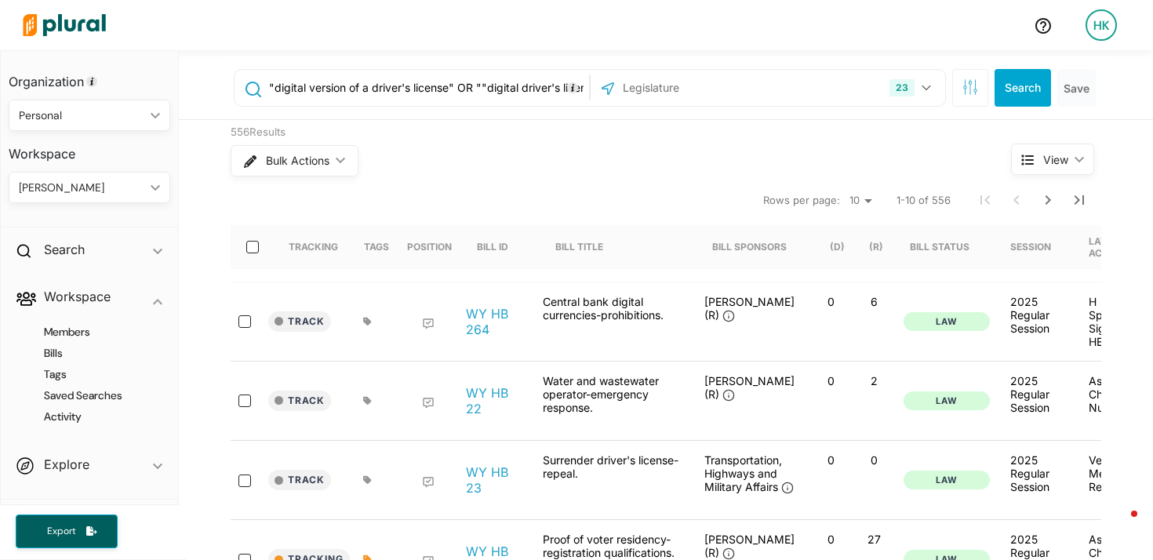
paste input "electronic product"
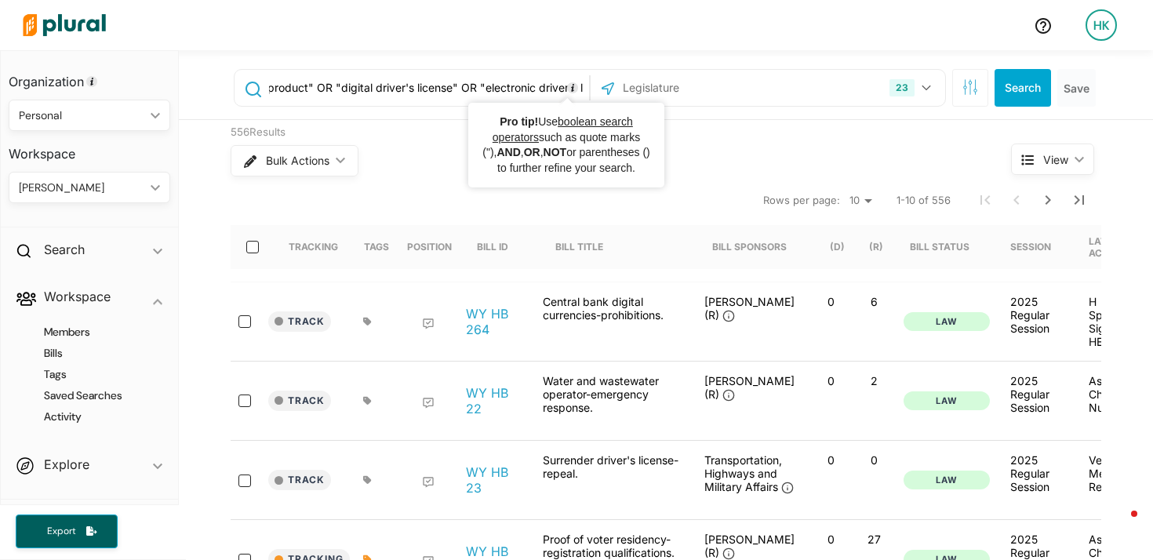
scroll to position [0, 695]
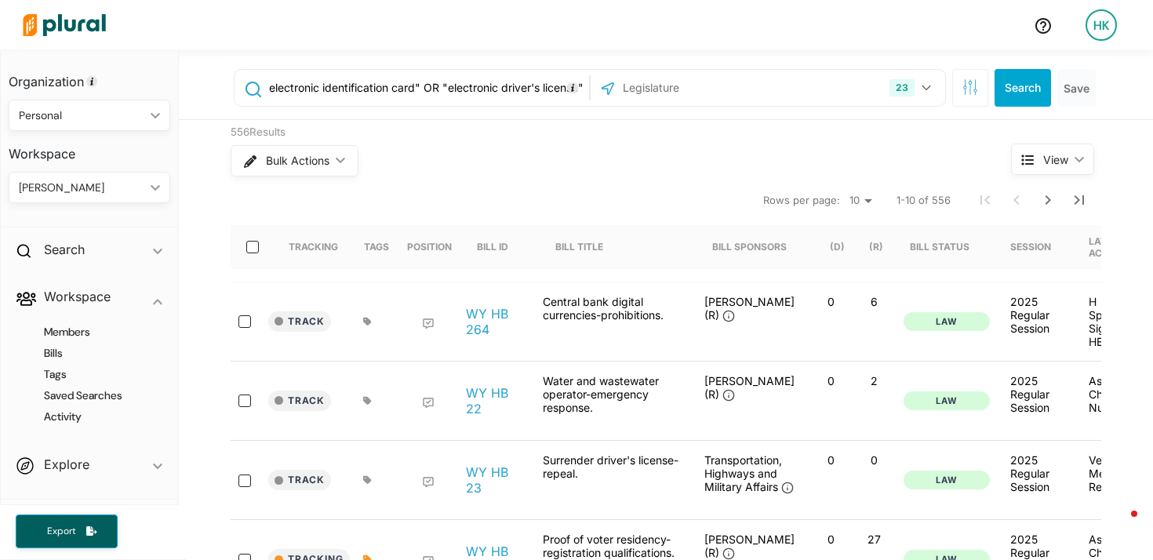
drag, startPoint x: 504, startPoint y: 87, endPoint x: 700, endPoint y: 83, distance: 196.1
click at [700, 83] on div ""digital version of a driver's license" OR "electronic product" OR "digital dri…" at bounding box center [590, 88] width 712 height 38
paste input "digital license or identification"
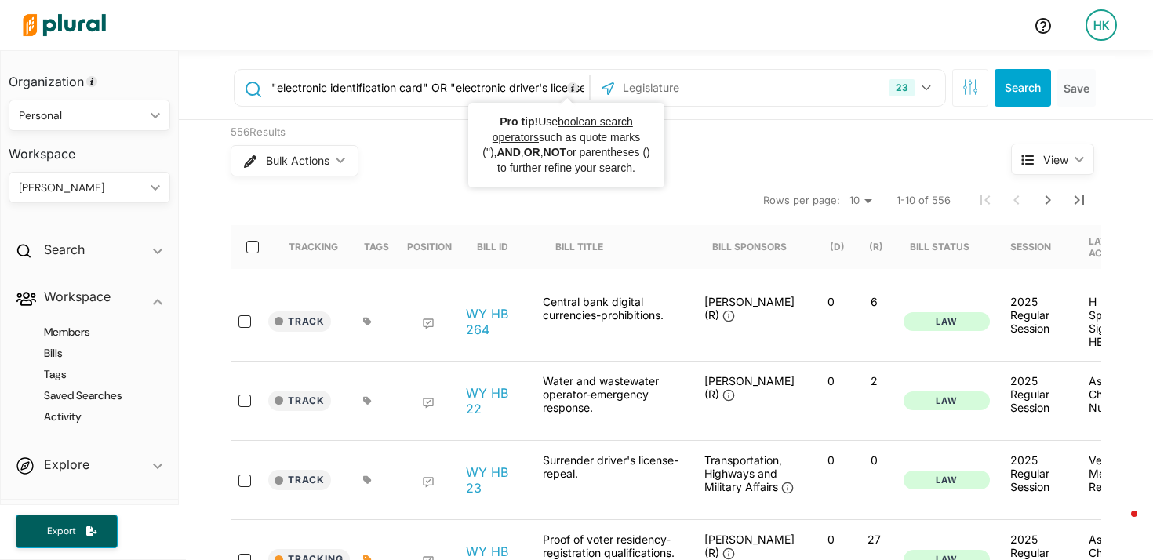
drag, startPoint x: 505, startPoint y: 93, endPoint x: 684, endPoint y: 89, distance: 178.8
click at [684, 89] on div ""digital version of a driver's license" OR "electronic product" OR "digital dri…" at bounding box center [590, 88] width 712 height 38
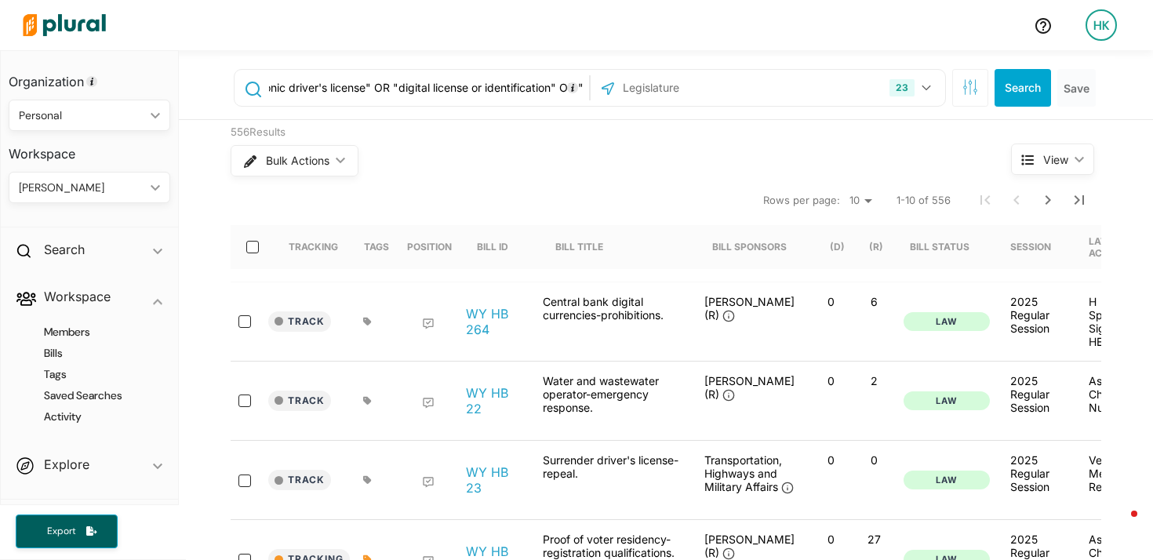
paste input "mobile drivers licenses"
drag, startPoint x: 510, startPoint y: 91, endPoint x: 729, endPoint y: 89, distance: 219.5
click at [729, 89] on div ""digital version of a driver's license" OR "electronic product" OR "digital dri…" at bounding box center [590, 88] width 712 height 38
paste input "digital non-driver identification card"
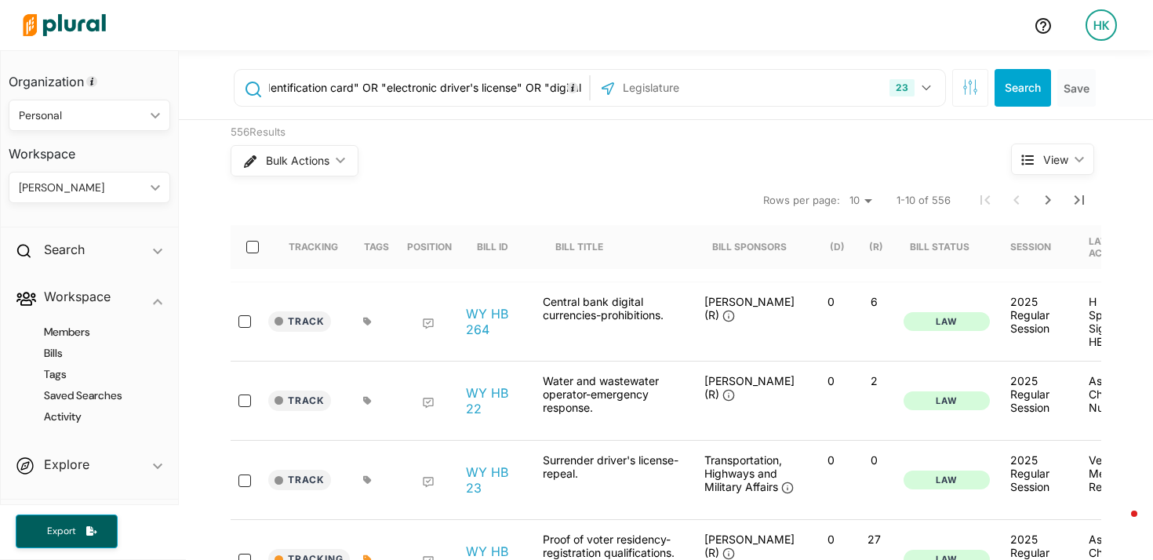
scroll to position [0, 1268]
drag, startPoint x: 496, startPoint y: 89, endPoint x: 756, endPoint y: 78, distance: 260.5
click at [756, 78] on div ""digital version of a driver's license" OR "electronic product" OR "digital dri…" at bounding box center [590, 88] width 712 height 38
paste input "electronic credential"
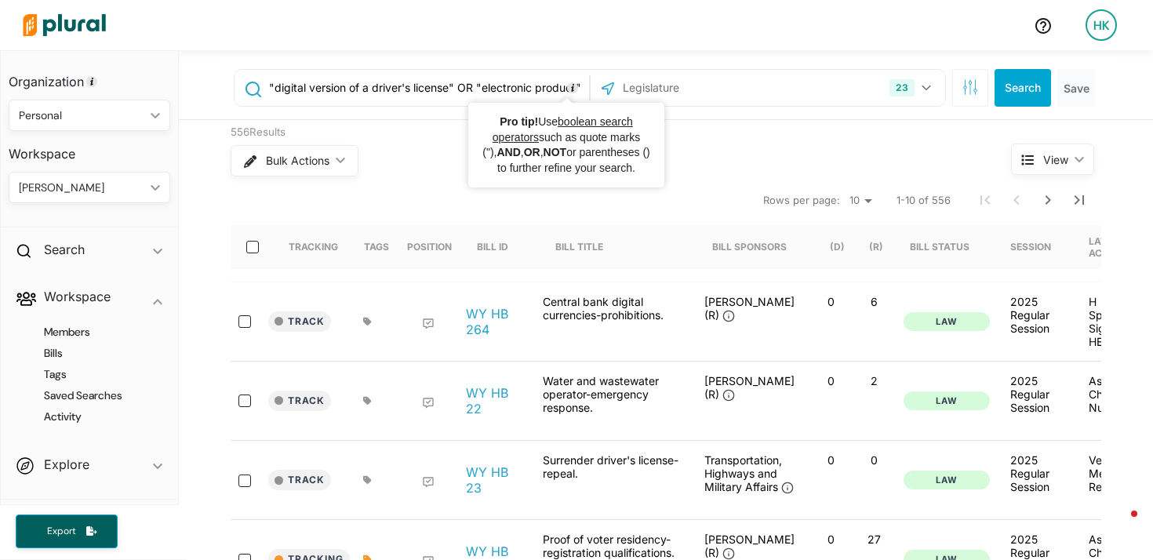
scroll to position [0, 1414]
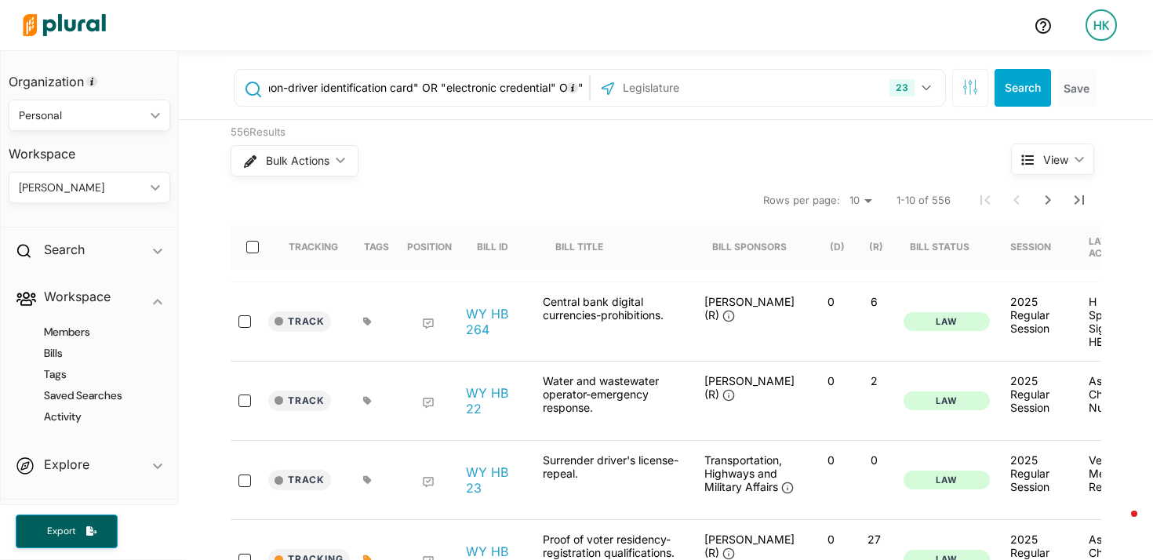
drag, startPoint x: 496, startPoint y: 96, endPoint x: 785, endPoint y: 93, distance: 289.3
click at [785, 93] on div ""digital version of a driver's license" OR "electronic product" OR "digital dri…" at bounding box center [590, 88] width 712 height 38
paste input "digital proof of driver's license"
drag, startPoint x: 513, startPoint y: 92, endPoint x: 724, endPoint y: 89, distance: 210.9
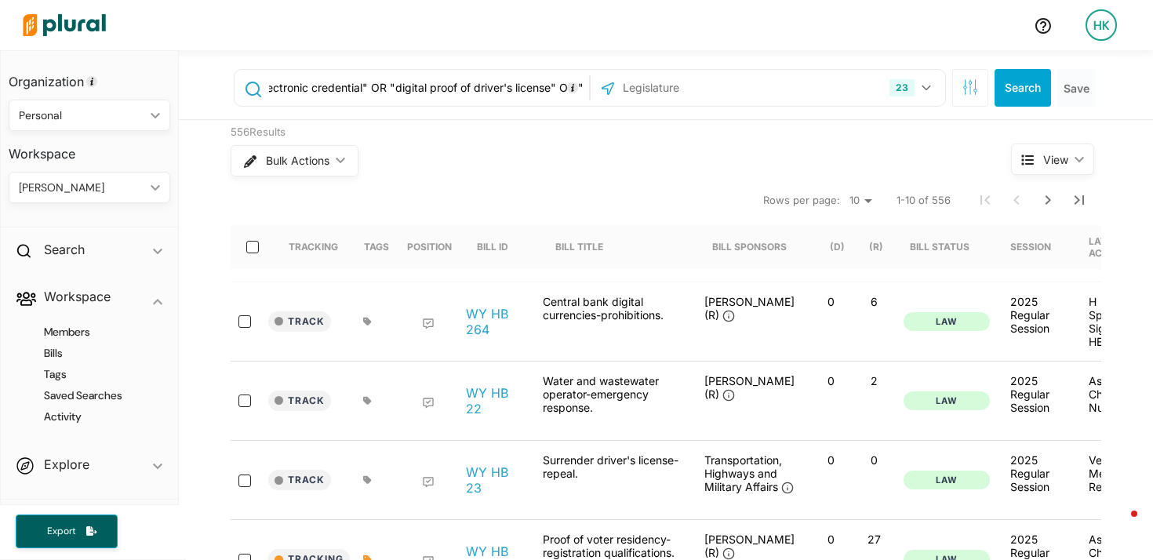
click at [724, 89] on div ""digital version of a driver's license" OR "electronic product" OR "digital dri…" at bounding box center [590, 88] width 712 height 38
paste input "digital proof of identification card"
drag, startPoint x: 524, startPoint y: 86, endPoint x: 780, endPoint y: 82, distance: 256.4
click at [780, 82] on div ""digital version of a driver's license" OR "electronic product" OR "digital dri…" at bounding box center [590, 88] width 712 height 38
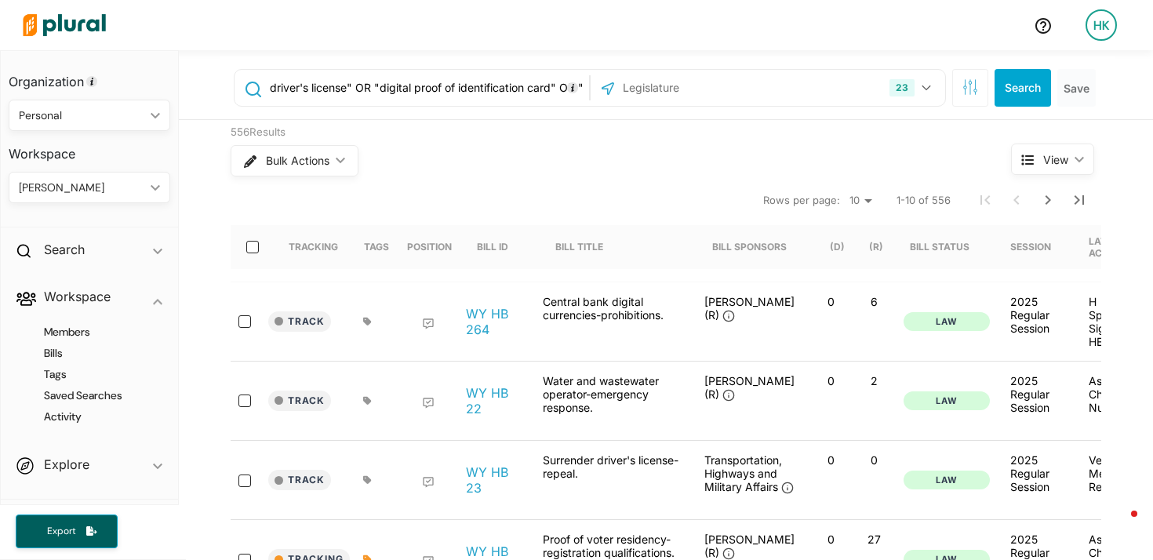
paste input "electronic credentialing system"
drag, startPoint x: 521, startPoint y: 89, endPoint x: 745, endPoint y: 89, distance: 223.5
click at [745, 89] on div ""digital version of a driver's license" OR "electronic product" OR "digital dri…" at bounding box center [590, 88] width 712 height 38
paste input "electronic license"
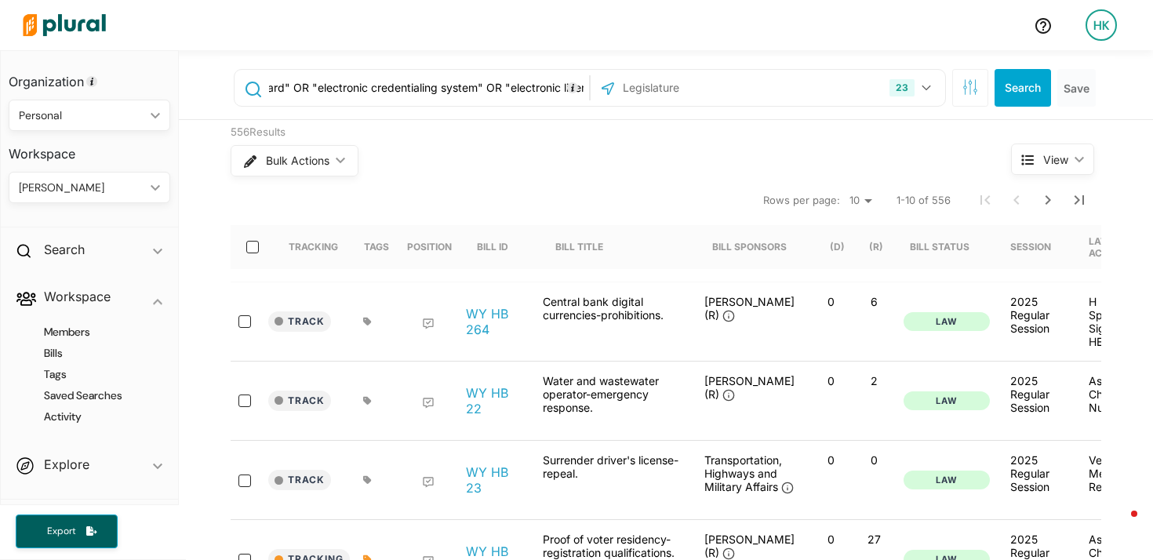
scroll to position [0, 2118]
drag, startPoint x: 518, startPoint y: 93, endPoint x: 676, endPoint y: 95, distance: 157.6
click at [676, 95] on div ""digital version of a driver's license" OR "electronic product" OR "digital dri…" at bounding box center [590, 88] width 712 height 38
paste input "mobile driver license"
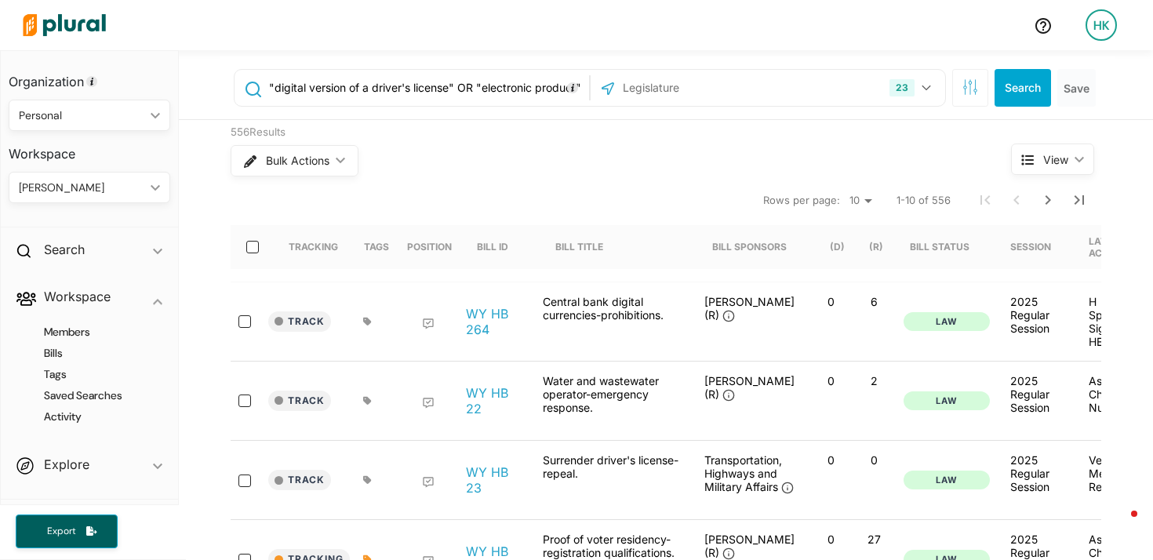
drag, startPoint x: 491, startPoint y: 89, endPoint x: 710, endPoint y: 91, distance: 219.6
click at [711, 91] on div ""digital version of a driver's license" OR "electronic product" OR "digital dri…" at bounding box center [590, 88] width 712 height 38
drag, startPoint x: 521, startPoint y: 87, endPoint x: 751, endPoint y: 80, distance: 229.8
click at [751, 80] on div ""digital version of a driver's license" OR "electronic product" OR "digital dri…" at bounding box center [590, 88] width 712 height 38
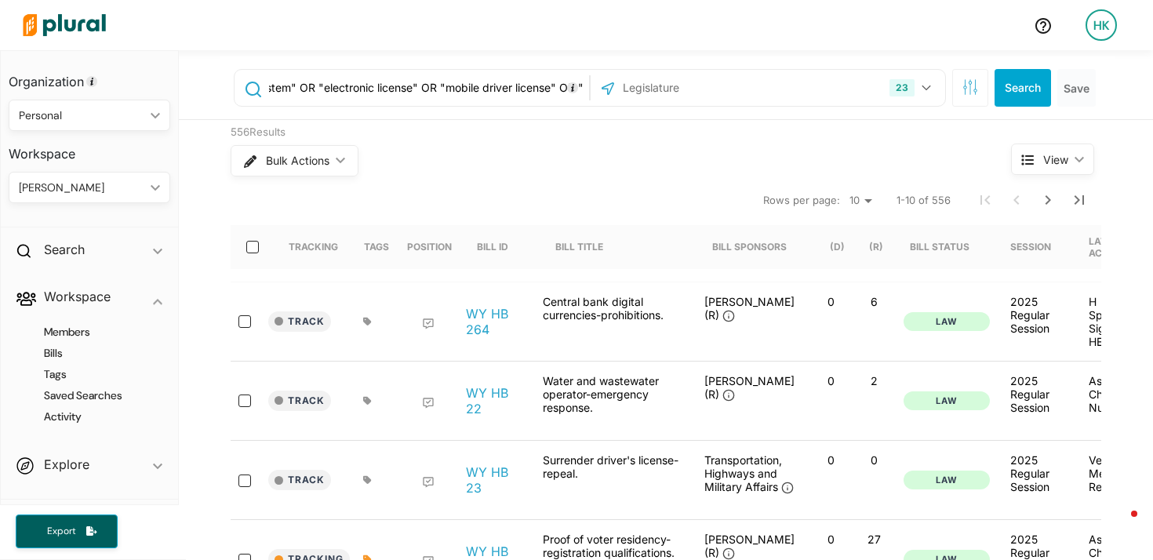
paste input "digitized identification card"
drag, startPoint x: 516, startPoint y: 85, endPoint x: 825, endPoint y: 77, distance: 309.0
click at [825, 77] on div ""digital version of a driver's license" OR "electronic product" OR "digital dri…" at bounding box center [590, 88] width 712 height 38
paste input "license in an electronic format"
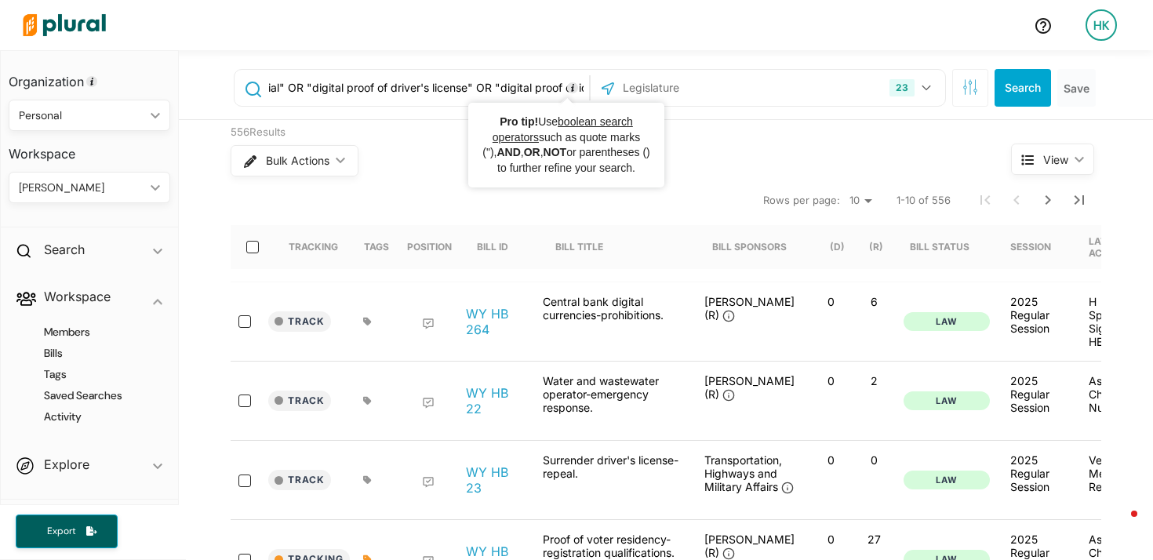
scroll to position [0, 2623]
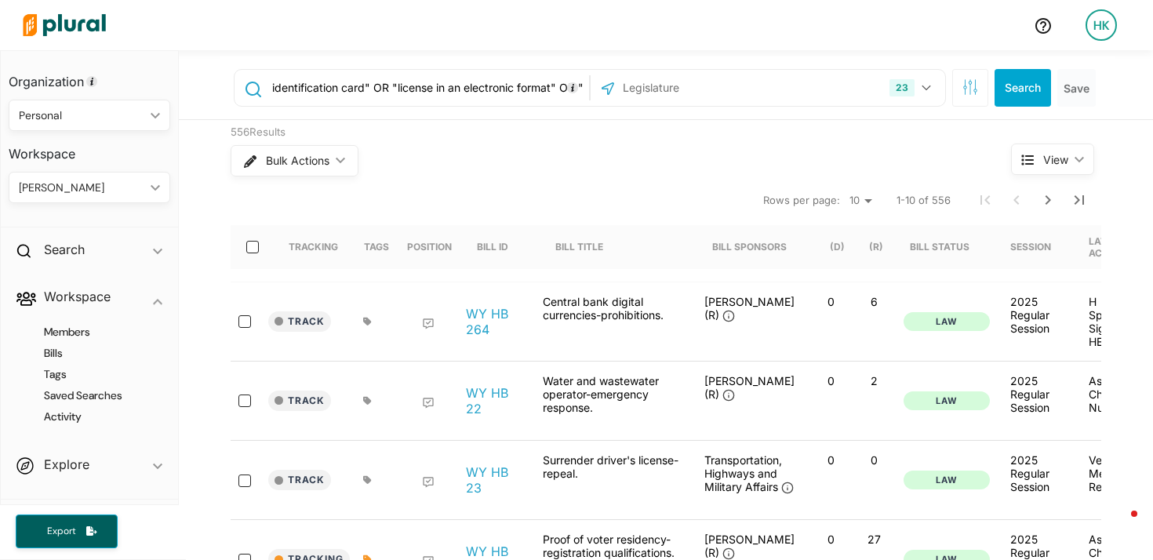
drag, startPoint x: 541, startPoint y: 79, endPoint x: 780, endPoint y: 110, distance: 241.1
click at [780, 110] on div ""digital version of a driver's license" OR "electronic product" OR "digital dri…" at bounding box center [667, 87] width 894 height 63
paste input "digitized driver's license"
drag, startPoint x: 534, startPoint y: 85, endPoint x: 786, endPoint y: 83, distance: 251.7
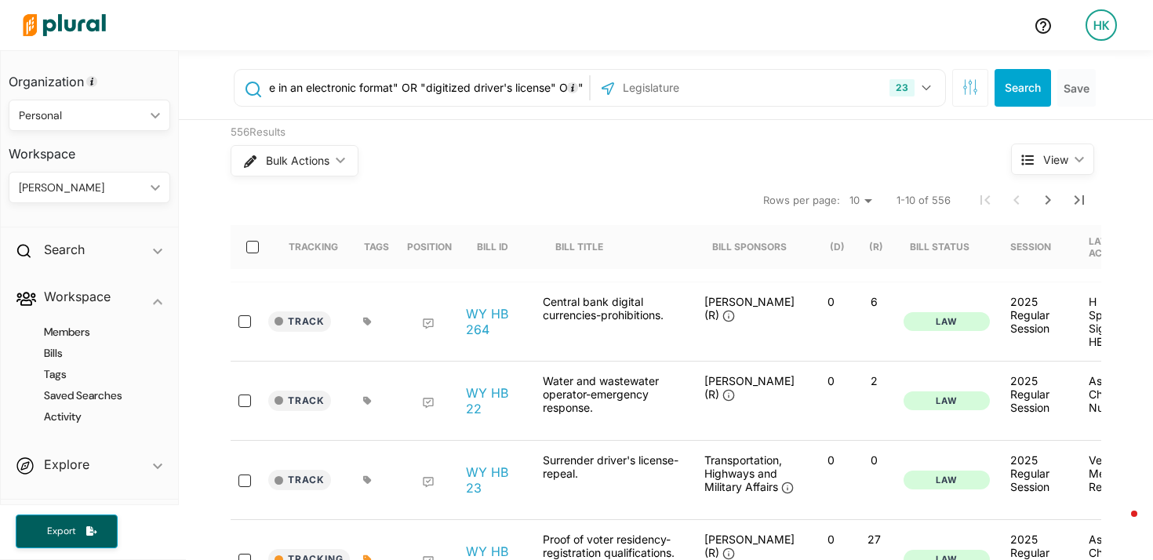
click at [786, 83] on div ""digital version of a driver's license" OR "electronic product" OR "digital dri…" at bounding box center [590, 88] width 712 height 38
paste input "digitized state identification card"
drag, startPoint x: 536, startPoint y: 86, endPoint x: 820, endPoint y: 94, distance: 284.7
click at [820, 94] on div ""digital version of a driver's license" OR "electronic product" OR "digital dri…" at bounding box center [590, 88] width 712 height 38
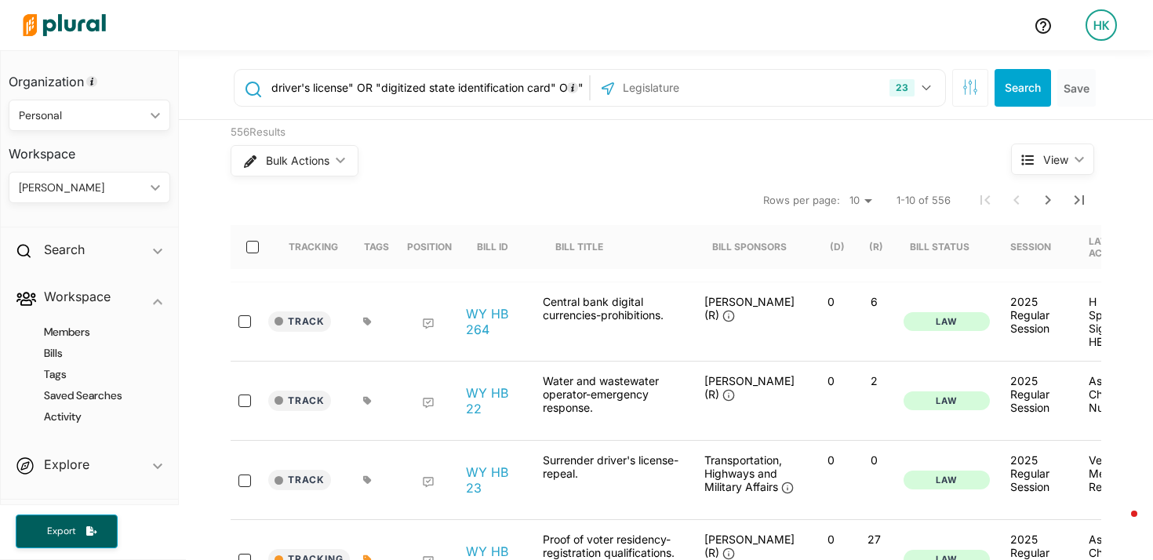
paste input "driver's license or driving permit in electronic format"
drag, startPoint x: 484, startPoint y: 89, endPoint x: 743, endPoint y: 95, distance: 259.6
click at [743, 95] on div ""digital version of a driver's license" OR "electronic product" OR "digital dri…" at bounding box center [590, 88] width 712 height 38
paste input "identification card in electronic format"
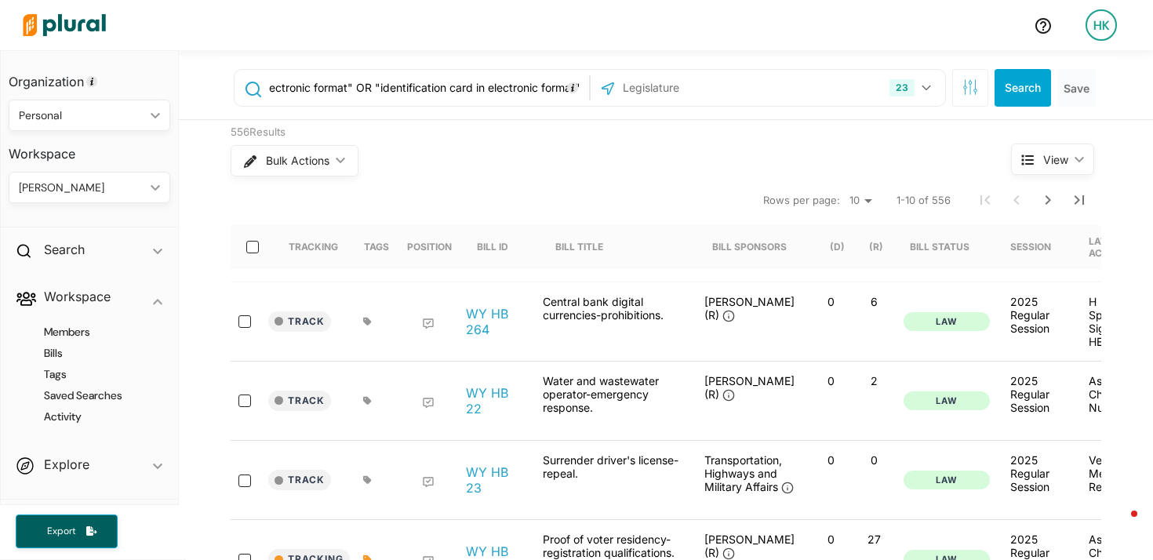
scroll to position [0, 3513]
drag, startPoint x: 510, startPoint y: 89, endPoint x: 789, endPoint y: 79, distance: 278.5
click at [789, 79] on div ""digital version of a driver's license" OR "electronic product" OR "digital dri…" at bounding box center [590, 88] width 712 height 38
paste input "electronic proof of valid licensing"
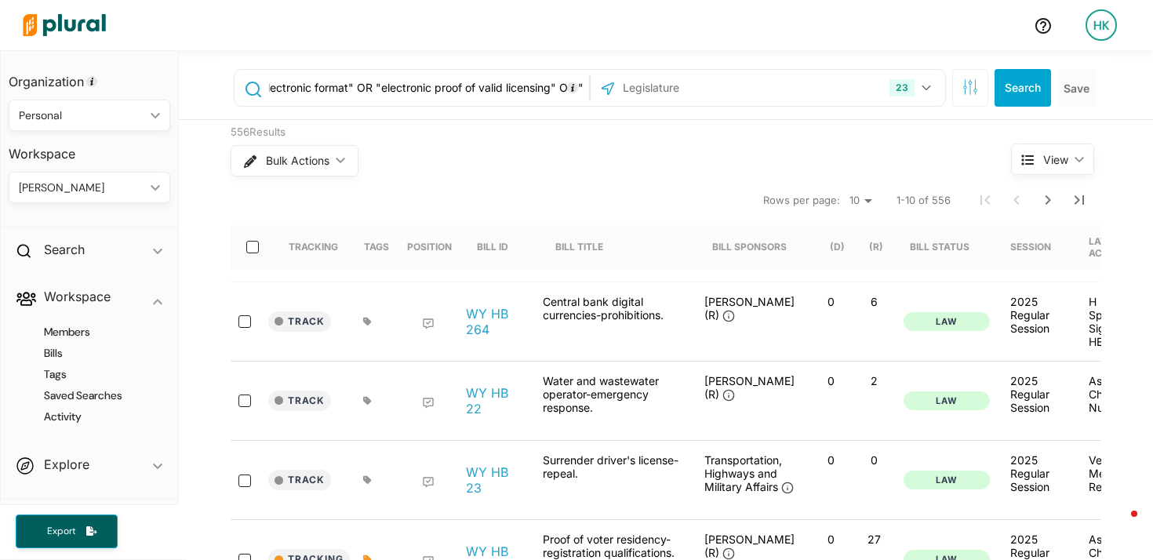
drag, startPoint x: 539, startPoint y: 85, endPoint x: 751, endPoint y: 78, distance: 211.8
click at [751, 78] on div ""digital version of a driver's license" OR "electronic product" OR "digital dri…" at bounding box center [590, 88] width 712 height 38
paste input "electronic operator's license"
drag, startPoint x: 529, startPoint y: 85, endPoint x: 950, endPoint y: 95, distance: 420.4
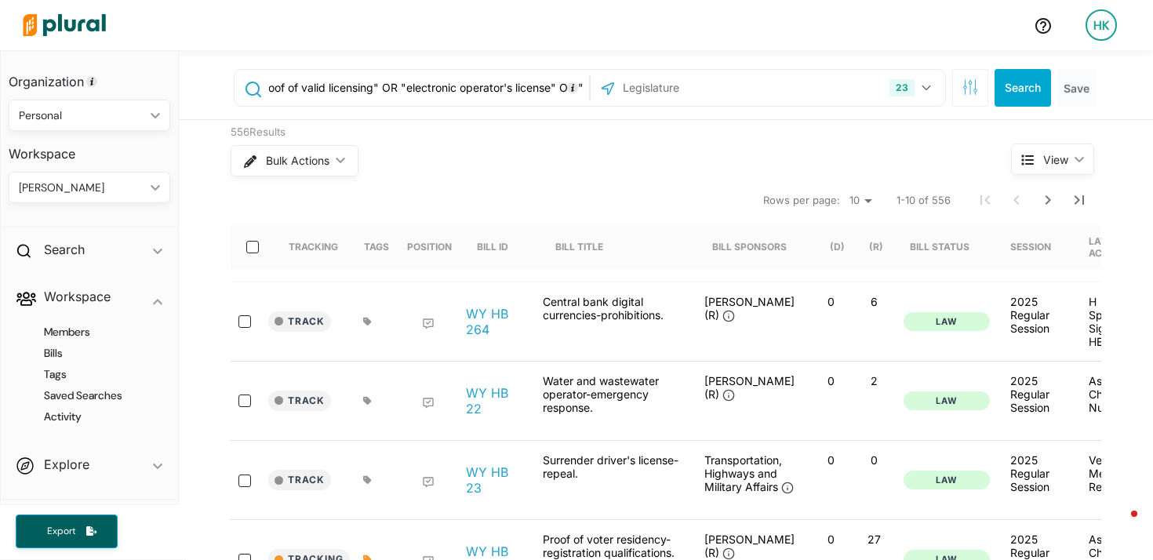
click at [950, 95] on div ""digital version of a driver's license" OR "electronic product" OR "digital dri…" at bounding box center [667, 88] width 867 height 38
paste input "electronic operator's licensing"
drag, startPoint x: 515, startPoint y: 87, endPoint x: 837, endPoint y: 93, distance: 321.5
click at [837, 93] on div ""digital version of a driver's license" OR "electronic product" OR "digital dri…" at bounding box center [590, 88] width 712 height 38
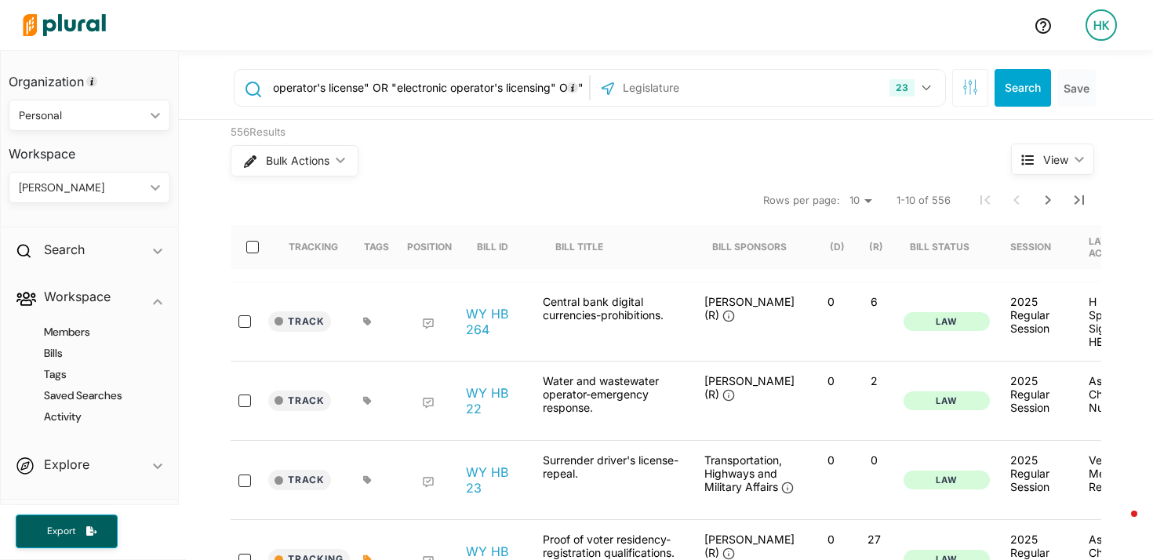
scroll to position [0, 4085]
paste input "digital license system"
drag, startPoint x: 518, startPoint y: 90, endPoint x: 861, endPoint y: 98, distance: 342.7
click at [861, 98] on div ""digital version of a driver's license" OR "electronic product" OR "digital dri…" at bounding box center [590, 88] width 712 height 38
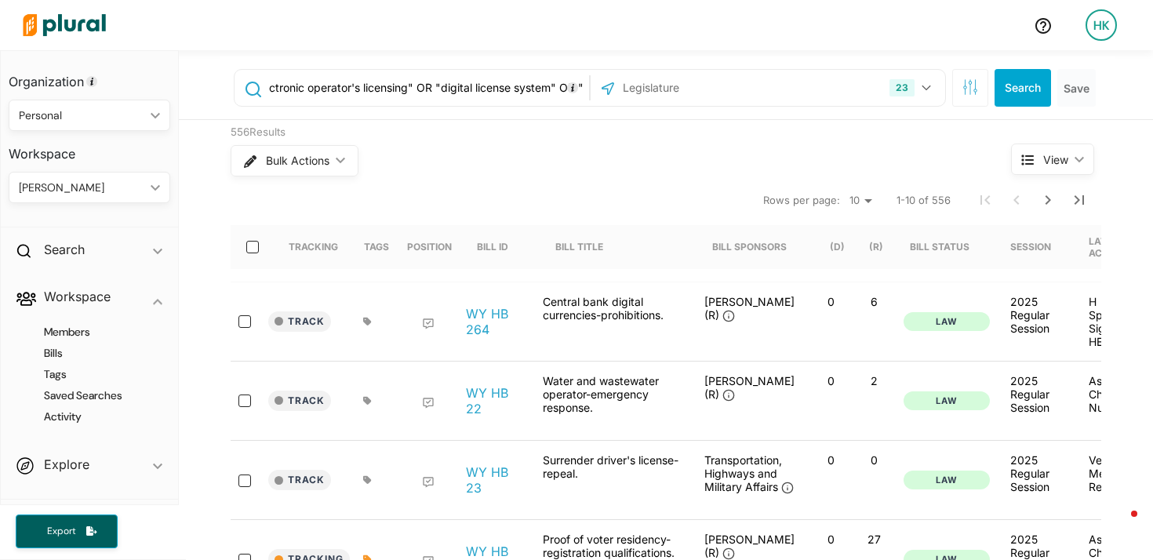
paste input "digital driver license"
drag, startPoint x: 528, startPoint y: 92, endPoint x: 804, endPoint y: 94, distance: 276.0
click at [804, 94] on div ""digital version of a driver's license" OR "electronic product" OR "digital dri…" at bounding box center [590, 88] width 712 height 38
paste input "digital license"
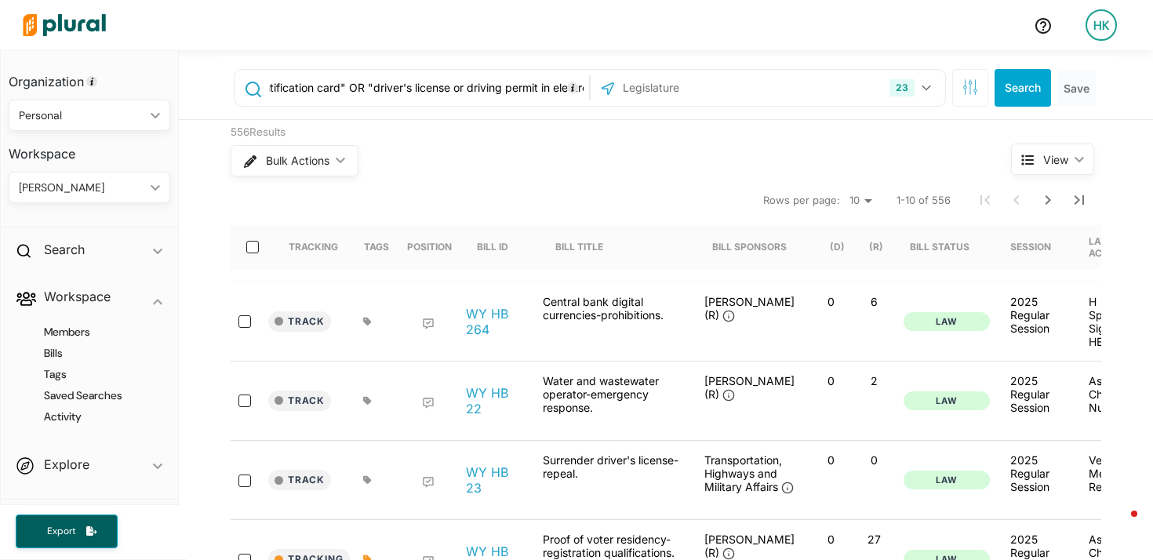
scroll to position [0, 4466]
drag, startPoint x: 497, startPoint y: 89, endPoint x: 823, endPoint y: 89, distance: 326.2
click at [823, 89] on div ""digital version of a driver's license" OR "electronic product" OR "digital dri…" at bounding box center [590, 88] width 712 height 38
paste input "mobile identification"
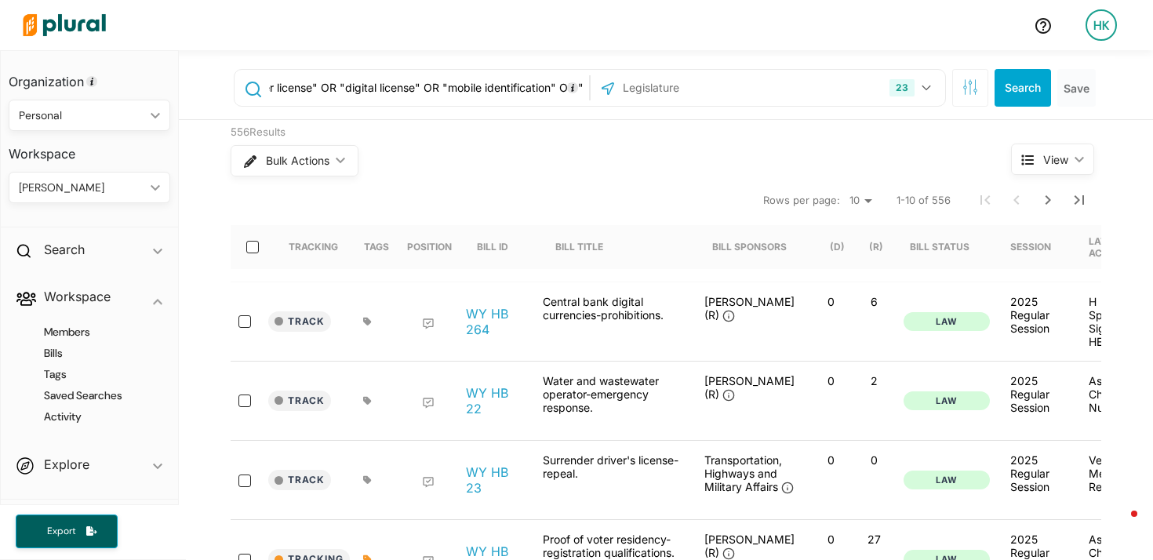
drag, startPoint x: 499, startPoint y: 90, endPoint x: 732, endPoint y: 92, distance: 232.9
click at [732, 92] on div ""digital version of a driver's license" OR "electronic product" OR "digital dri…" at bounding box center [590, 88] width 712 height 38
paste input "digital identification card"
drag, startPoint x: 543, startPoint y: 89, endPoint x: 767, endPoint y: 84, distance: 224.3
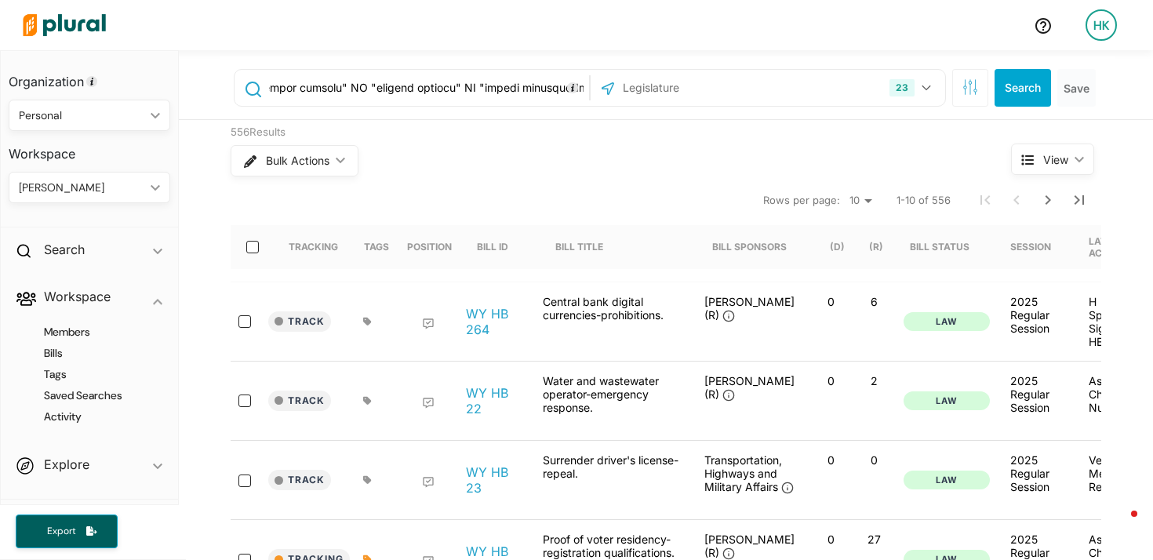
click at [767, 84] on div "23 Delaware Michigan Minnesota Mississippi Missouri Nebraska New Hampshire New …" at bounding box center [590, 88] width 712 height 38
paste input "american association of motor vehicle administrators"
drag, startPoint x: 532, startPoint y: 87, endPoint x: 825, endPoint y: 91, distance: 292.5
click at [825, 91] on div "23 Delaware Michigan Minnesota Mississippi Missouri Nebraska New Hampshire New …" at bounding box center [590, 88] width 712 height 38
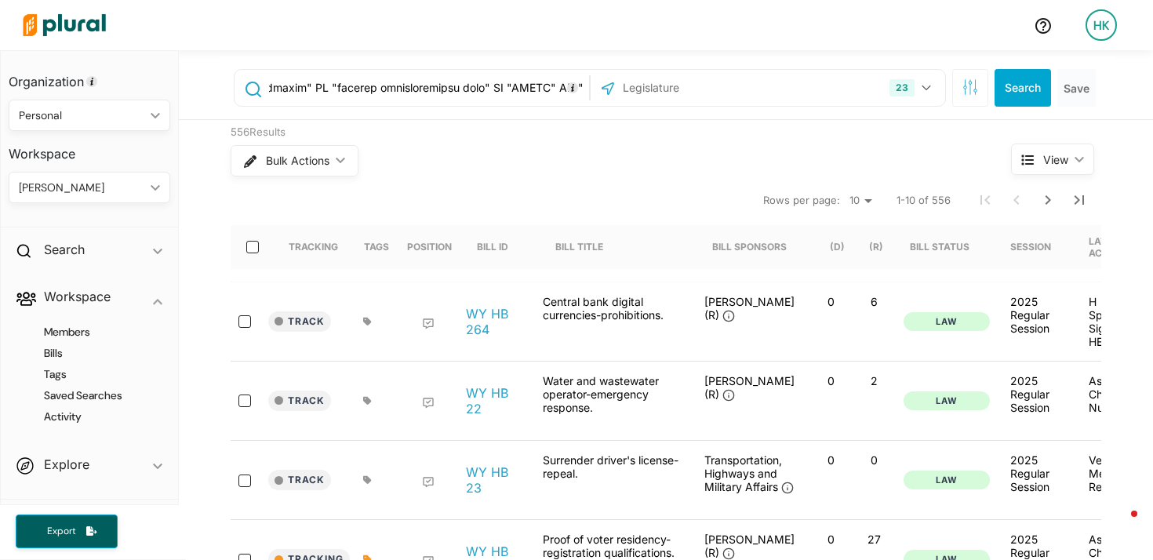
paste input "international organization for standardization"
drag, startPoint x: 487, startPoint y: 88, endPoint x: 804, endPoint y: 88, distance: 317.6
click at [804, 88] on div "23 Delaware Michigan Minnesota Mississippi Missouri Nebraska New Hampshire New …" at bounding box center [590, 88] width 712 height 38
paste input "18013-5"
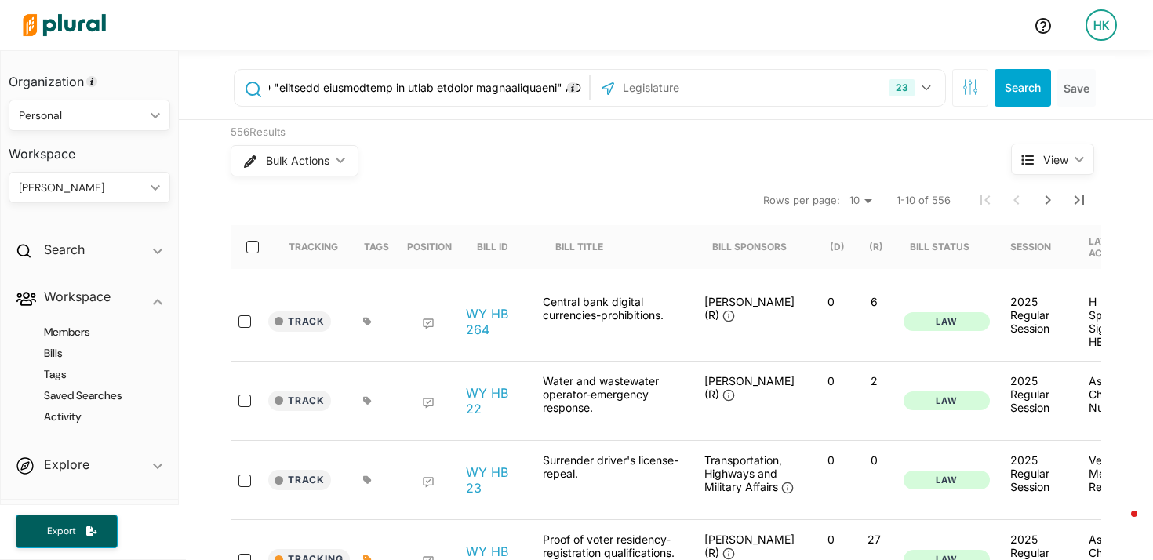
scroll to position [0, 5448]
type input ""digital version of a driver's license" OR "electronic product" OR "digital dri…"
click at [1019, 88] on button "Search" at bounding box center [1022, 88] width 56 height 38
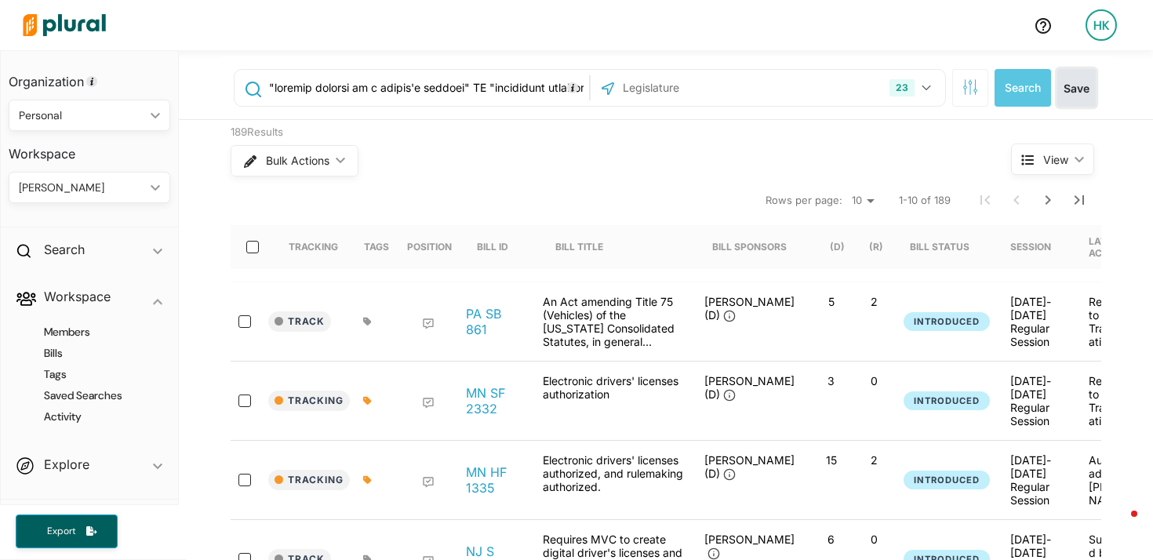
click at [1058, 92] on button "Save" at bounding box center [1076, 88] width 38 height 38
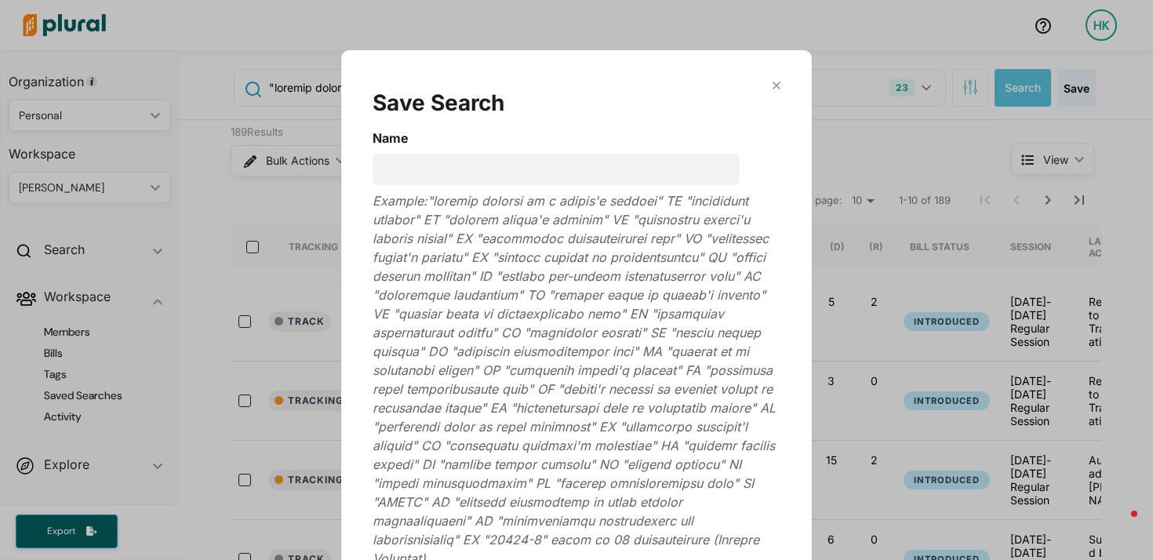
scroll to position [50, 0]
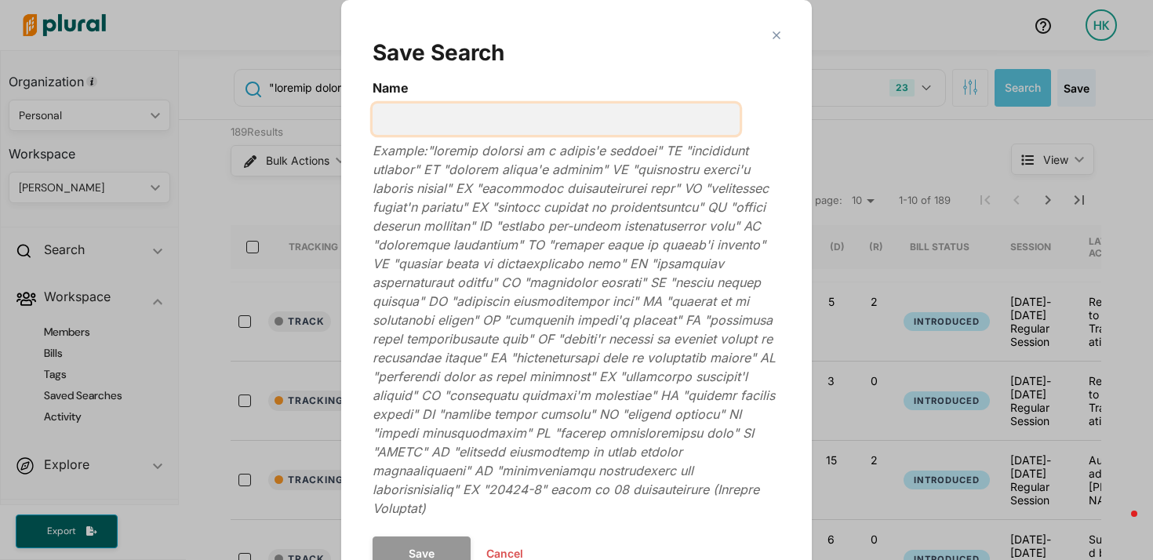
click at [543, 121] on input "Name" at bounding box center [555, 118] width 367 height 31
type input "n"
click at [375, 121] on input "new mID bills - all states" at bounding box center [555, 118] width 367 height 31
type input "DRAFT new mID bills - all states"
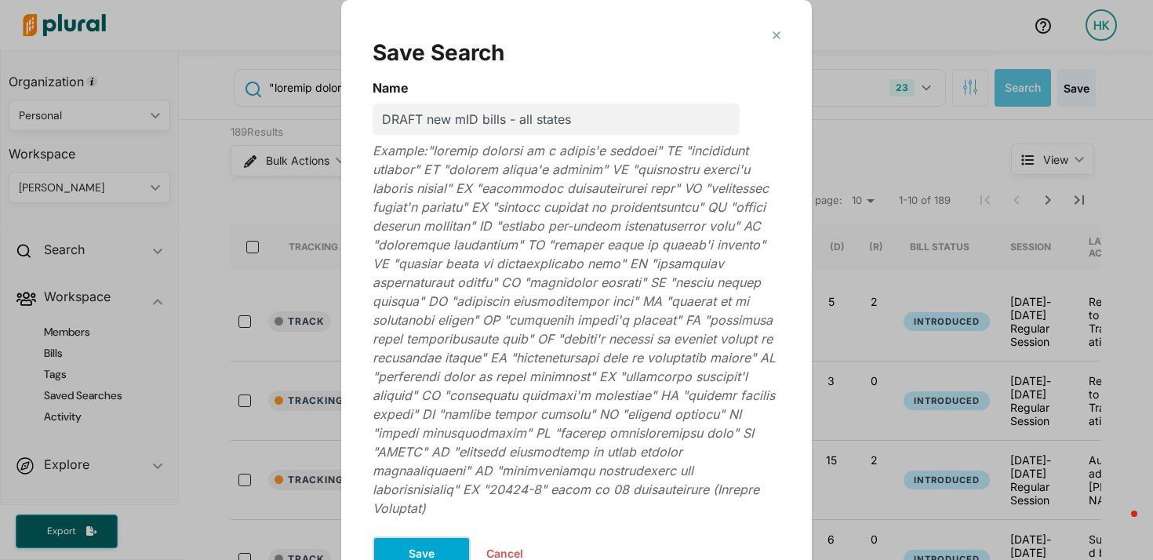
click at [438, 536] on button "Save" at bounding box center [421, 553] width 98 height 34
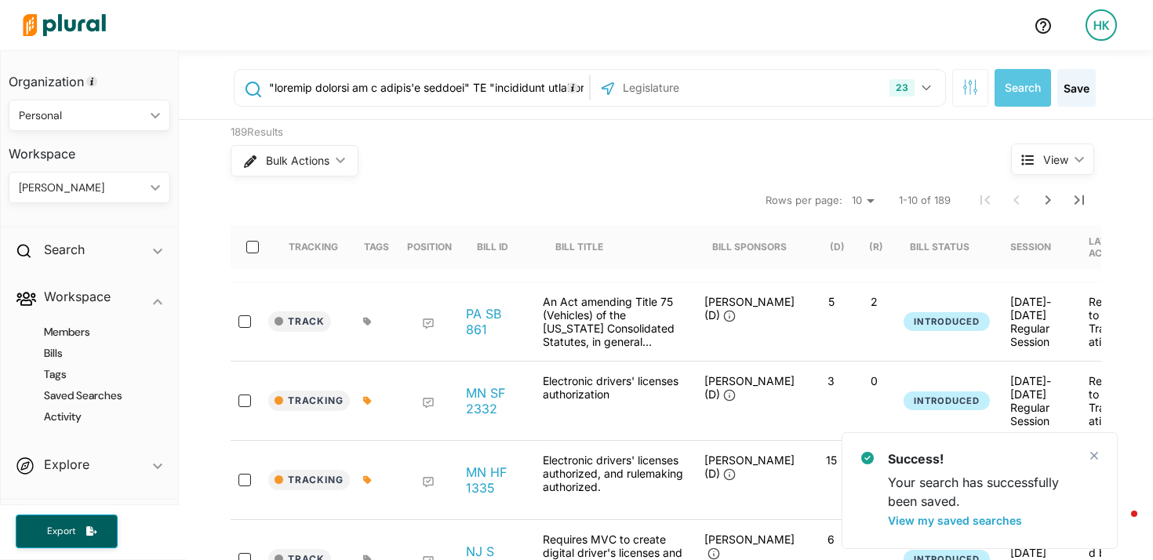
click at [800, 91] on div "23 Delaware Michigan Minnesota Mississippi Missouri Nebraska New Hampshire New …" at bounding box center [767, 88] width 347 height 30
click at [928, 88] on button "23" at bounding box center [912, 88] width 58 height 30
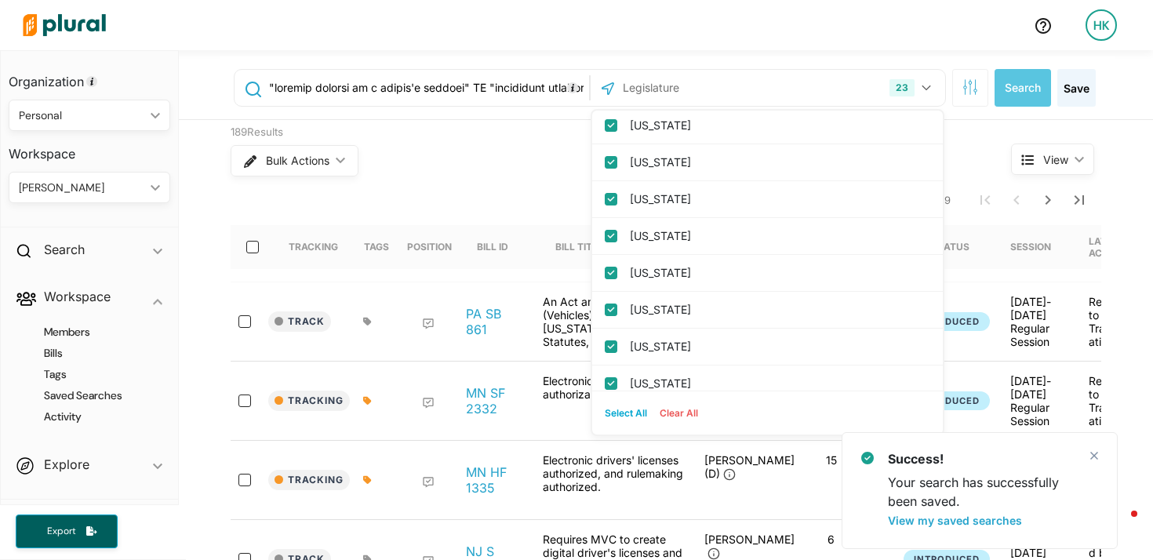
click at [666, 415] on button "Clear All" at bounding box center [678, 413] width 51 height 24
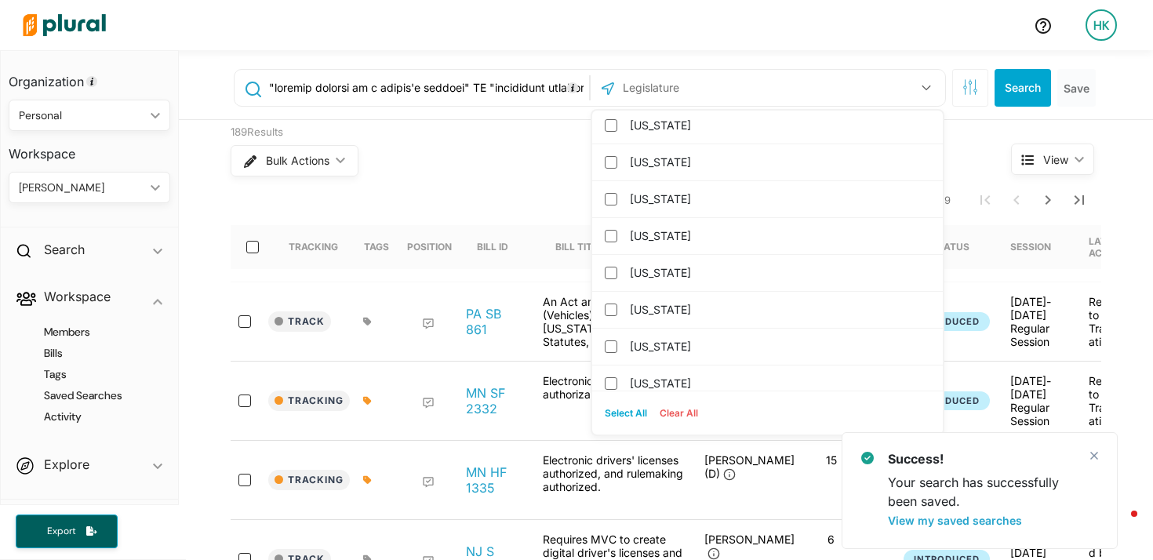
click at [633, 97] on input "text" at bounding box center [705, 88] width 168 height 30
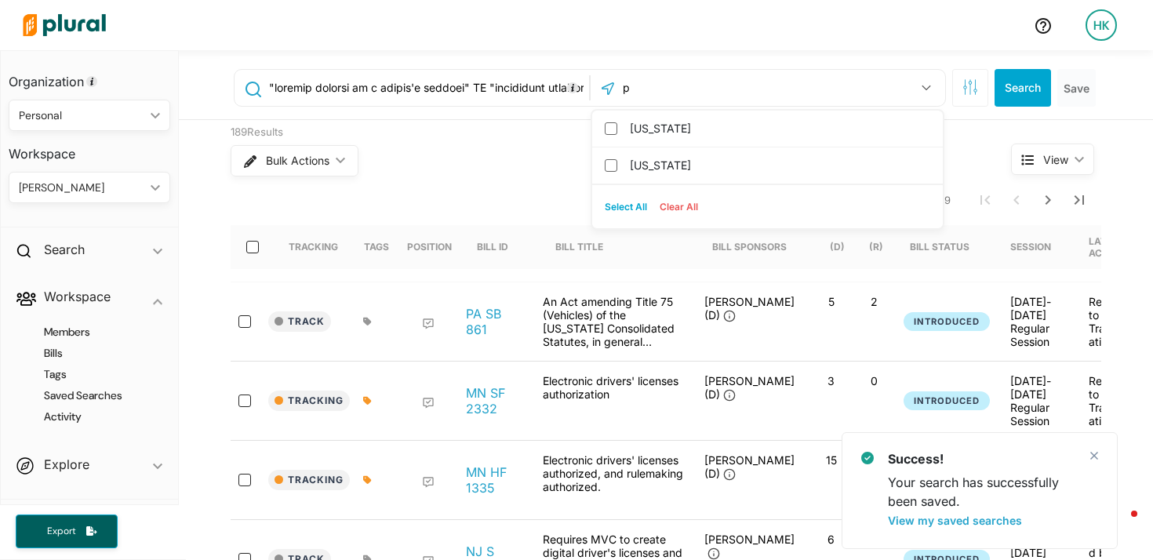
scroll to position [0, 0]
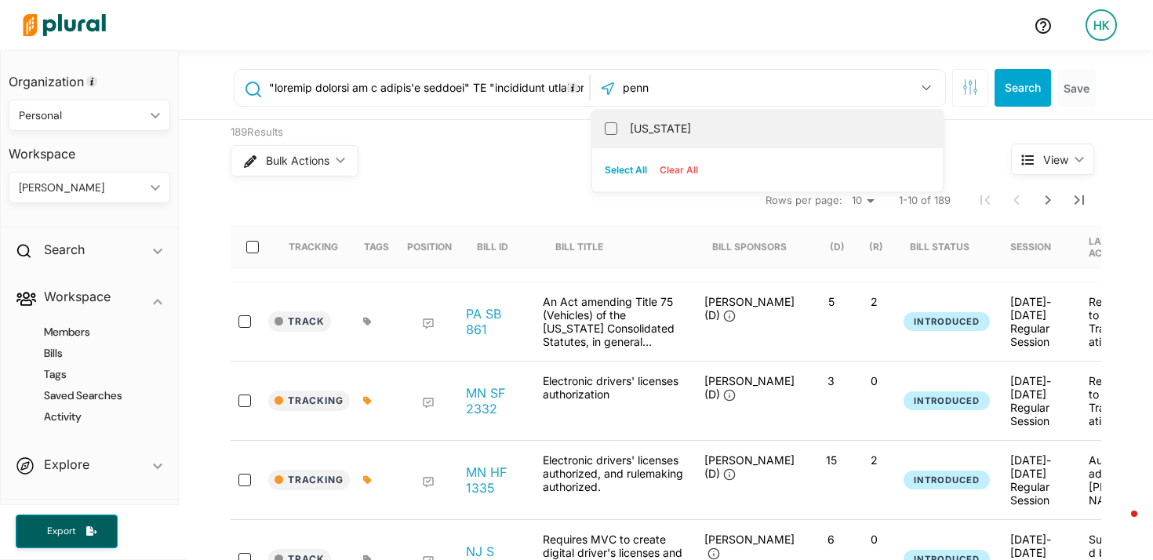
type input "penn"
click at [694, 133] on label "[US_STATE]" at bounding box center [778, 129] width 297 height 24
click at [617, 133] on input "[US_STATE]" at bounding box center [611, 128] width 13 height 13
checkbox input "true"
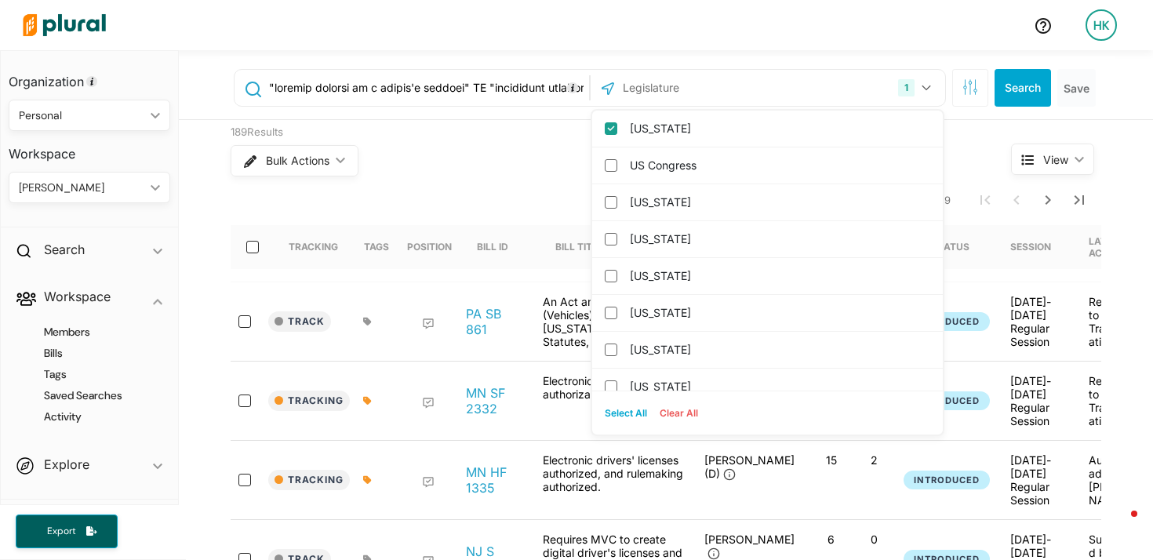
click at [463, 76] on input "text" at bounding box center [426, 88] width 318 height 30
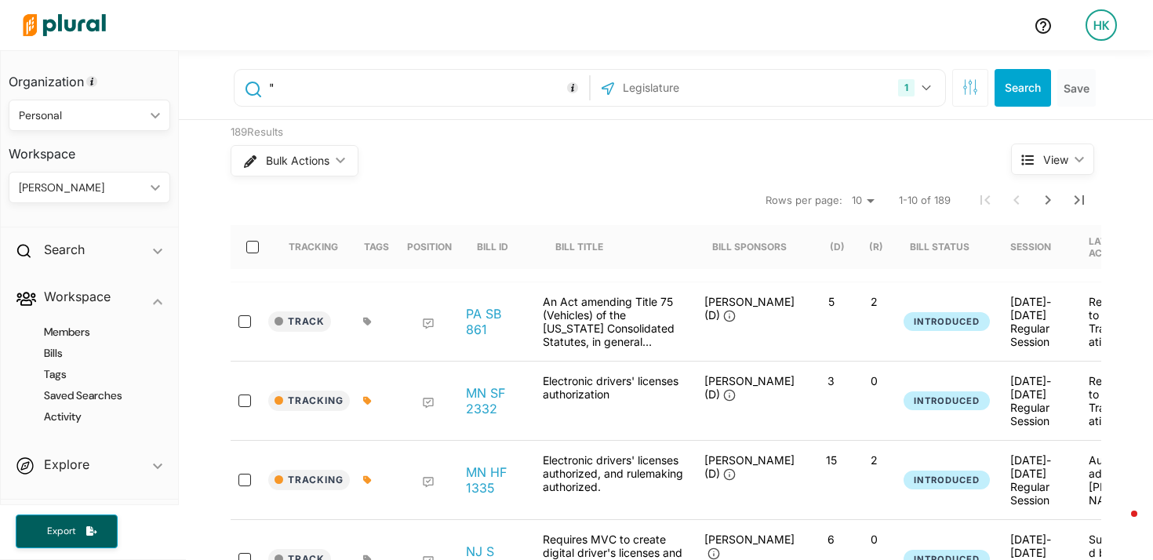
paste input "electronic driver's license"
paste input "electronic identification card"
drag, startPoint x: 460, startPoint y: 91, endPoint x: 558, endPoint y: 80, distance: 98.6
click at [663, 87] on div ""electronic driver's license" OR "electronic identification card" 1 Pennsylvani…" at bounding box center [590, 88] width 712 height 38
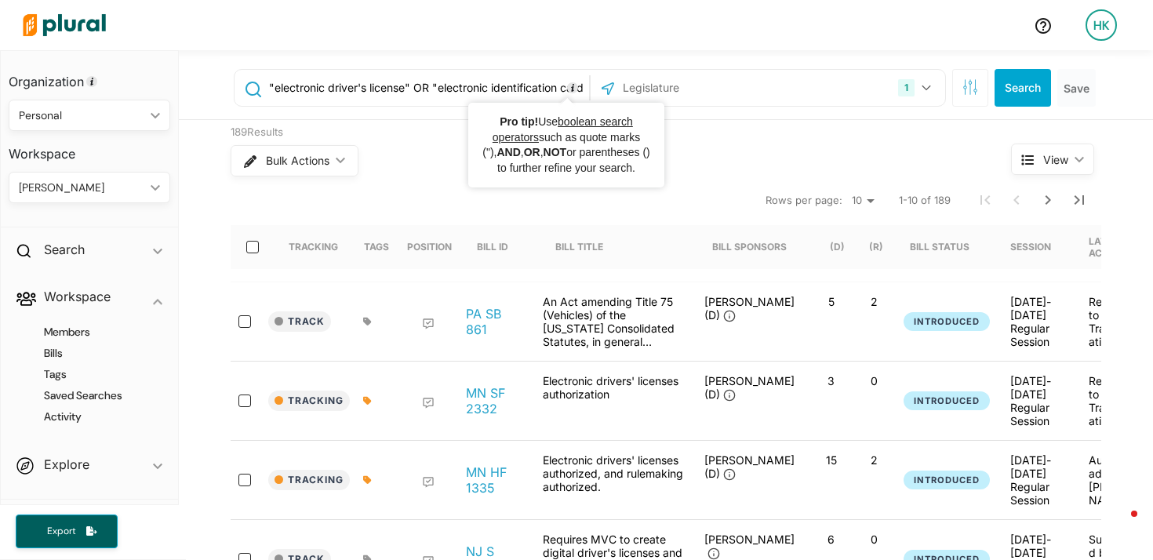
scroll to position [0, 9]
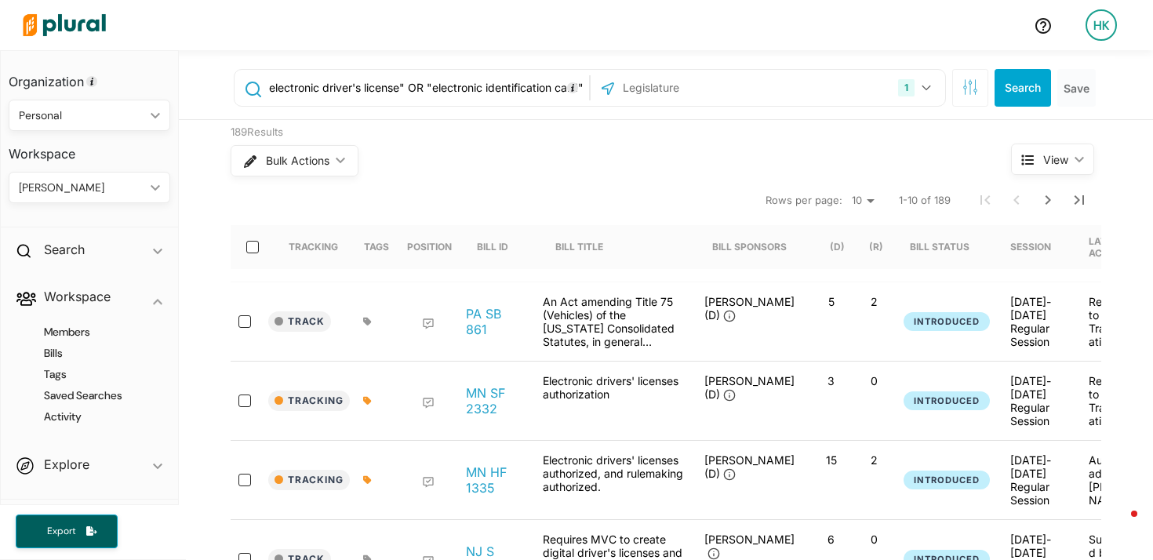
drag, startPoint x: 553, startPoint y: 85, endPoint x: 670, endPoint y: 92, distance: 117.8
click at [670, 92] on div ""electronic driver's license" OR "electronic identification card" 1 Pennsylvani…" at bounding box center [590, 88] width 712 height 38
paste input "electronic product"
type input ""electronic driver's license" OR "electronic identification card" OR "electroni…"
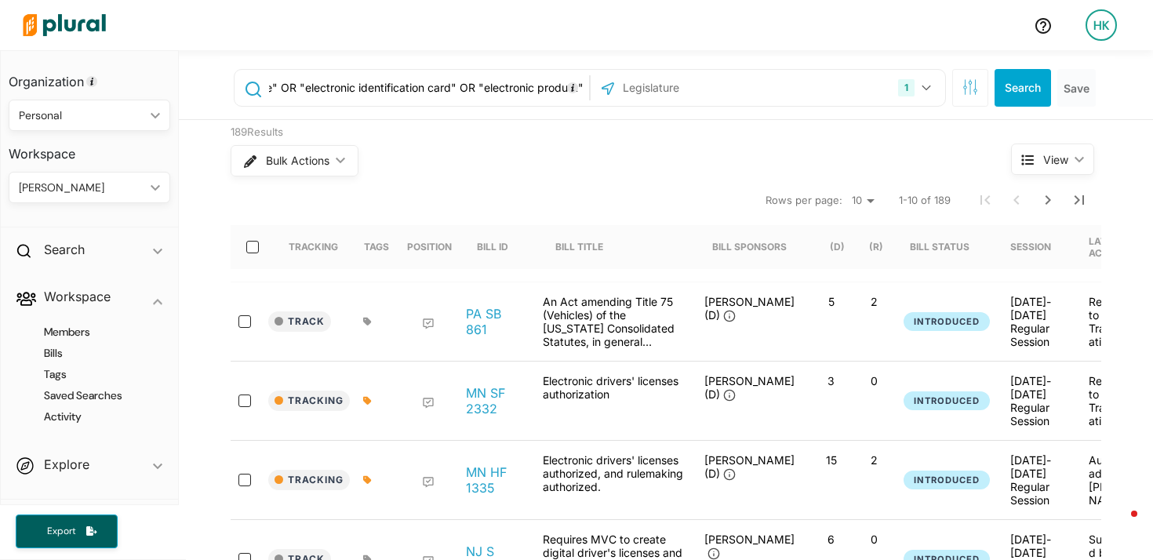
scroll to position [0, 0]
click at [1011, 82] on button "Search" at bounding box center [1022, 88] width 56 height 38
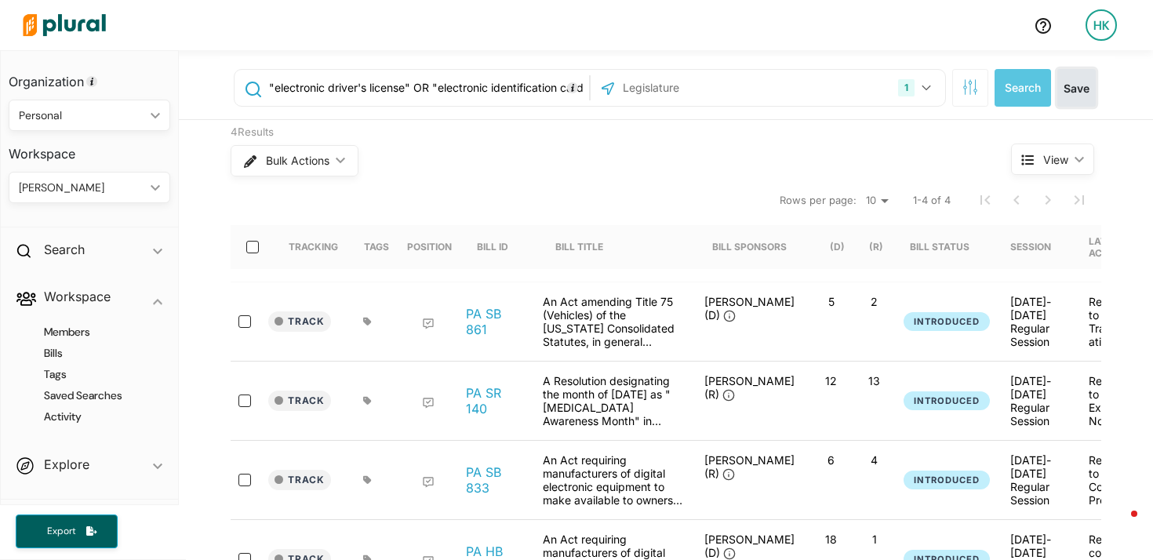
click at [1078, 95] on button "Save" at bounding box center [1076, 88] width 38 height 38
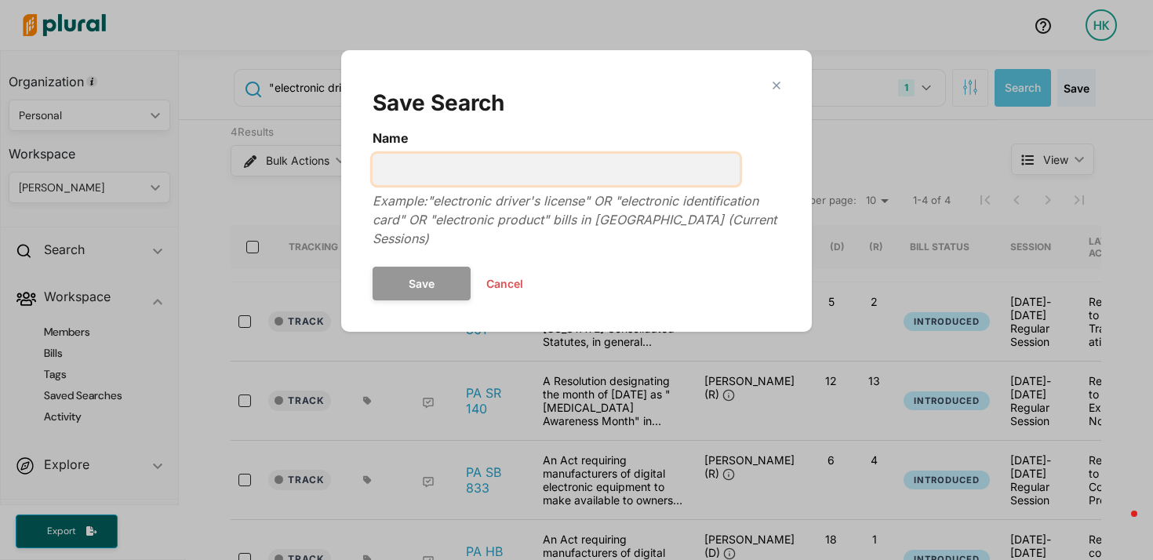
click at [566, 178] on input "Name" at bounding box center [555, 169] width 367 height 31
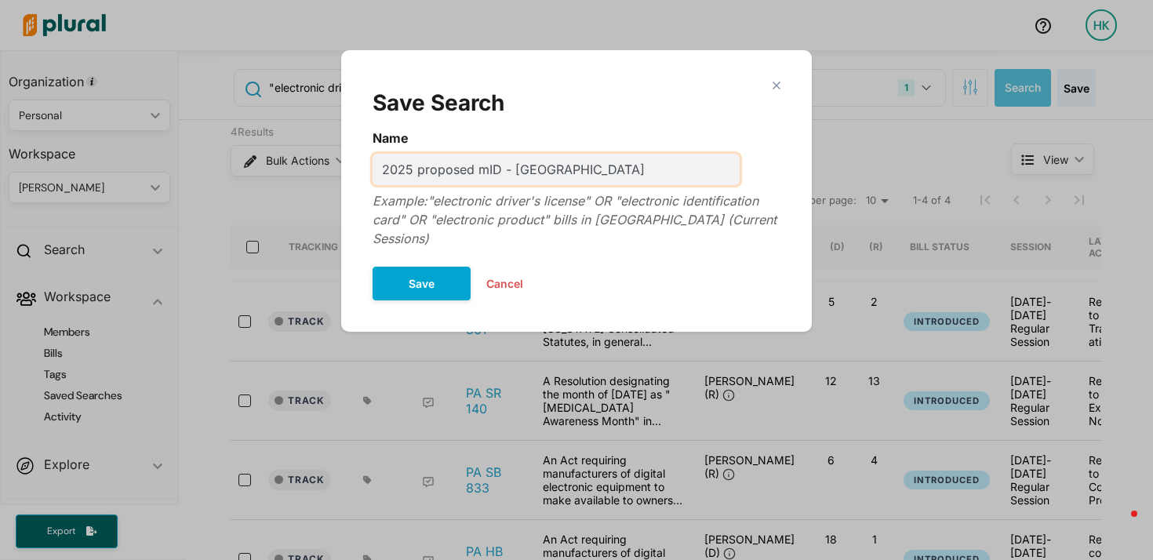
type input "2025 proposed mID - [GEOGRAPHIC_DATA]"
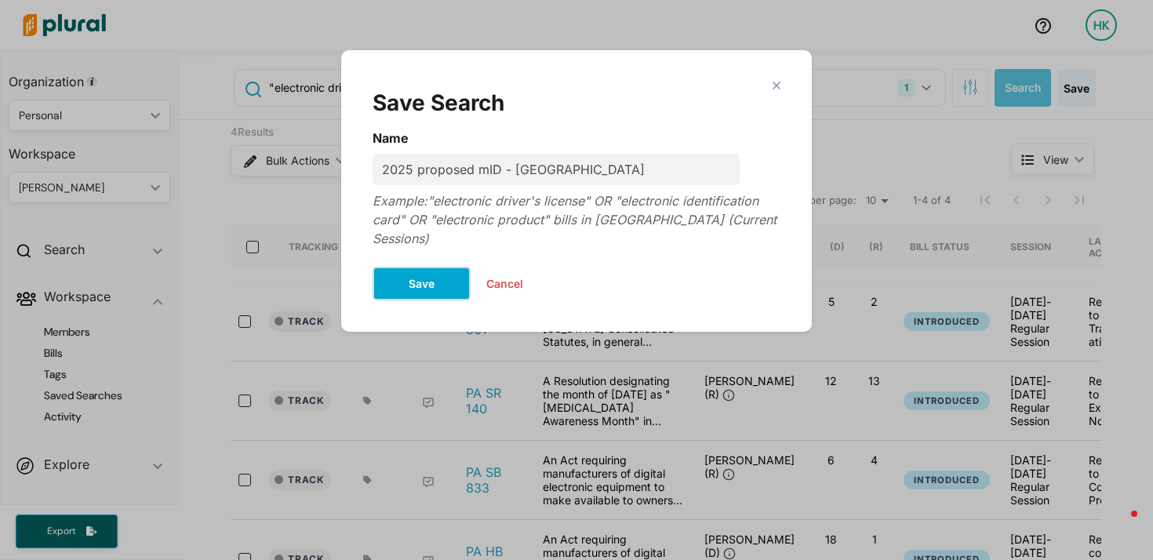
click at [422, 267] on button "Save" at bounding box center [421, 284] width 98 height 34
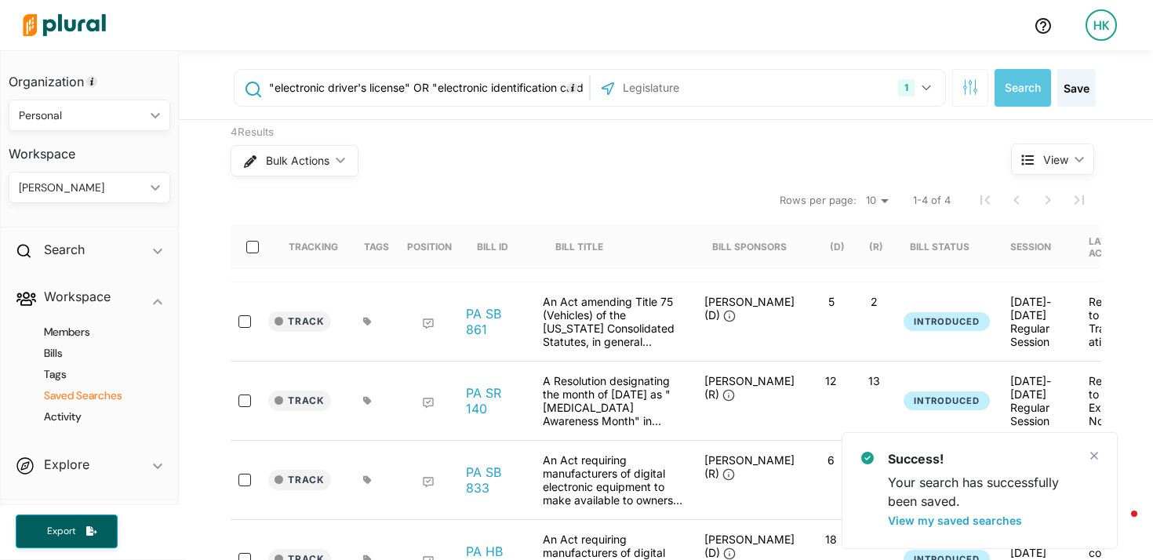
click at [64, 398] on h4 "Saved Searches" at bounding box center [93, 395] width 138 height 15
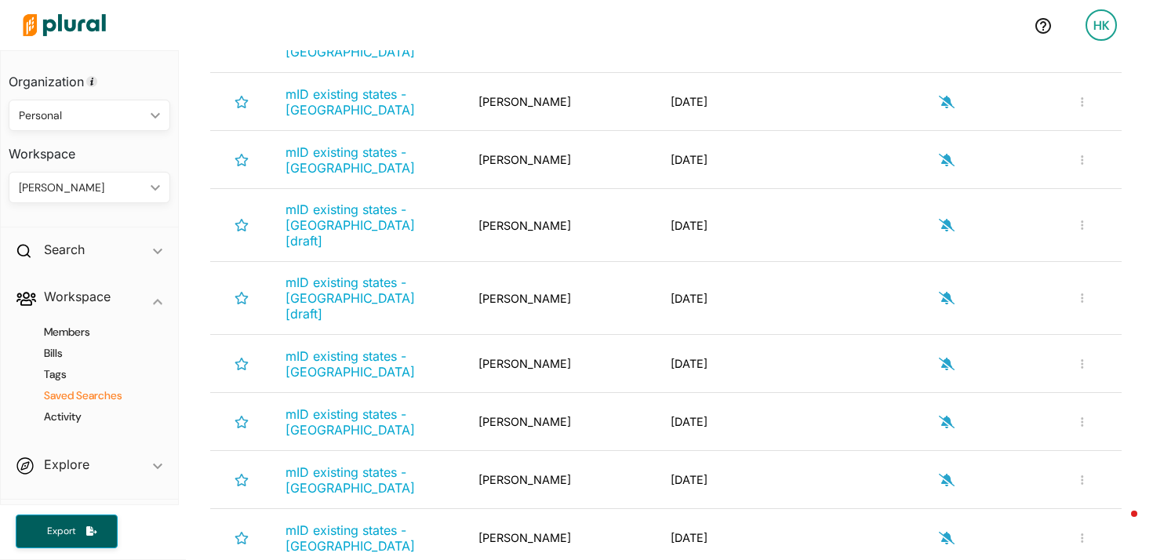
scroll to position [568, 0]
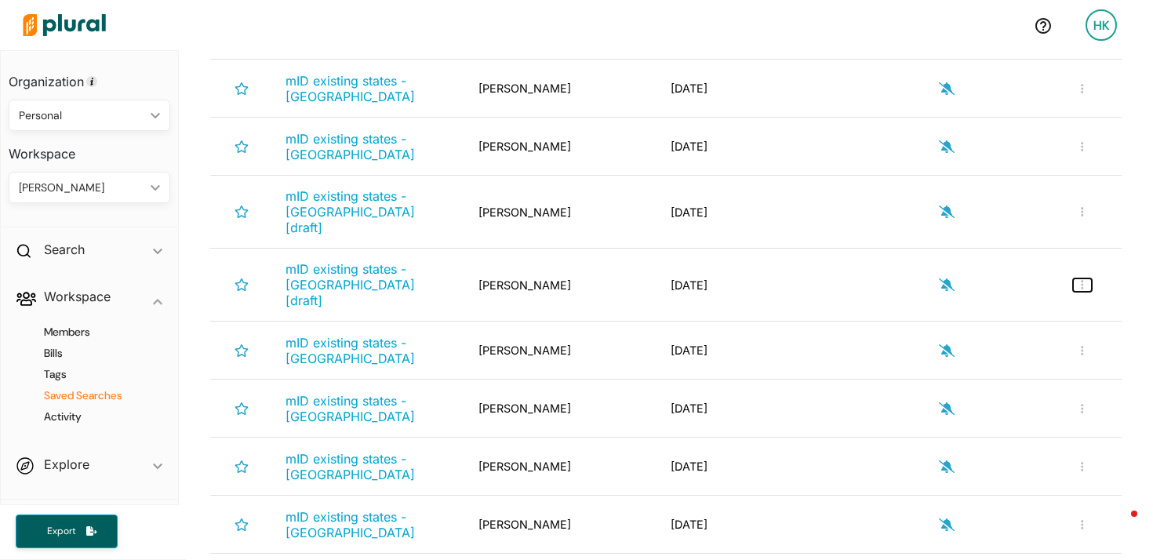
click at [1075, 278] on button "button" at bounding box center [1082, 284] width 19 height 13
click at [1011, 316] on div "Rename Search" at bounding box center [1030, 322] width 115 height 13
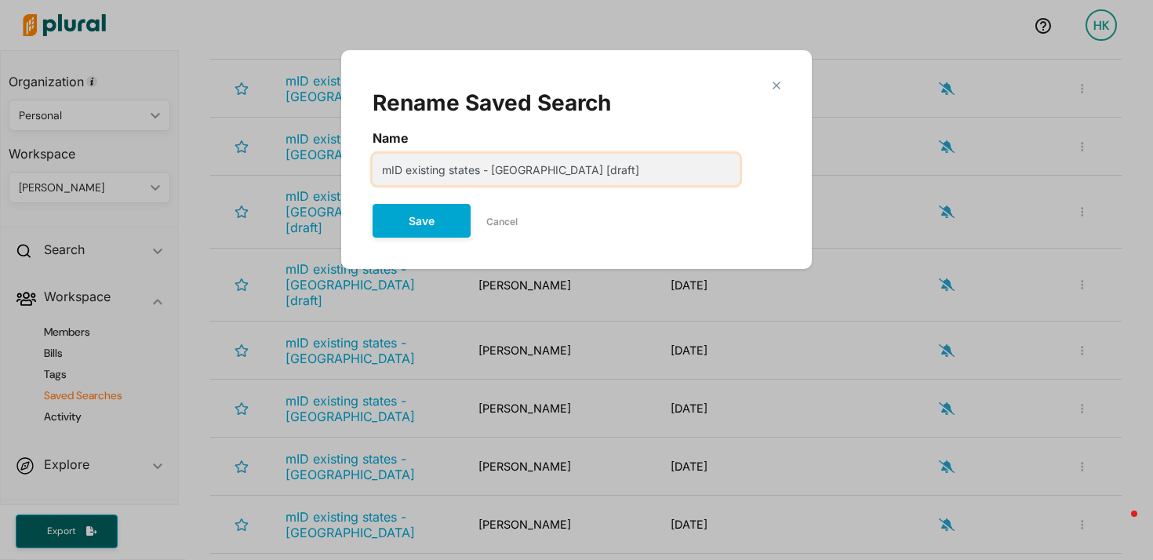
click at [379, 174] on input "mID existing states - OH [draft]" at bounding box center [555, 169] width 367 height 31
drag, startPoint x: 488, startPoint y: 172, endPoint x: 562, endPoint y: 169, distance: 73.7
click at [562, 169] on input "2025 proposed mID existing states - OH [draft]" at bounding box center [555, 169] width 367 height 31
type input "2025 proposed mID - OH [draft]"
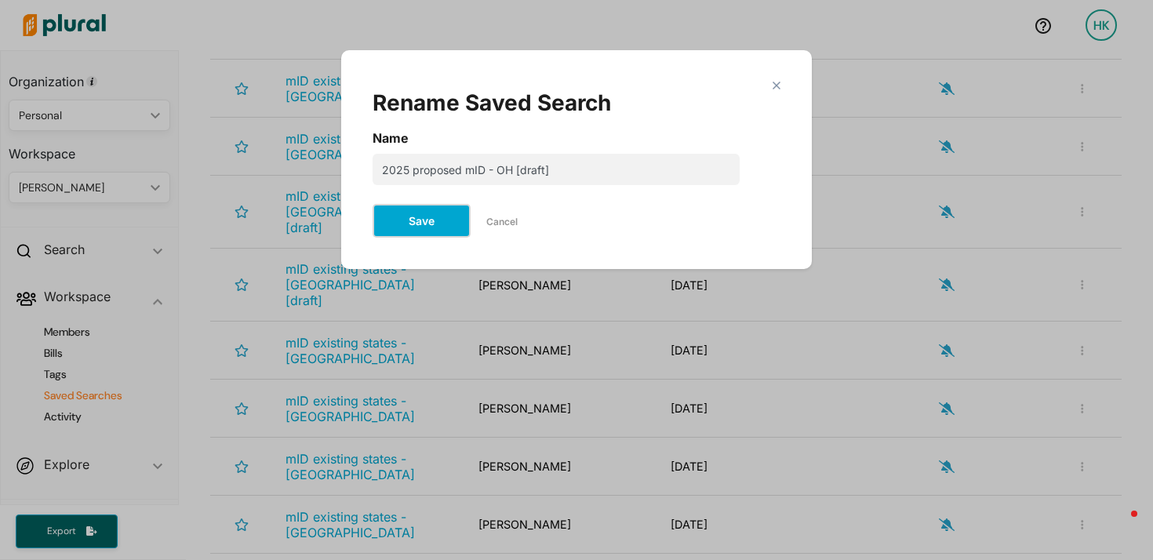
click at [434, 228] on button "Save" at bounding box center [421, 221] width 98 height 34
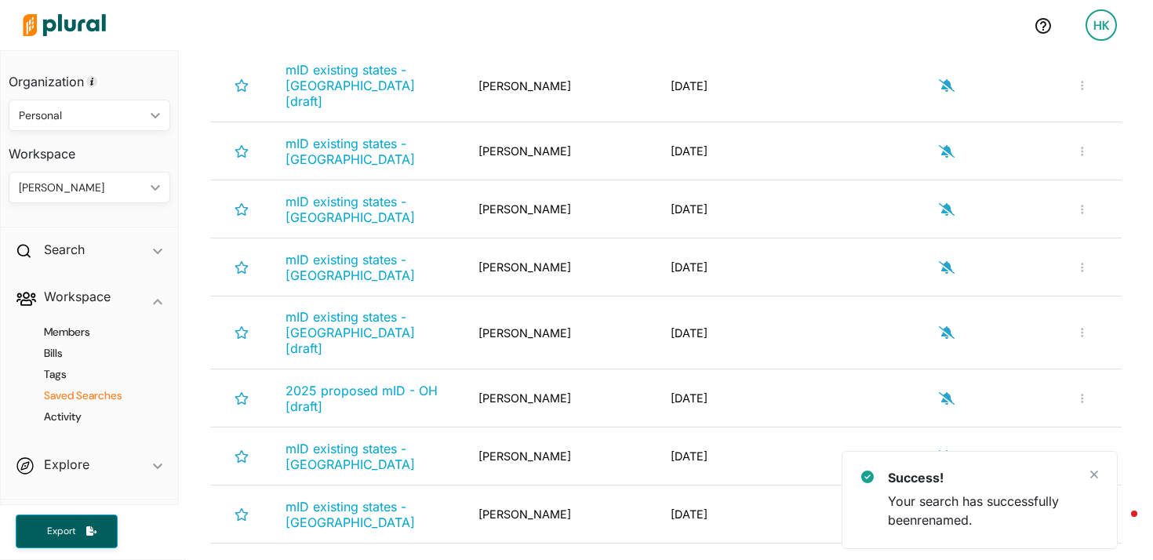
scroll to position [209, 0]
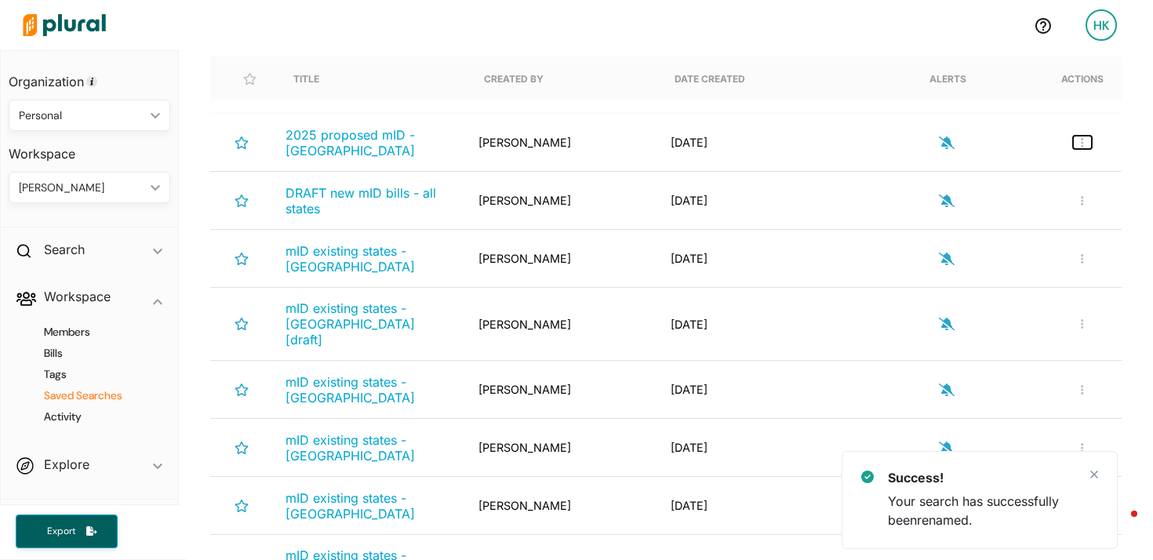
click at [1080, 140] on icon "button" at bounding box center [1081, 142] width 3 height 11
click at [1003, 178] on div "Rename Search" at bounding box center [1030, 179] width 115 height 13
click at [1073, 139] on button "button" at bounding box center [1082, 142] width 19 height 13
click at [995, 171] on link "Rename Search" at bounding box center [1030, 180] width 137 height 36
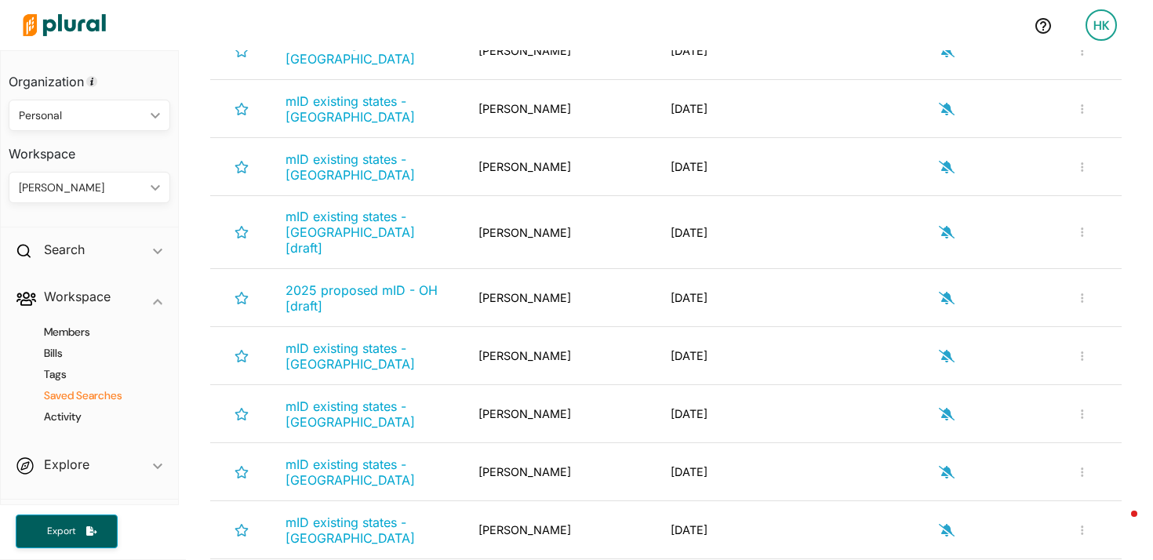
scroll to position [554, 0]
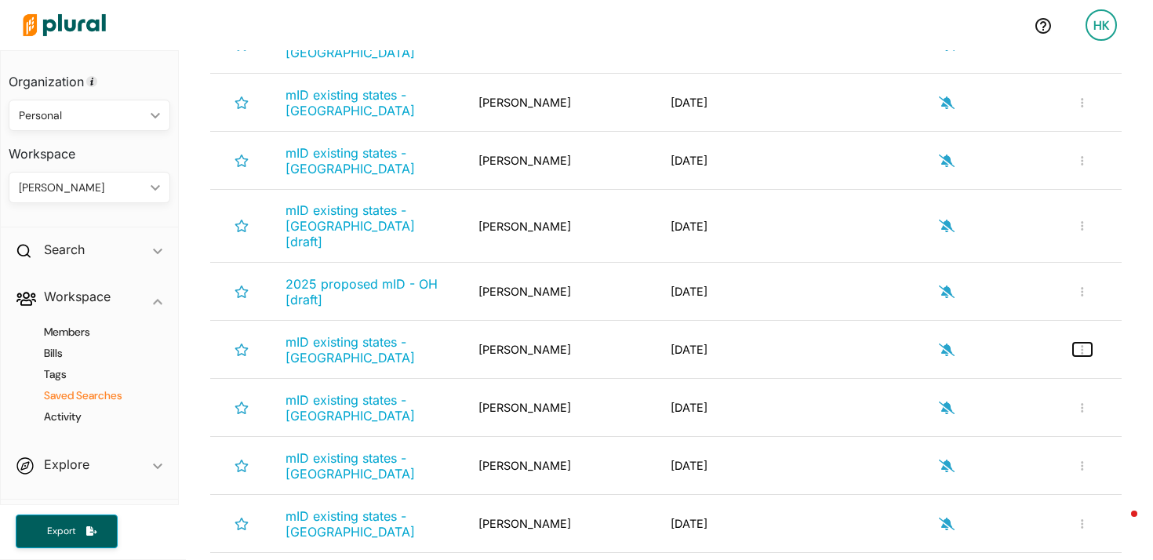
click at [1078, 343] on button "button" at bounding box center [1082, 349] width 19 height 13
click at [1023, 416] on div "Delete Search" at bounding box center [1030, 422] width 115 height 13
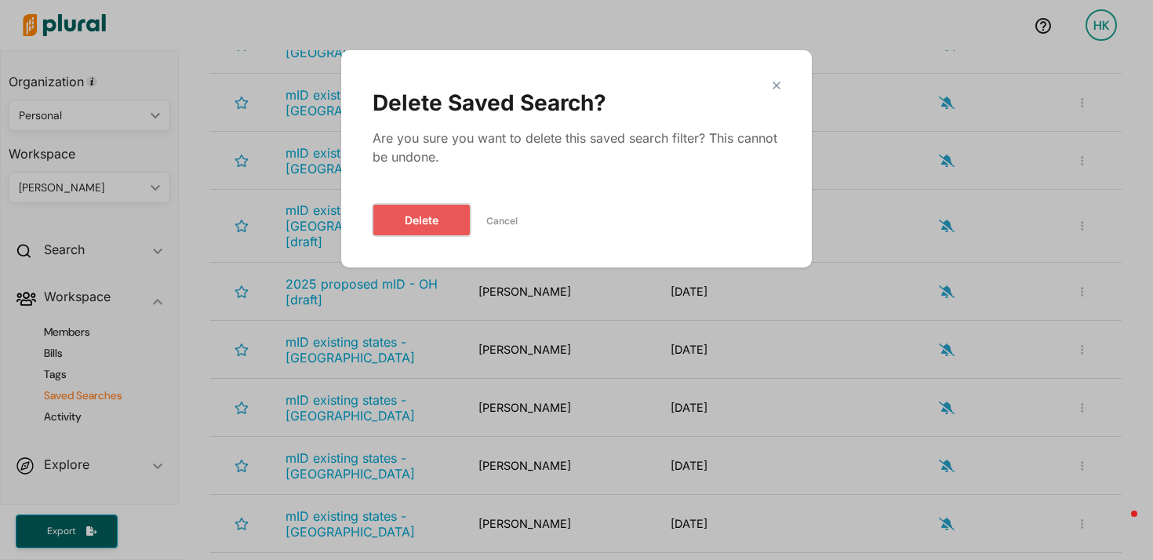
click at [427, 213] on button "Delete" at bounding box center [421, 220] width 98 height 32
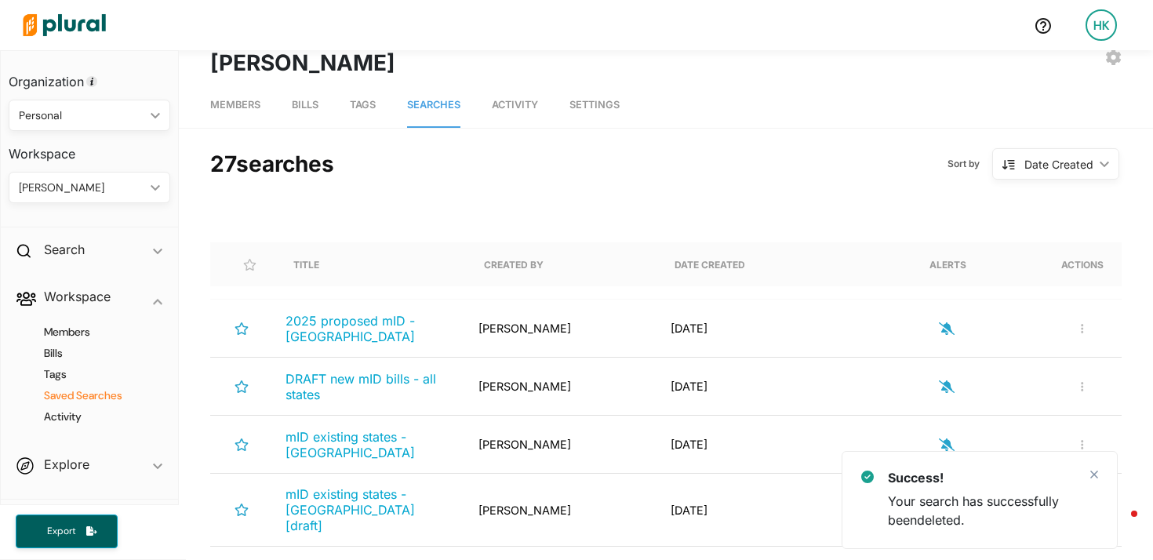
scroll to position [56, 0]
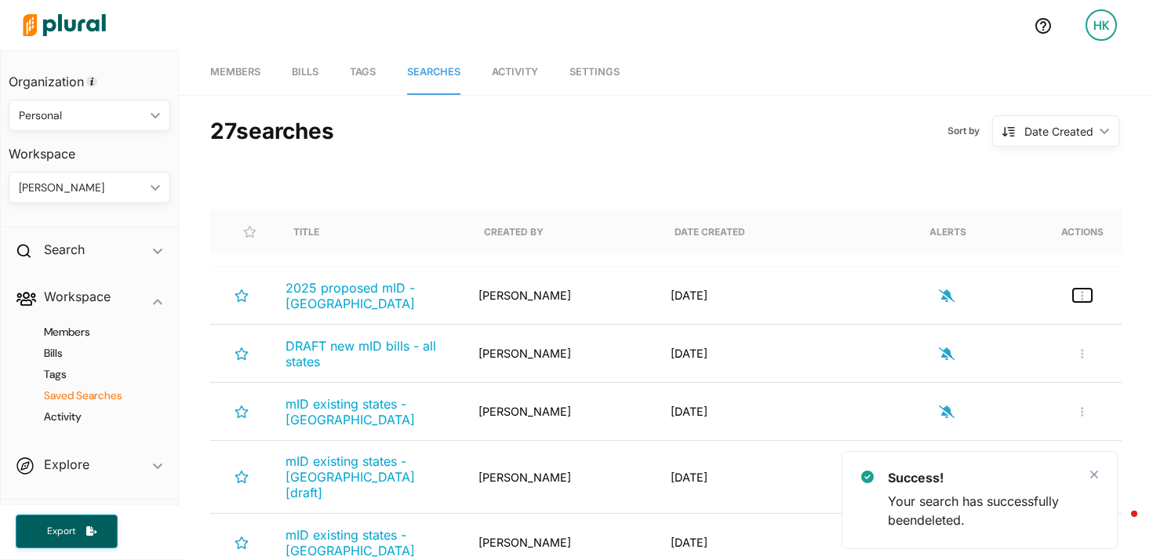
click at [1080, 291] on icon "button" at bounding box center [1081, 295] width 2 height 9
click at [1007, 332] on div "Rename Search" at bounding box center [1030, 332] width 115 height 13
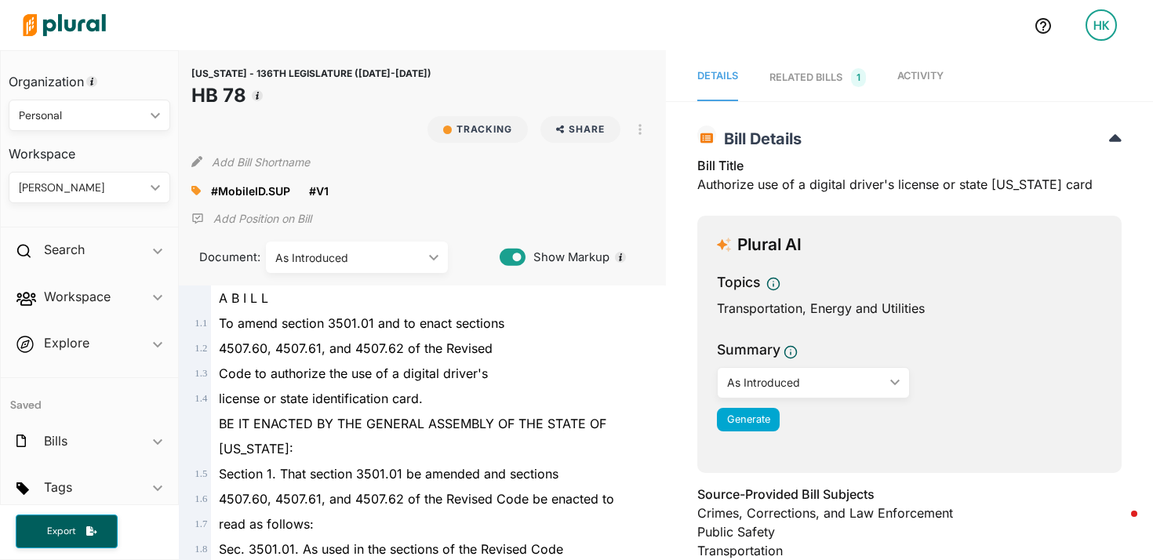
click at [930, 72] on span "Activity" at bounding box center [920, 76] width 46 height 12
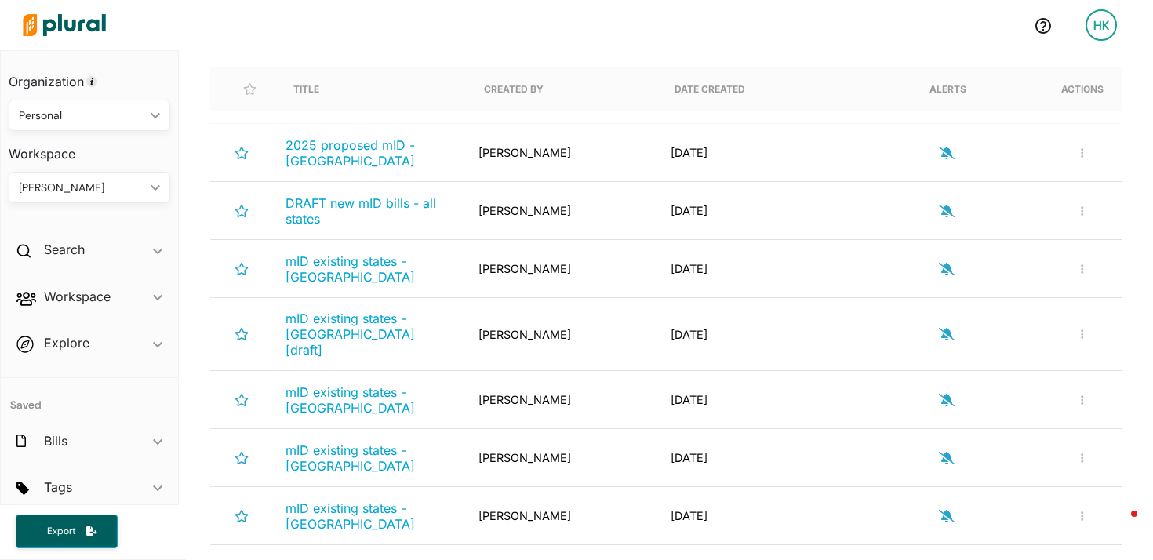
scroll to position [191, 0]
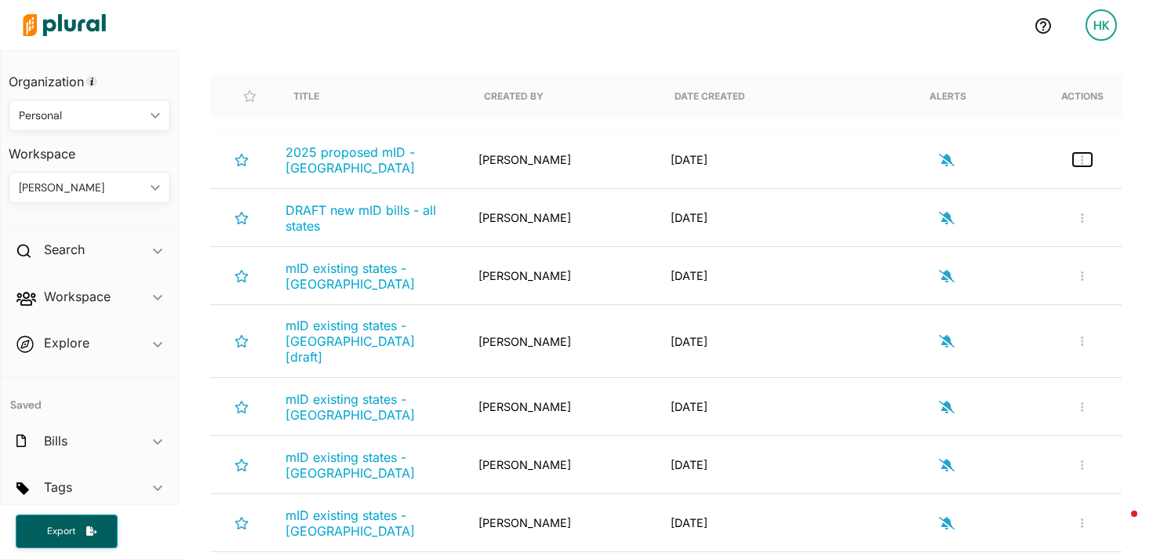
click at [1080, 156] on icon "button" at bounding box center [1081, 159] width 2 height 9
click at [1044, 198] on div "Rename Search" at bounding box center [1030, 197] width 115 height 13
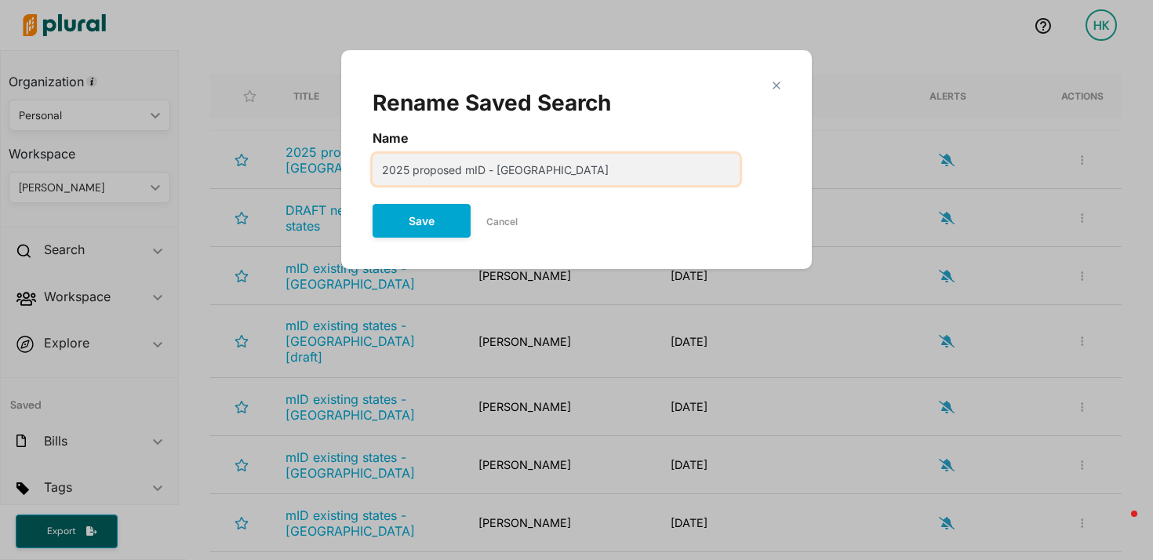
click at [614, 165] on input "2025 proposed mID - [GEOGRAPHIC_DATA]" at bounding box center [555, 169] width 367 height 31
type input "2025 proposed mID - PA [draft]"
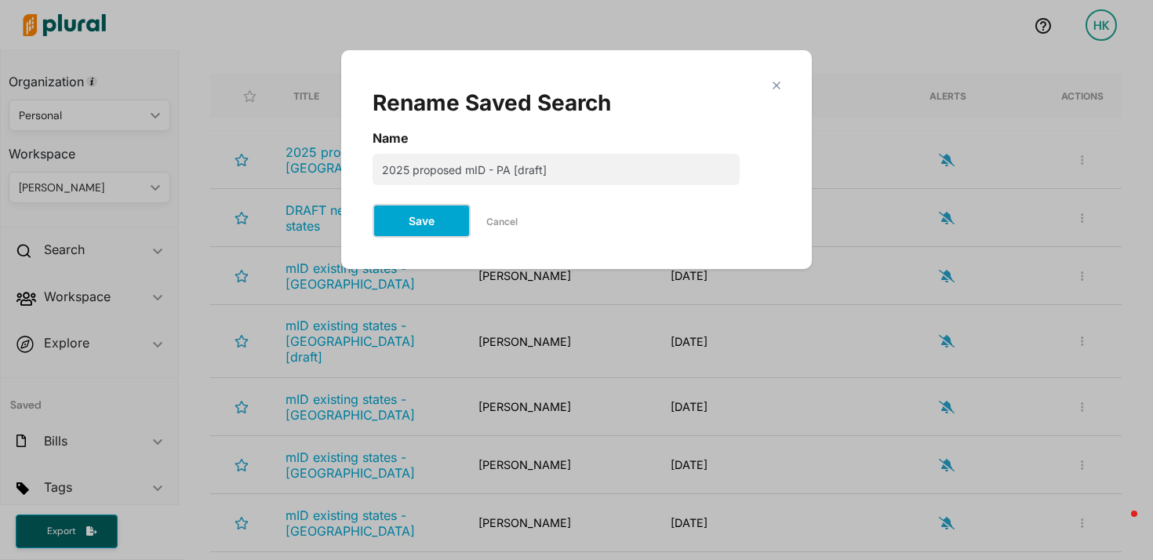
click at [410, 225] on button "Save" at bounding box center [421, 221] width 98 height 34
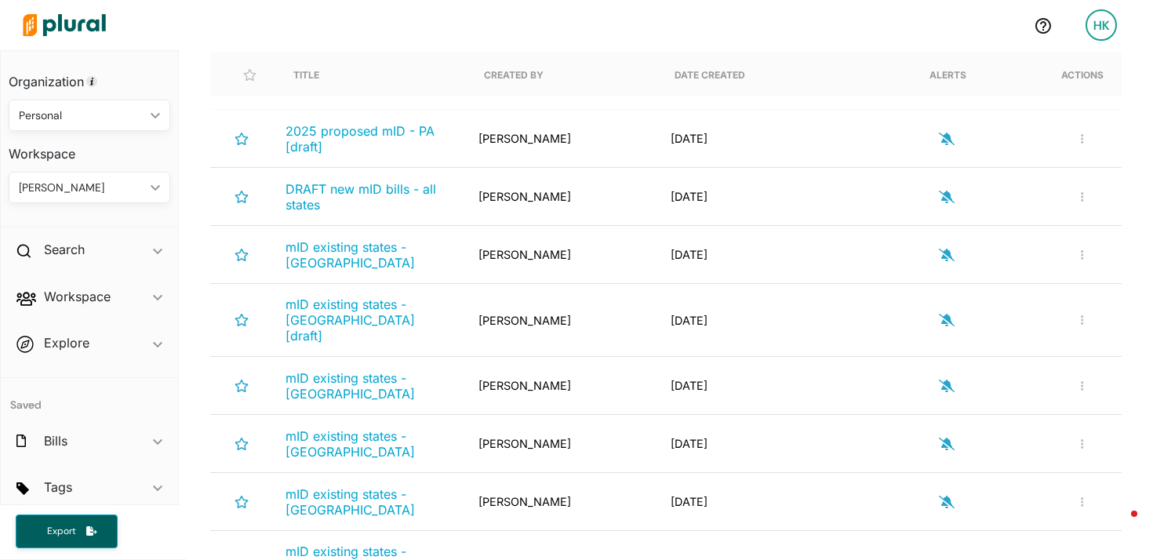
scroll to position [212, 0]
click at [1073, 193] on button "button" at bounding box center [1082, 197] width 19 height 13
click at [1027, 237] on div "Rename Search" at bounding box center [1030, 234] width 115 height 13
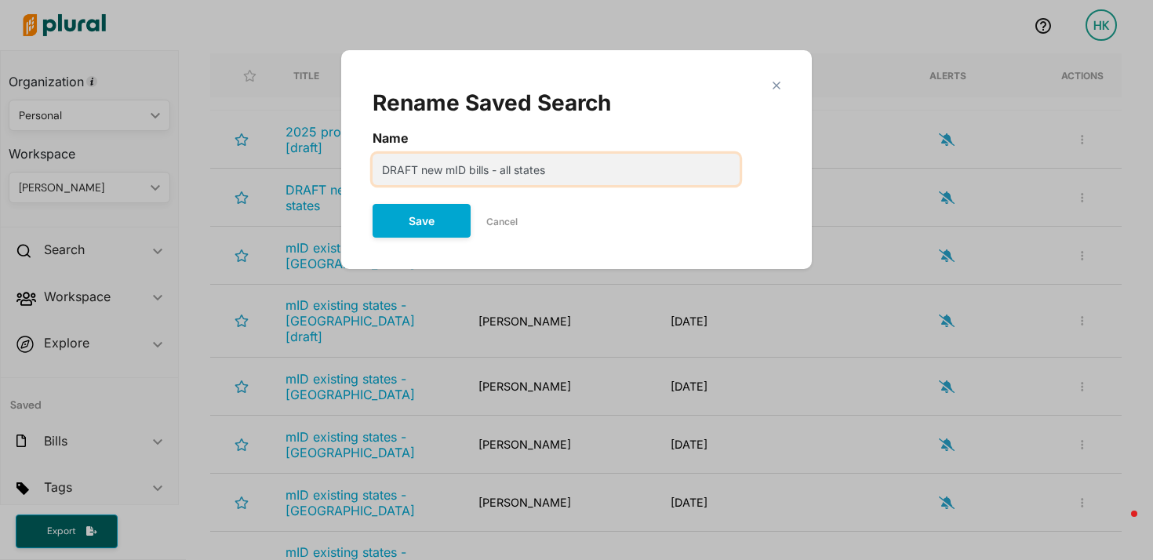
click at [470, 168] on input "DRAFT new mID bills - all states" at bounding box center [555, 169] width 367 height 31
type input "DRAFT new mID legislation - all states"
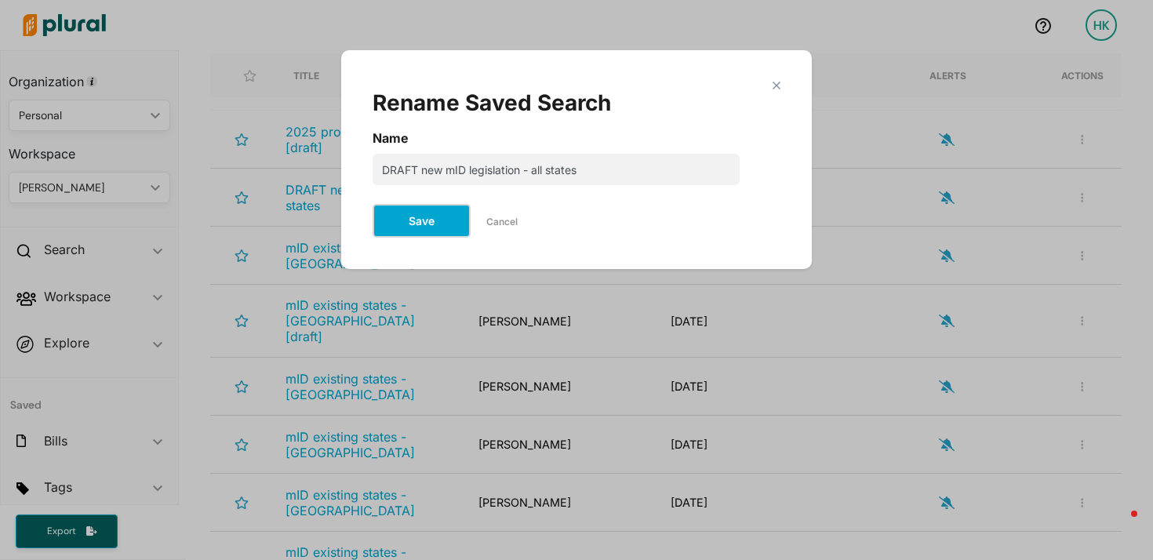
click at [430, 216] on button "Save" at bounding box center [421, 221] width 98 height 34
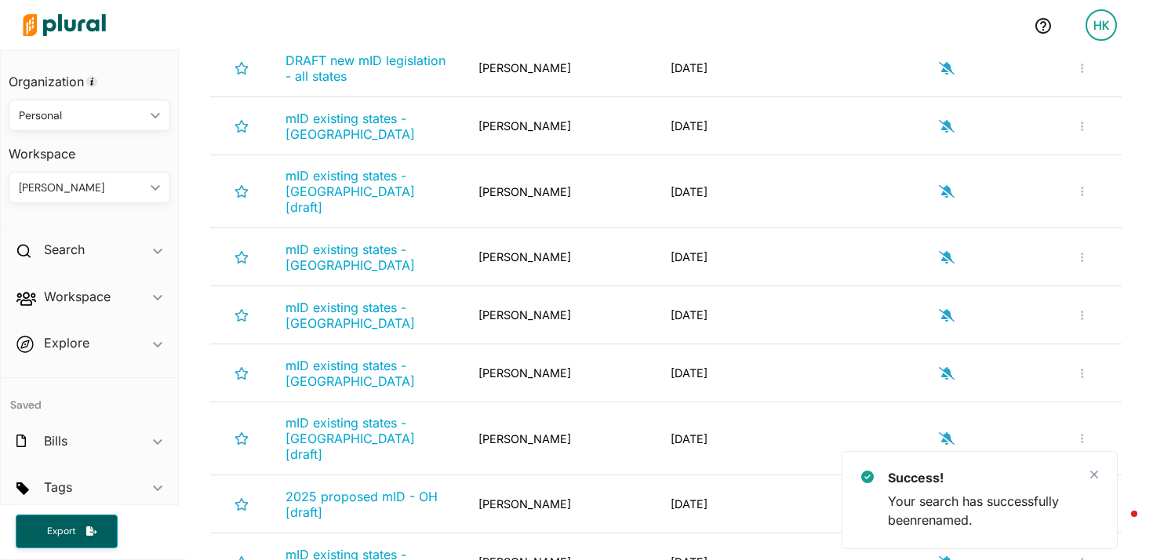
scroll to position [361, 0]
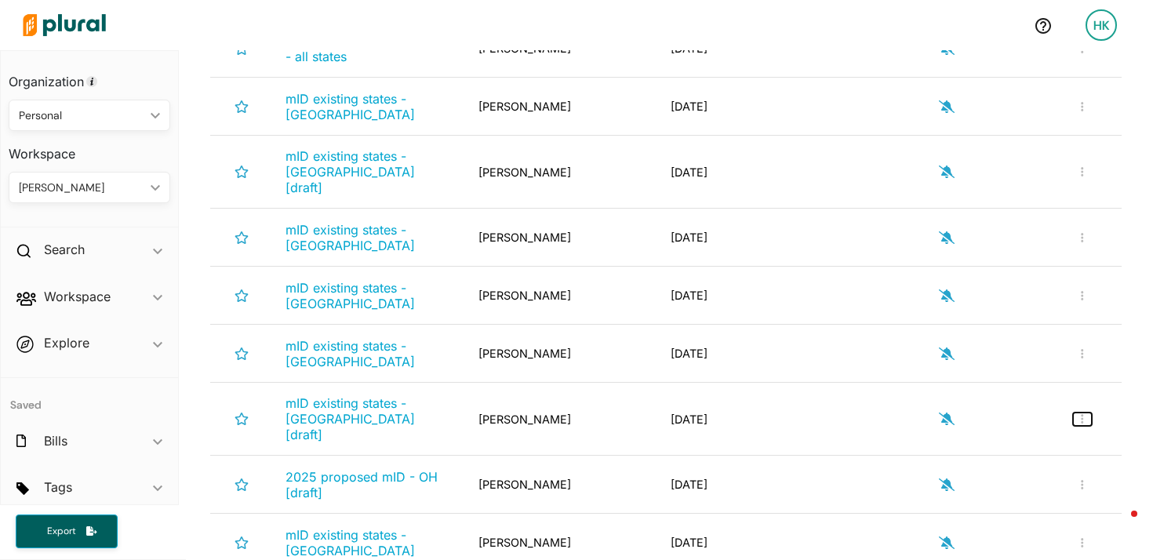
click at [1076, 412] on button "button" at bounding box center [1082, 418] width 19 height 13
click at [1020, 450] on div "Rename Search" at bounding box center [1030, 456] width 115 height 13
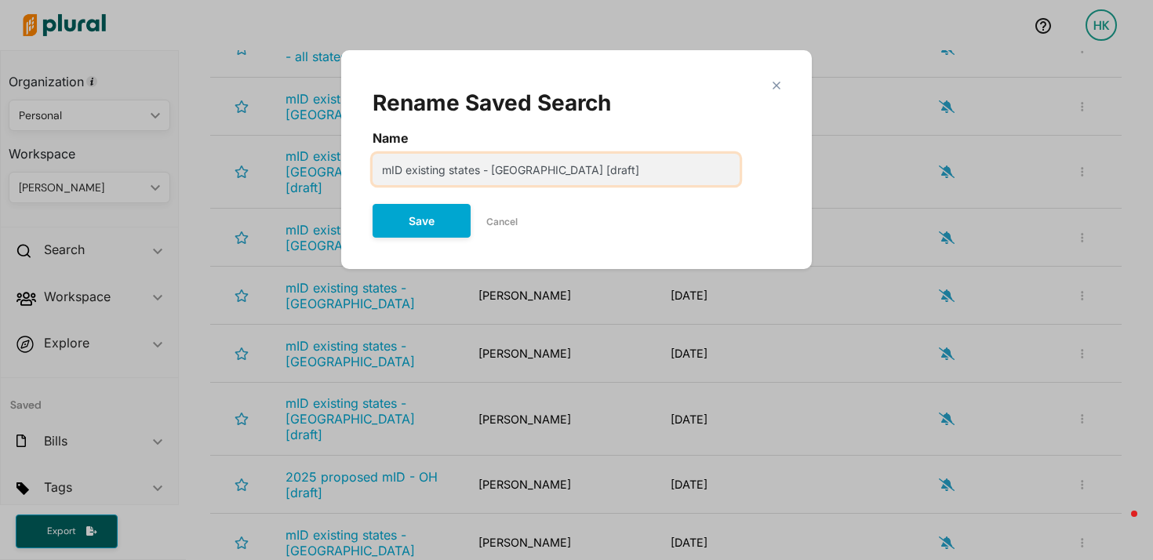
click at [383, 171] on input "mID existing states - [GEOGRAPHIC_DATA] [draft]" at bounding box center [555, 169] width 367 height 31
type input "20mID existing states - [GEOGRAPHIC_DATA] [draft]"
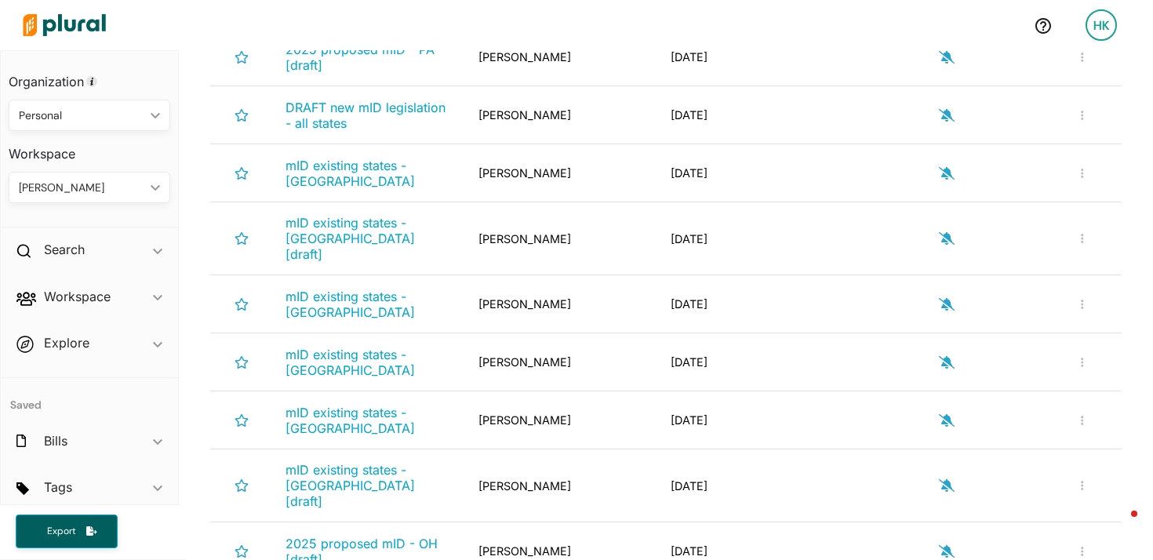
scroll to position [328, 0]
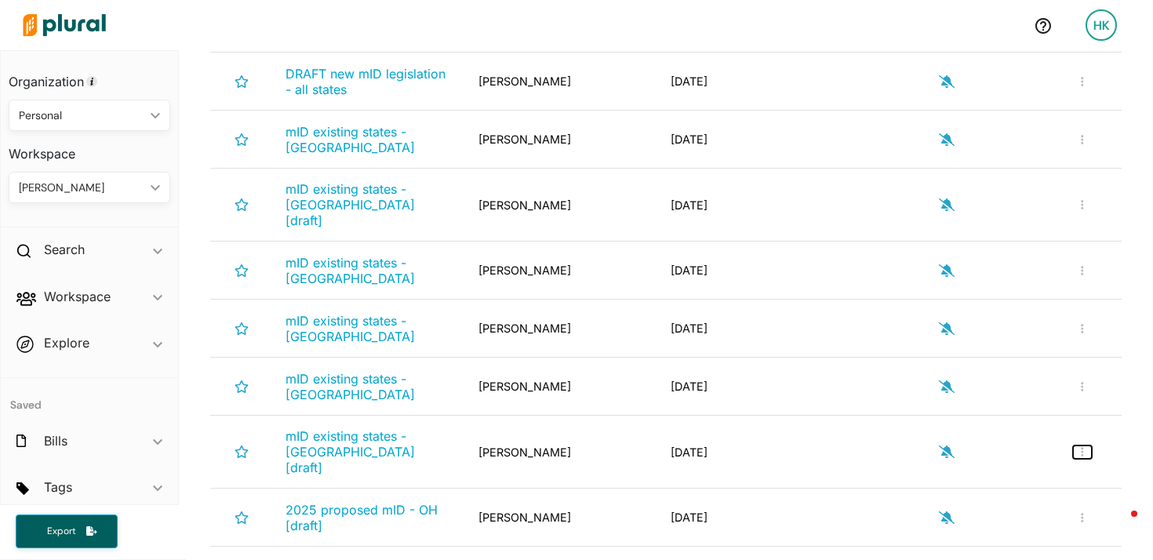
click at [1073, 445] on button "button" at bounding box center [1082, 451] width 19 height 13
click at [1010, 483] on div "Rename Search" at bounding box center [1030, 489] width 115 height 13
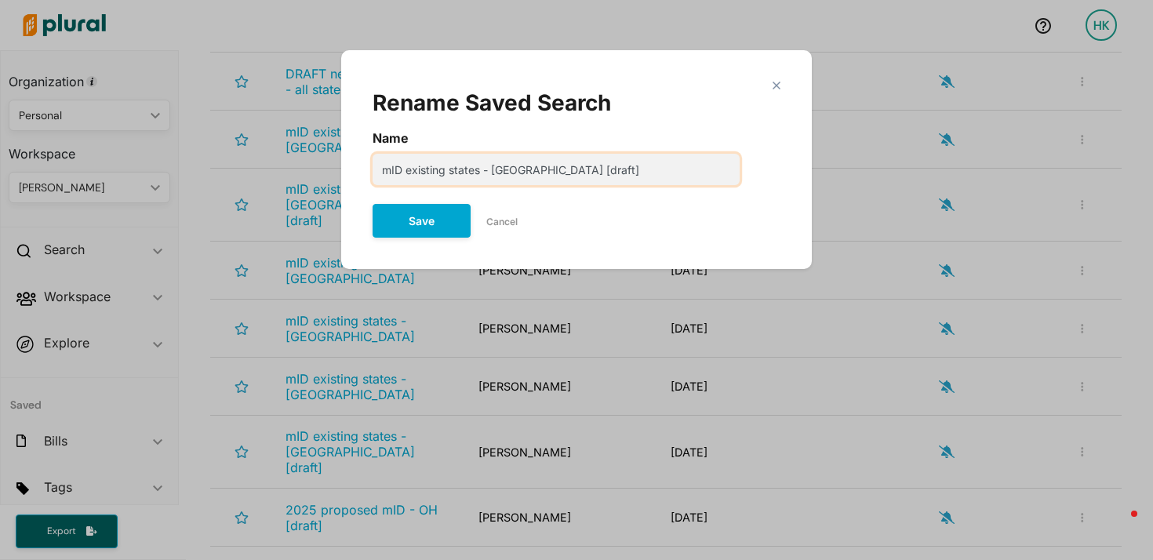
click at [385, 170] on input "mID existing states - [GEOGRAPHIC_DATA] [draft]" at bounding box center [555, 169] width 367 height 31
drag, startPoint x: 489, startPoint y: 169, endPoint x: 561, endPoint y: 170, distance: 71.4
click at [561, 170] on input "2025 proposed mID existing states - [GEOGRAPHIC_DATA] [draft]" at bounding box center [555, 169] width 367 height 31
type input "2025 proposed mID - TN [draft]"
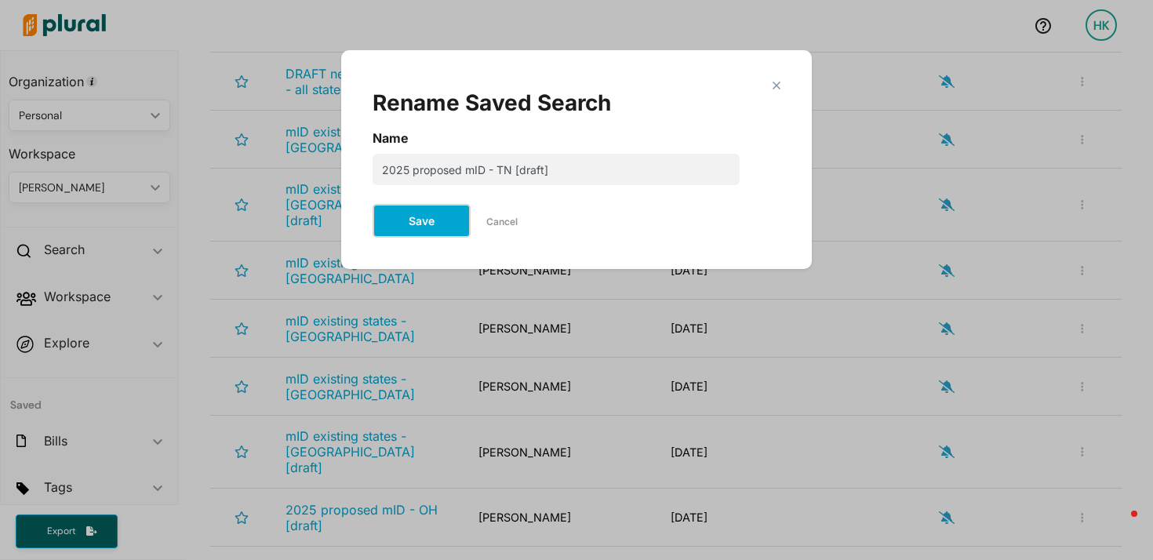
click at [427, 221] on button "Save" at bounding box center [421, 221] width 98 height 34
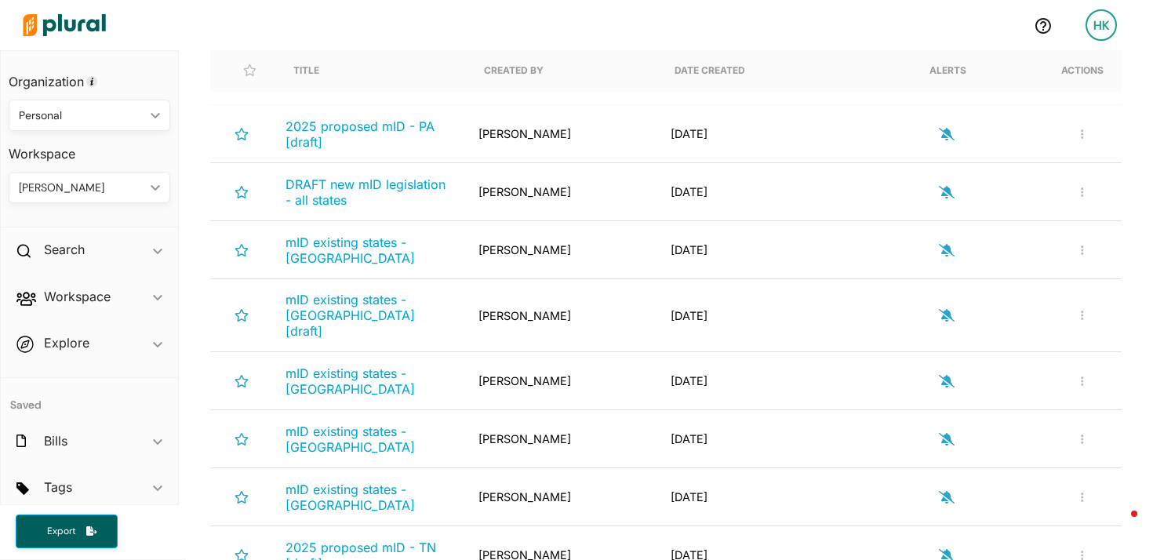
scroll to position [201, 0]
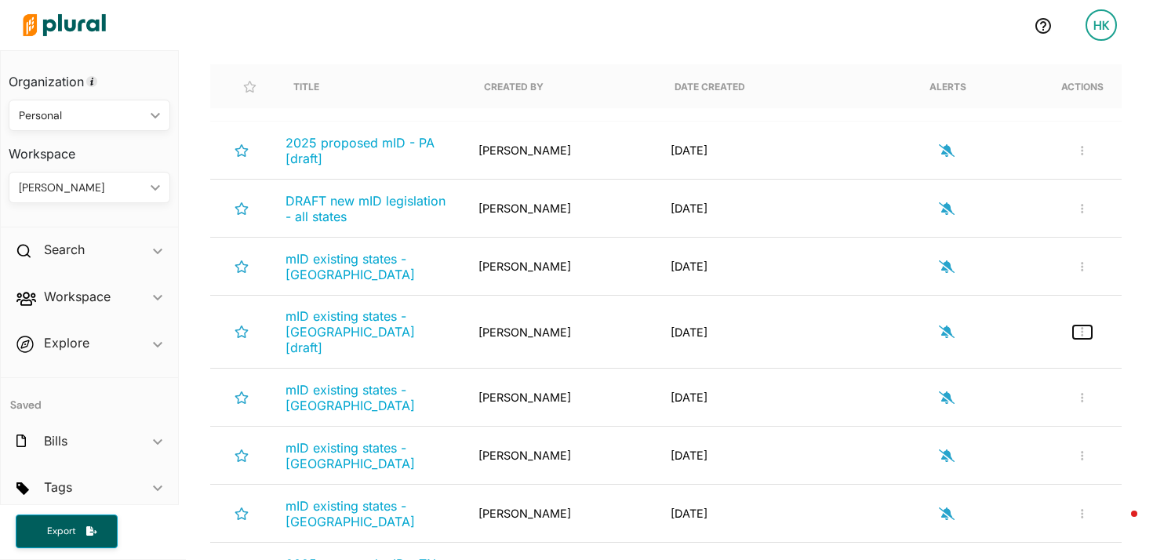
click at [1075, 325] on button "button" at bounding box center [1082, 331] width 19 height 13
click at [1028, 363] on div "Rename Search" at bounding box center [1030, 369] width 115 height 13
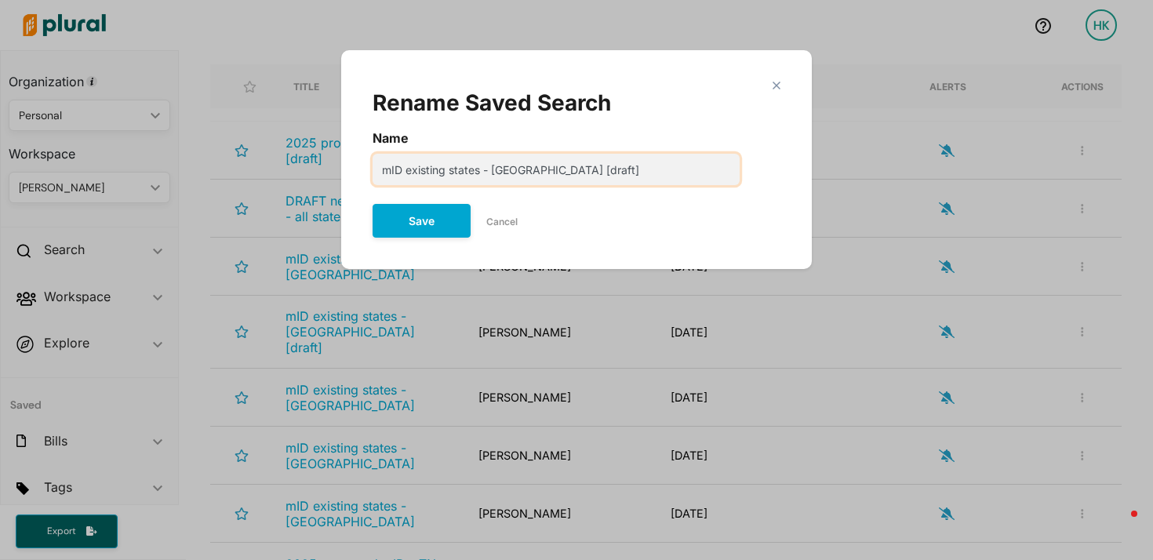
click at [380, 170] on input "mID existing states - [GEOGRAPHIC_DATA] [draft]" at bounding box center [555, 169] width 367 height 31
drag, startPoint x: 488, startPoint y: 171, endPoint x: 561, endPoint y: 173, distance: 73.7
click at [561, 173] on input "2025 proposed mID existing states - [GEOGRAPHIC_DATA] [draft]" at bounding box center [555, 169] width 367 height 31
click at [455, 169] on input "2025 proposed mID - WA [draft]" at bounding box center [555, 169] width 367 height 31
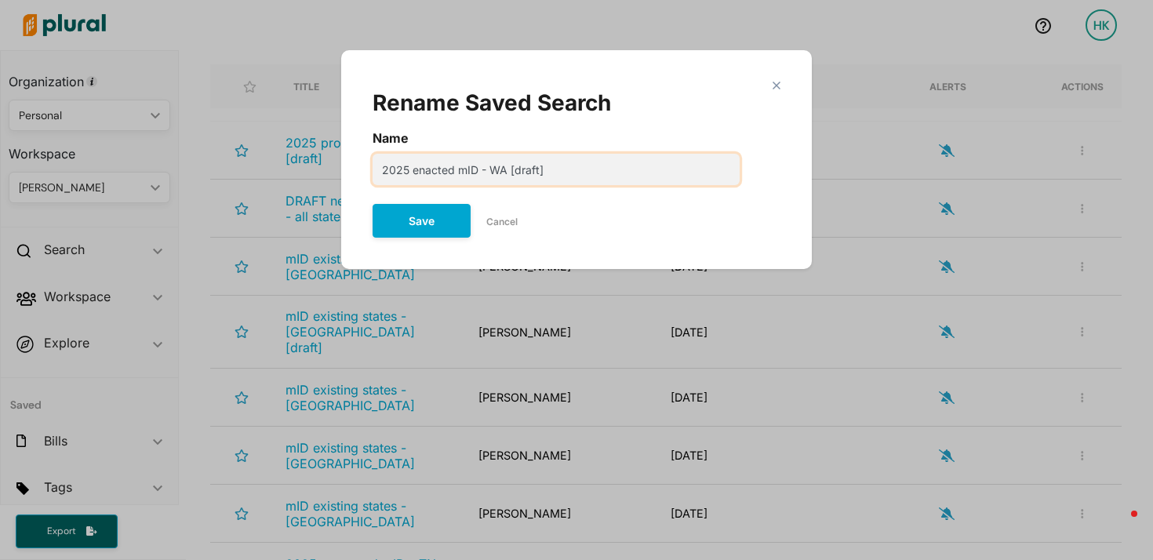
type input "2025 enacted mID - WA [draft]"
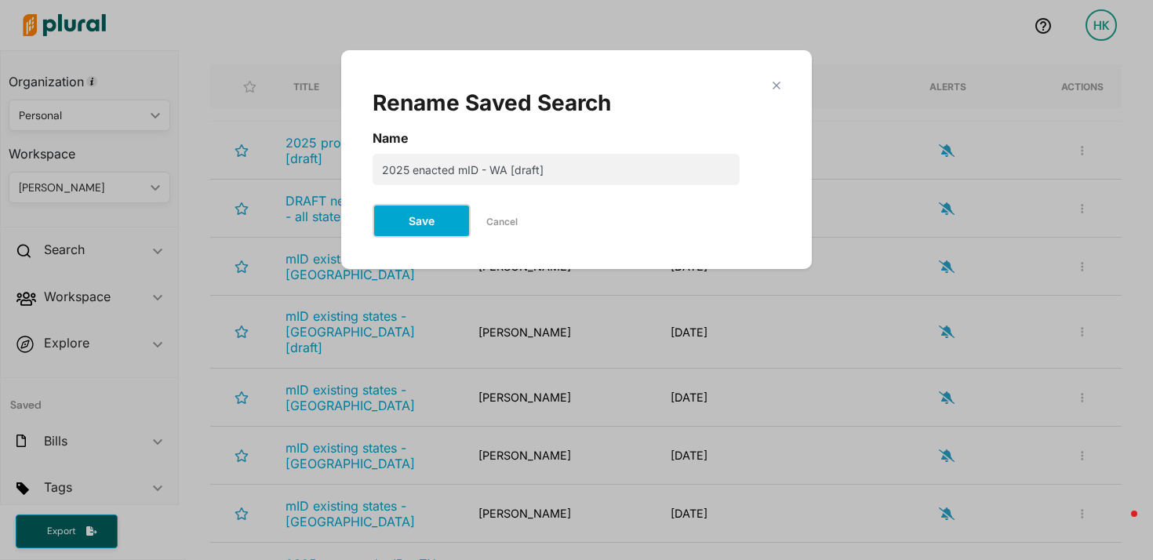
click at [415, 216] on button "Save" at bounding box center [421, 221] width 98 height 34
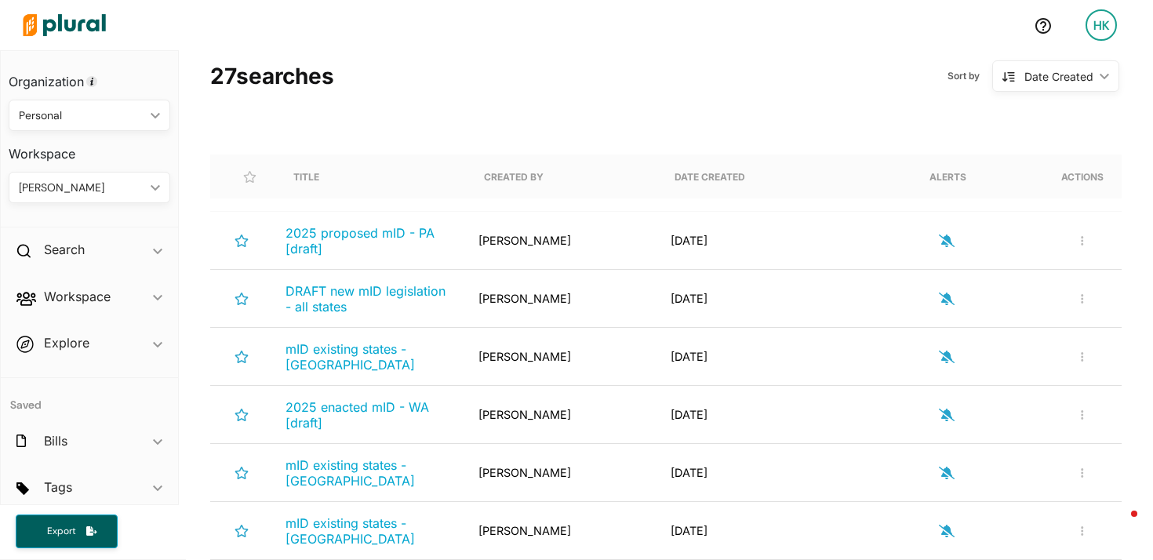
scroll to position [114, 0]
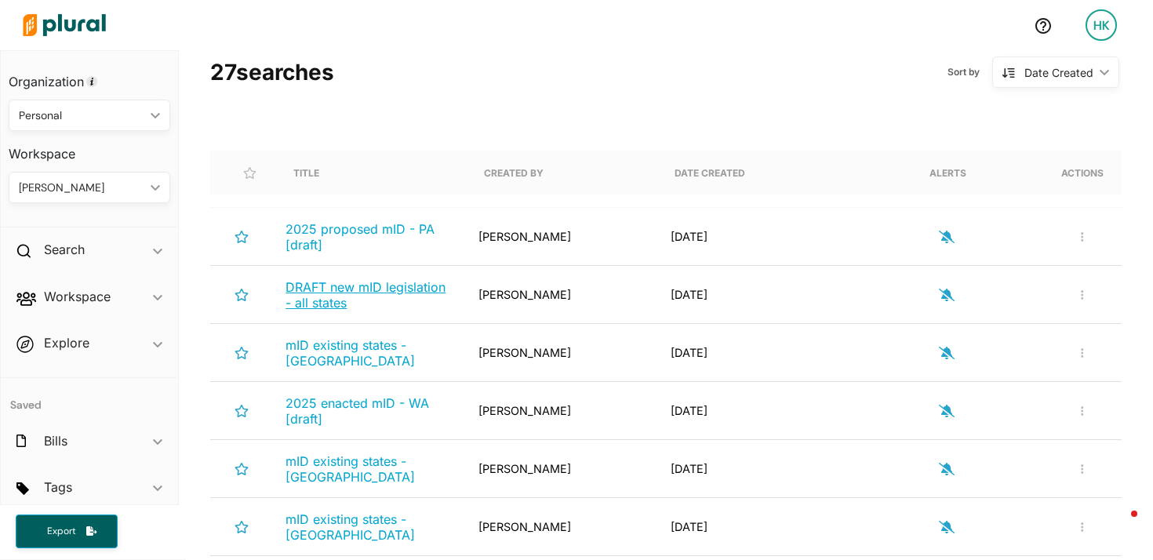
click at [324, 292] on span "DRAFT new mID legislation - all states" at bounding box center [365, 294] width 160 height 31
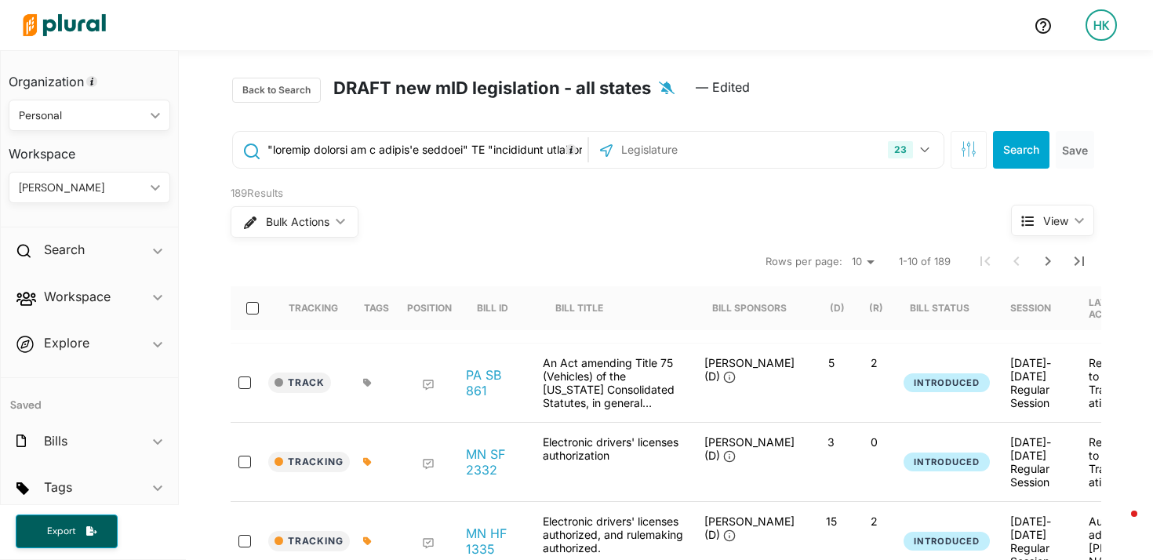
click at [266, 146] on input "text" at bounding box center [425, 150] width 318 height 30
click at [442, 148] on input "text" at bounding box center [425, 150] width 318 height 30
type input ""digital personal identification" OR "mobile digital identity" OR "digital vers…"
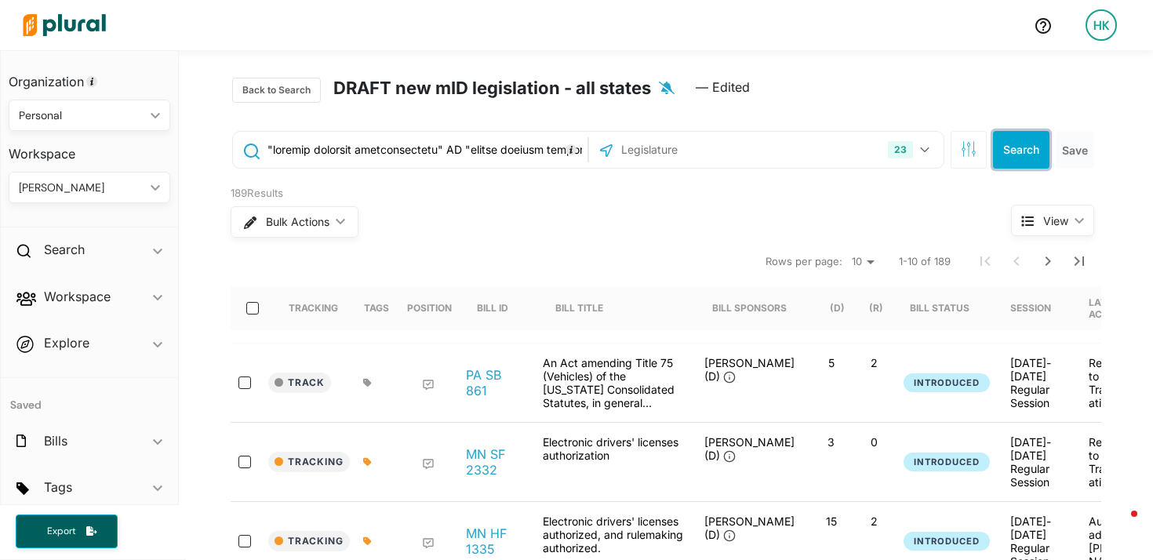
click at [1030, 139] on button "Search" at bounding box center [1021, 150] width 56 height 38
click at [1068, 146] on button "Save" at bounding box center [1074, 150] width 38 height 38
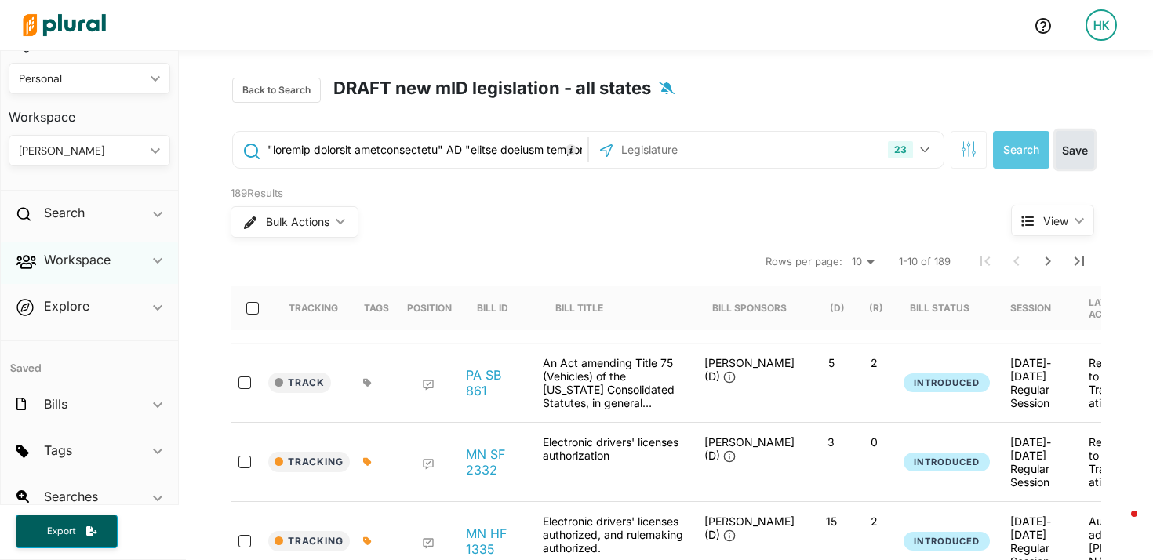
scroll to position [45, 0]
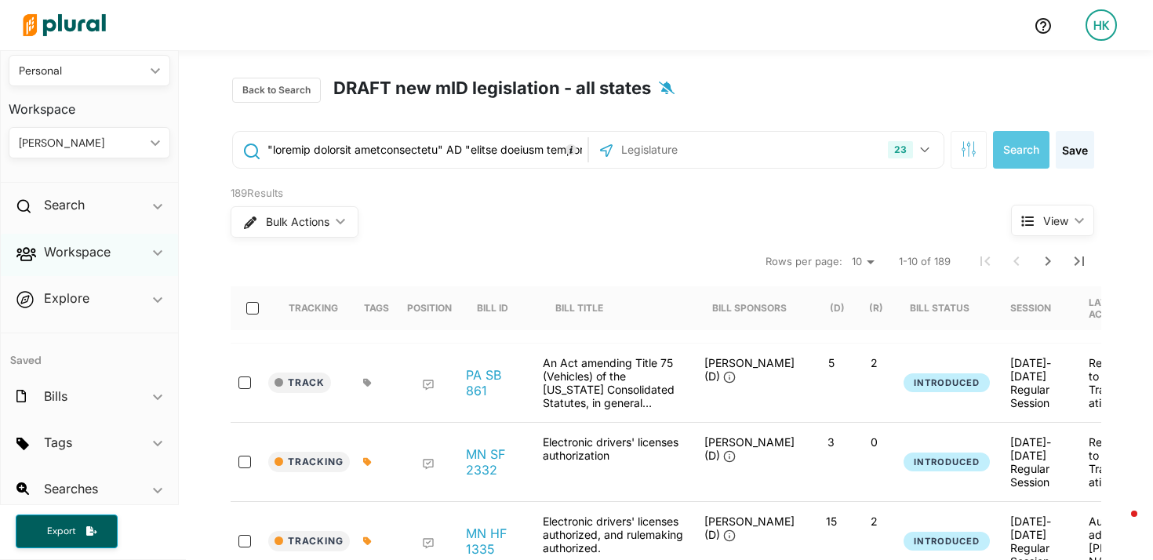
click at [114, 256] on div "Workspace ic_keyboard_arrow_down" at bounding box center [89, 255] width 177 height 42
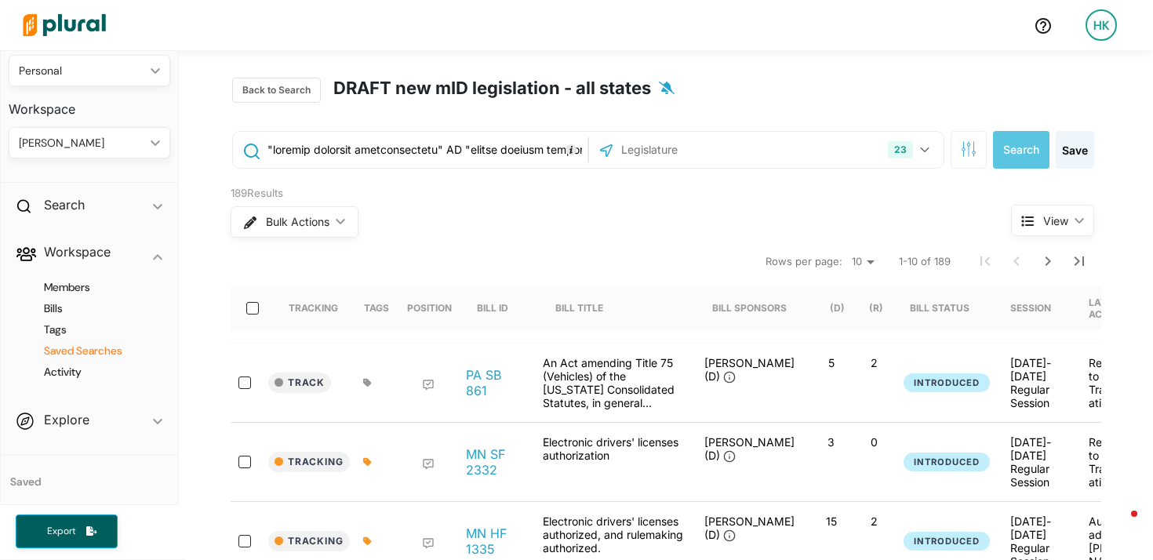
click at [82, 354] on h4 "Saved Searches" at bounding box center [93, 350] width 138 height 15
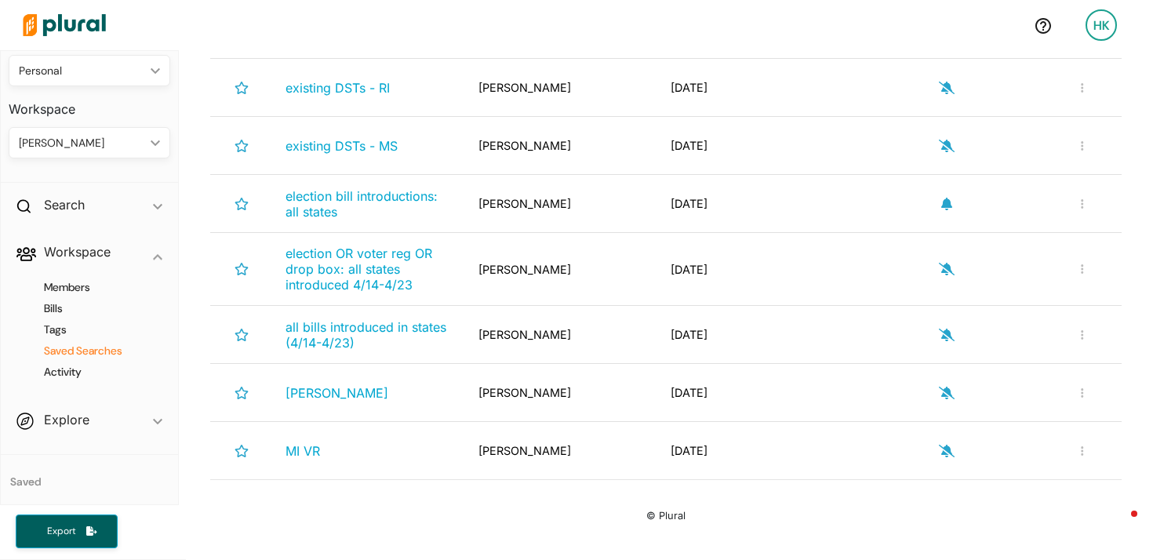
scroll to position [1451, 0]
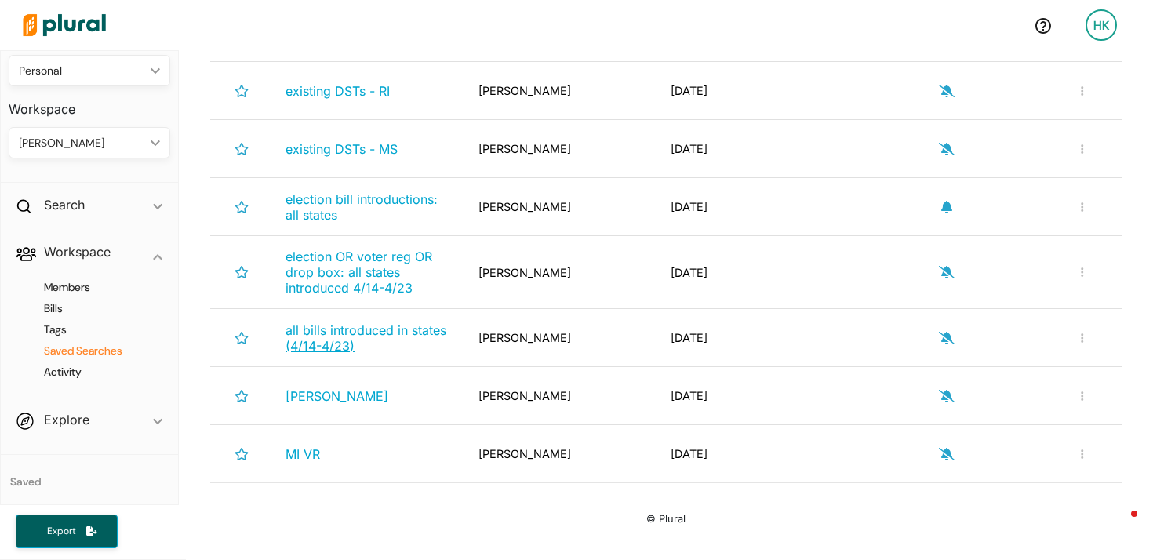
click at [446, 337] on link "all bills introduced in states (4/14-4/23)" at bounding box center [368, 337] width 167 height 31
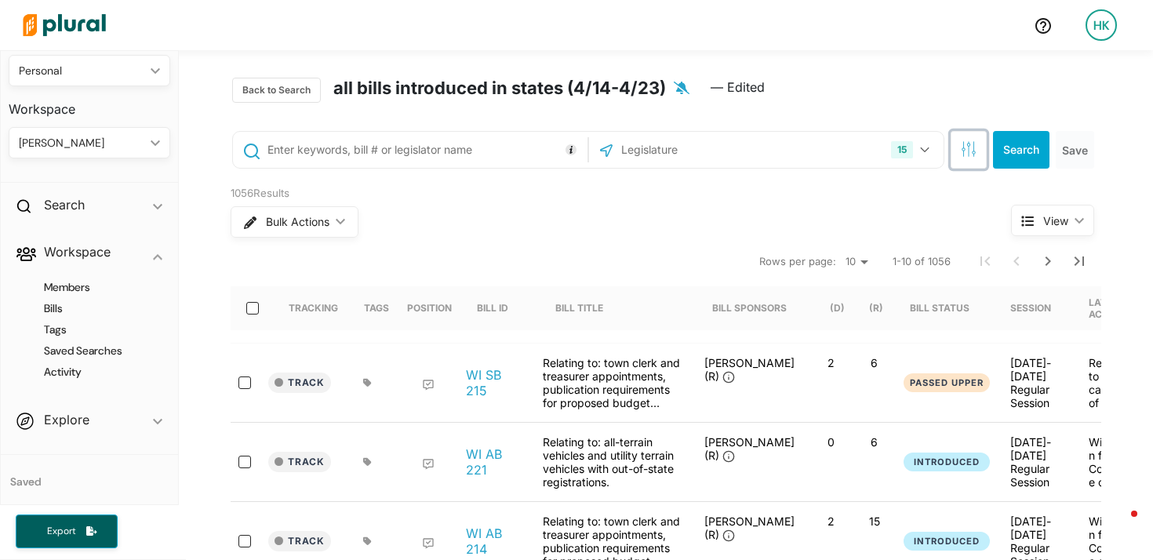
click at [961, 147] on icon "button" at bounding box center [969, 149] width 16 height 16
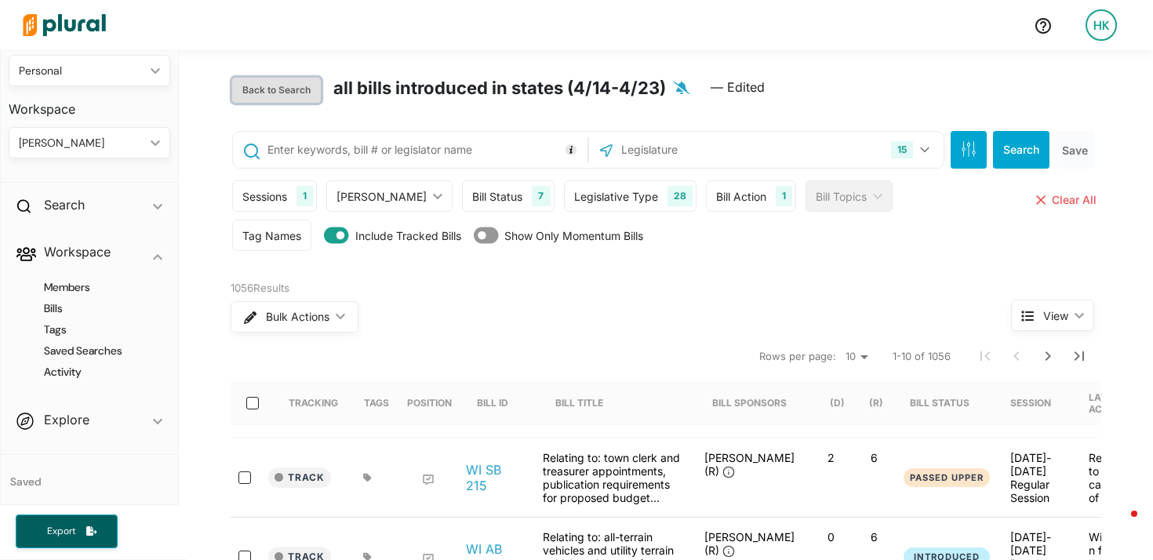
click at [261, 89] on button "Back to Search" at bounding box center [276, 90] width 89 height 25
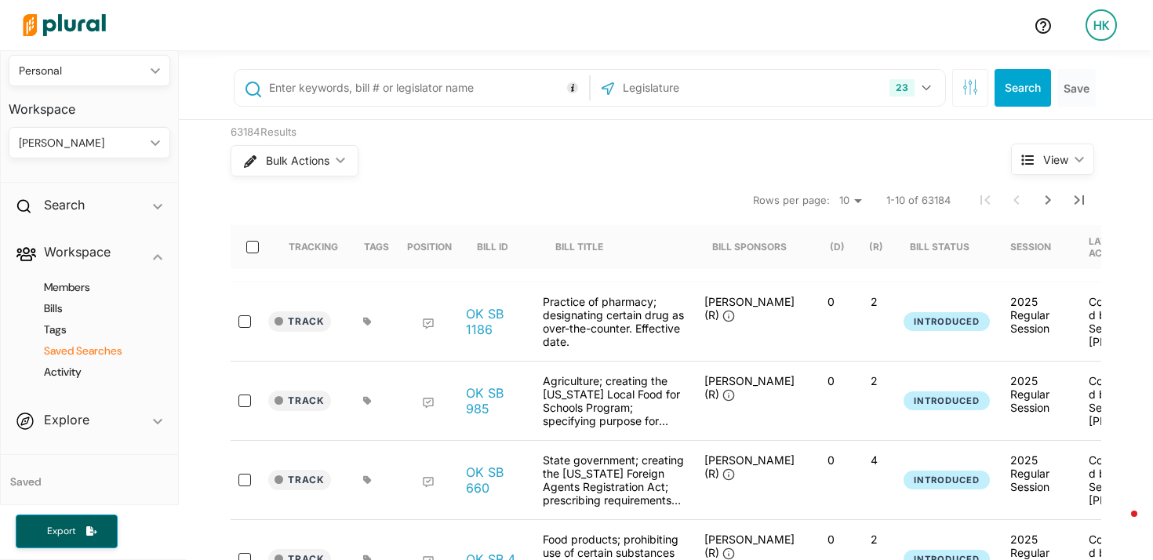
click at [106, 348] on h4 "Saved Searches" at bounding box center [93, 350] width 138 height 15
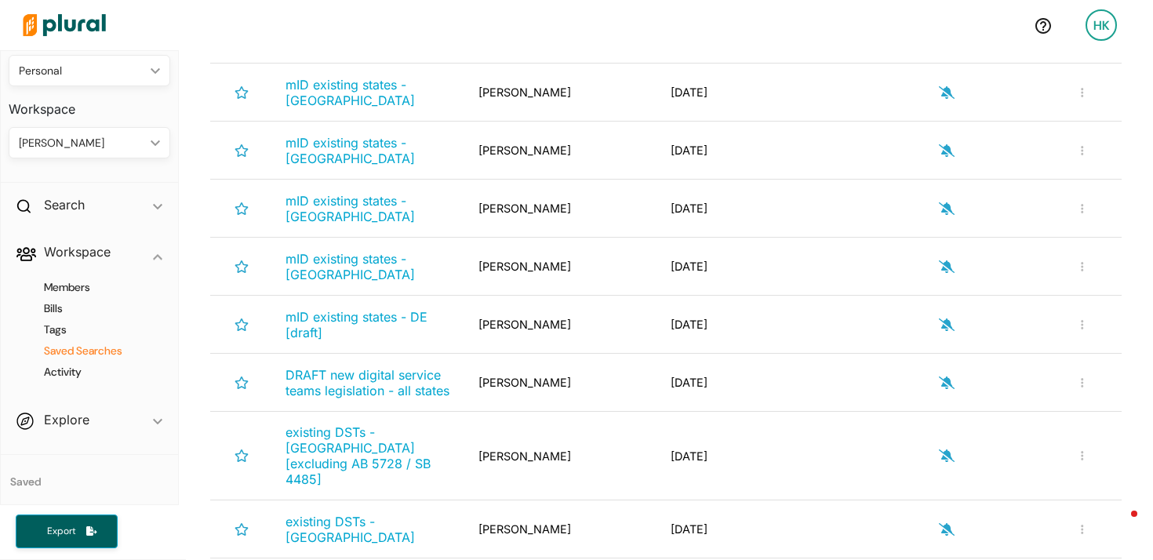
scroll to position [884, 0]
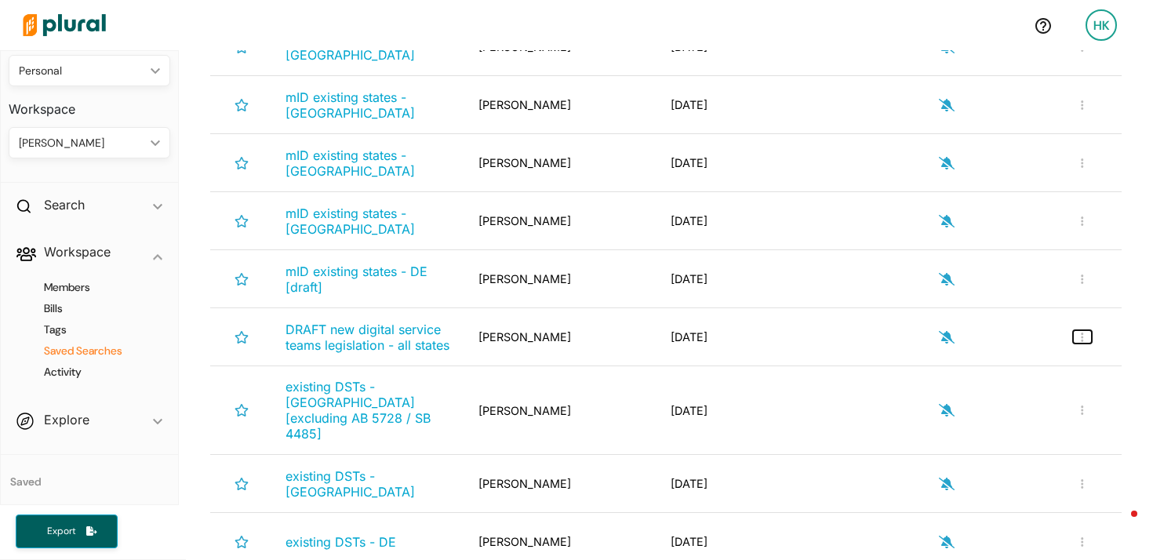
click at [1080, 343] on icon "button" at bounding box center [1081, 337] width 3 height 11
click at [990, 375] on div "Rename Search" at bounding box center [1030, 374] width 115 height 13
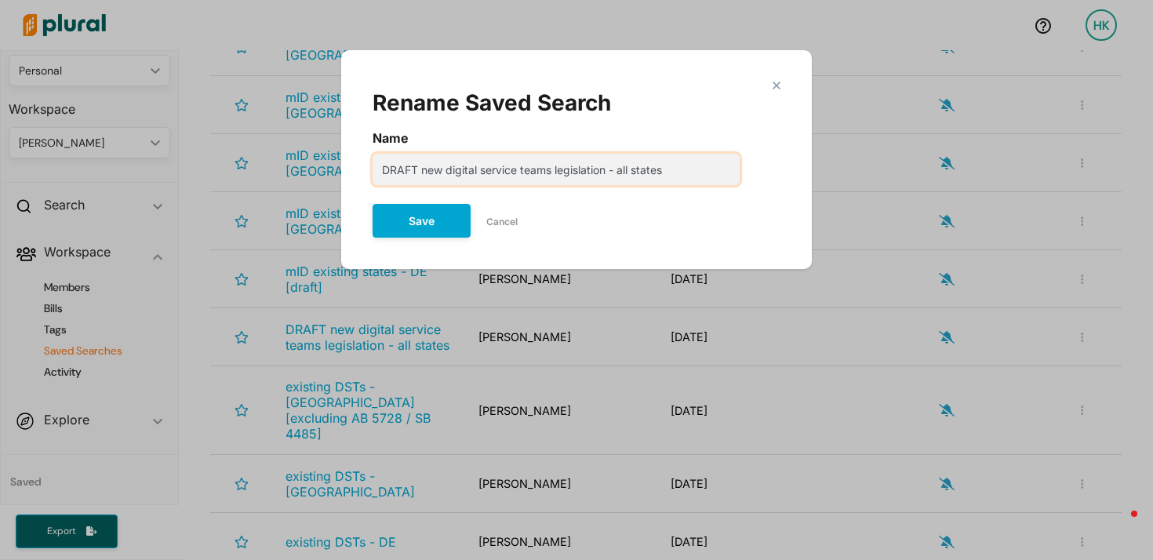
drag, startPoint x: 445, startPoint y: 170, endPoint x: 458, endPoint y: 172, distance: 13.4
click at [458, 172] on input "DRAFT new digital service teams legislation - all states" at bounding box center [555, 169] width 367 height 31
click at [452, 172] on input "DRAFT new digital service teams legislation - all states" at bounding box center [555, 169] width 367 height 31
drag, startPoint x: 446, startPoint y: 170, endPoint x: 554, endPoint y: 171, distance: 107.4
click at [555, 171] on input "DRAFT new digital service teams legislation - all states" at bounding box center [555, 169] width 367 height 31
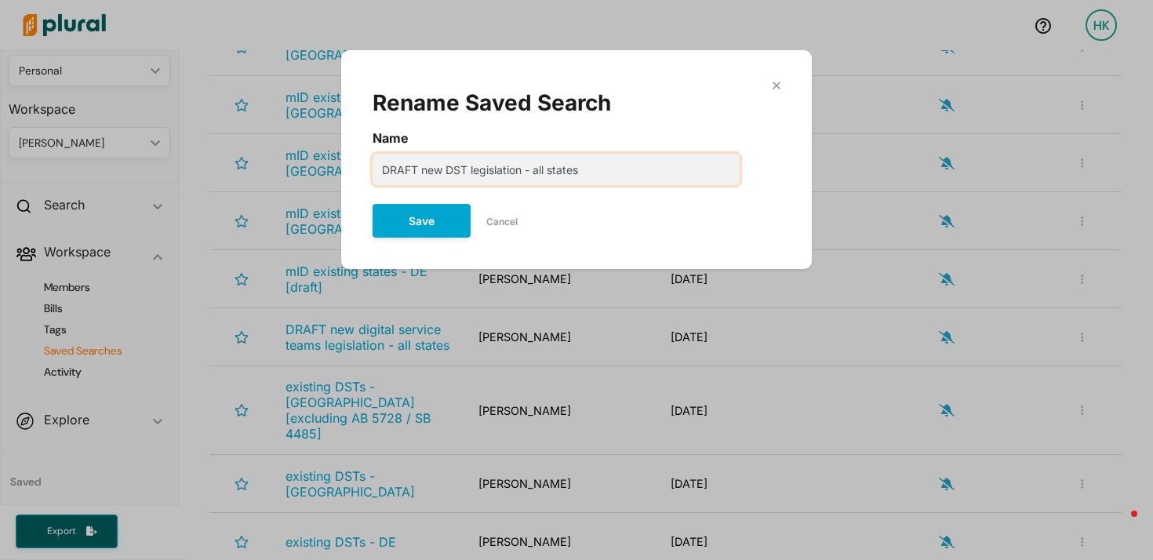
type input "DRAFT new DST legislation - all states"
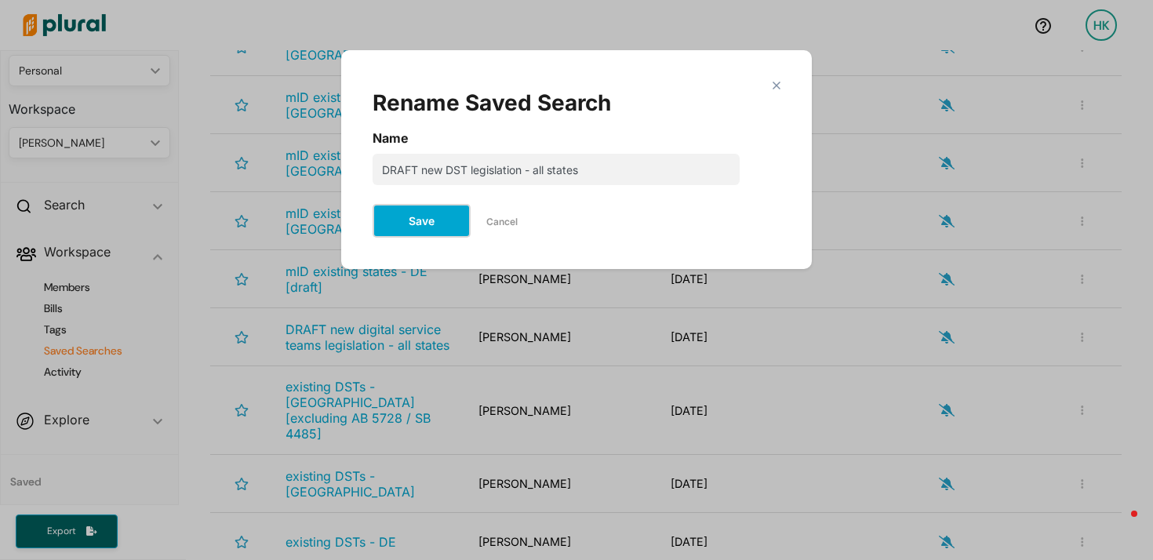
click at [423, 219] on button "Save" at bounding box center [421, 221] width 98 height 34
